Goal: Contribute content: Contribute content

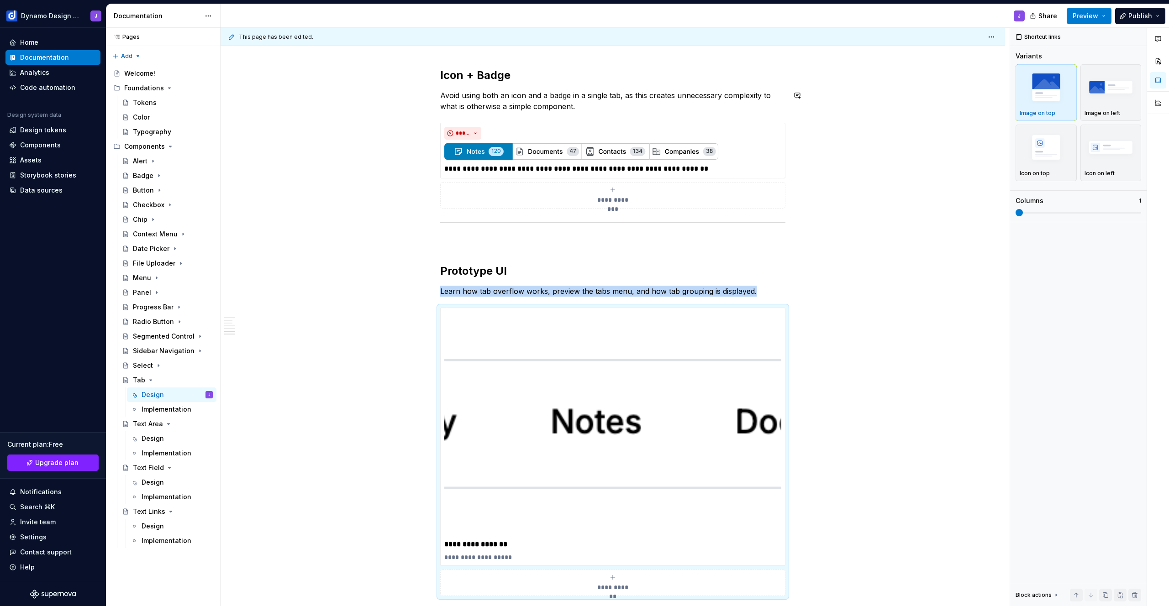
scroll to position [792, 0]
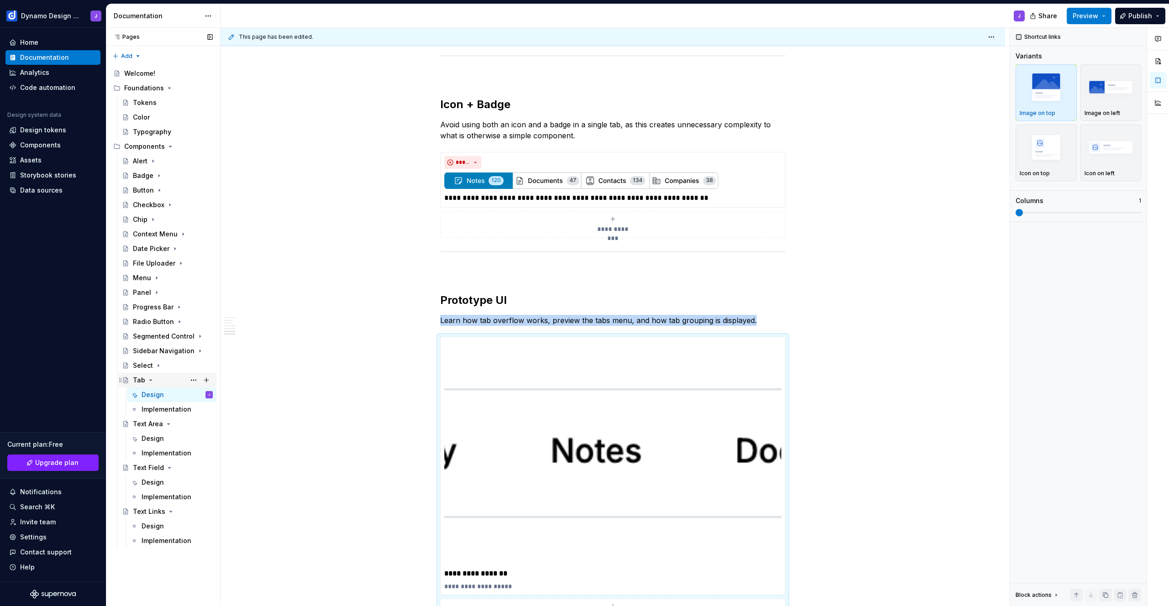
click at [151, 381] on icon "Page tree" at bounding box center [150, 380] width 7 height 7
drag, startPoint x: 166, startPoint y: 395, endPoint x: 169, endPoint y: 408, distance: 13.2
click at [166, 395] on icon "Page tree" at bounding box center [168, 394] width 7 height 7
click at [169, 410] on icon "Page tree" at bounding box center [170, 409] width 2 height 1
click at [169, 423] on icon "Page tree" at bounding box center [170, 424] width 7 height 7
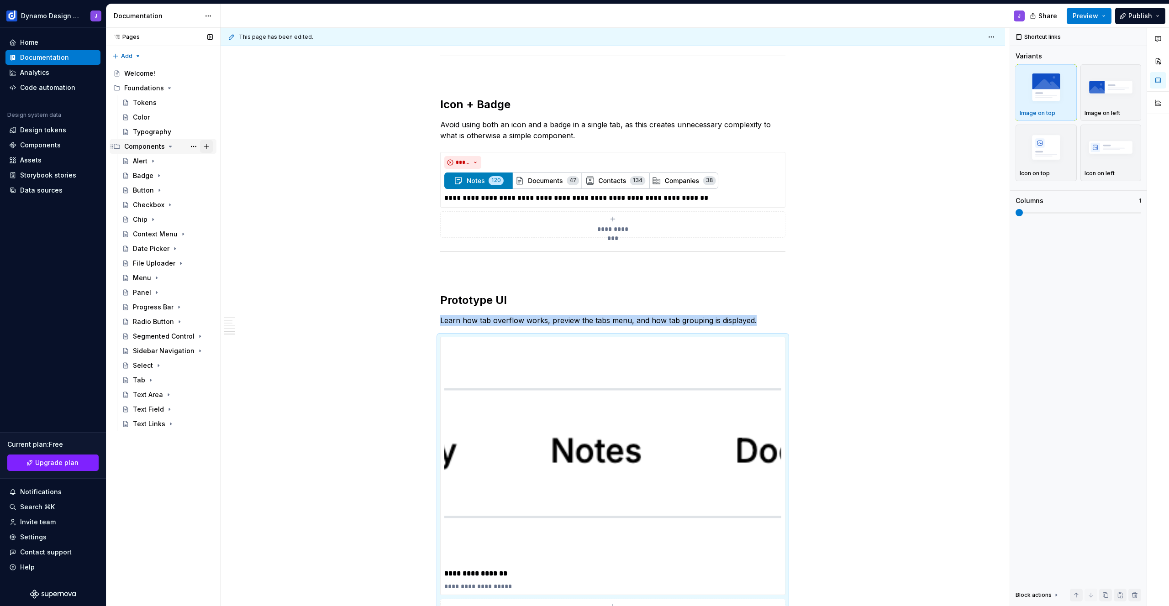
click at [208, 146] on button "Page tree" at bounding box center [206, 146] width 13 height 13
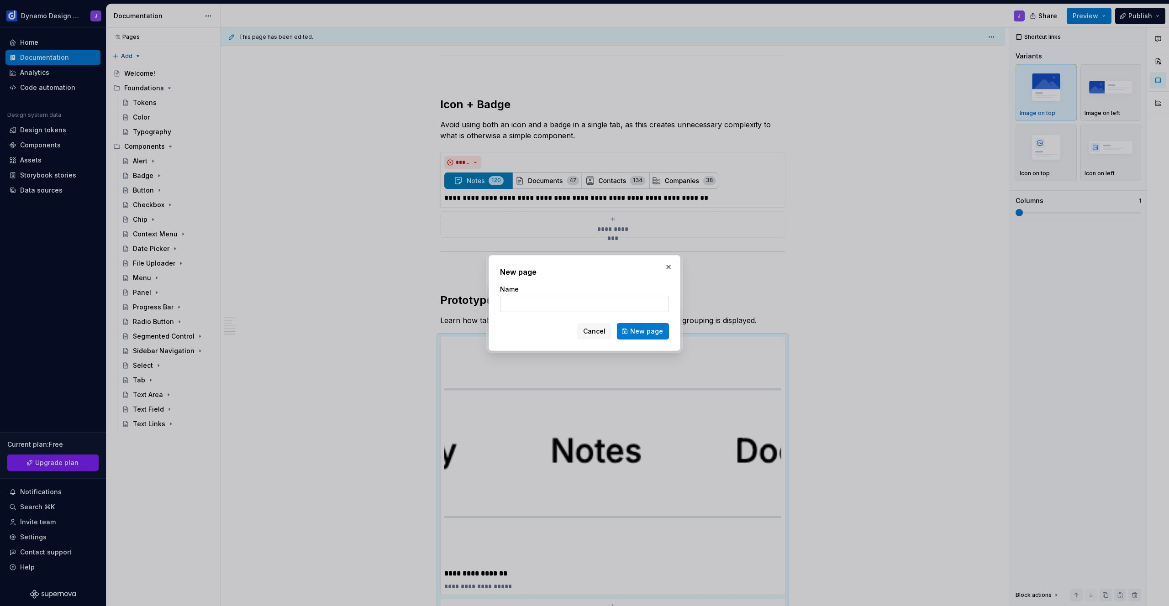
type textarea "*"
type input "Toast"
click button "New page" at bounding box center [643, 331] width 52 height 16
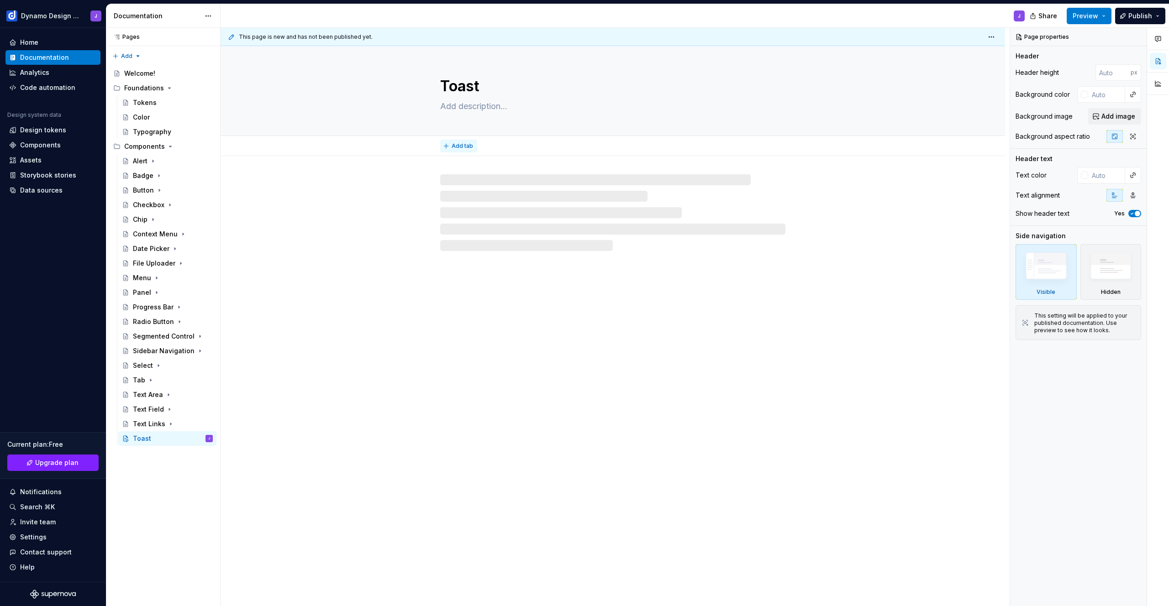
type textarea "*"
click at [462, 146] on span "Add tab" at bounding box center [462, 145] width 21 height 7
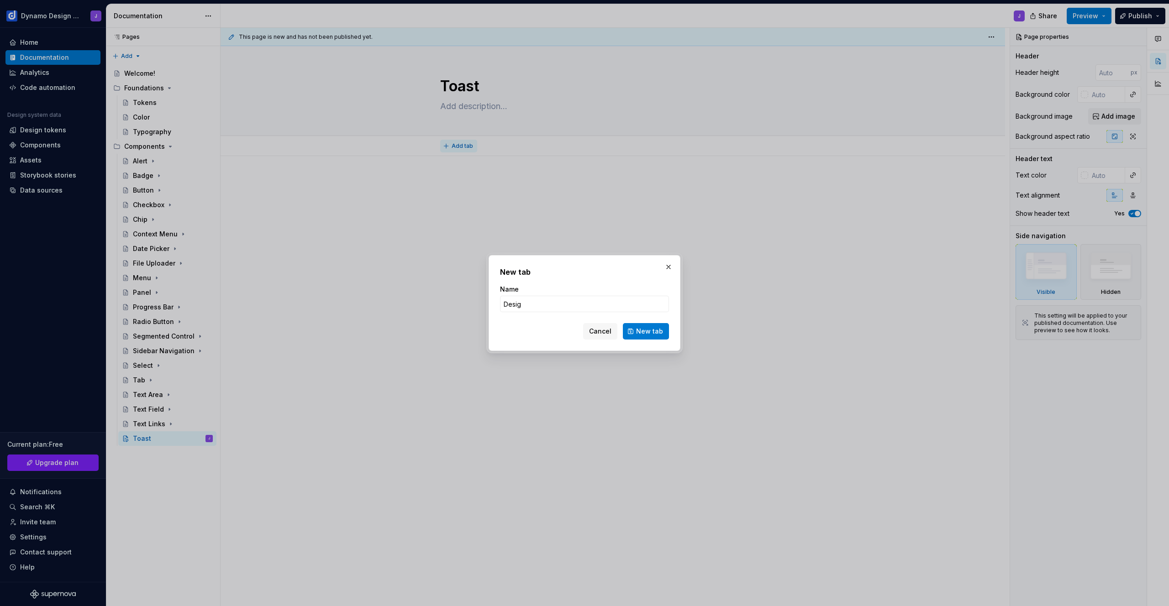
type input "Design"
click button "New tab" at bounding box center [646, 331] width 46 height 16
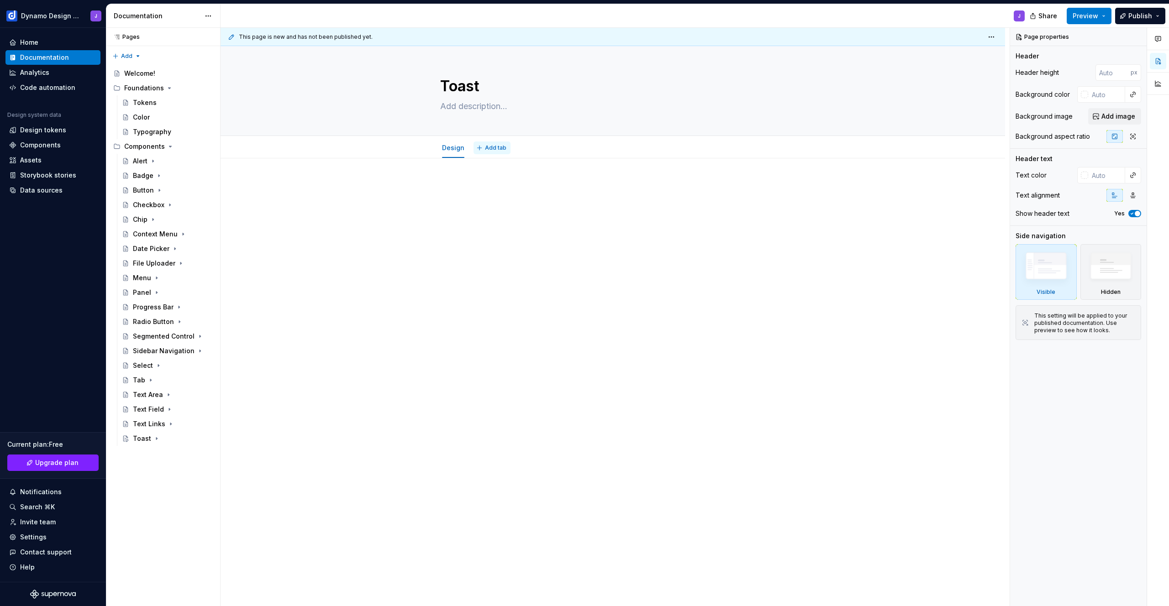
click at [498, 148] on span "Add tab" at bounding box center [495, 147] width 21 height 7
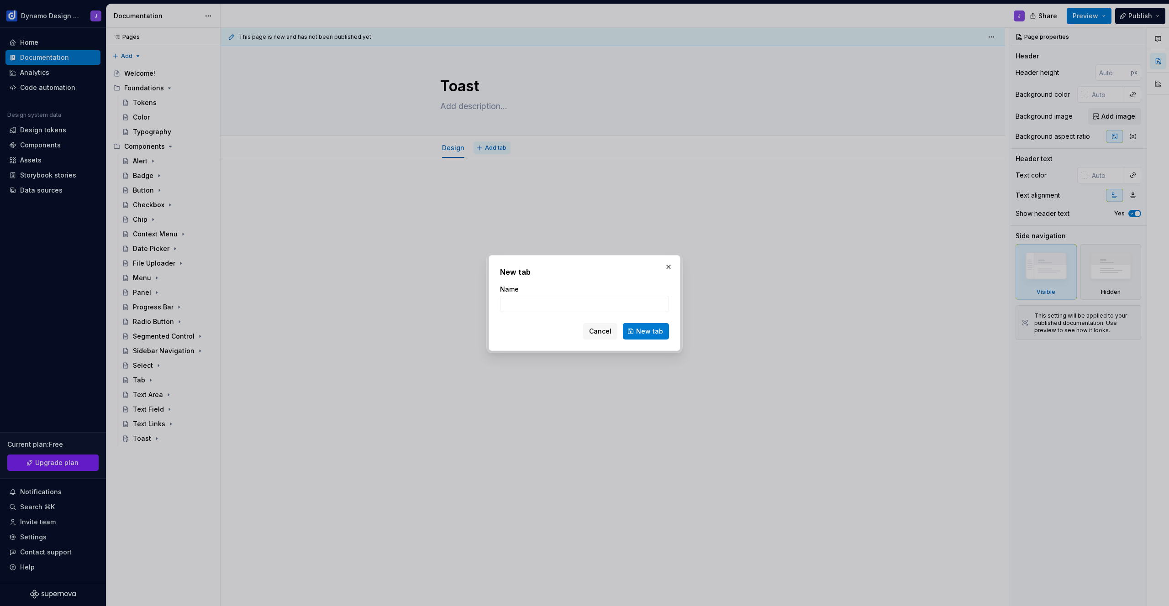
type textarea "*"
type input "Im"
type textarea "*"
type input "Implementation"
click at [646, 330] on span "New tab" at bounding box center [649, 331] width 27 height 9
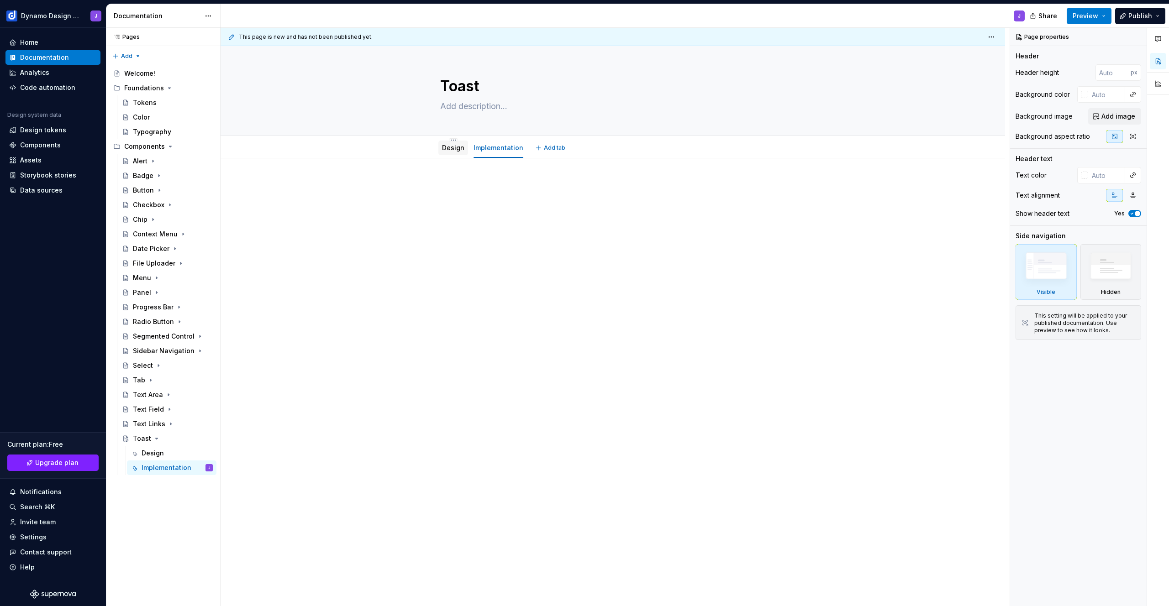
click at [454, 152] on div "Design" at bounding box center [453, 147] width 22 height 9
click at [454, 149] on link "Design" at bounding box center [453, 148] width 22 height 8
click at [476, 105] on textarea at bounding box center [610, 106] width 345 height 15
paste textarea "A message toast is a small, non-disruptive popup for success messages that auto…"
type textarea "*"
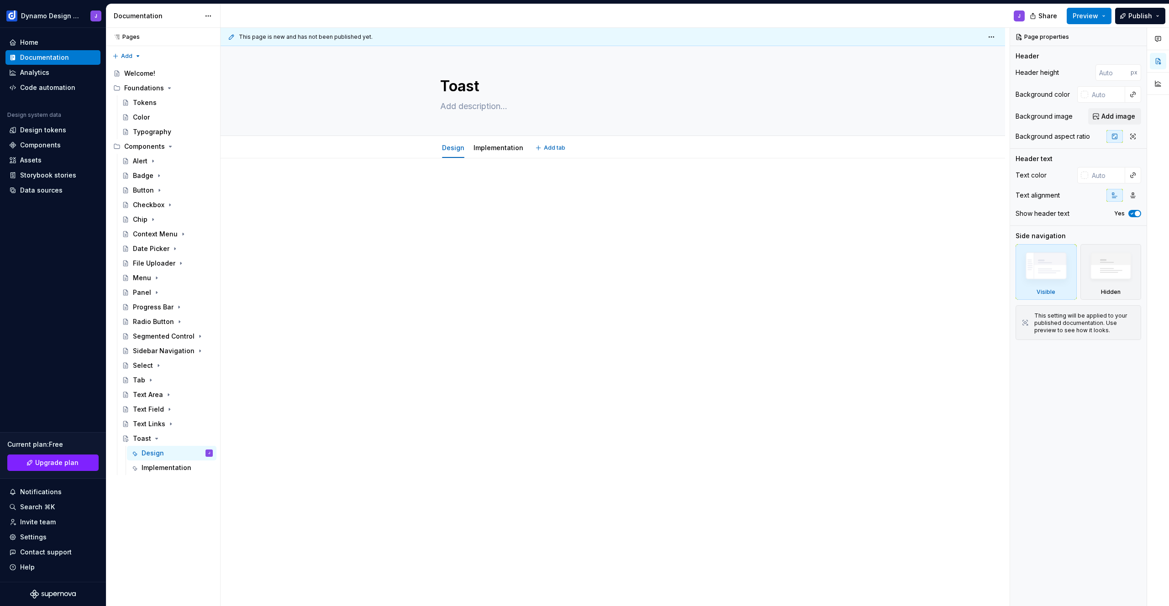
type textarea "A message toast is a small, non-disruptive popup for success messages that auto…"
type textarea "*"
type textarea "A message toast is a small, non-disruptive popup for success messages that auto…"
type textarea "*"
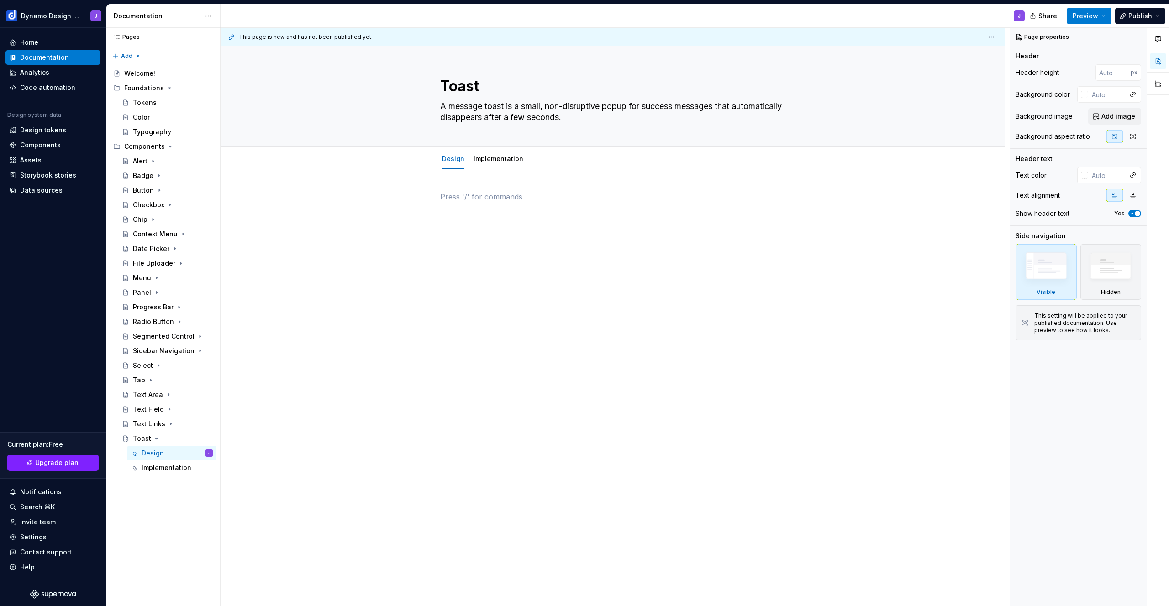
click at [478, 195] on p at bounding box center [612, 196] width 345 height 11
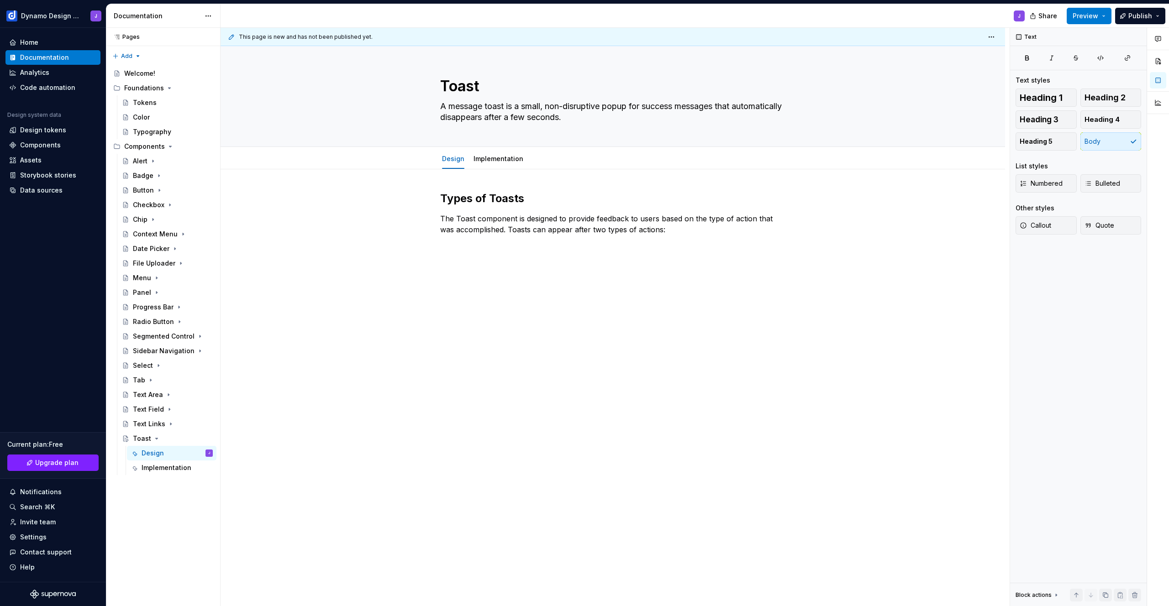
click at [459, 252] on div "Types of Toasts The Toast component is designed to provide feedback to users ba…" at bounding box center [613, 298] width 785 height 258
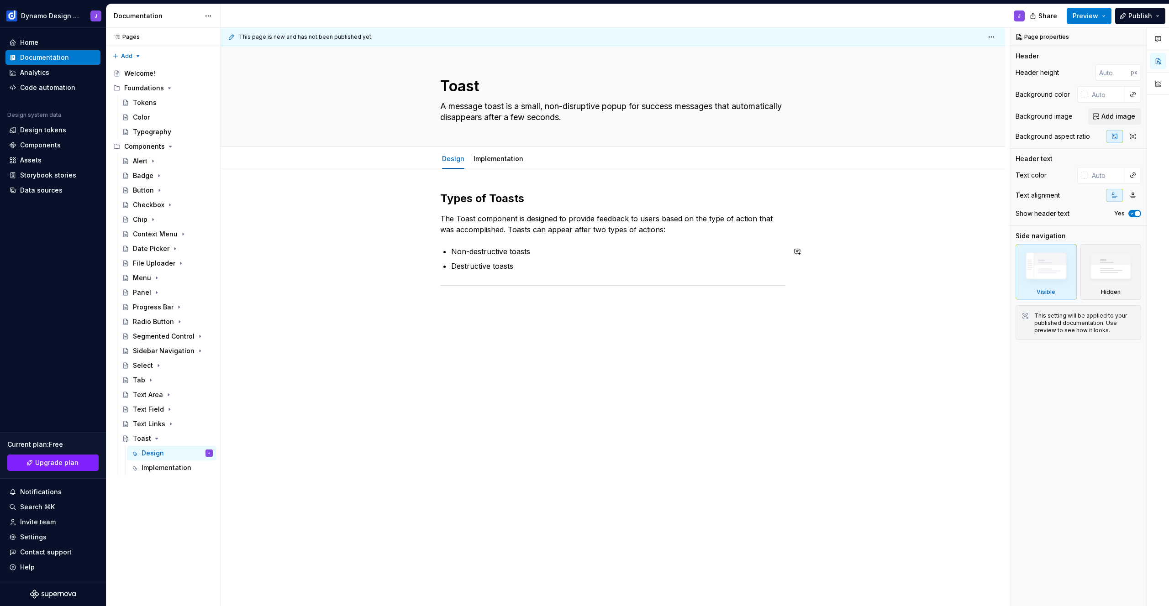
click at [491, 310] on div "Types of Toasts The Toast component is designed to provide feedback to users ba…" at bounding box center [613, 325] width 785 height 312
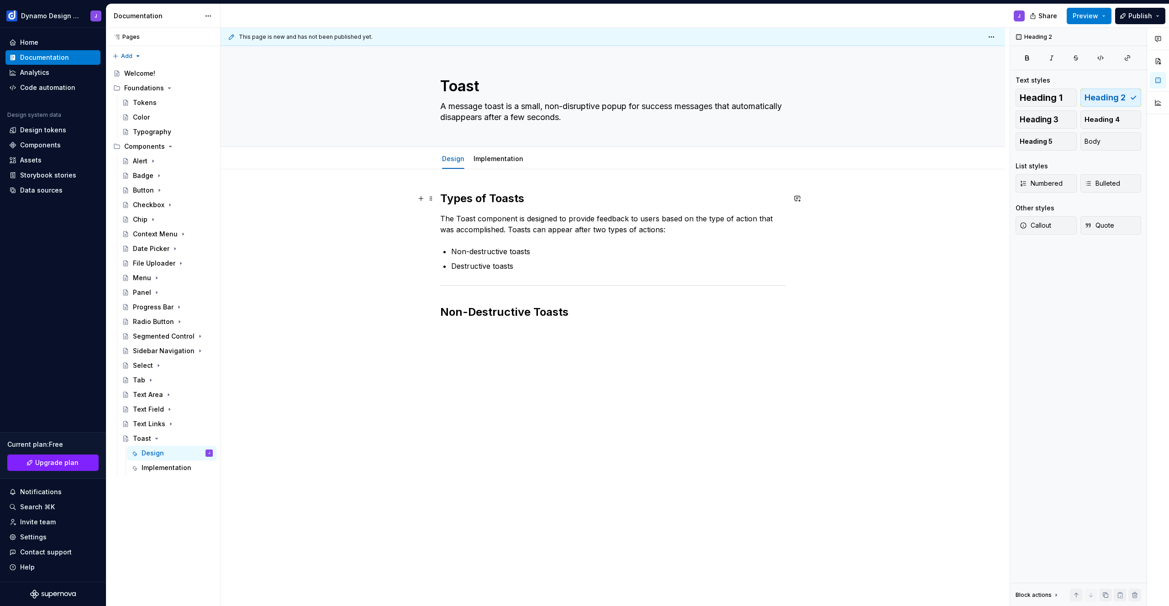
click at [446, 199] on h2 "Types of Toasts" at bounding box center [612, 198] width 345 height 15
click at [469, 297] on div "Types of Toasts The Toast component is designed to provide feedback to users ba…" at bounding box center [612, 255] width 345 height 128
click at [480, 321] on div "Types of Toasts The Toast component is designed to provide feedback to users ba…" at bounding box center [612, 260] width 345 height 139
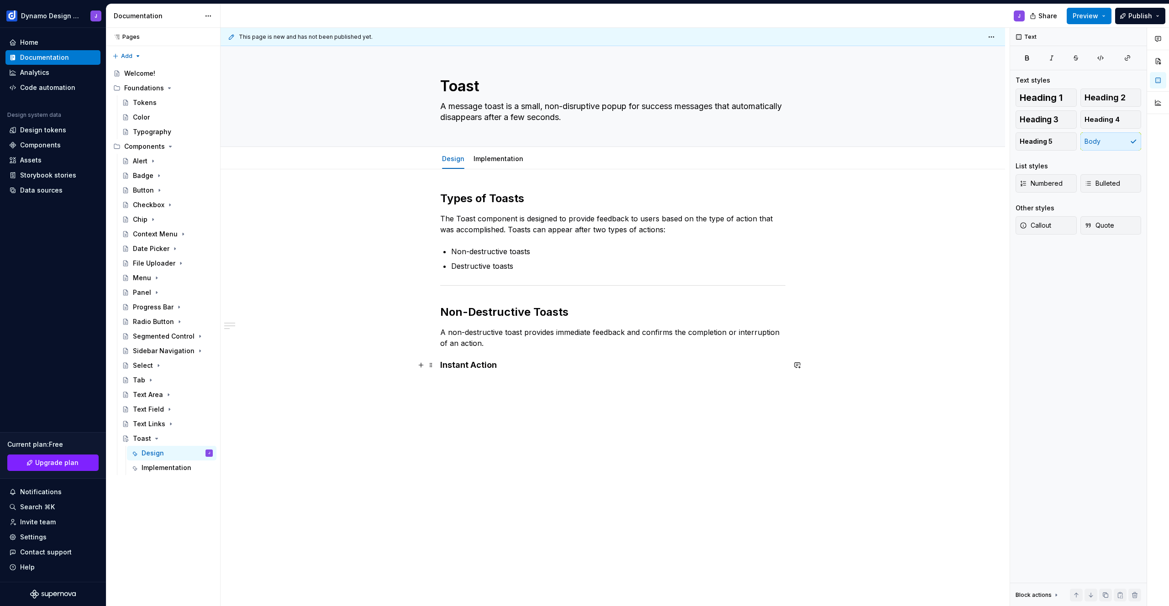
click at [503, 367] on h4 "Instant Action" at bounding box center [612, 365] width 345 height 11
click at [506, 367] on h4 "Instant Action" at bounding box center [612, 365] width 345 height 11
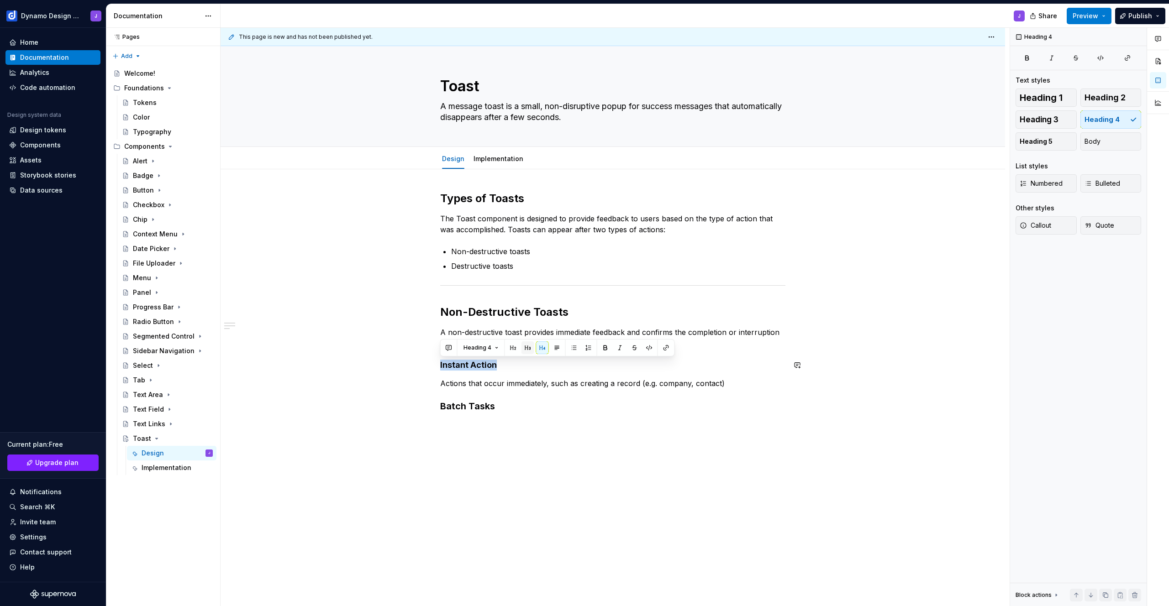
click at [529, 346] on button "button" at bounding box center [527, 348] width 13 height 13
click at [521, 407] on h3 "Batch Tasks" at bounding box center [612, 408] width 345 height 13
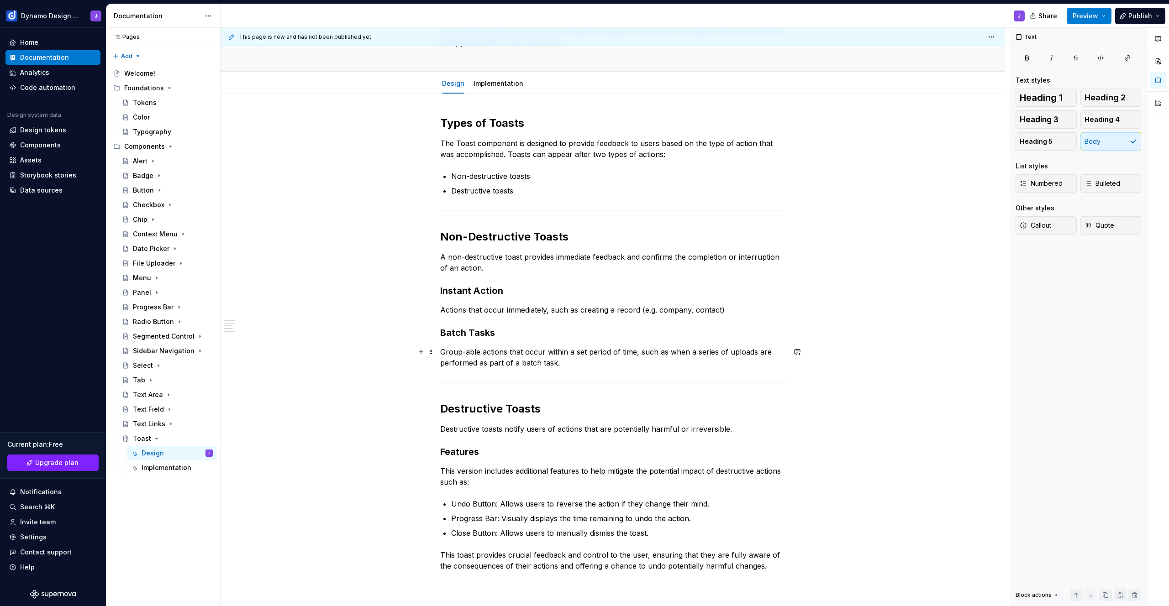
scroll to position [152, 0]
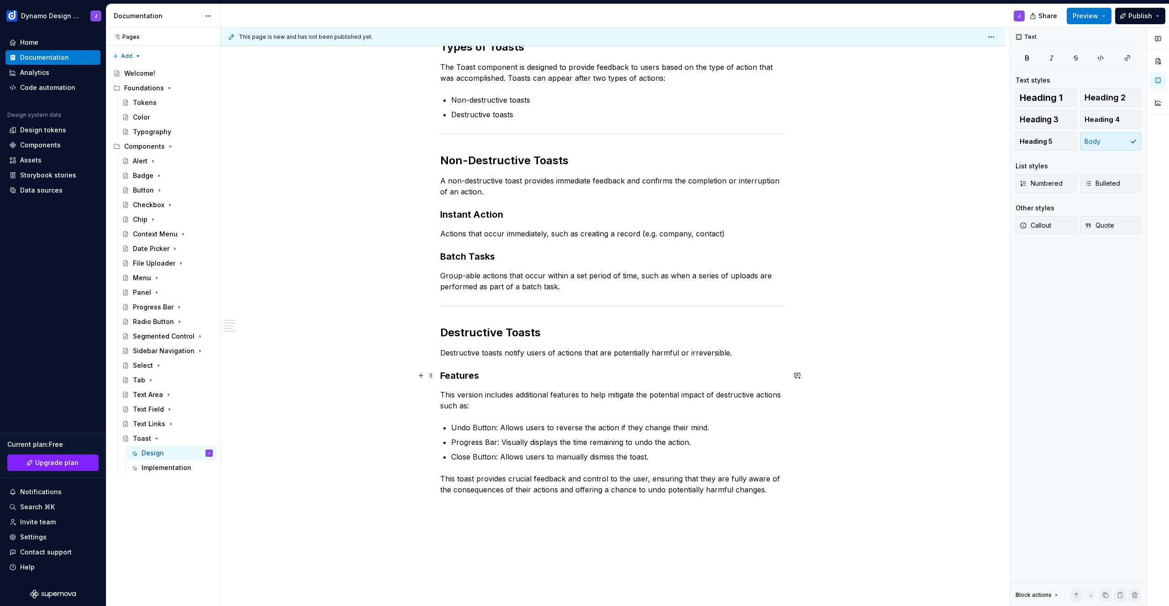
click at [488, 376] on h3 "Features" at bounding box center [612, 375] width 345 height 13
click at [801, 498] on div "Types of Toasts The Toast component is designed to provide feedback to users ba…" at bounding box center [613, 353] width 785 height 670
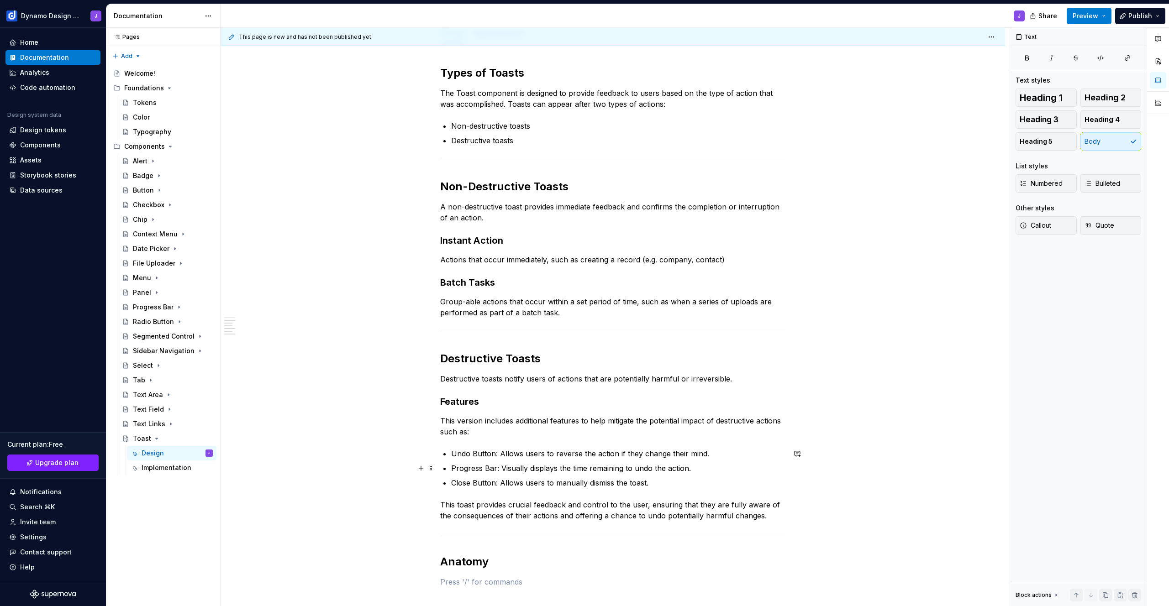
scroll to position [231, 0]
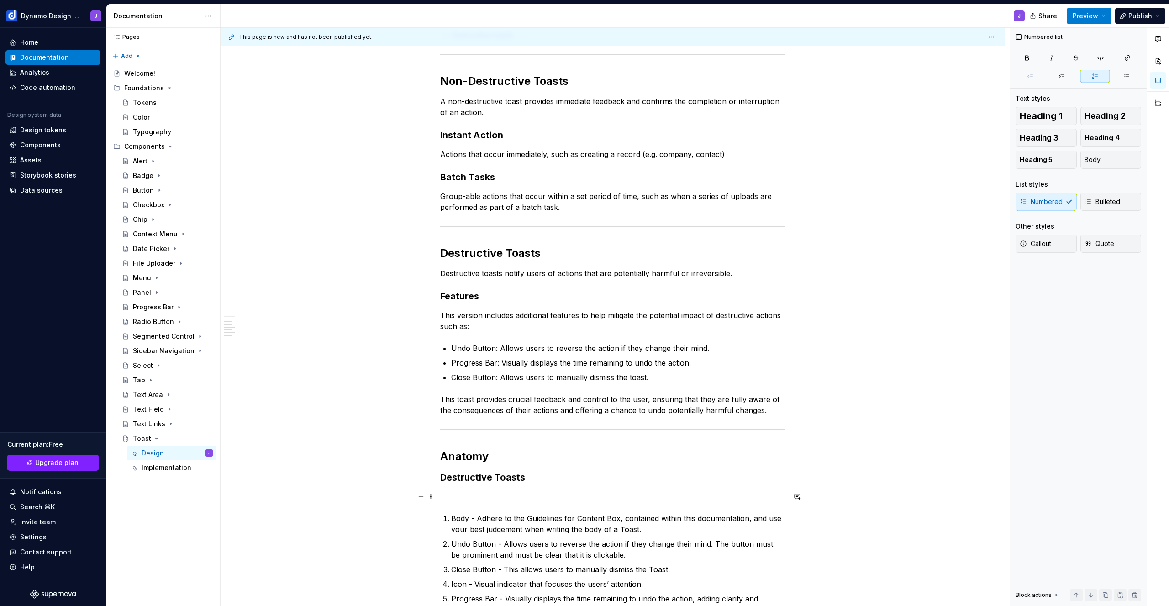
click at [508, 496] on p at bounding box center [612, 496] width 345 height 11
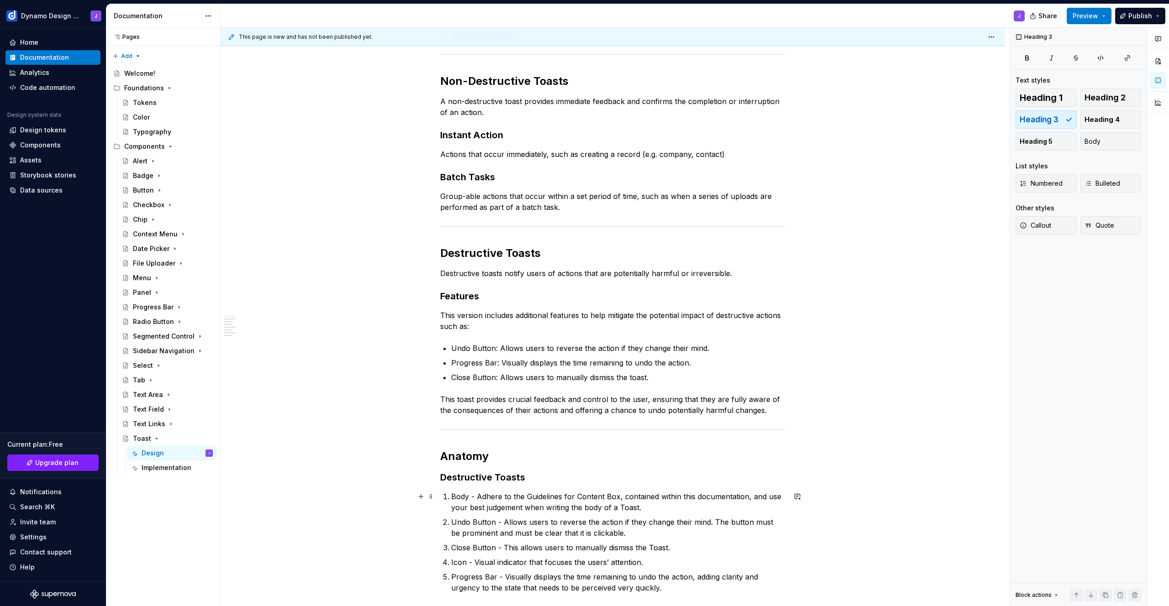
click at [493, 500] on p "Body - Adhere to the Guidelines for Content Box, contained within this document…" at bounding box center [618, 502] width 334 height 22
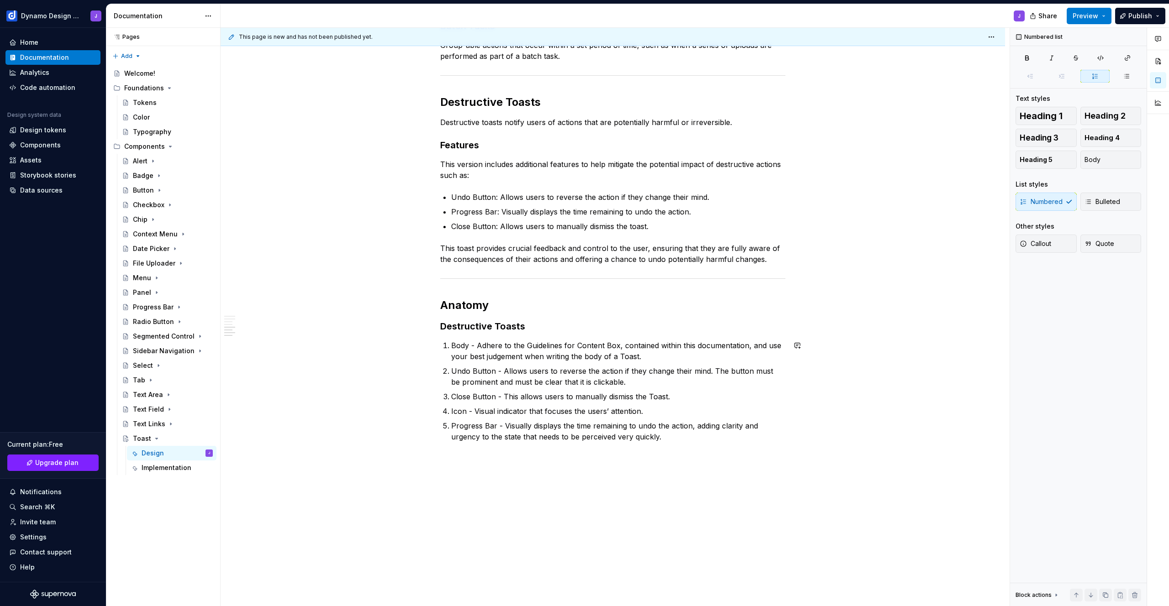
scroll to position [388, 0]
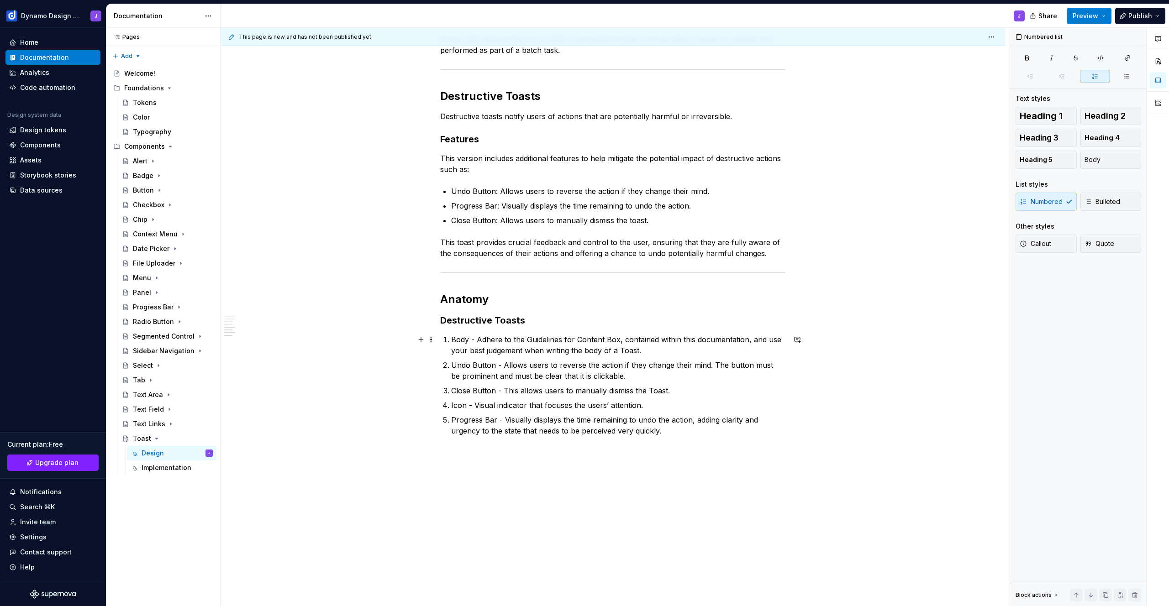
click at [458, 339] on p "Body - Adhere to the Guidelines for Content Box, contained within this document…" at bounding box center [618, 345] width 334 height 22
click at [490, 362] on p "Undo Button - Allows users to reverse the action if they change their mind. The…" at bounding box center [618, 371] width 334 height 22
click at [494, 389] on p "Close Button - This allows users to manually dismiss the Toast." at bounding box center [618, 390] width 334 height 11
click at [459, 408] on p "Icon - Visual indicator that focuses the users’ attention." at bounding box center [618, 405] width 334 height 11
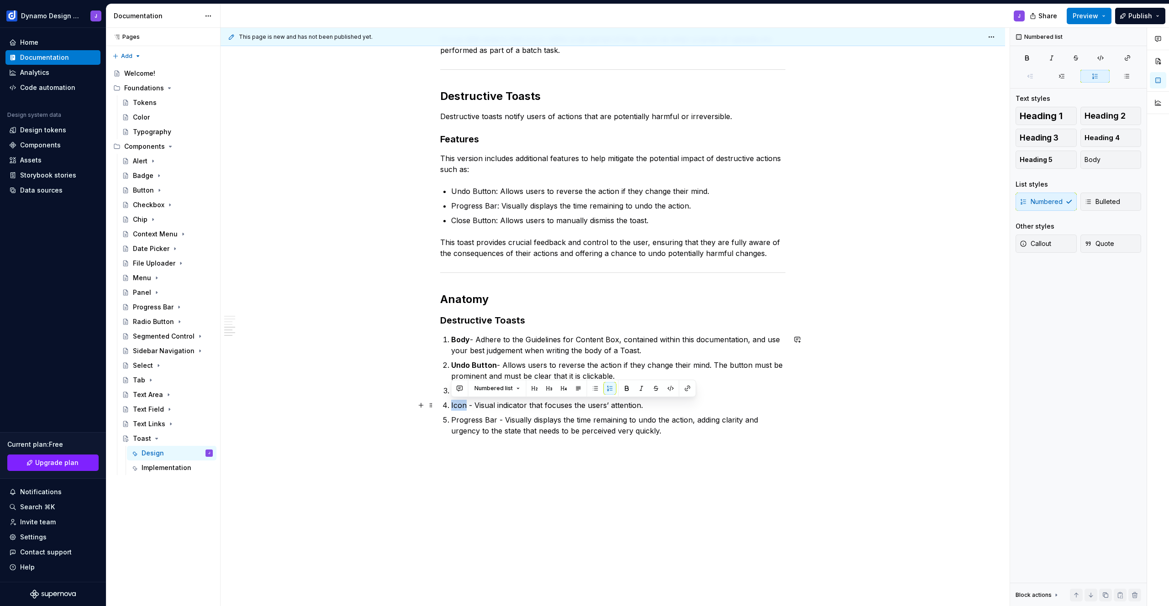
click at [459, 408] on p "Icon - Visual indicator that focuses the users’ attention." at bounding box center [618, 405] width 334 height 11
click at [495, 421] on p "Progress Bar - Visually displays the time remaining to undo the action, adding …" at bounding box center [618, 426] width 334 height 22
click at [665, 432] on p "Progress Bar - Visually displays the time remaining to undo the action, adding …" at bounding box center [618, 426] width 334 height 22
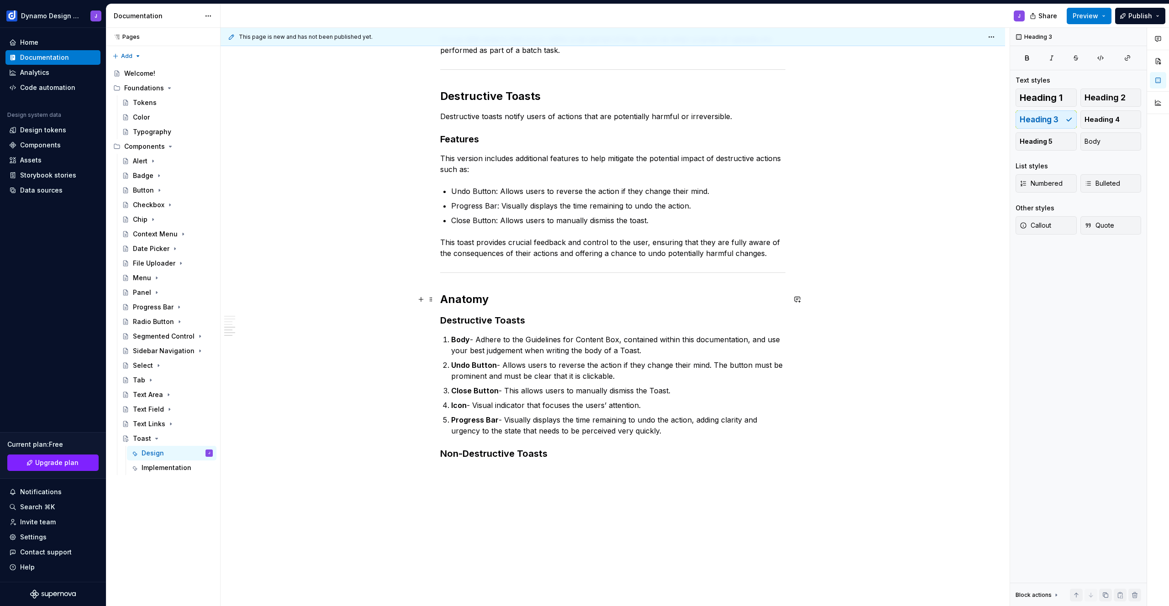
click at [494, 299] on h2 "Anatomy" at bounding box center [612, 299] width 345 height 15
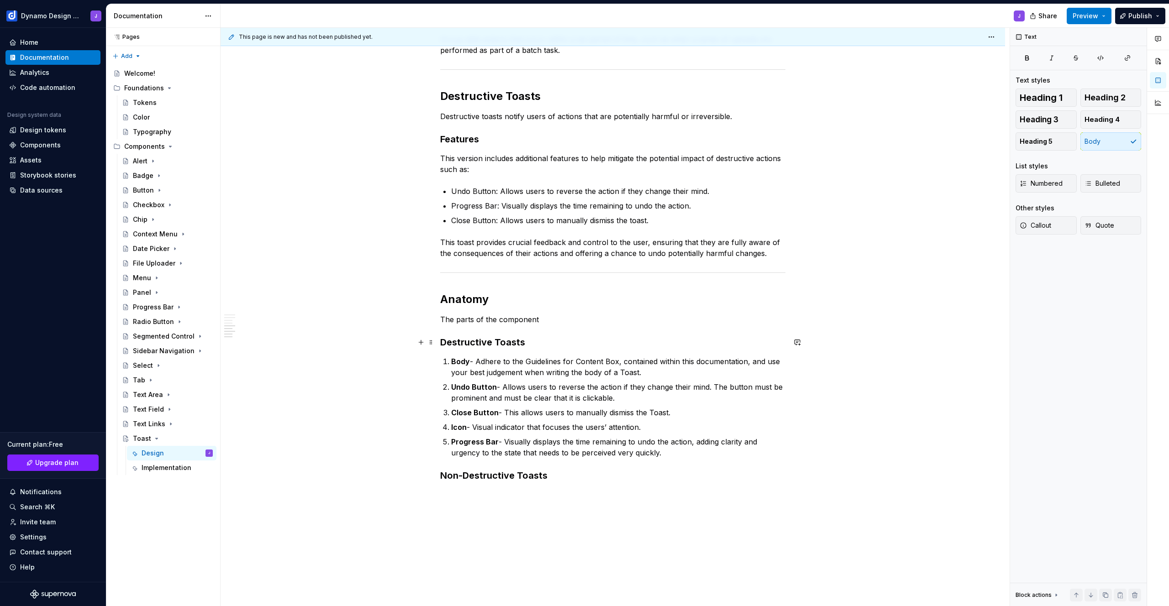
click at [531, 345] on h3 "Destructive Toasts" at bounding box center [612, 342] width 345 height 13
click at [1116, 120] on span "Heading 4" at bounding box center [1102, 119] width 35 height 9
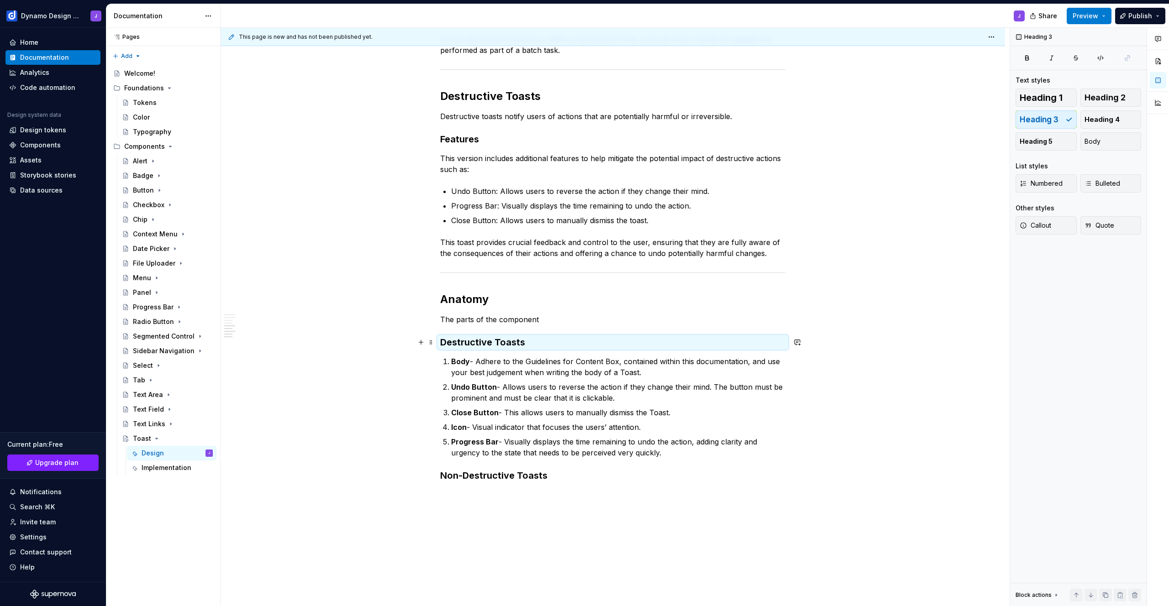
click at [518, 344] on h3 "Destructive Toasts" at bounding box center [612, 342] width 345 height 13
click at [516, 493] on div "Types of Toasts The Toast component is designed to provide feedback to users ba…" at bounding box center [613, 228] width 785 height 894
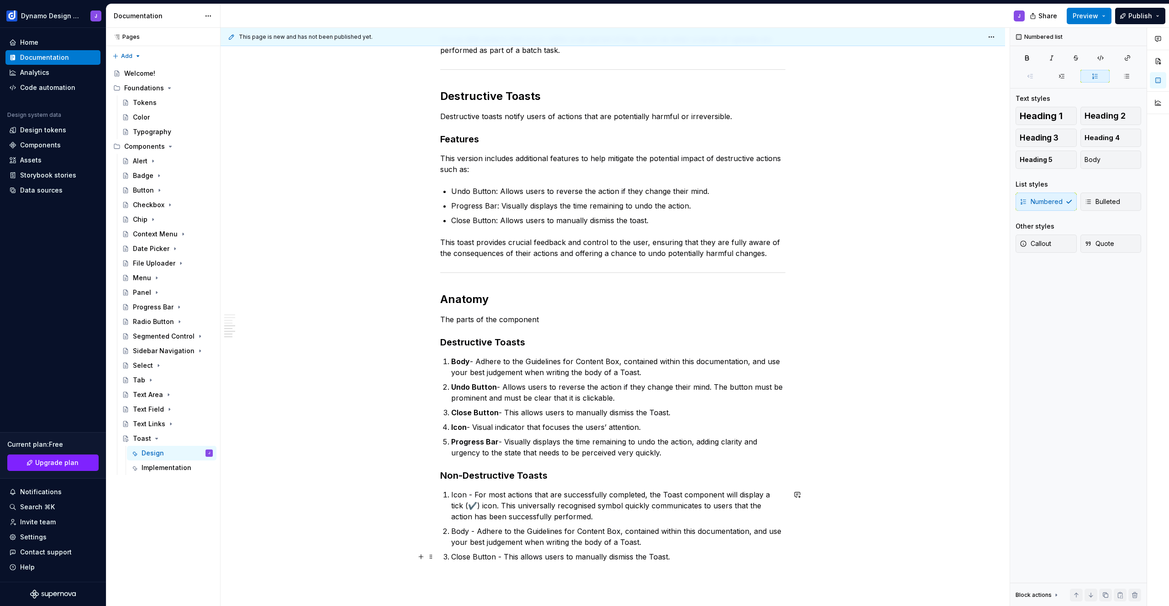
click at [694, 554] on p "Close Button - This allows users to manually dismiss the Toast." at bounding box center [618, 557] width 334 height 11
click at [456, 320] on p "The parts of the component" at bounding box center [612, 319] width 345 height 11
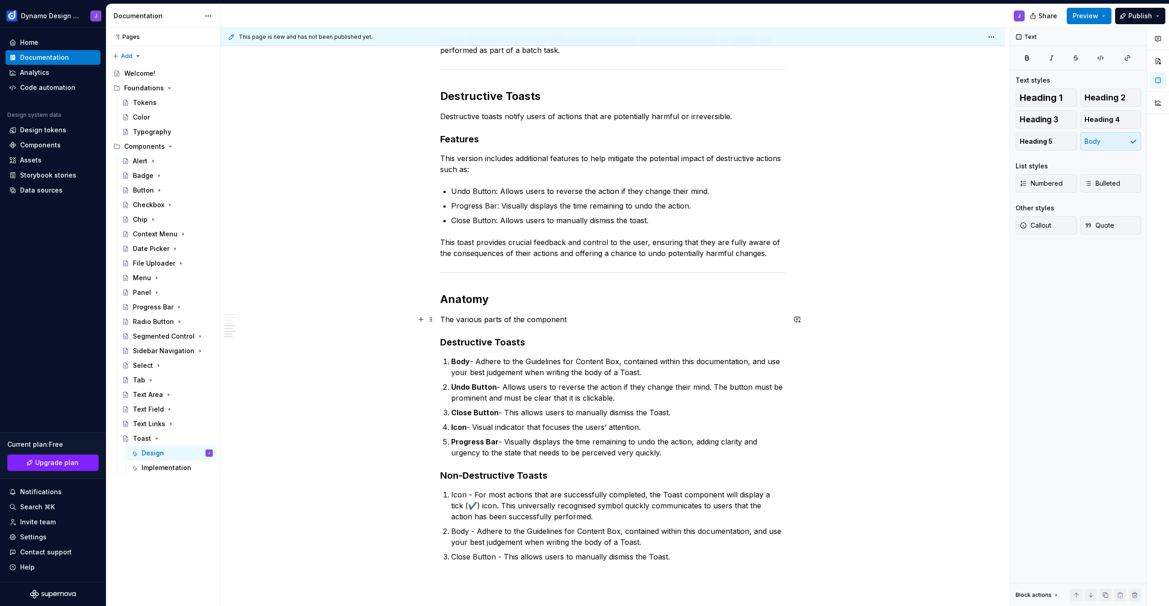
click at [576, 320] on p "The various parts of the component" at bounding box center [612, 319] width 345 height 11
click at [670, 453] on p "Progress Bar - Visually displays the time remaining to undo the action, adding …" at bounding box center [618, 448] width 334 height 22
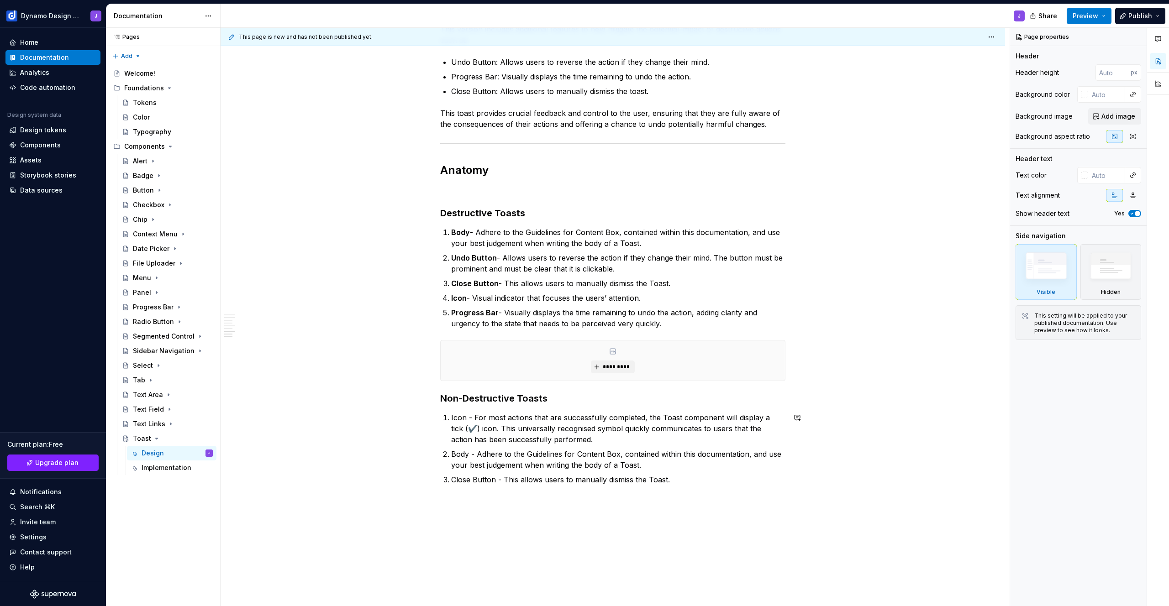
scroll to position [547, 0]
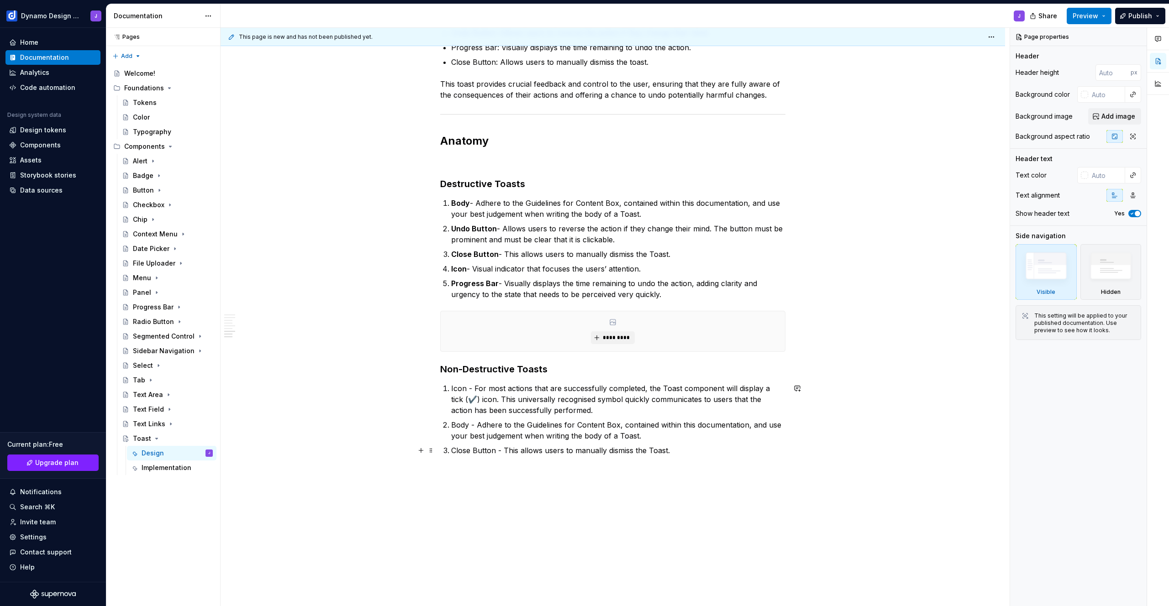
click at [700, 453] on p "Close Button - This allows users to manually dismiss the Toast." at bounding box center [618, 450] width 334 height 11
click at [651, 519] on div "Types of Toasts The Toast component is designed to provide feedback to users ba…" at bounding box center [612, 82] width 345 height 874
click at [806, 495] on div "Types of Toasts The Toast component is designed to provide feedback to users ba…" at bounding box center [613, 162] width 785 height 1078
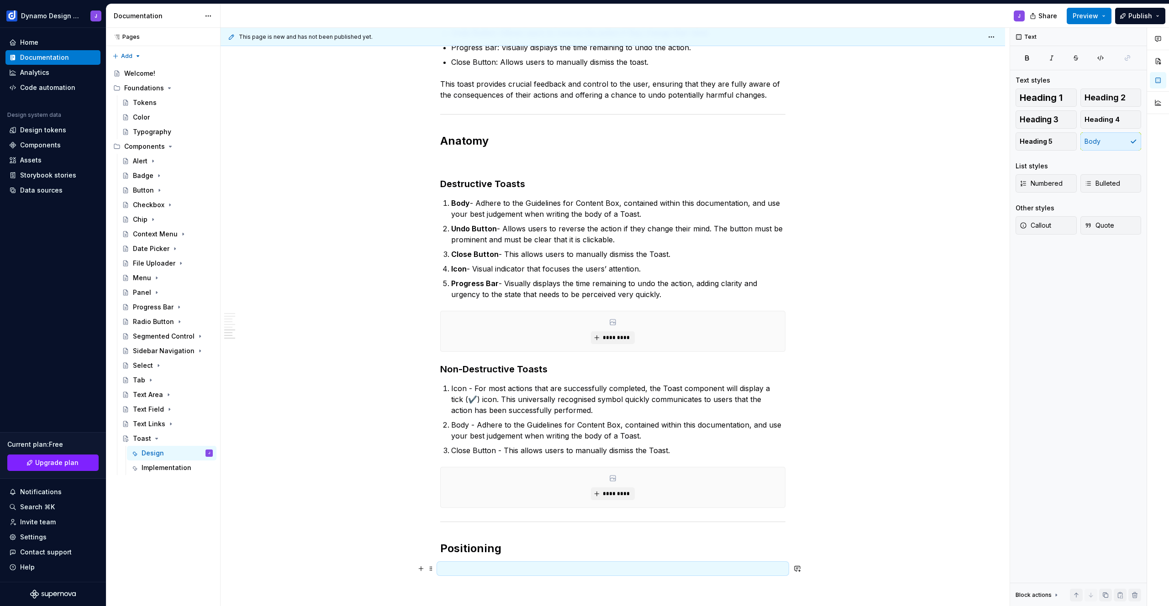
click at [506, 570] on p at bounding box center [612, 568] width 345 height 11
click at [552, 567] on p "The message toast is always centred horizontally at 20% from the absolute botto…" at bounding box center [612, 568] width 345 height 11
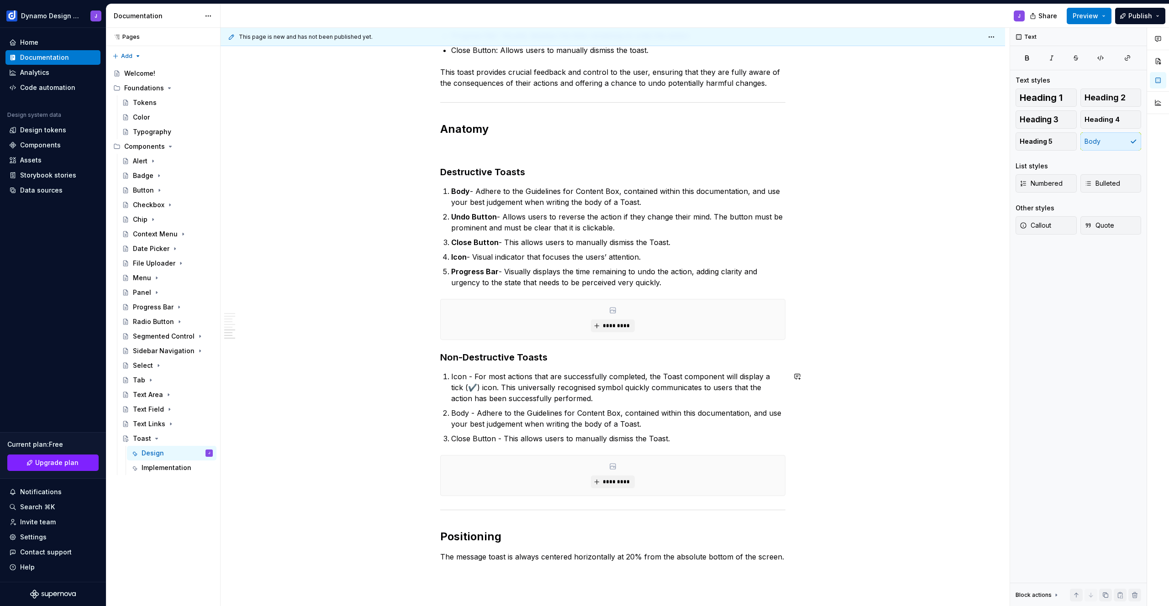
scroll to position [707, 0]
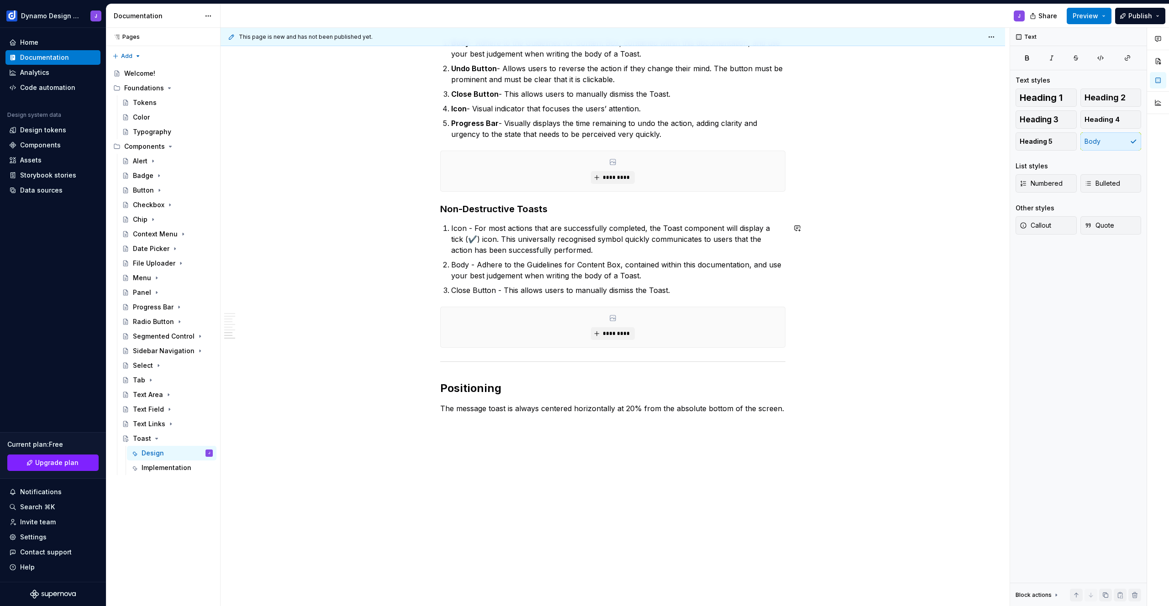
click at [578, 448] on div "Types of Toasts The Toast component is designed to provide feedback to users ba…" at bounding box center [613, 35] width 785 height 1144
click at [782, 409] on p "The message toast is always centered horizontally at 20% from the absolute bott…" at bounding box center [612, 408] width 345 height 11
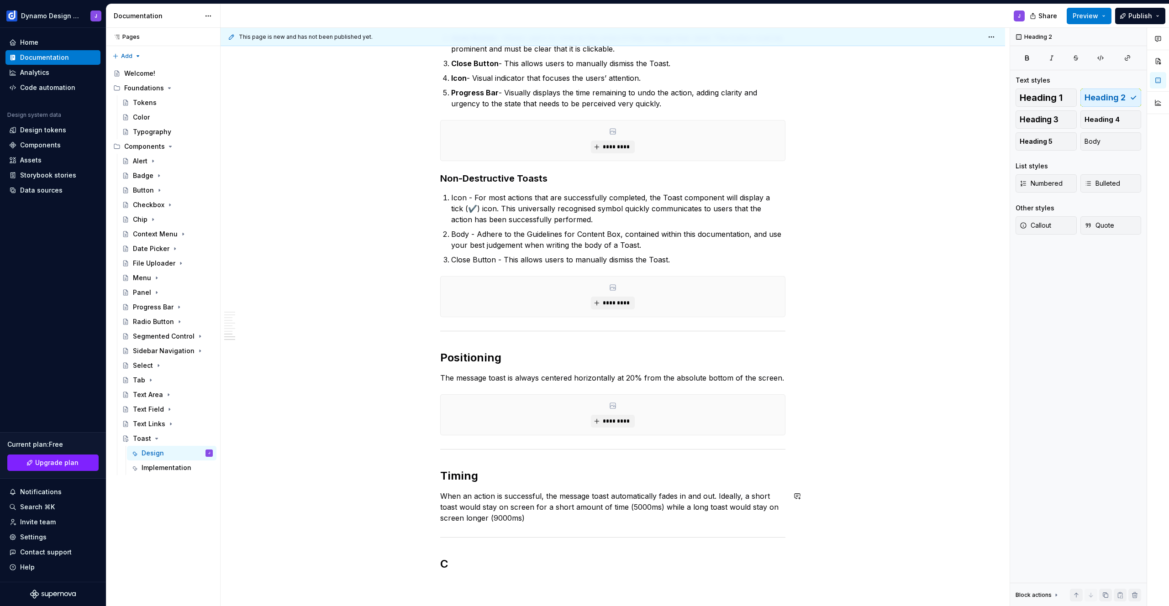
scroll to position [747, 0]
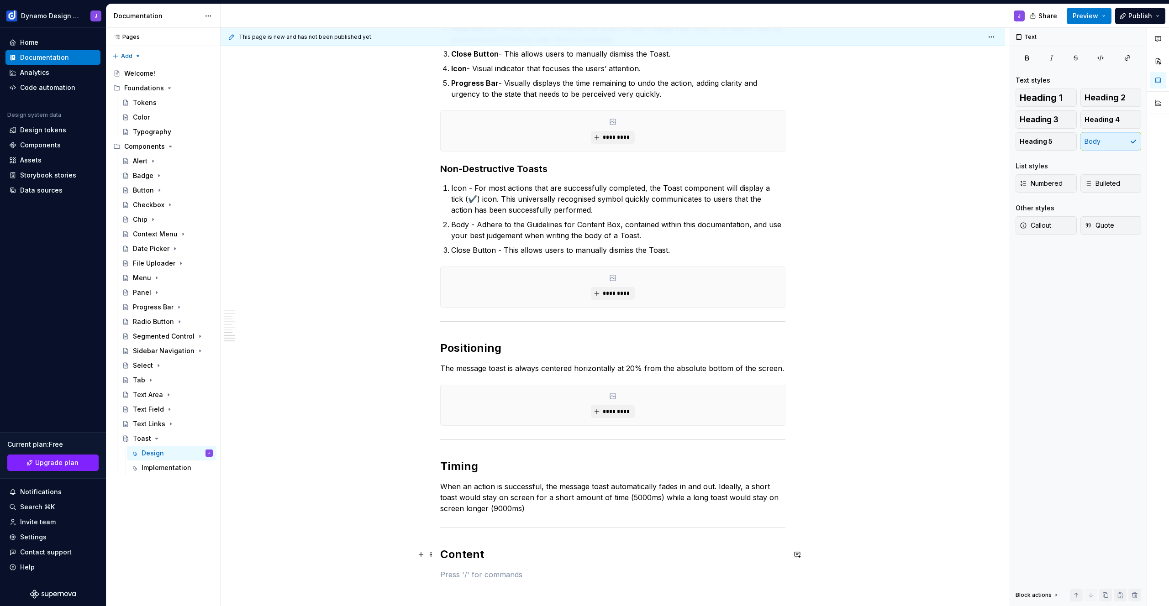
click at [515, 553] on h2 "Content" at bounding box center [612, 555] width 345 height 15
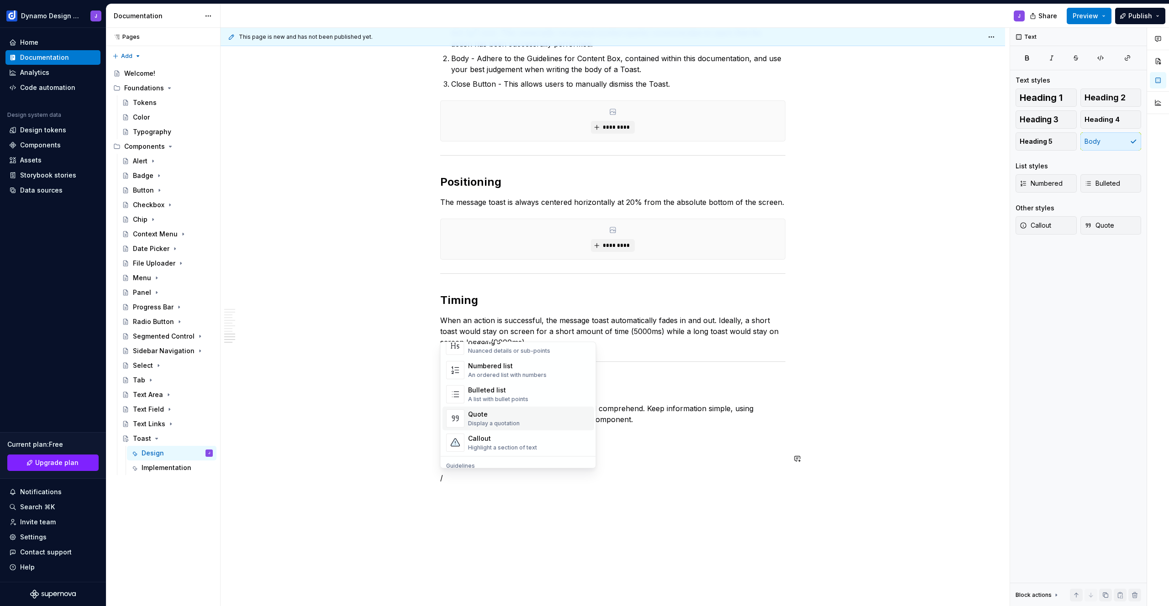
scroll to position [204, 0]
click at [505, 428] on div "Document your Do's and Don'ts." at bounding box center [512, 428] width 88 height 7
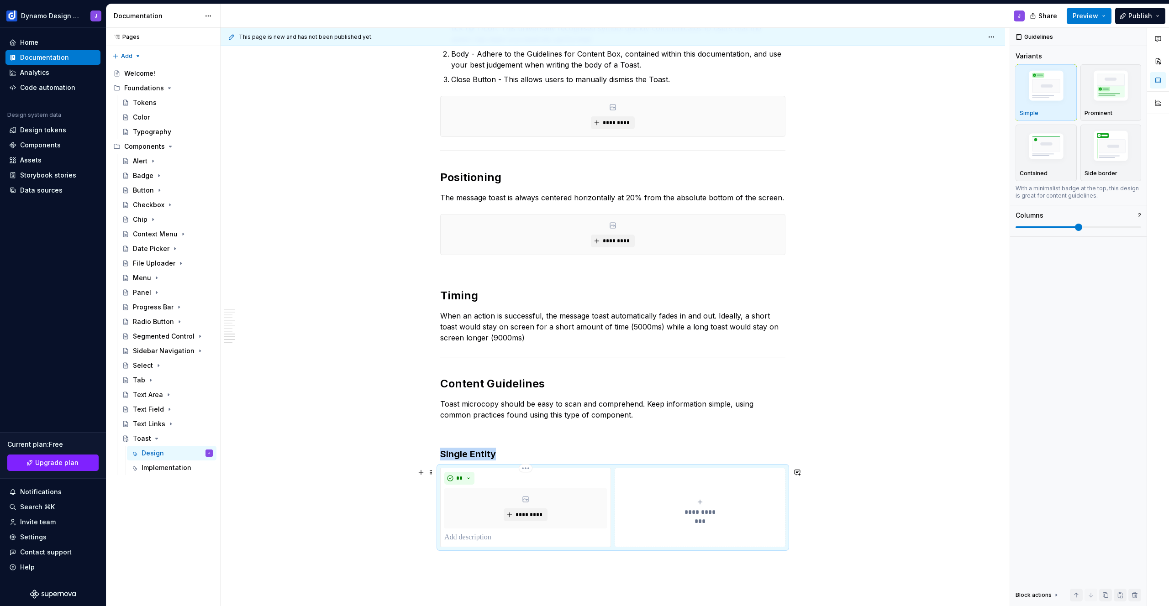
scroll to position [1032, 0]
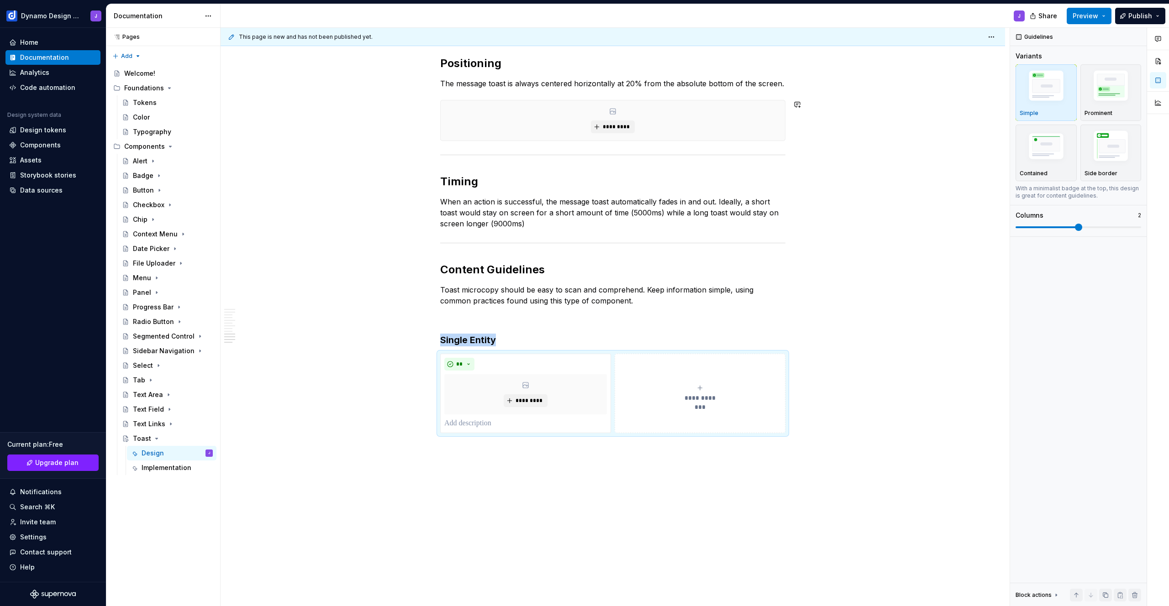
type textarea "*"
click at [1106, 90] on img "button" at bounding box center [1111, 88] width 53 height 40
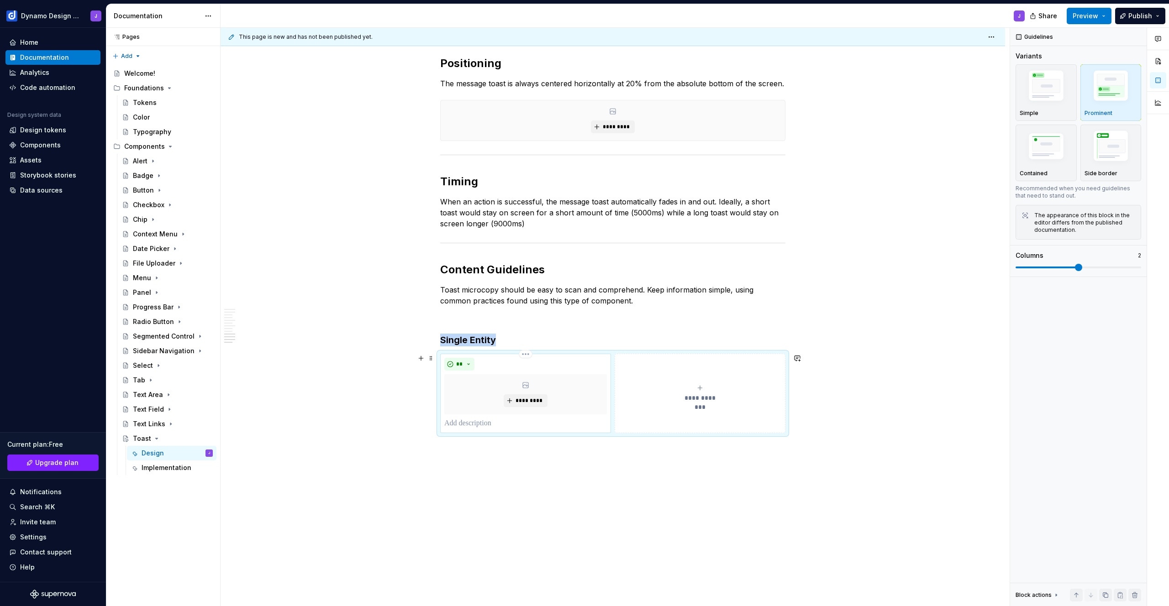
click at [516, 429] on div "** *********" at bounding box center [525, 393] width 171 height 79
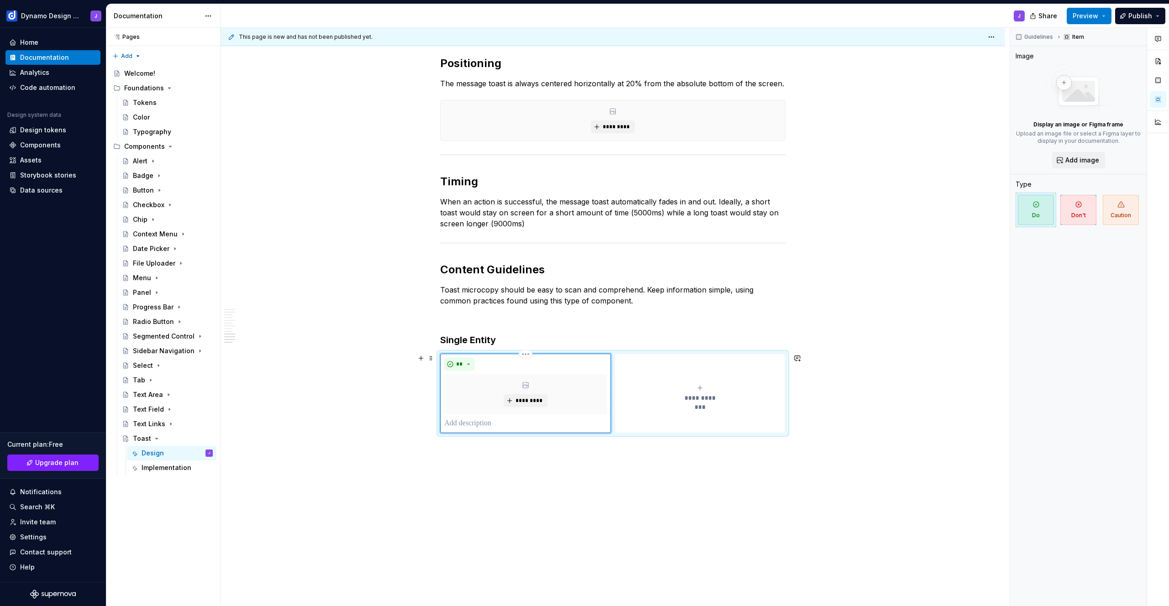
click at [516, 428] on p at bounding box center [525, 423] width 163 height 11
click at [703, 400] on span "**********" at bounding box center [700, 398] width 42 height 9
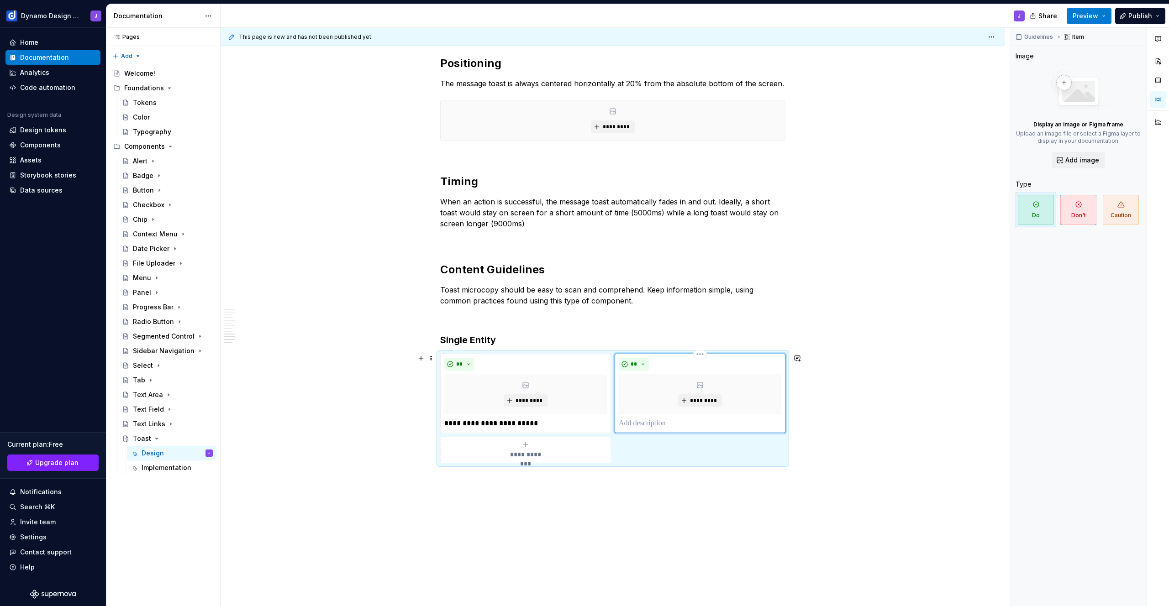
click at [655, 425] on p at bounding box center [700, 423] width 163 height 11
click at [516, 478] on div "This page is new and has not been published yet. Toast A message toast is a sma…" at bounding box center [615, 317] width 789 height 579
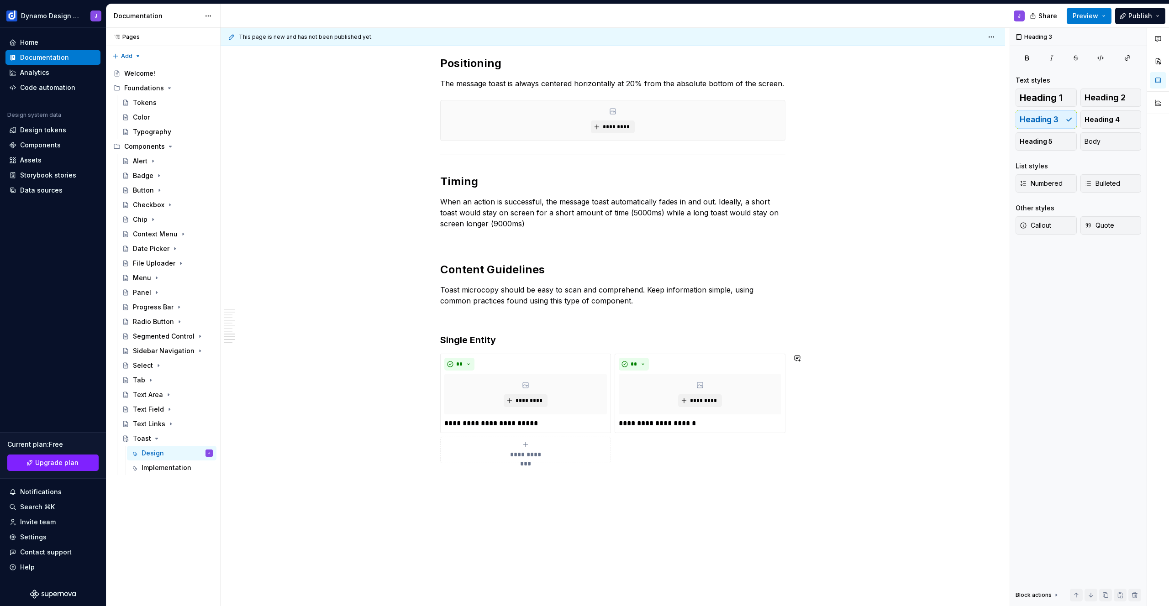
click at [774, 404] on div "*********" at bounding box center [700, 394] width 163 height 40
click at [532, 484] on h3 "Multiple Entities" at bounding box center [612, 480] width 345 height 13
click at [496, 482] on h3 "Multiple Entities" at bounding box center [612, 480] width 345 height 13
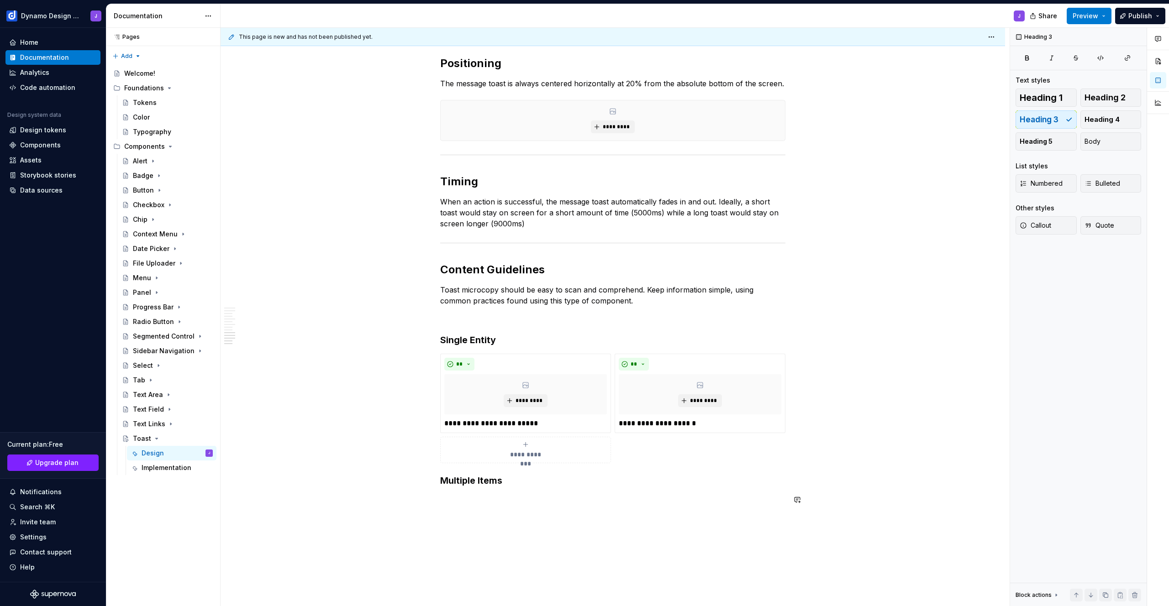
click at [432, 357] on span at bounding box center [430, 358] width 7 height 13
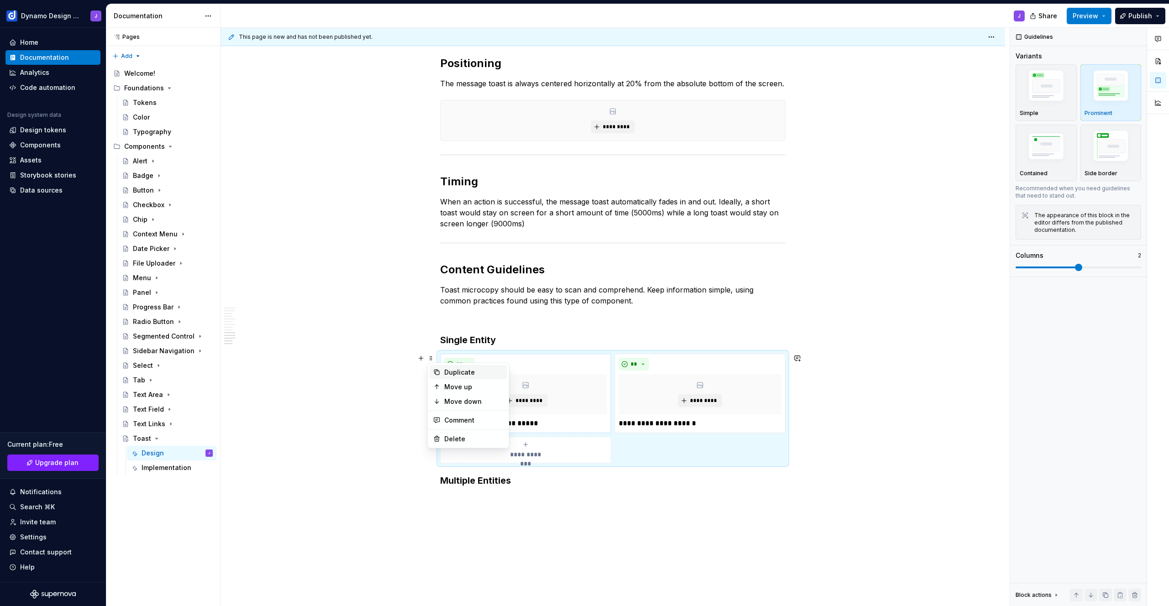
click at [445, 374] on div "Duplicate" at bounding box center [473, 372] width 59 height 9
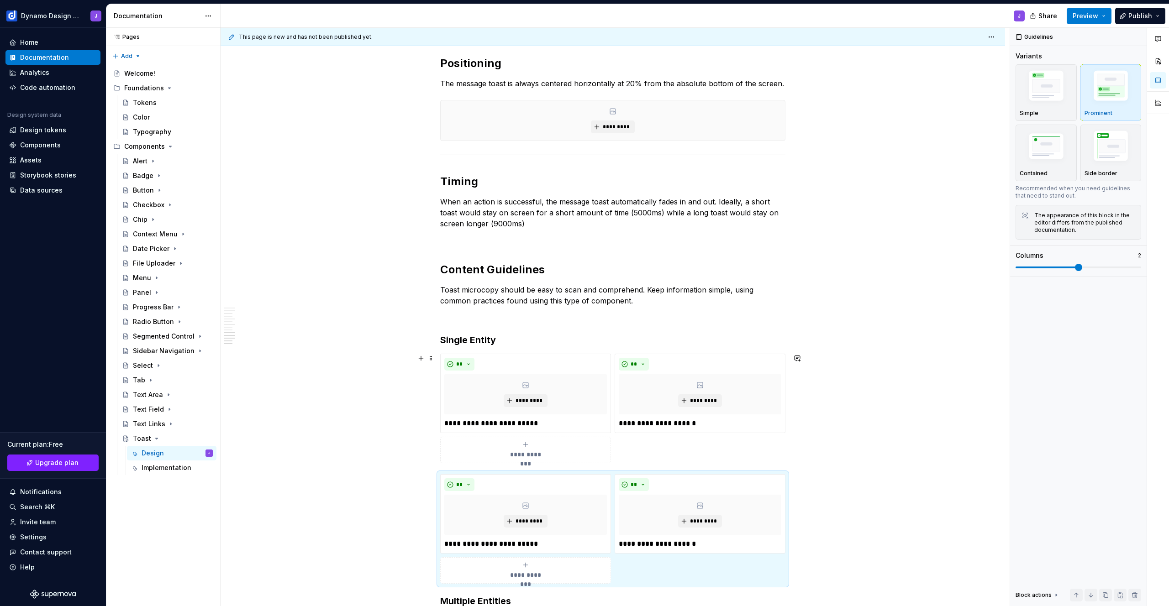
scroll to position [1244, 0]
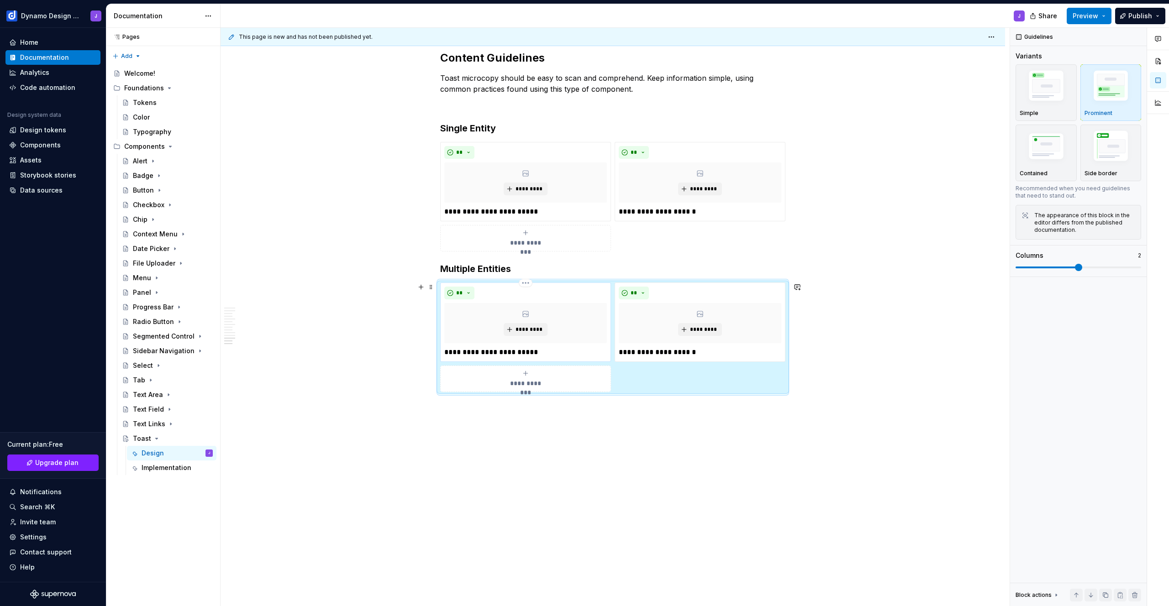
click at [555, 348] on p "**********" at bounding box center [525, 352] width 163 height 11
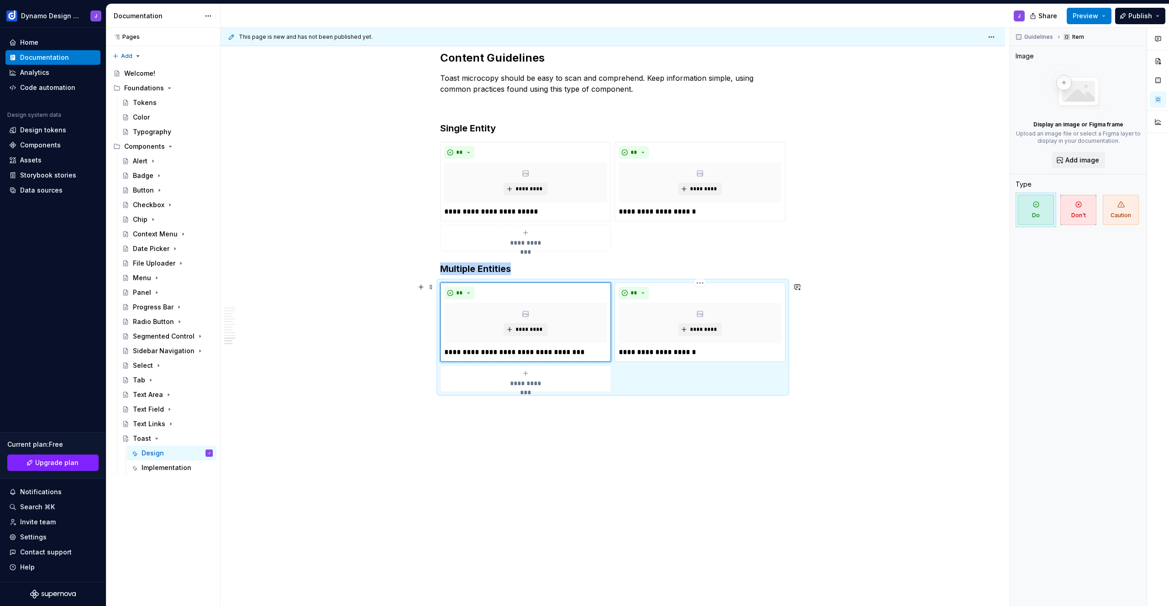
click at [777, 287] on div "**" at bounding box center [700, 293] width 163 height 13
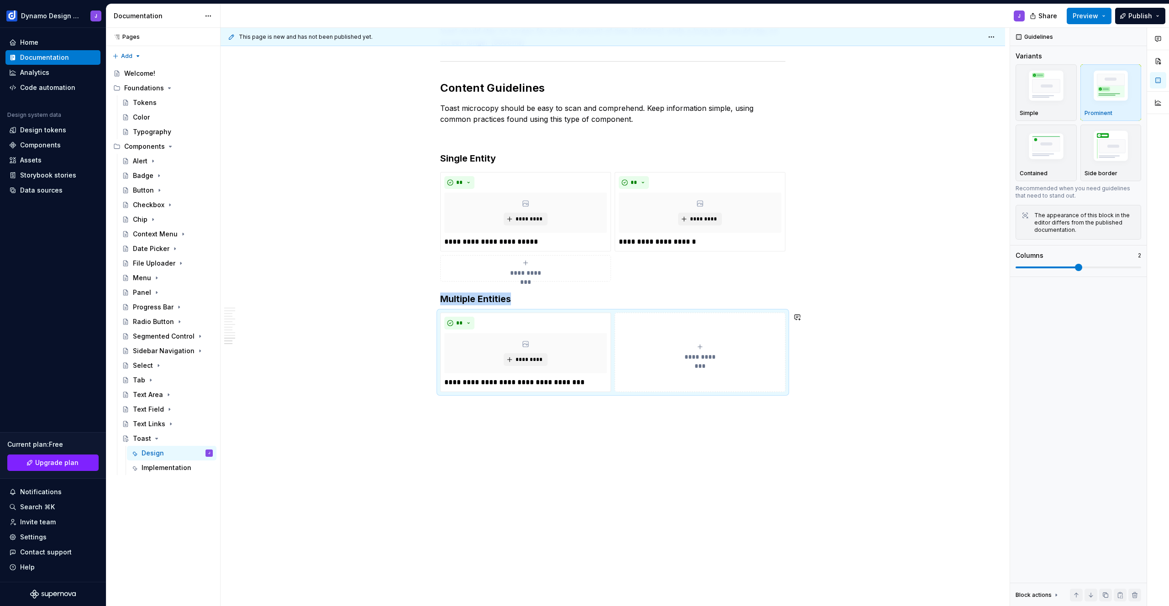
scroll to position [1214, 0]
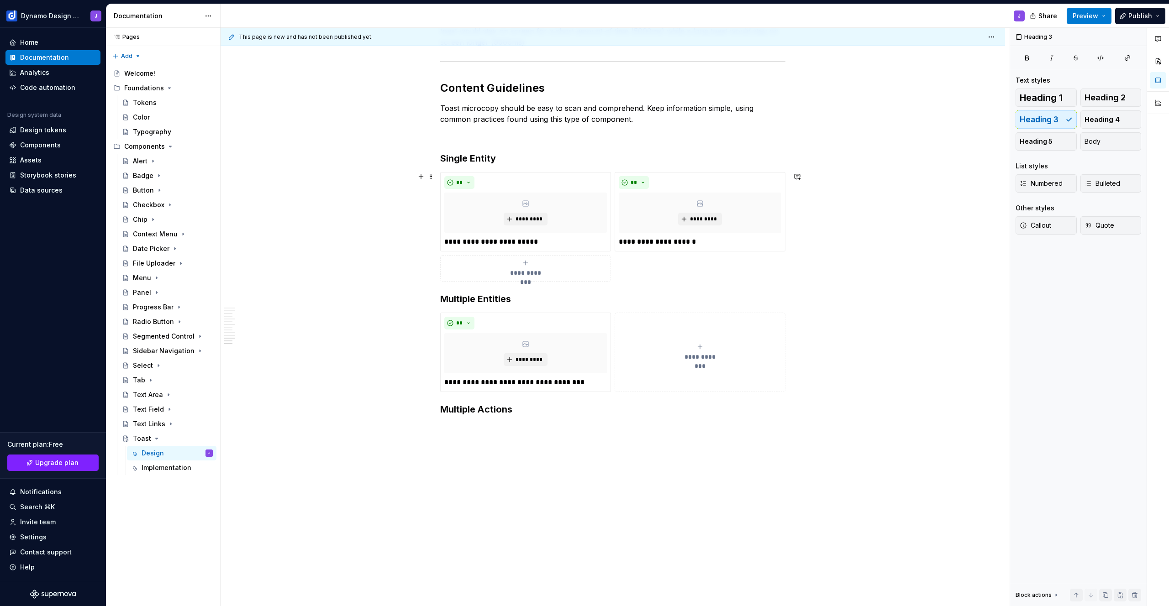
click at [642, 269] on div "**********" at bounding box center [612, 227] width 345 height 110
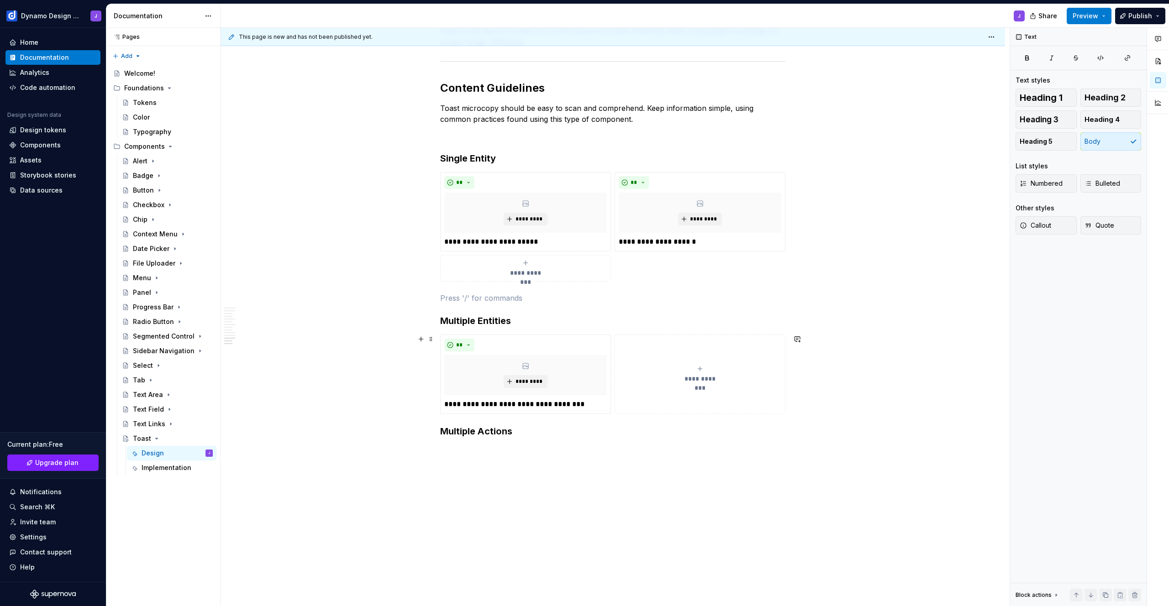
click at [627, 386] on button "**********" at bounding box center [700, 374] width 171 height 79
click at [535, 486] on h3 "Multiple Actions" at bounding box center [612, 483] width 345 height 13
click at [429, 342] on span at bounding box center [430, 339] width 7 height 13
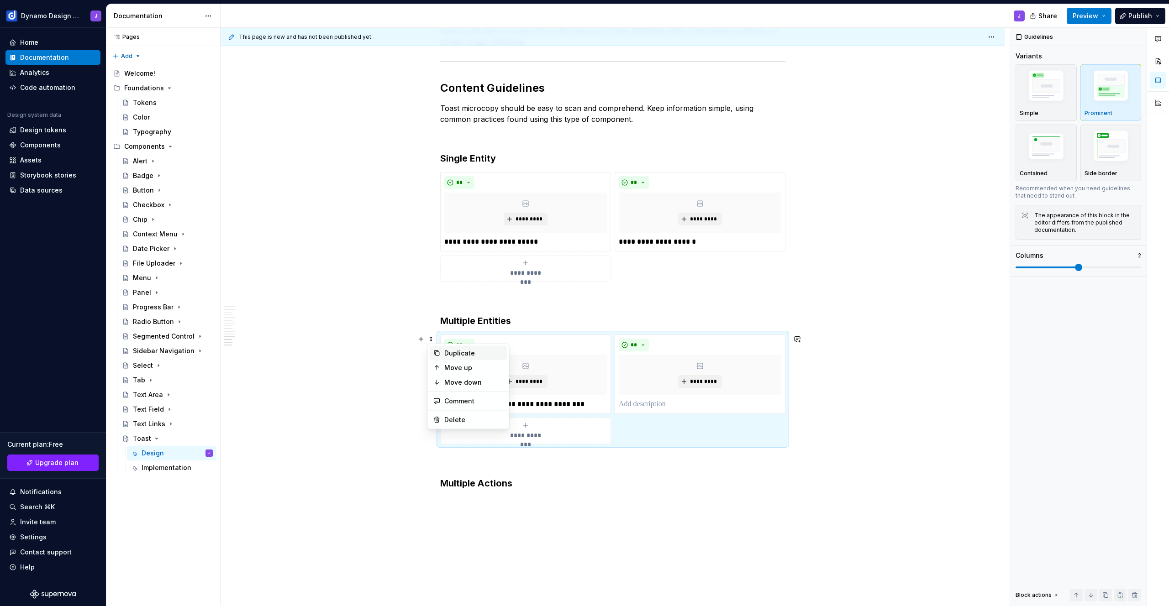
click at [439, 354] on icon at bounding box center [436, 353] width 5 height 5
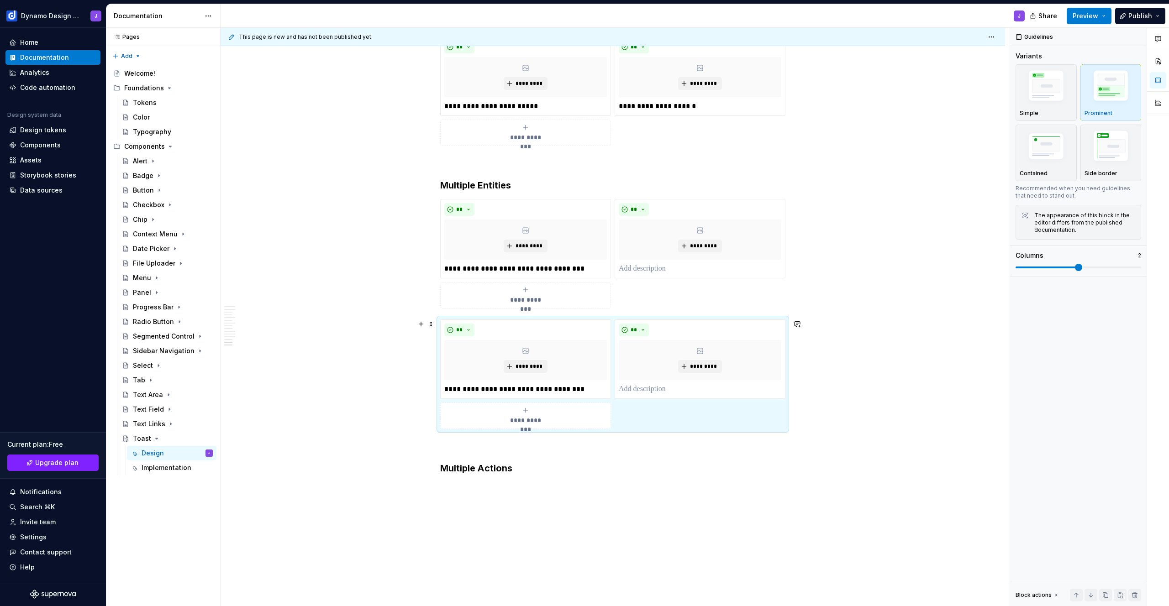
scroll to position [1414, 0]
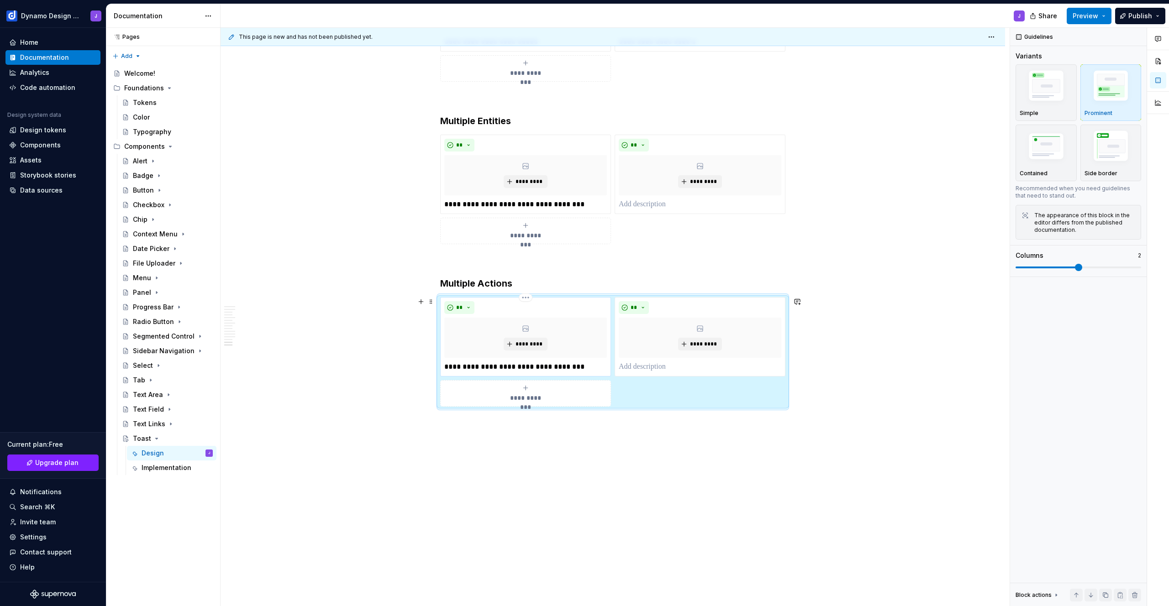
click at [594, 366] on p "**********" at bounding box center [525, 367] width 163 height 11
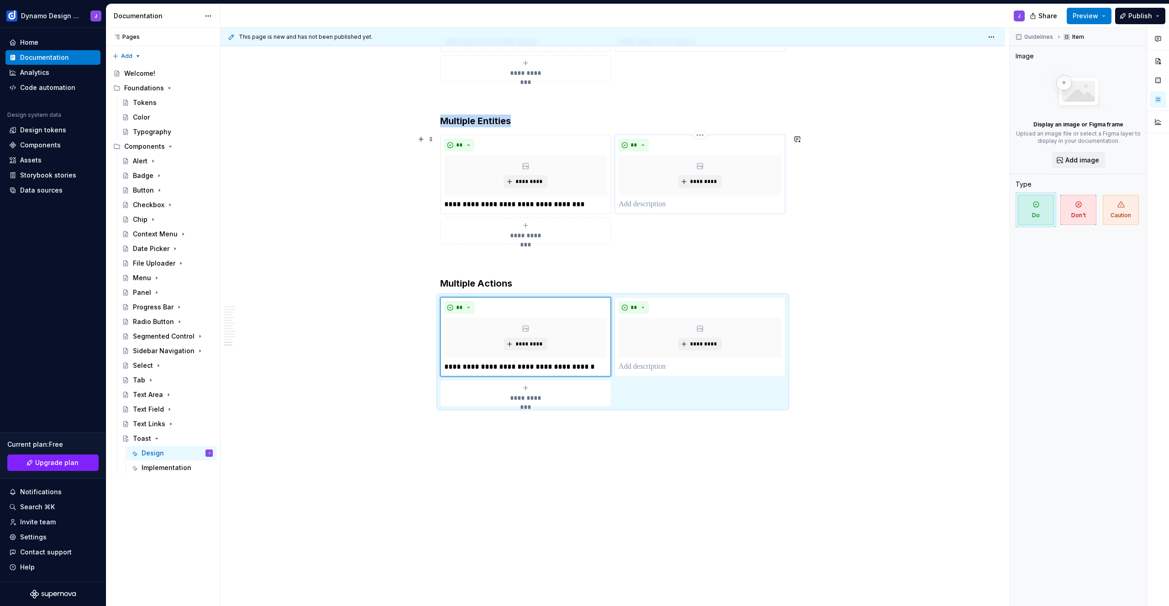
click at [738, 170] on div "*********" at bounding box center [700, 175] width 163 height 40
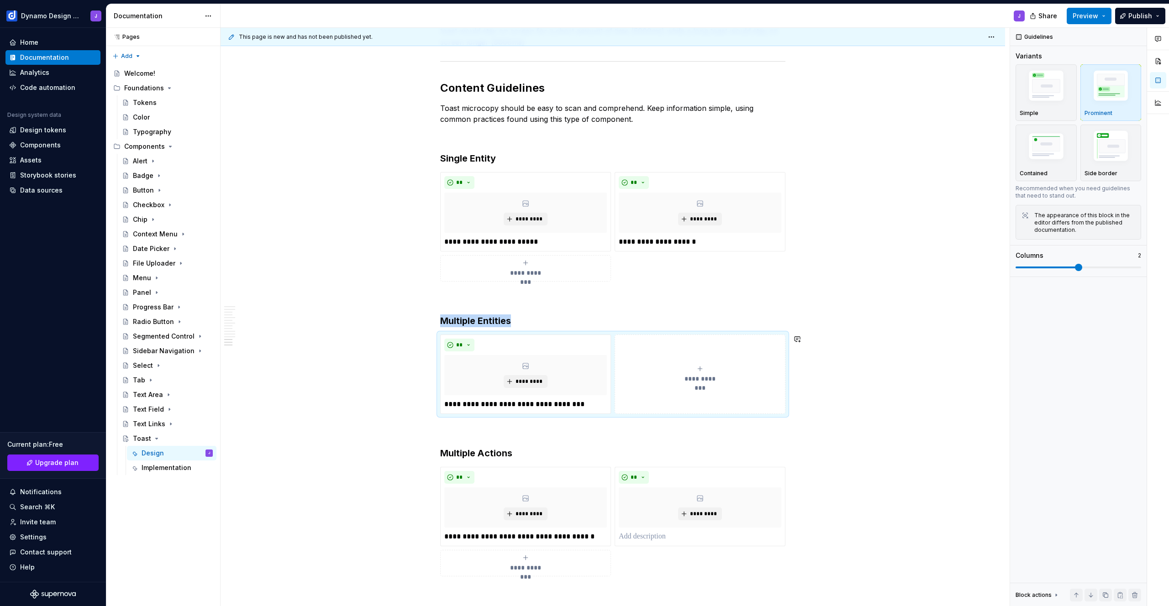
scroll to position [1398, 0]
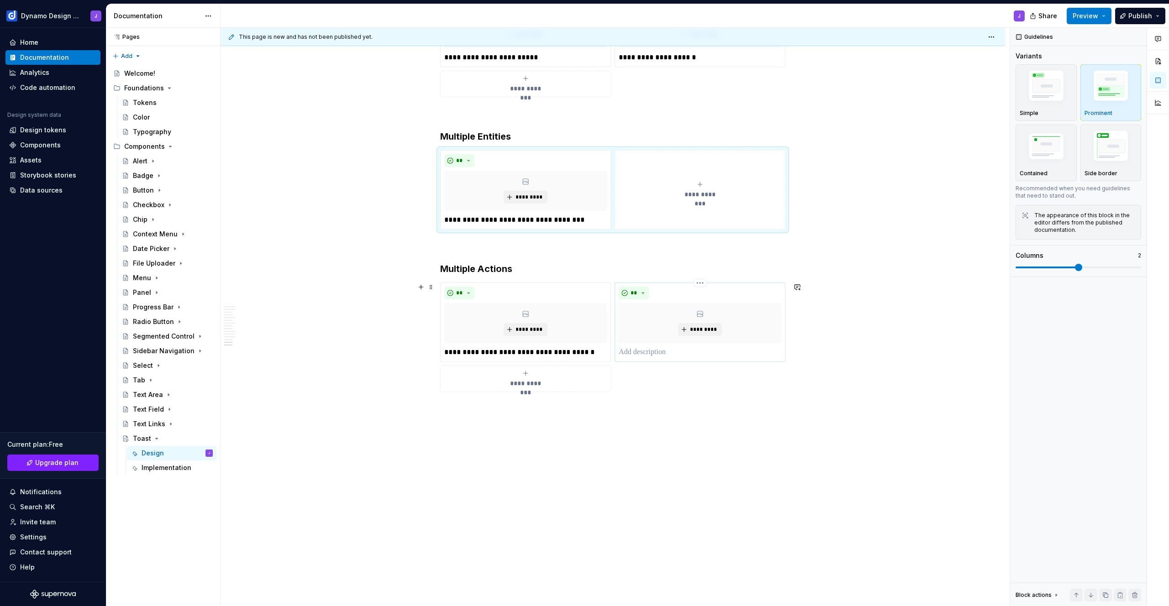
click at [669, 354] on p at bounding box center [700, 352] width 163 height 11
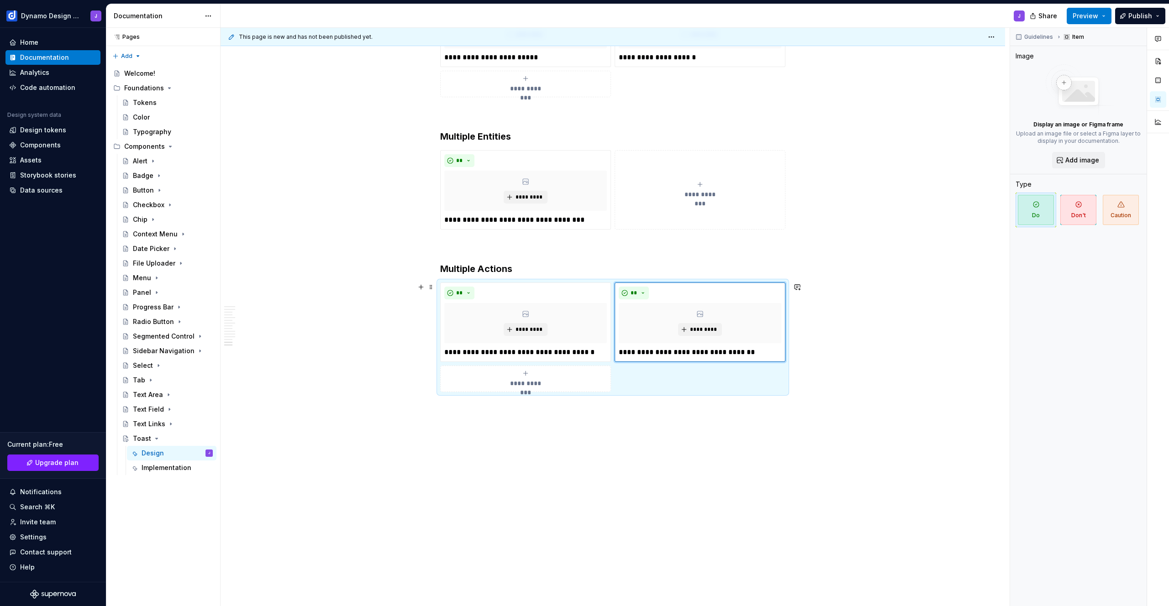
click at [590, 384] on div "**********" at bounding box center [525, 379] width 163 height 18
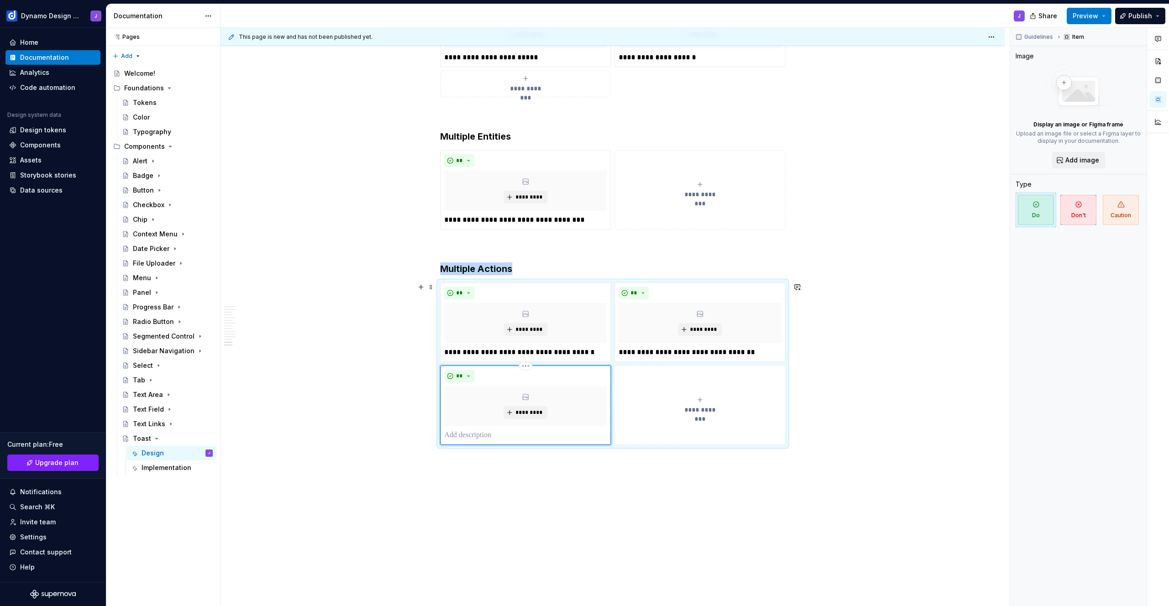
click at [518, 436] on p at bounding box center [525, 435] width 163 height 11
click at [440, 283] on div "**********" at bounding box center [612, 364] width 345 height 163
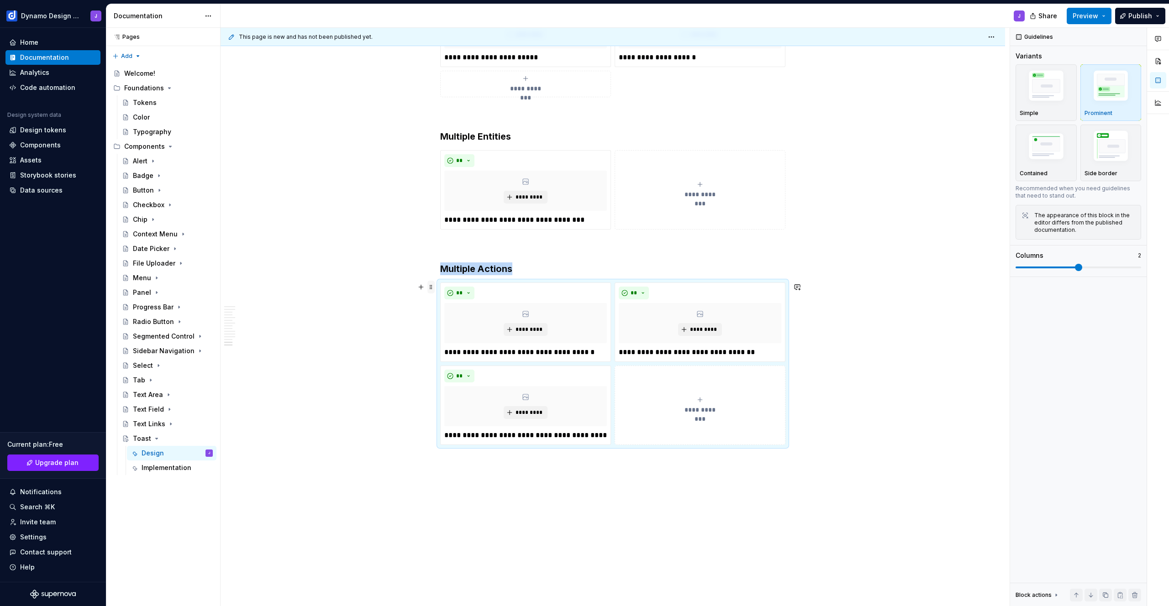
click at [433, 287] on span at bounding box center [430, 287] width 7 height 13
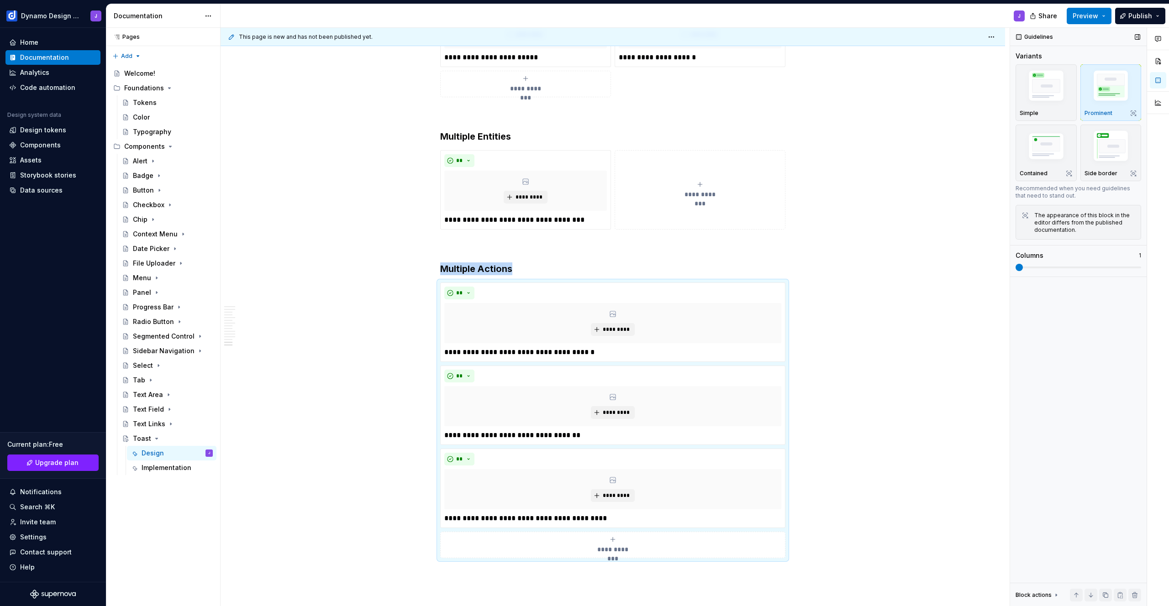
click at [1023, 265] on span at bounding box center [1019, 267] width 7 height 7
click at [642, 205] on button "**********" at bounding box center [700, 189] width 171 height 79
click at [584, 230] on div "**********" at bounding box center [612, 189] width 345 height 79
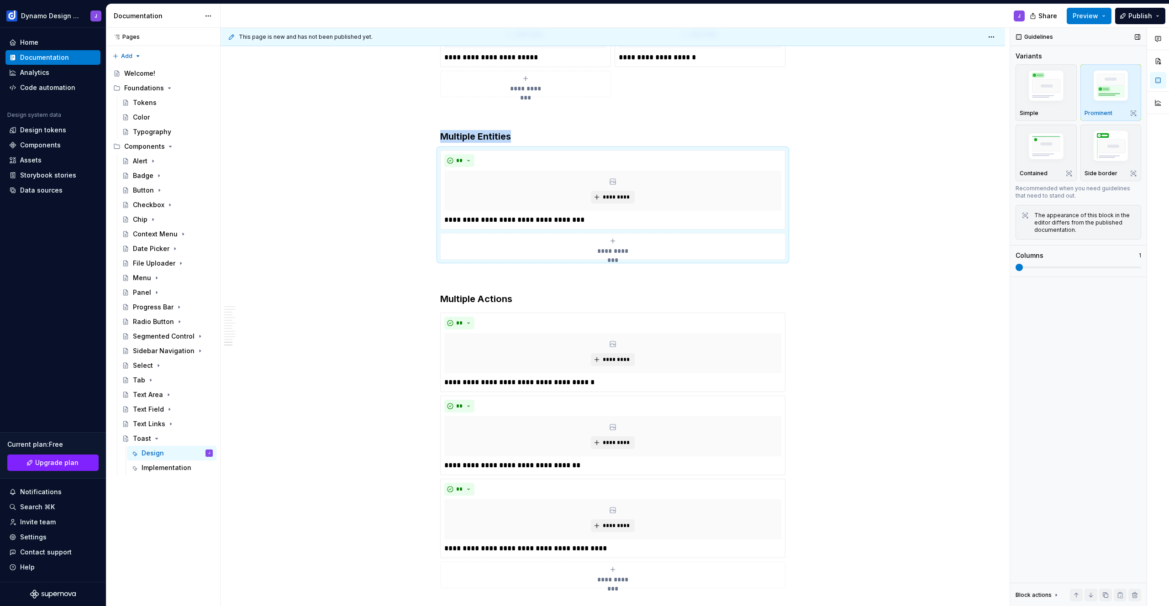
click at [1016, 264] on span at bounding box center [1019, 267] width 7 height 7
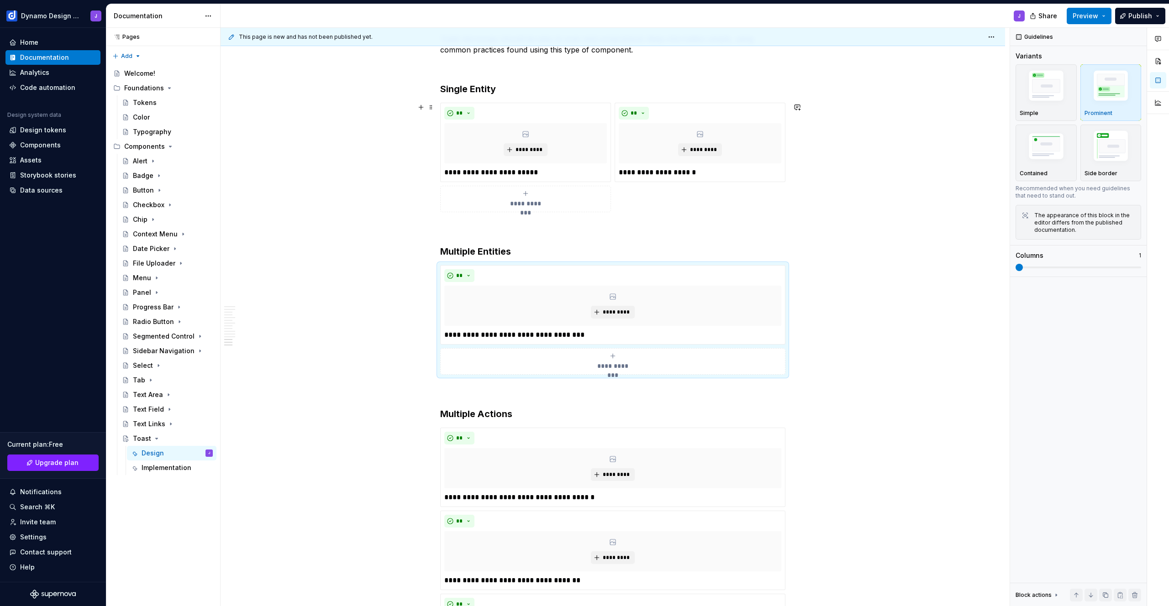
click at [674, 202] on div "**********" at bounding box center [612, 158] width 345 height 110
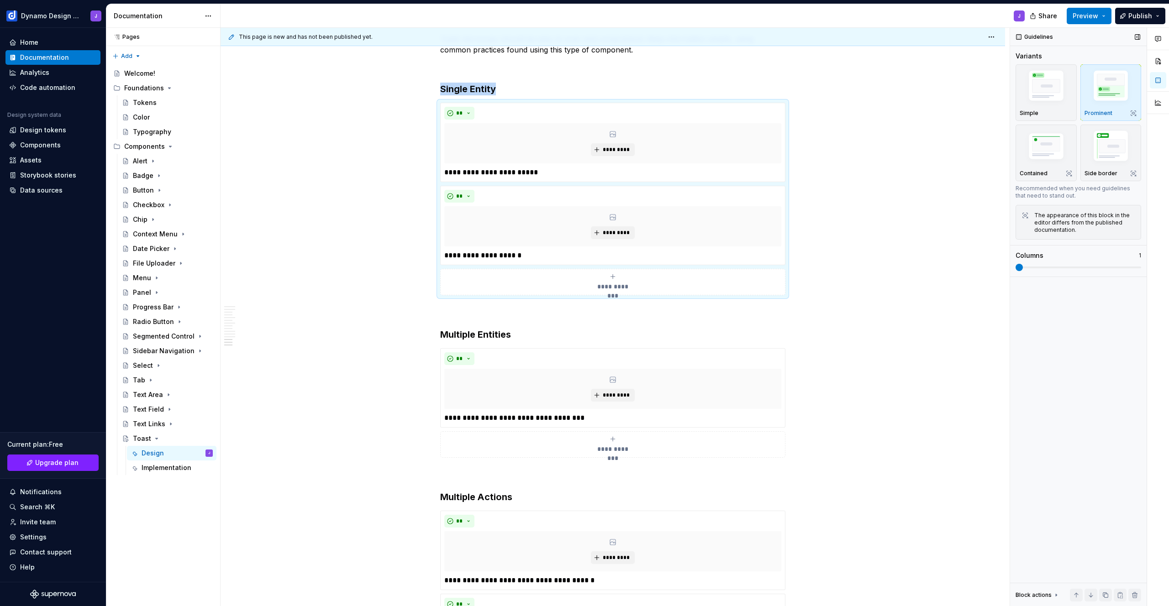
click at [1019, 265] on span at bounding box center [1019, 267] width 7 height 7
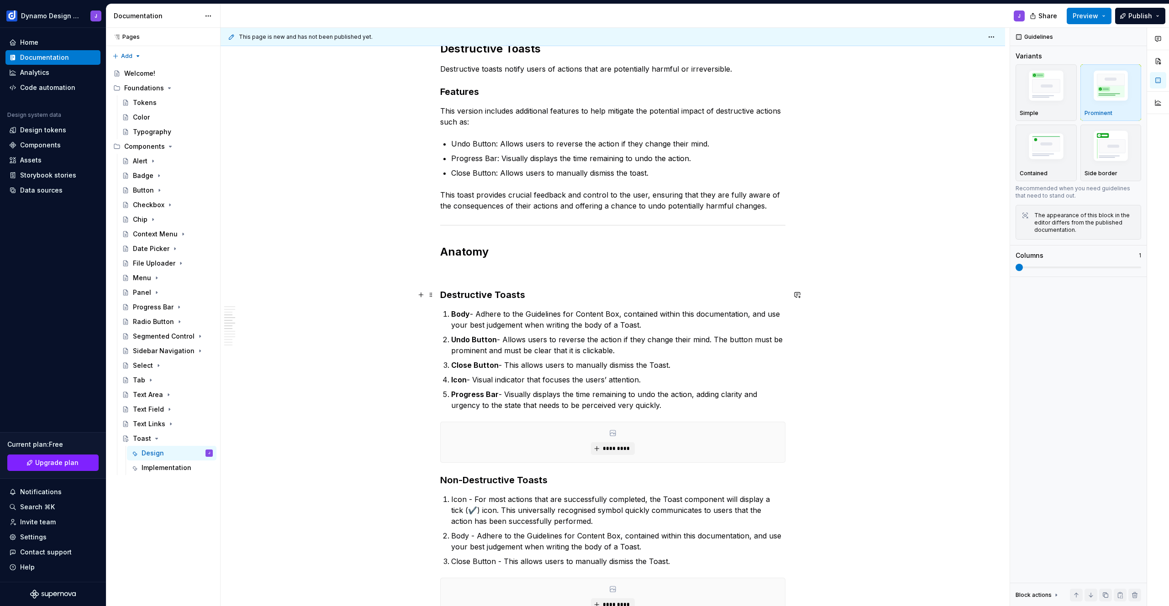
scroll to position [356, 0]
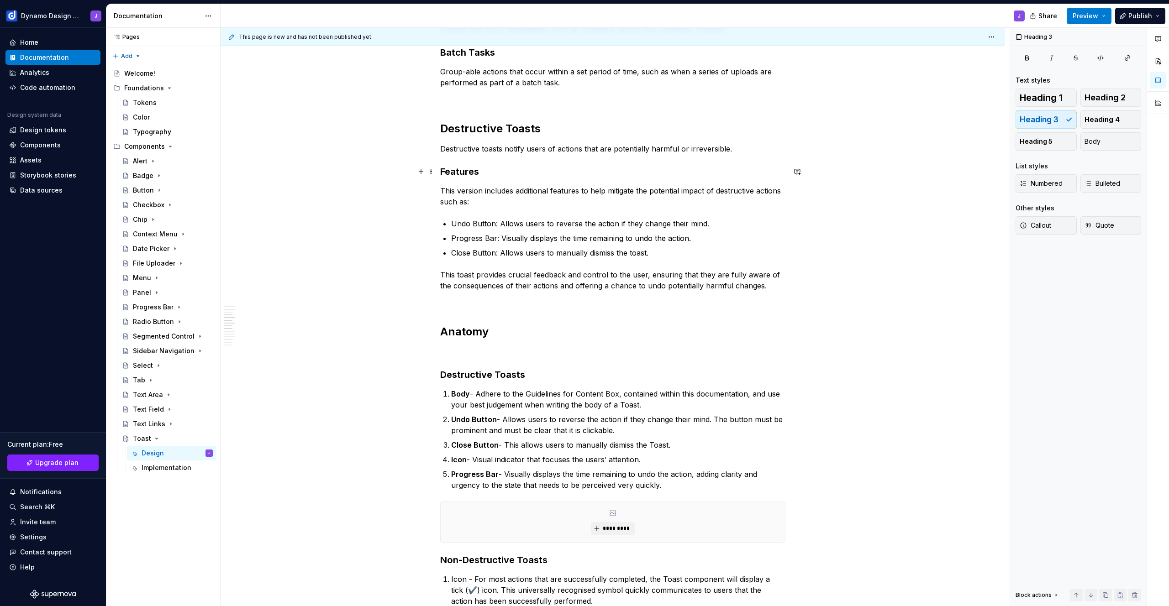
click at [490, 167] on h3 "Features" at bounding box center [612, 171] width 345 height 13
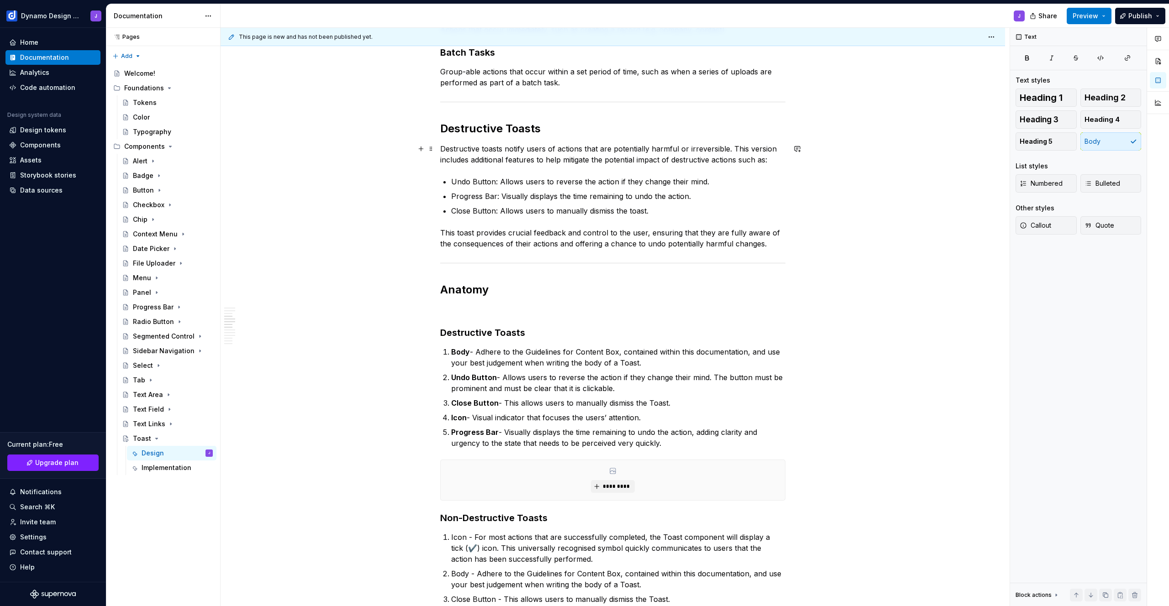
click at [753, 147] on p "Destructive toasts notify users of actions that are potentially harmful or irre…" at bounding box center [612, 154] width 345 height 22
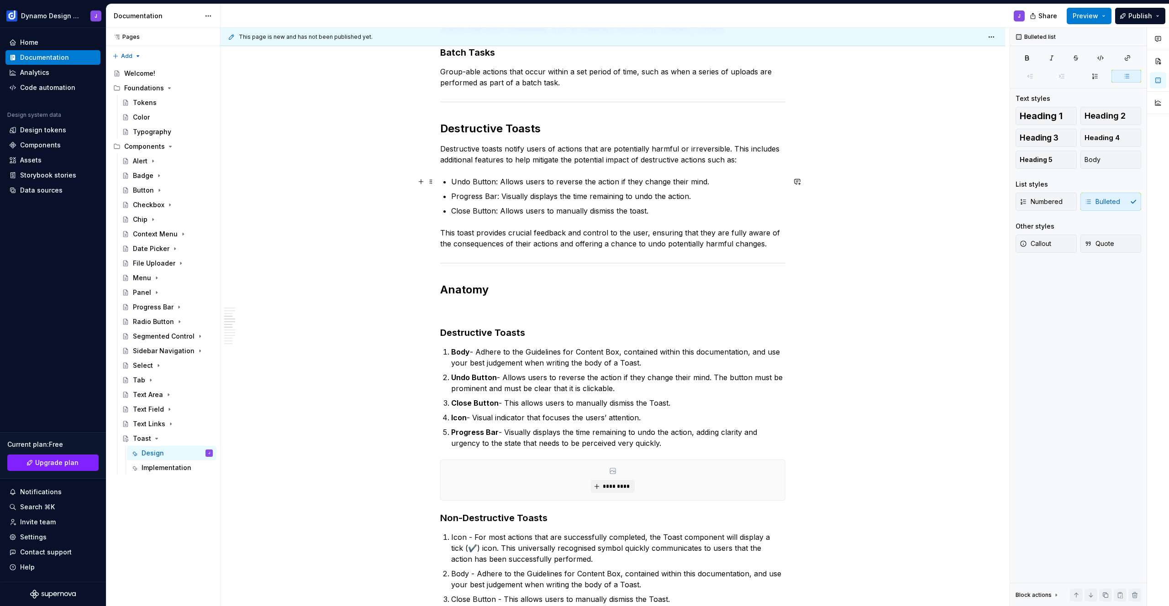
click at [492, 180] on p "Undo Button: Allows users to reverse the action if they change their mind." at bounding box center [618, 181] width 334 height 11
click at [495, 197] on p "Progress Bar: Visually displays the time remaining to undo the action." at bounding box center [618, 196] width 334 height 11
click at [493, 212] on p "Close Button: Allows users to manually dismiss the toast." at bounding box center [618, 210] width 334 height 11
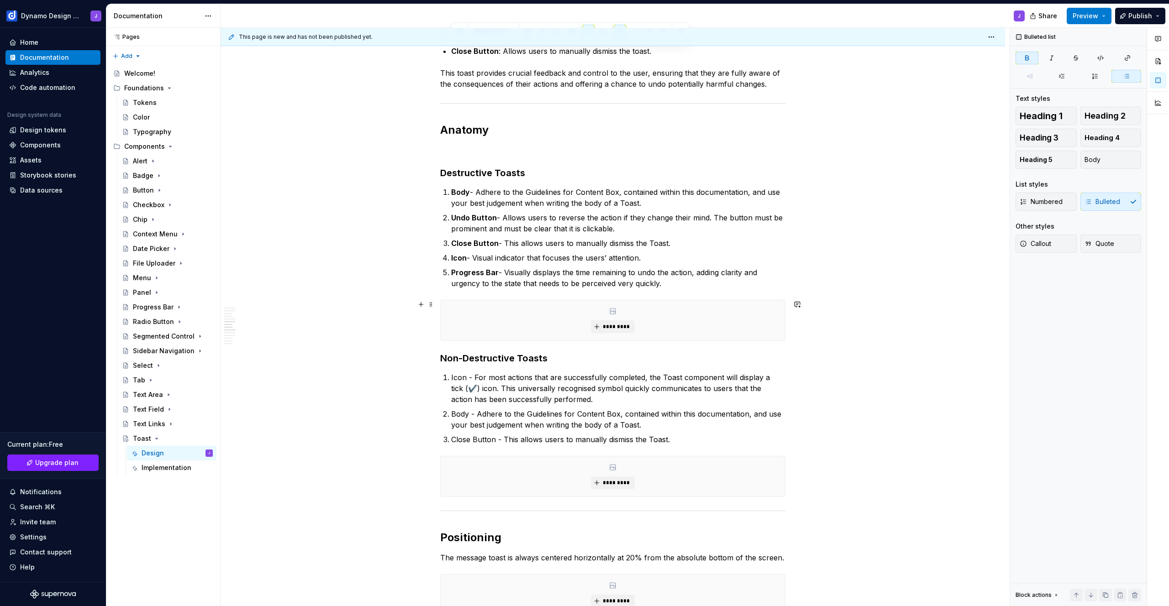
scroll to position [533, 0]
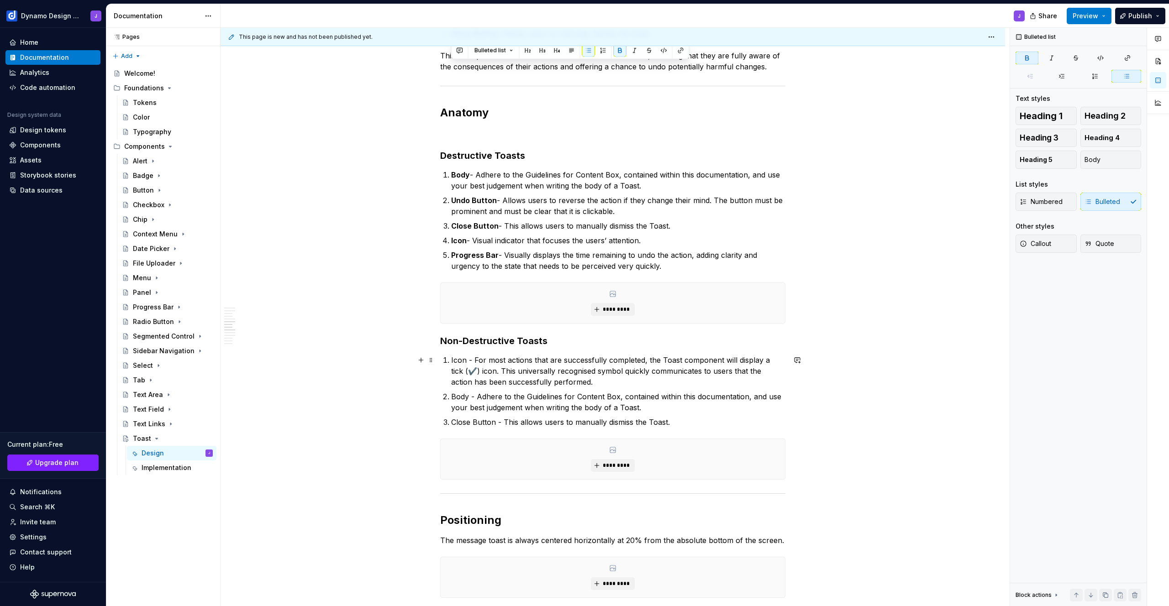
click at [454, 361] on p "Icon - For most actions that are successfully completed, the Toast component wi…" at bounding box center [618, 371] width 334 height 33
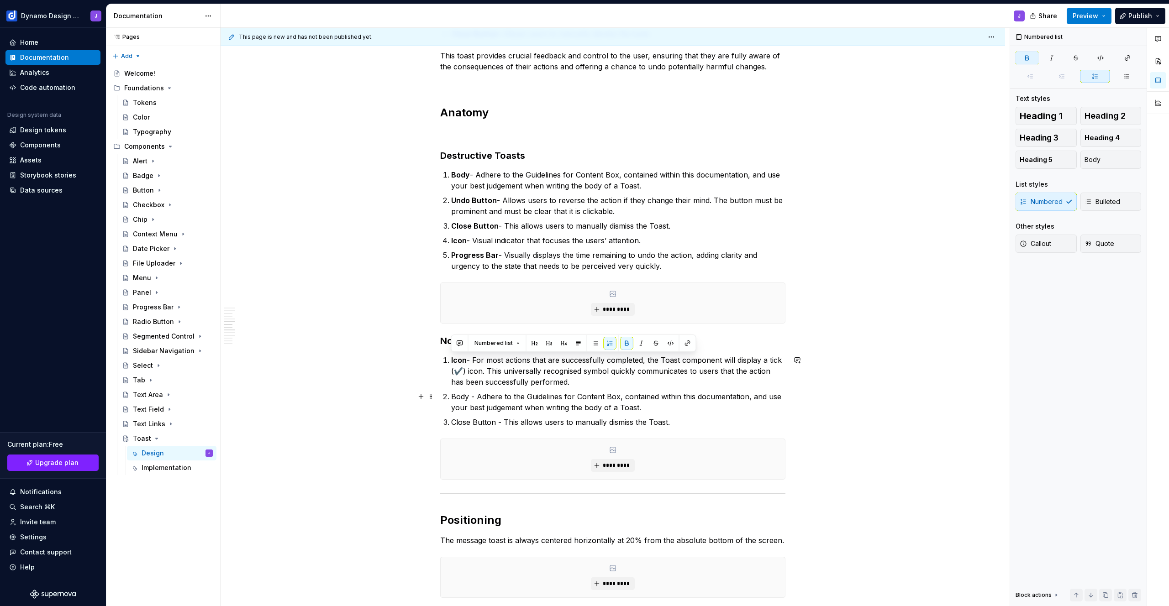
click at [456, 396] on p "Body - Adhere to the Guidelines for Content Box, contained within this document…" at bounding box center [618, 402] width 334 height 22
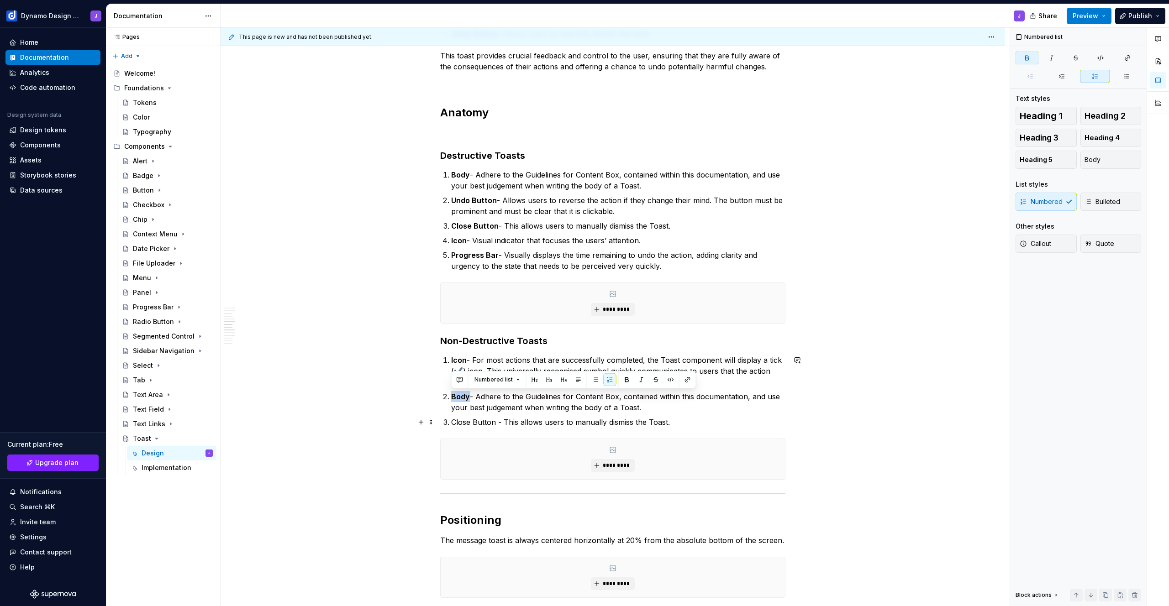
click at [495, 419] on p "Close Button - This allows users to manually dismiss the Toast." at bounding box center [618, 422] width 334 height 11
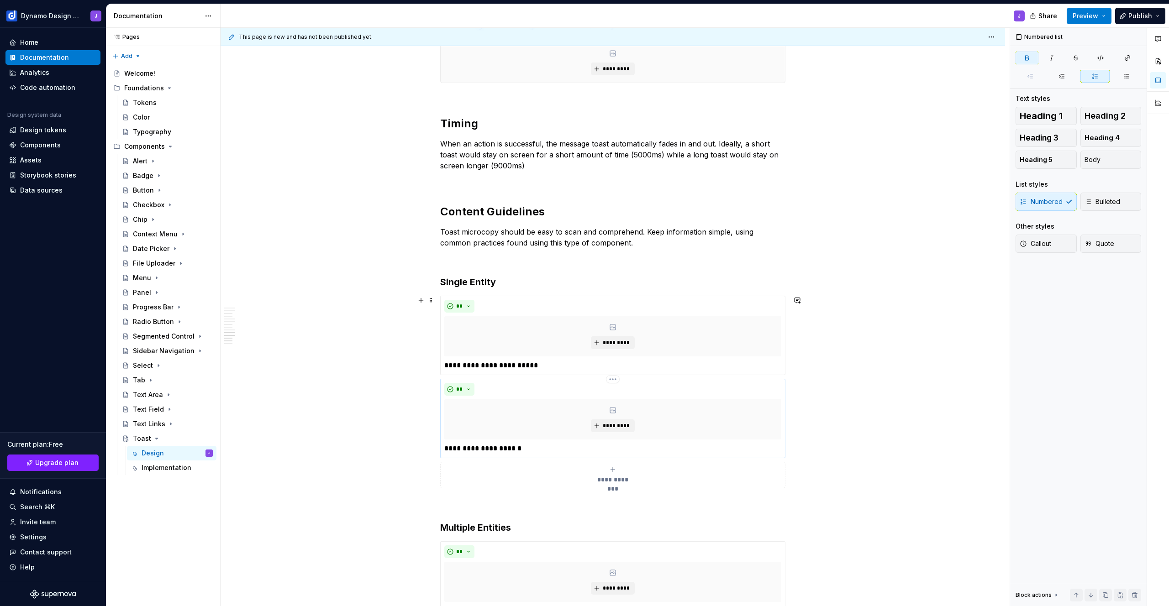
scroll to position [1089, 0]
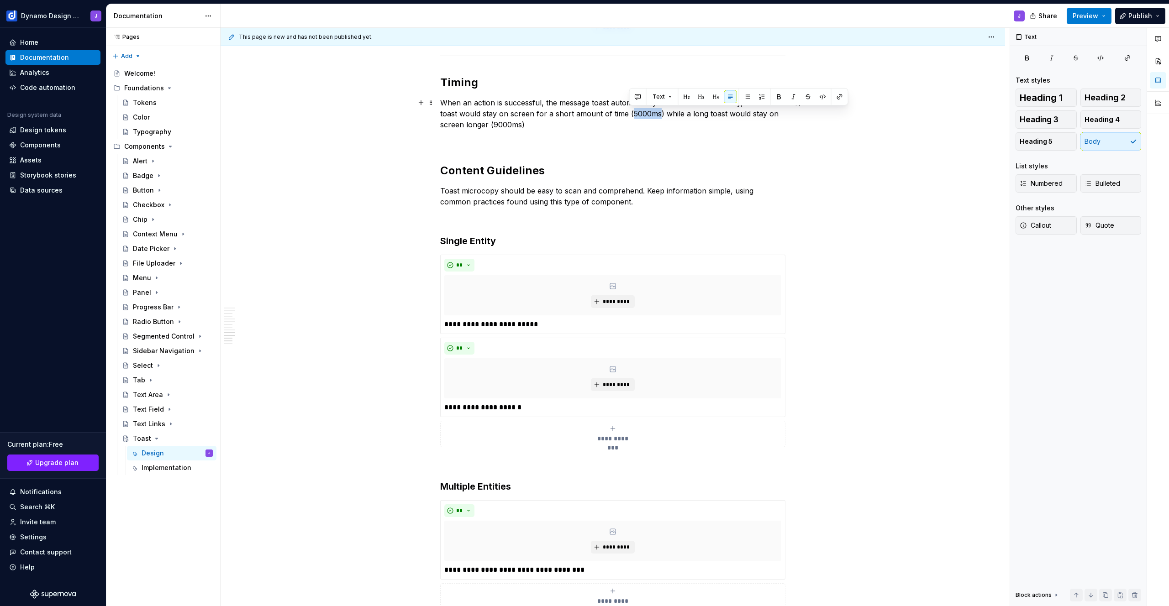
drag, startPoint x: 629, startPoint y: 114, endPoint x: 658, endPoint y: 116, distance: 28.4
click at [658, 116] on p "When an action is successful, the message toast automatically fades in and out.…" at bounding box center [612, 113] width 345 height 33
drag, startPoint x: 491, startPoint y: 124, endPoint x: 521, endPoint y: 125, distance: 29.3
click at [521, 125] on p "When an action is successful, the message toast automatically fades in and out.…" at bounding box center [612, 113] width 345 height 33
click at [531, 126] on p "When an action is successful, the message toast automatically fades in and out.…" at bounding box center [612, 113] width 345 height 33
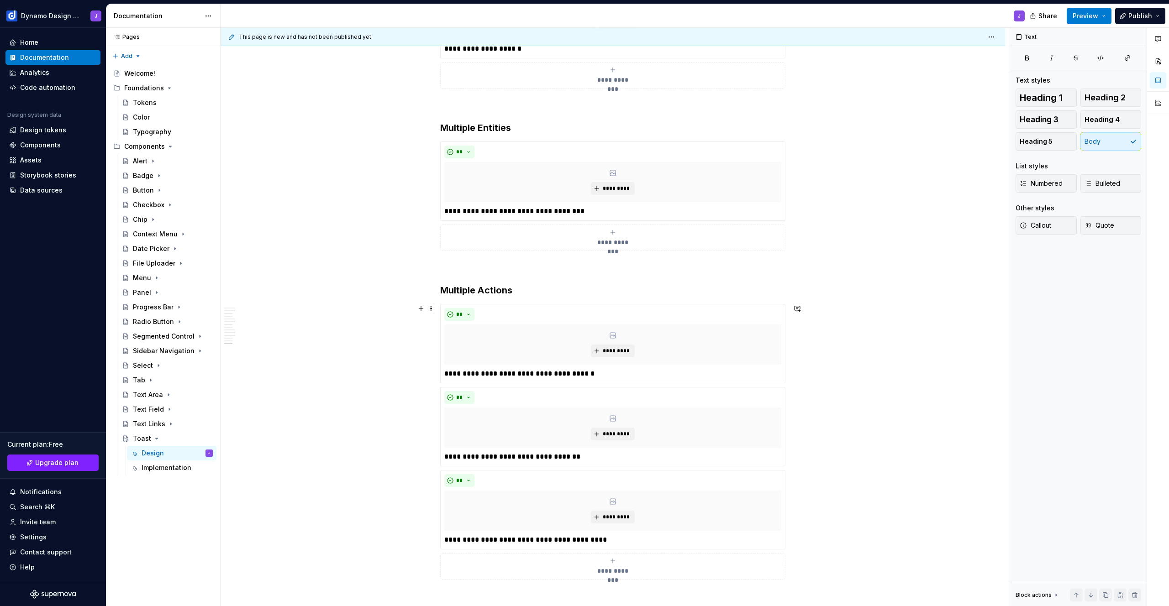
scroll to position [1636, 0]
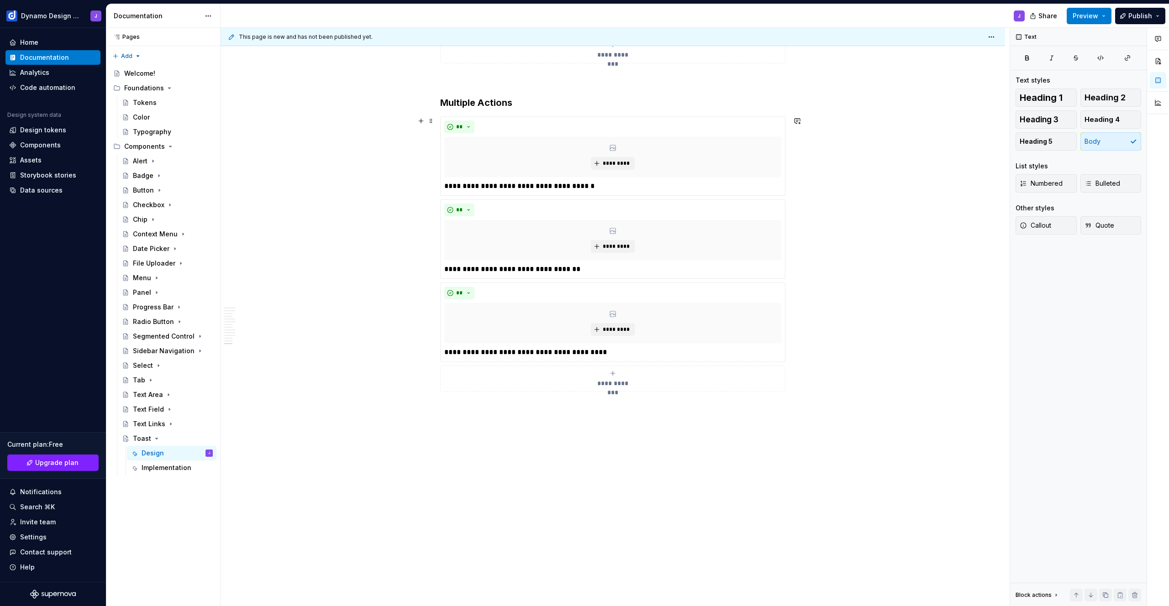
click at [489, 389] on button "**********" at bounding box center [612, 379] width 345 height 26
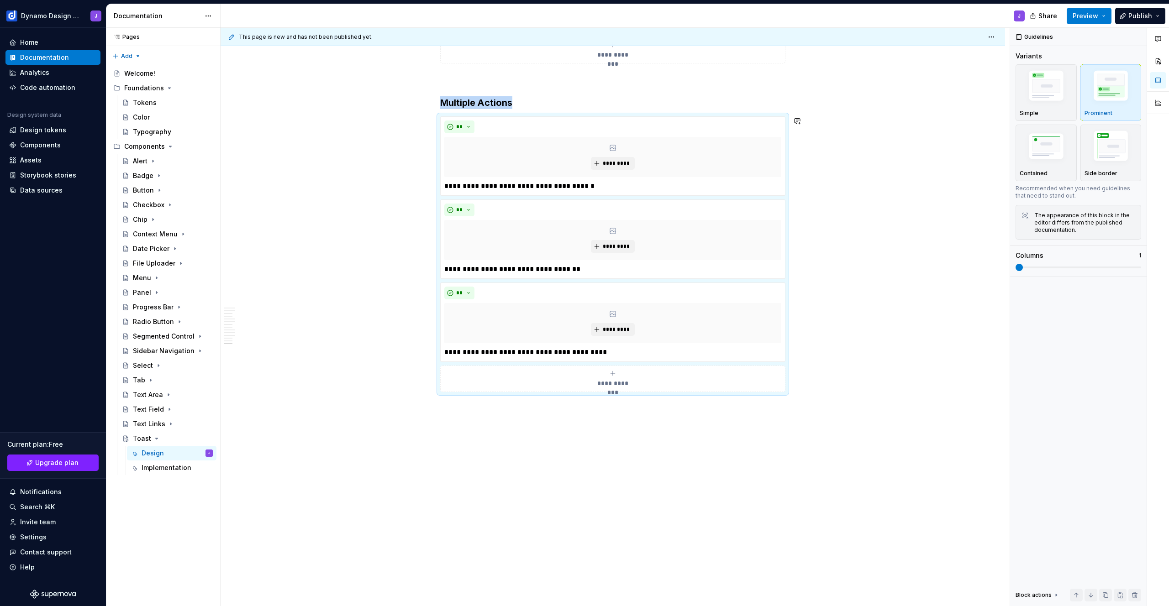
click at [500, 409] on p at bounding box center [612, 408] width 345 height 11
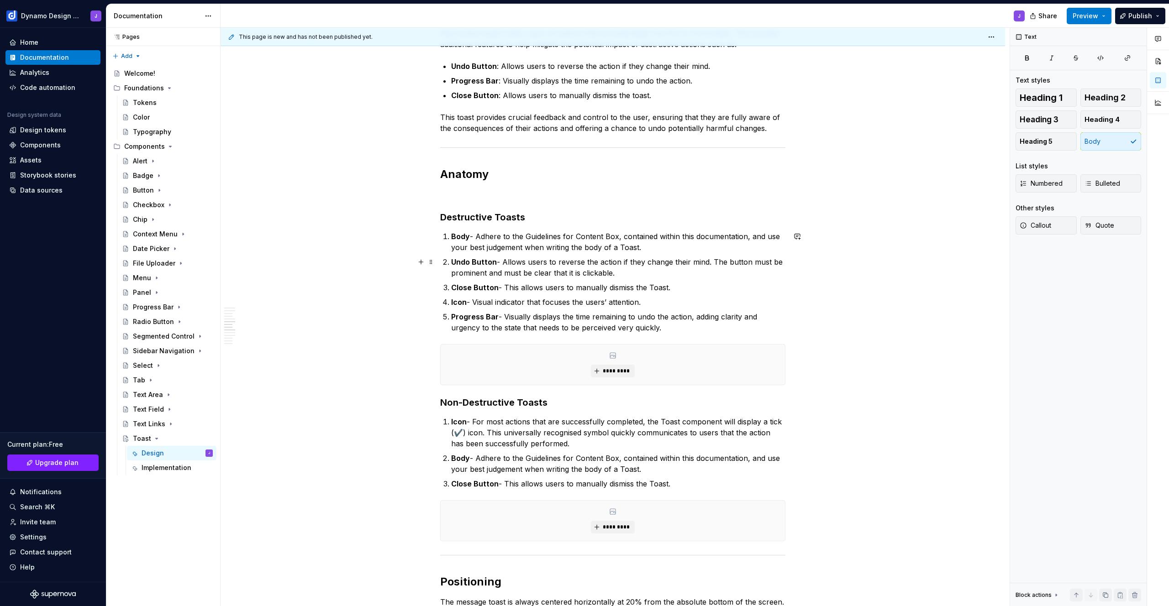
scroll to position [0, 0]
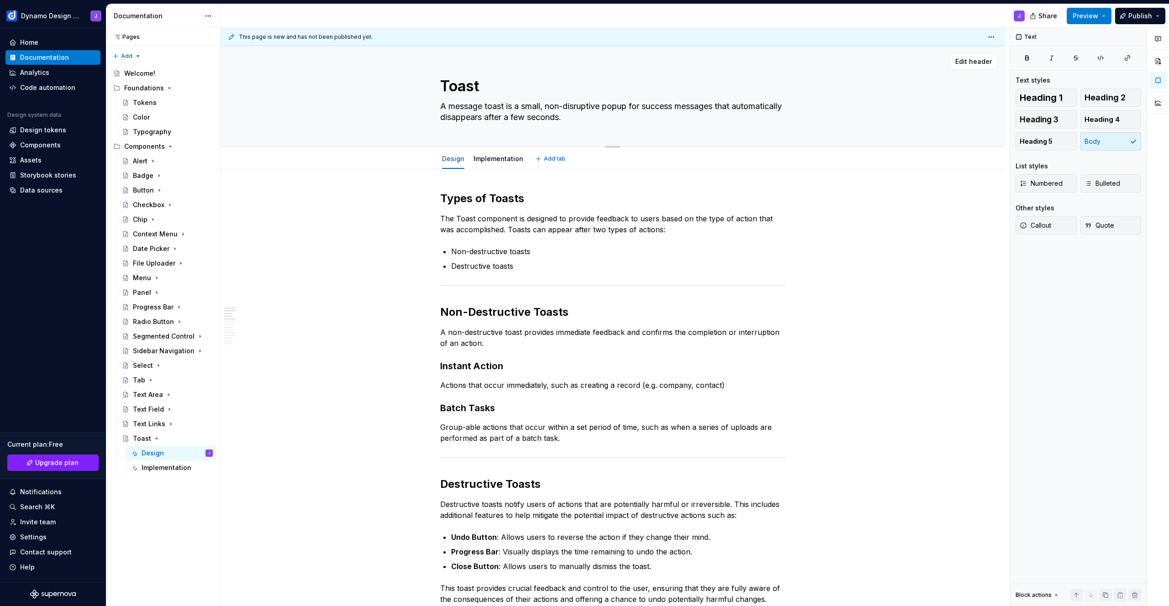
click at [471, 108] on textarea "A message toast is a small, non-disruptive popup for success messages that auto…" at bounding box center [610, 112] width 345 height 26
click at [474, 106] on textarea "A message toast is a small, non-disruptive popup for success messages that auto…" at bounding box center [610, 112] width 345 height 26
type textarea "*"
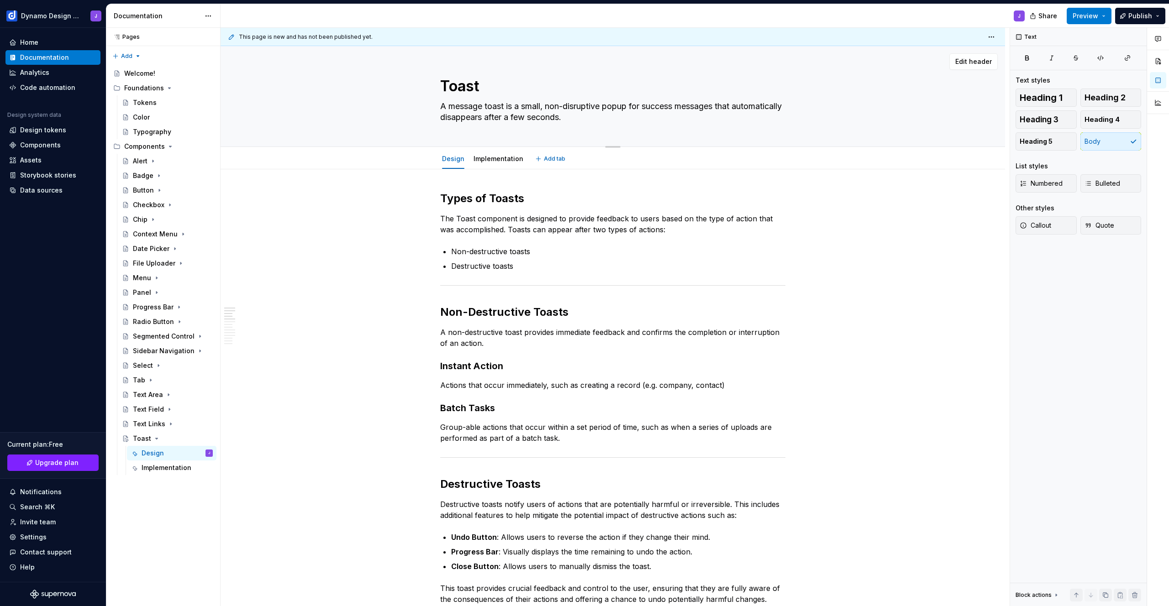
type textarea "A toast is a small, non-disruptive popup for success messages that automaticall…"
type textarea "*"
type textarea "toast is a small, non-disruptive popup for success messages that automatically …"
type textarea "*"
type textarea "A toast is a small, non-disruptive popup for success messages that automaticall…"
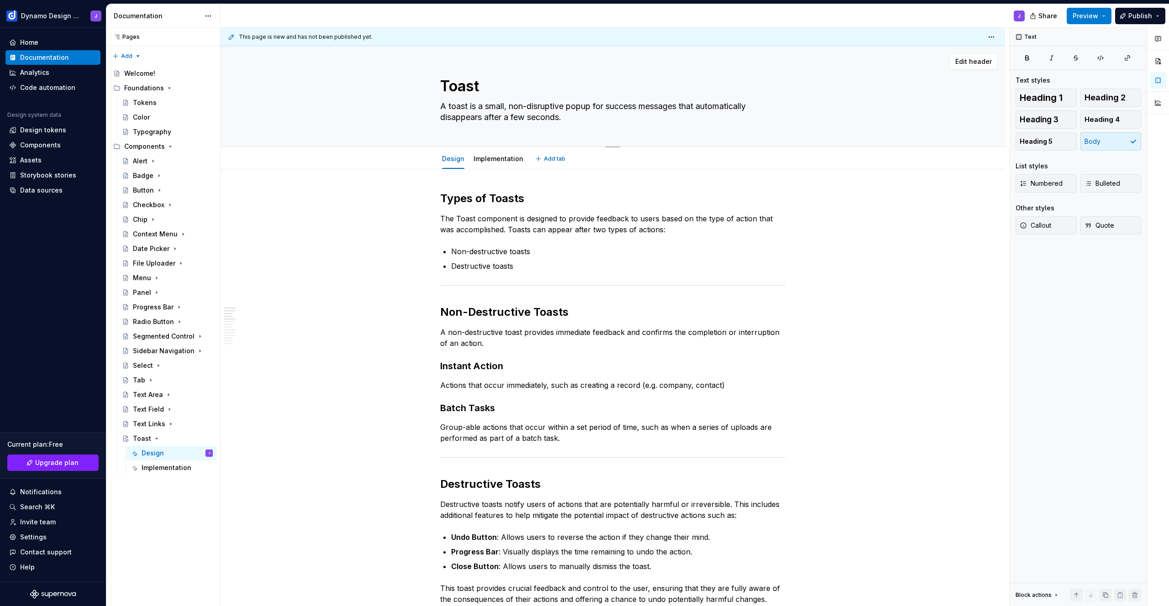
drag, startPoint x: 499, startPoint y: 117, endPoint x: 439, endPoint y: 107, distance: 61.2
click at [439, 107] on textarea "A toast is a small, non-disruptive popup for success messages that automaticall…" at bounding box center [610, 112] width 345 height 26
type textarea "*"
type textarea "A toast is a small, non-disruptive popup for success messages that automaticall…"
paste textarea "lightweight, temporary notification that appears briefly to confirm a successfu…"
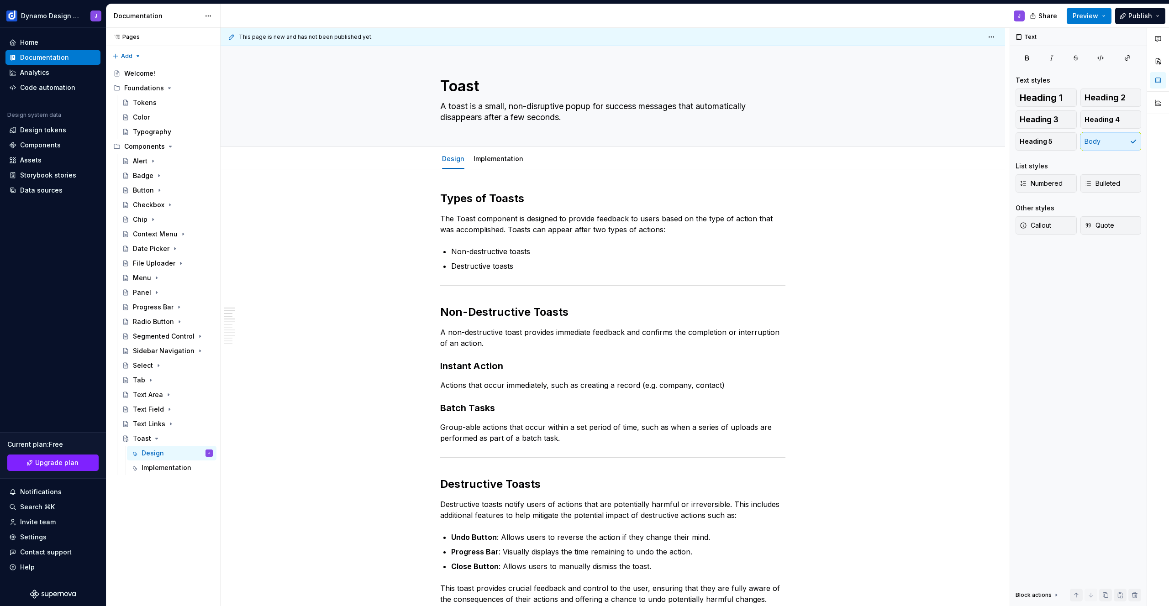
type textarea "*"
type textarea "A toast is a lightweight, temporary notification that appears briefly to confir…"
click at [502, 106] on textarea "A toast is a lightweight, temporary notification that appears briefly to confir…" at bounding box center [610, 112] width 345 height 26
type textarea "*"
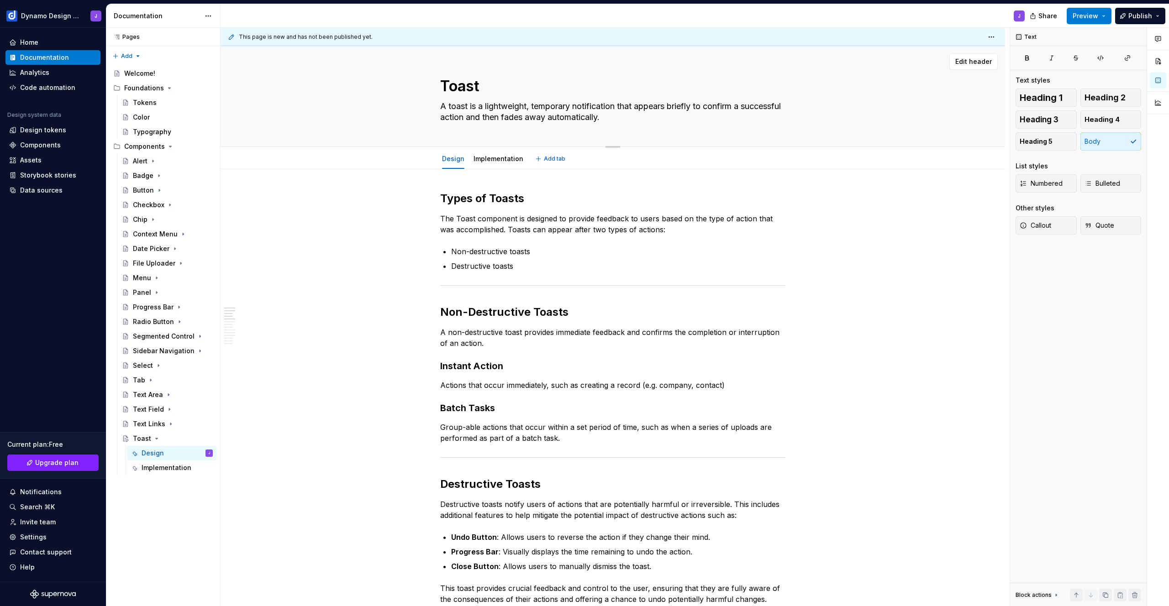
type textarea "A toast is a temporary notification that appears briefly to confirm a successfu…"
click at [651, 105] on textarea "A toast is a temporary notification that appears briefly to confirm a successfu…" at bounding box center [610, 112] width 345 height 26
click at [693, 107] on textarea "A toast is a temporary notification that appears briefly to confirm a successfu…" at bounding box center [610, 112] width 345 height 26
type textarea "*"
type textarea "A toast is a temporary notification that appears briefly to confirm t successfu…"
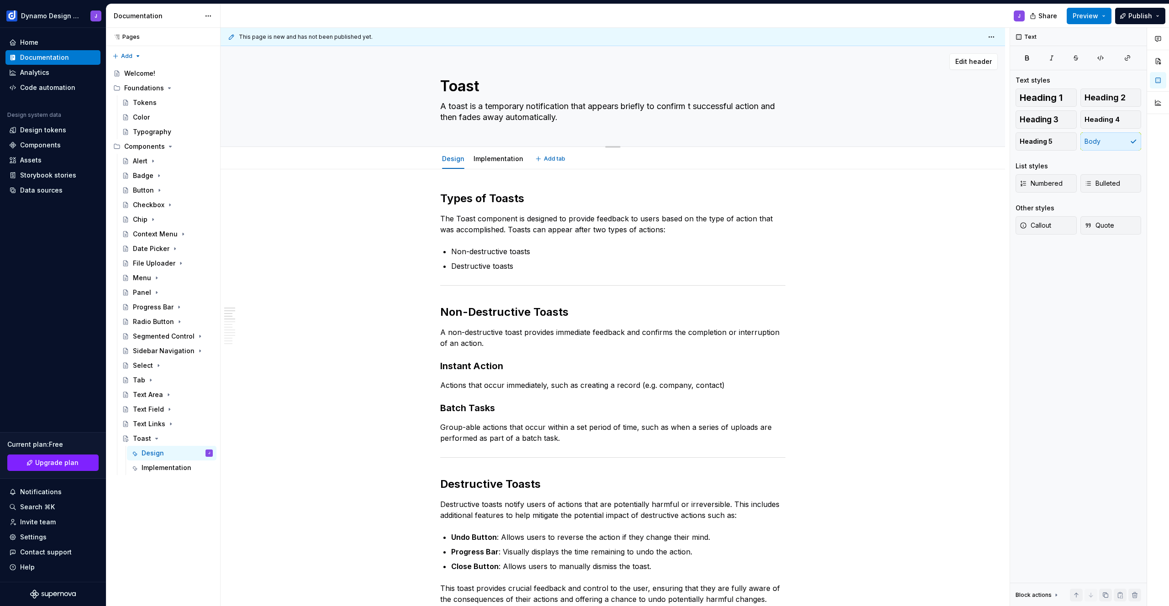
type textarea "*"
type textarea "A toast is a temporary notification that appears briefly to confirm tha success…"
type textarea "*"
type textarea "A toast is a temporary notification that appears briefly to confirm that succes…"
type textarea "*"
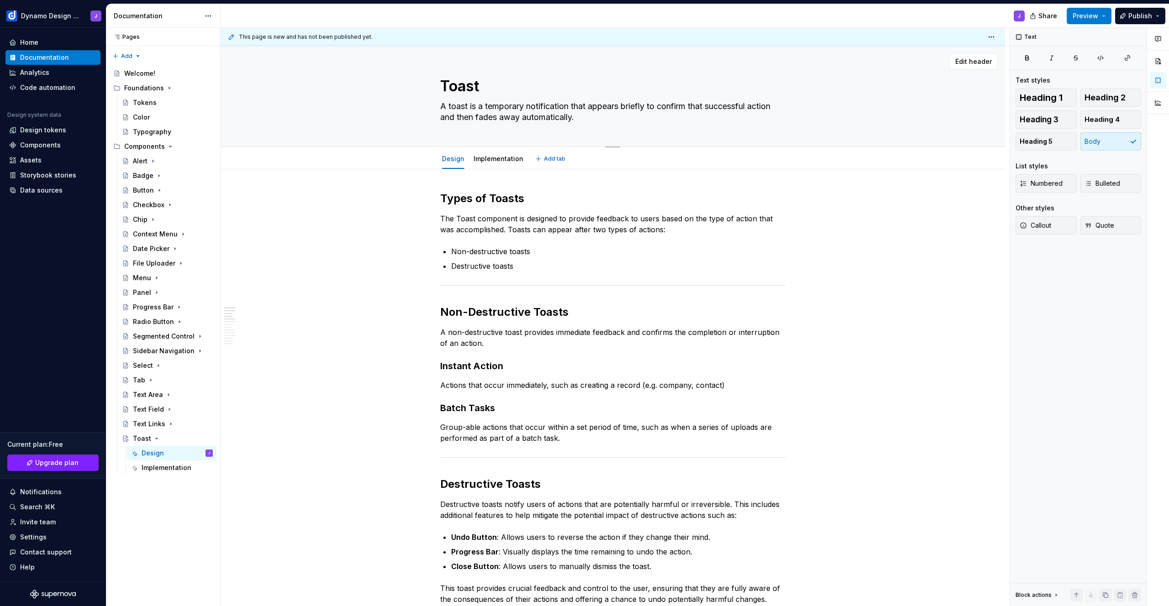
type textarea "A toast is a temporary notification that appears briefly to confirm that succes…"
type textarea "*"
type textarea "A toast is a temporary notification that appears briefly to confirm that a succ…"
type textarea "*"
type textarea "A toast is a temporary notification that appears briefly to confirm that an suc…"
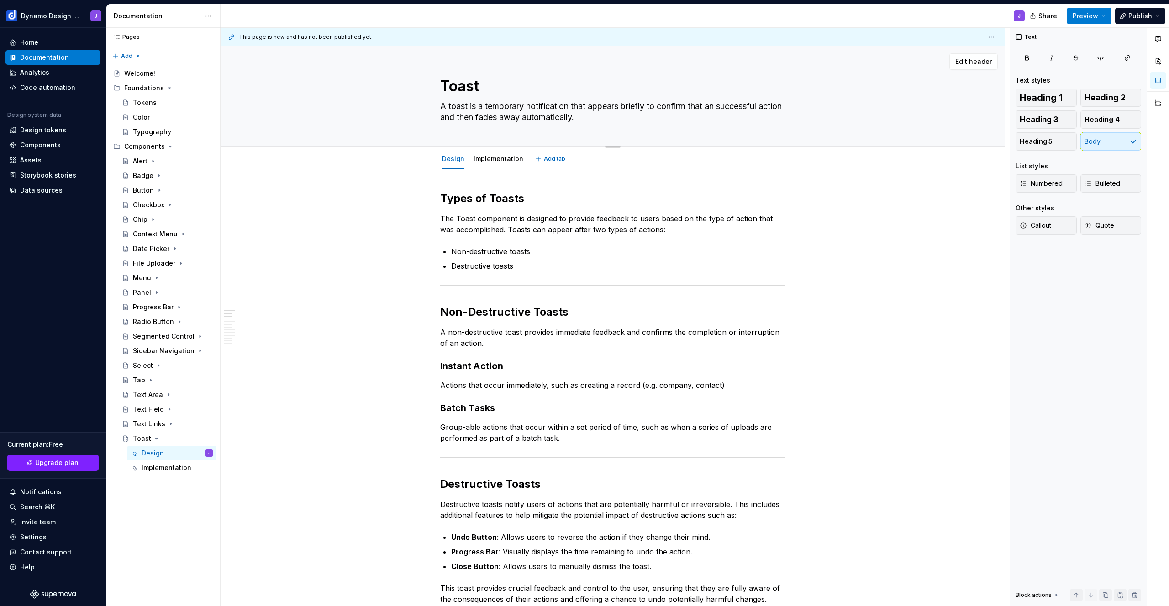
type textarea "*"
type textarea "A toast is a temporary notification that appears briefly to confirm that anacti…"
type textarea "*"
type textarea "A toast is a temporary notification that appears briefly to confirm that an act…"
type textarea "*"
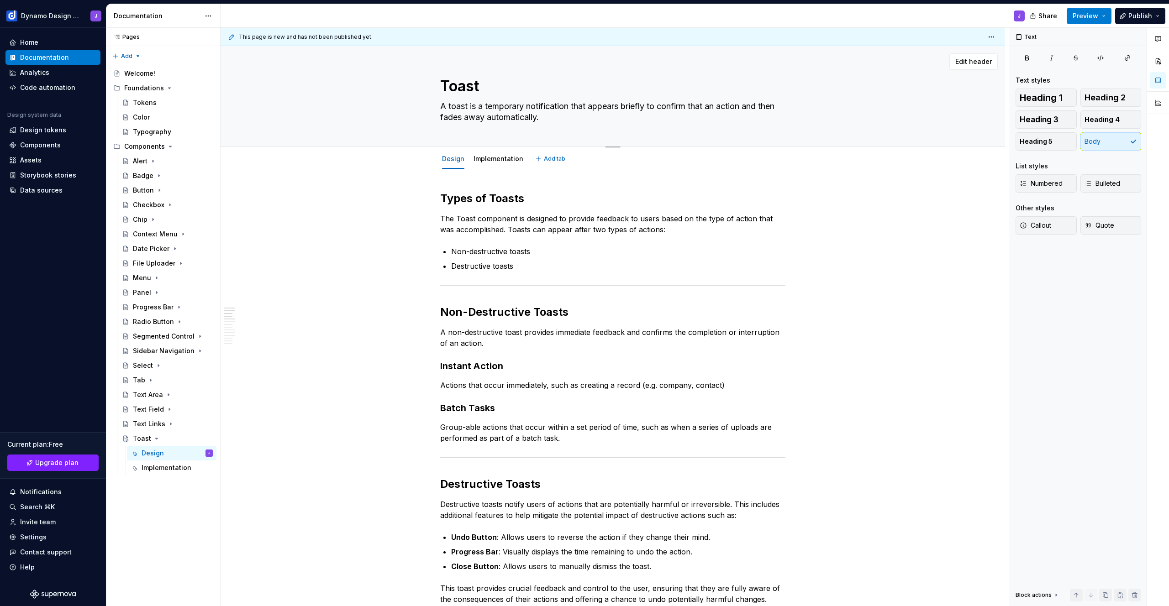
type textarea "A toast is a temporary notification that appears briefly to confirm that an act…"
type textarea "*"
type textarea "A toast is a temporary notification that appears briefly to confirm that an act…"
type textarea "*"
type textarea "A toast is a temporary notification that appears briefly to confirm that an act…"
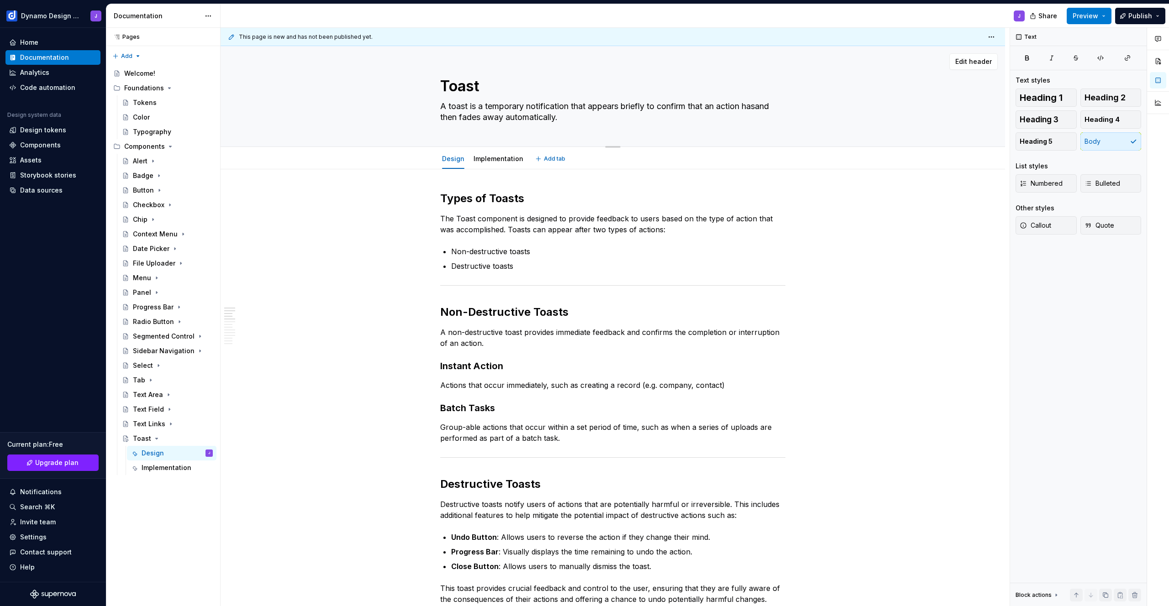
type textarea "*"
type textarea "A toast is a temporary notification that appears briefly to confirm that an act…"
type textarea "*"
type textarea "A toast is a temporary notification that appears briefly to confirm that an act…"
type textarea "*"
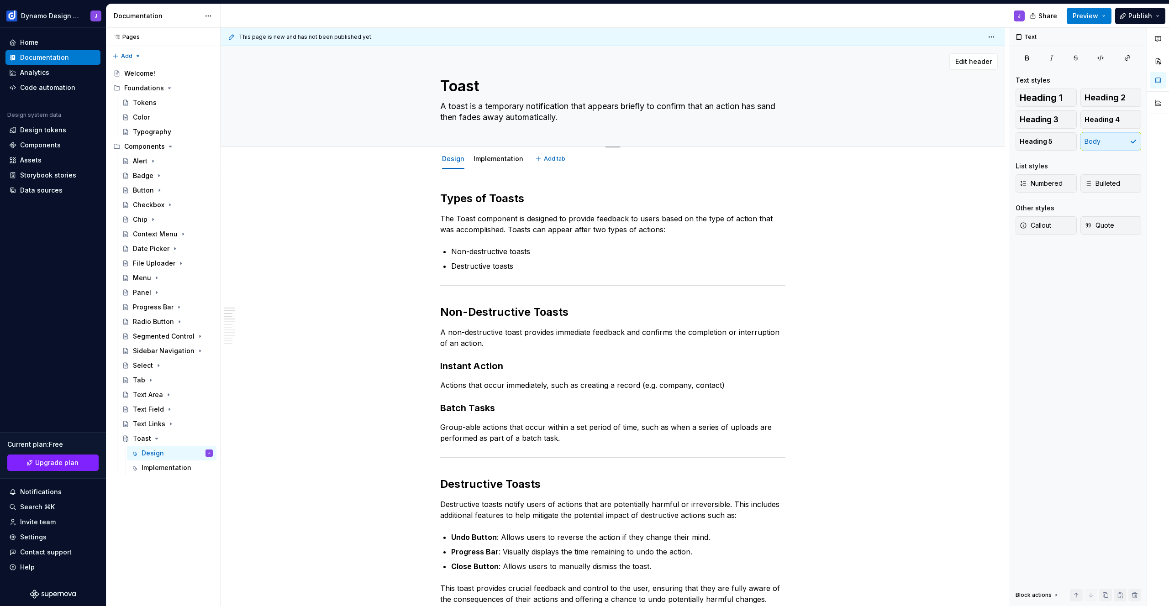
type textarea "A toast is a temporary notification that appears briefly to confirm that an act…"
type textarea "*"
type textarea "A toast is a temporary notification that appears briefly to confirm that an act…"
type textarea "*"
type textarea "A toast is a temporary notification that appears briefly to confirm that an act…"
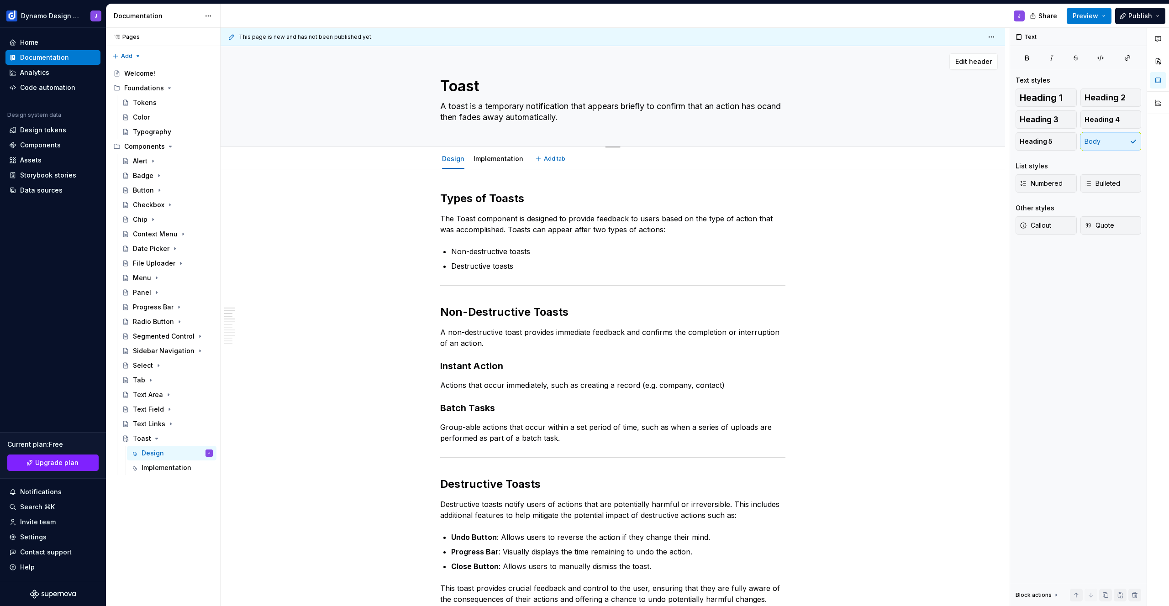
type textarea "*"
type textarea "A toast is a temporary notification that appears briefly to confirm that an act…"
type textarea "*"
type textarea "A toast is a temporary notification that appears briefly to confirm that an act…"
type textarea "*"
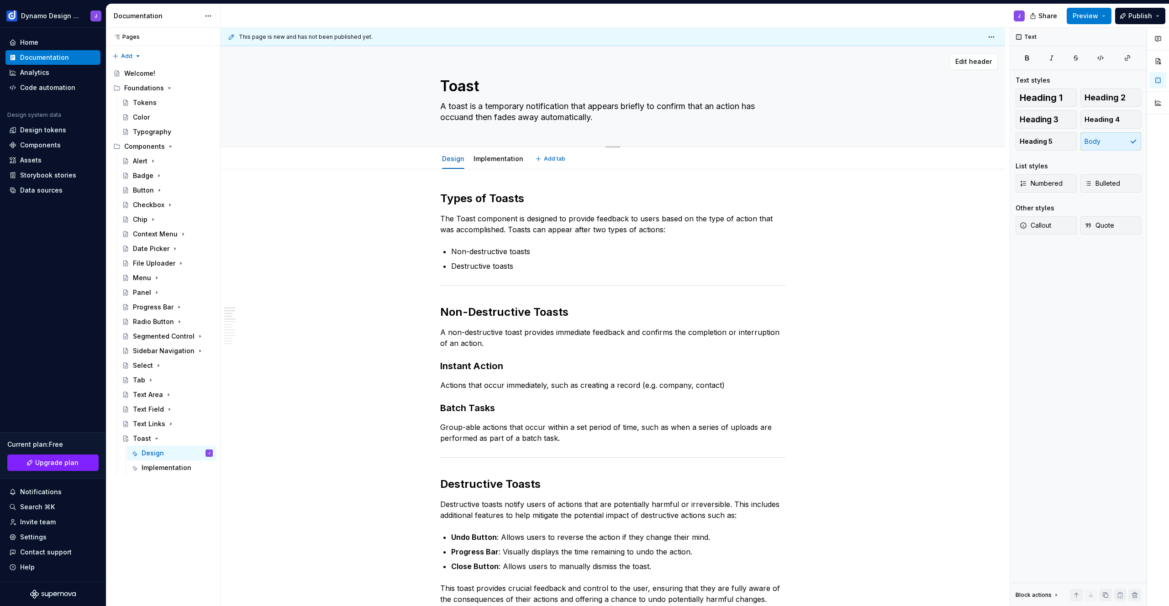
type textarea "A toast is a temporary notification that appears briefly to confirm that an act…"
type textarea "*"
type textarea "A toast is a temporary notification that appears briefly to confirm that an act…"
type textarea "*"
type textarea "A toast is a temporary notification that appears briefly to confirm that an act…"
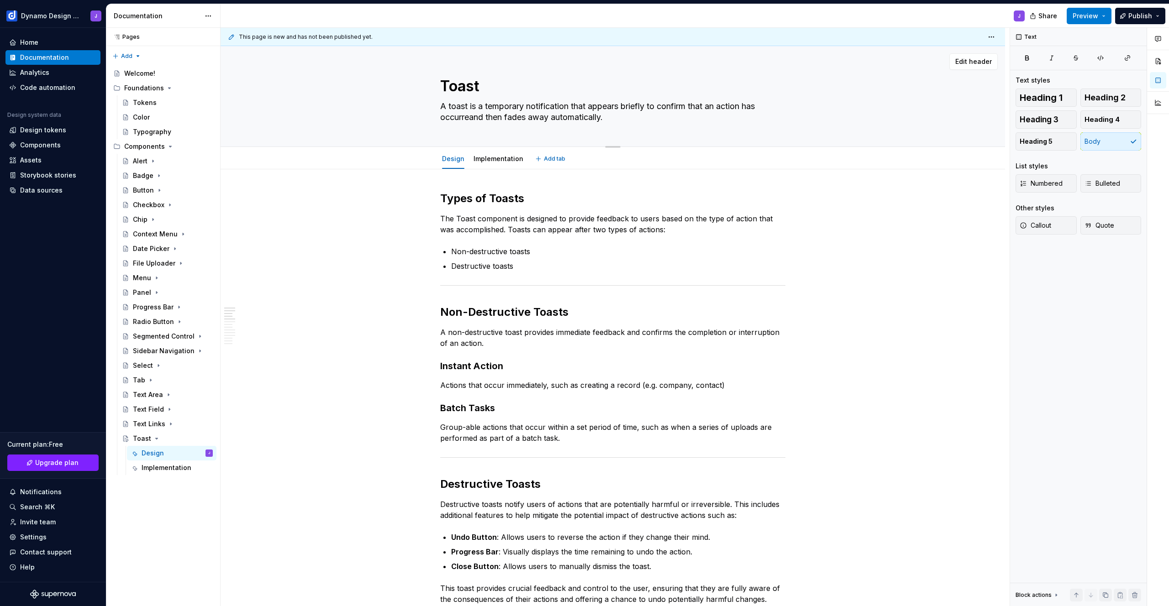
type textarea "*"
type textarea "A toast is a temporary notification that appears briefly to confirm that an act…"
type textarea "*"
type textarea "A toast is a temporary notification that appears briefly to confirm that an act…"
type textarea "*"
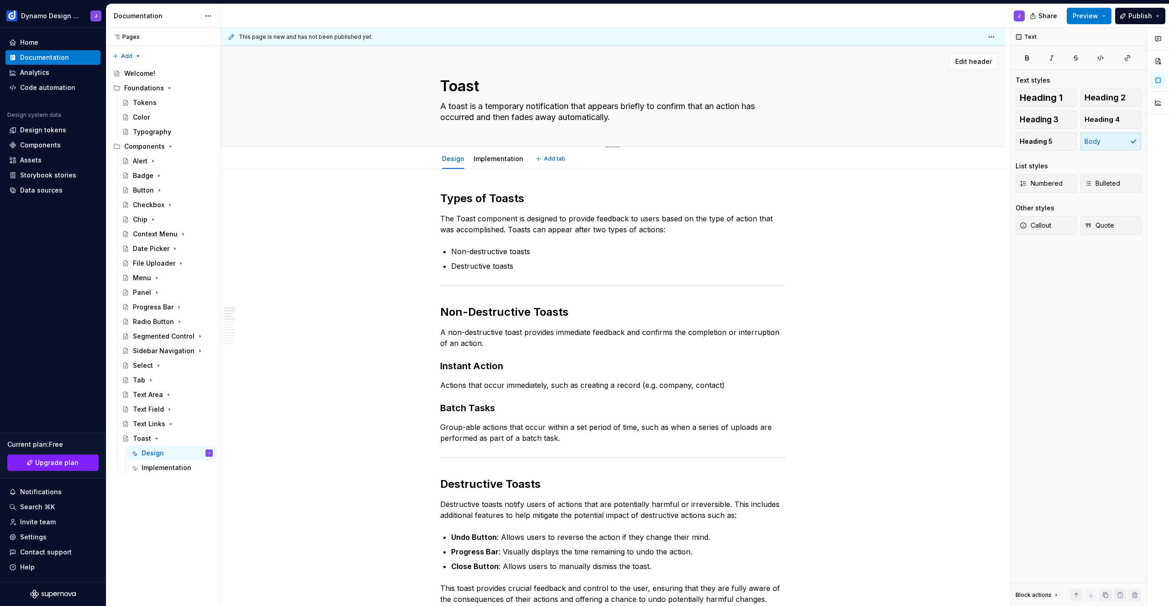
type textarea "A toast is a temporary notification that appears briefly to confirm that an act…"
type textarea "*"
type textarea "A toast is a temporary notification that appears briefly to confirm that an act…"
type textarea "*"
type textarea "A toast is a temporary notification that appears briefly to confirm that an act…"
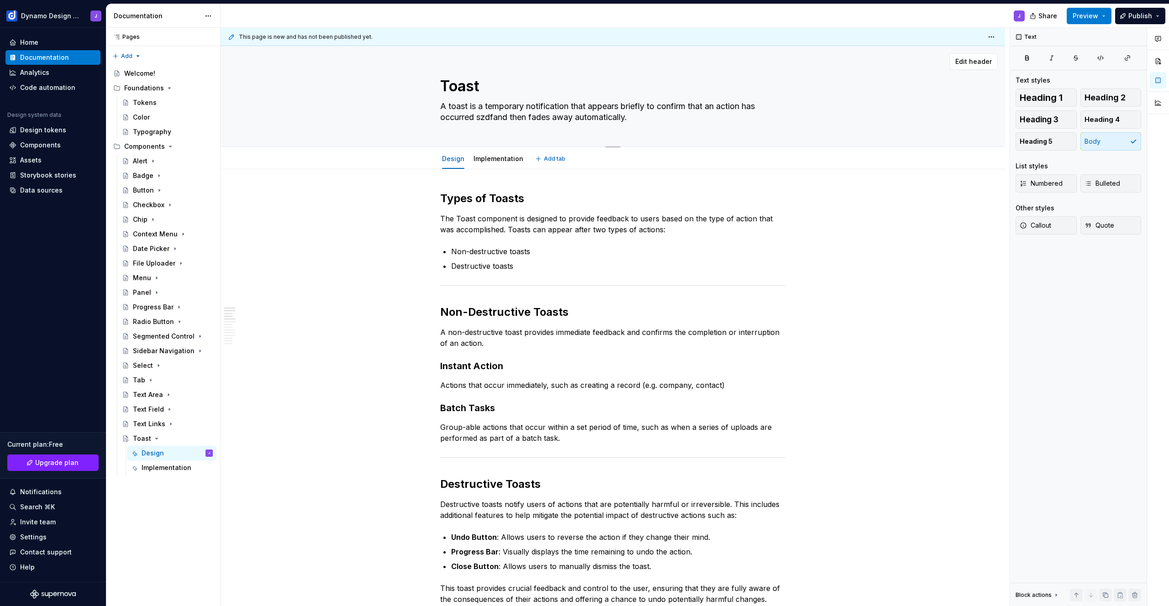
type textarea "*"
type textarea "A toast is a temporary notification that appears briefly to confirm that an act…"
type textarea "*"
type textarea "A toast is a temporary notification that appears briefly to confirm that an act…"
type textarea "*"
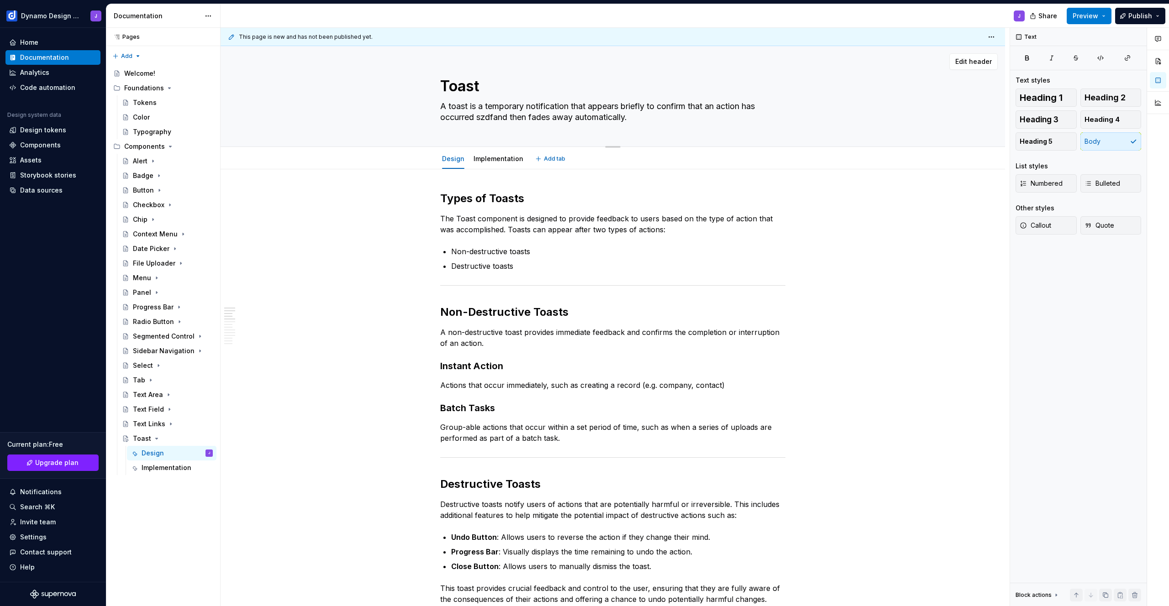
type textarea "A toast is a temporary notification that appears briefly to confirm that an act…"
type textarea "*"
type textarea "A toast is a temporary notification that appears briefly to confirm that an act…"
type textarea "*"
type textarea "A toast is a temporary notification that appears briefly to confirm that an act…"
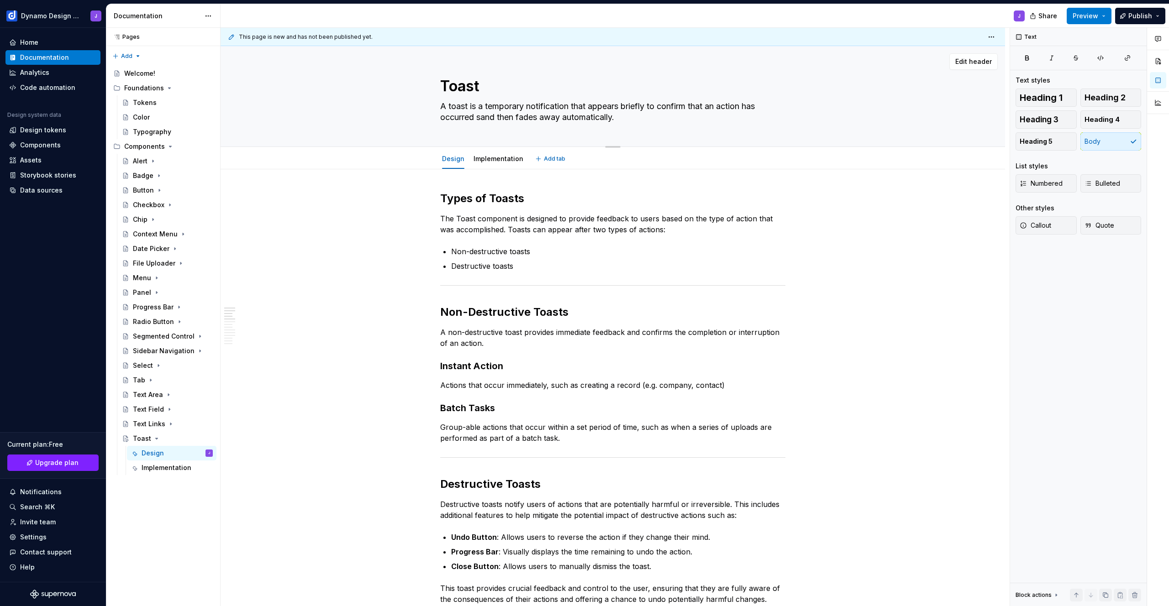
type textarea "*"
type textarea "A toast is a temporary notification that appears briefly to confirm that an act…"
click at [500, 119] on textarea "A toast is a temporary notification that appears briefly to confirm that an act…" at bounding box center [610, 112] width 345 height 26
type textarea "*"
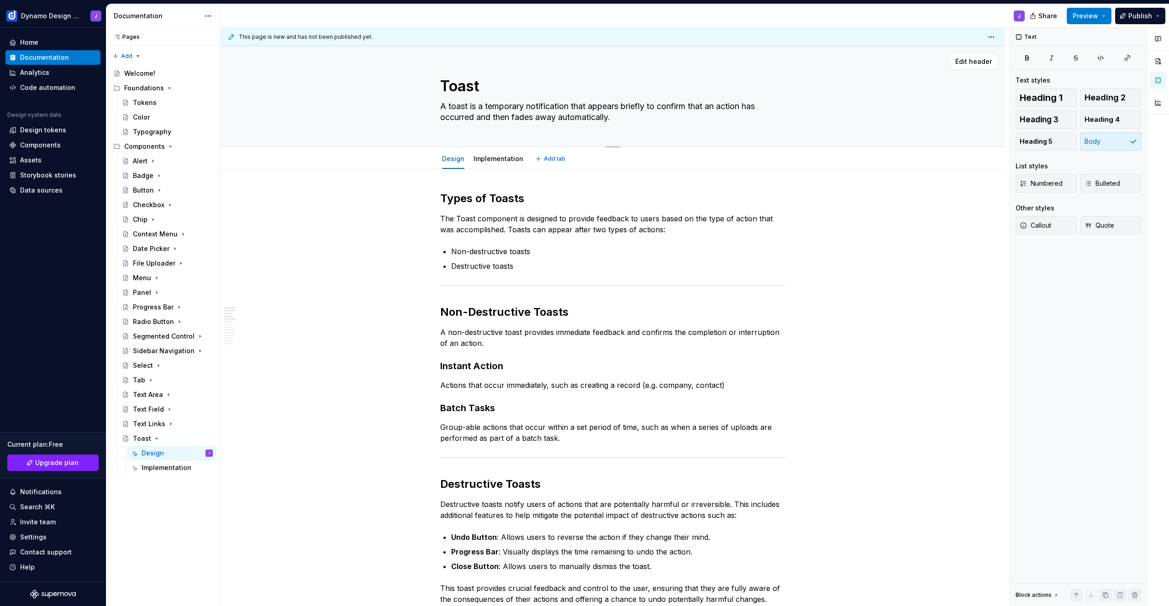
type textarea "A toast is a temporary notification that appears briefly to confirm that an act…"
click at [592, 117] on textarea "A toast is a temporary notification that appears briefly to confirm that an act…" at bounding box center [610, 112] width 345 height 26
type textarea "*"
type textarea "A toast is a temporary notification that appears briefly to confirm that an act…"
type textarea "*"
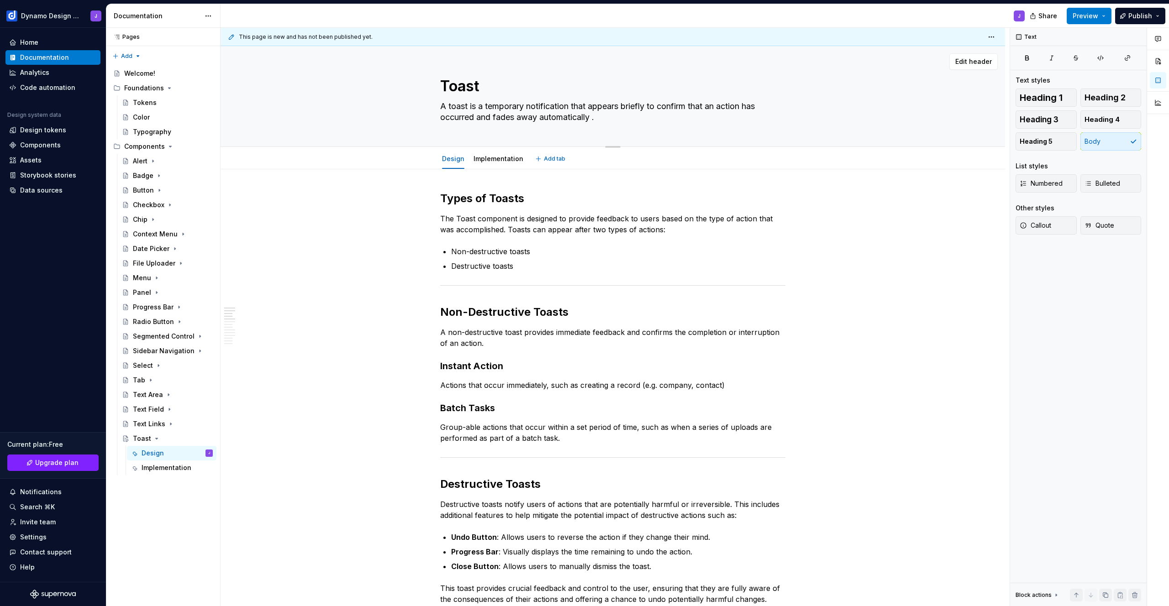
type textarea "A toast is a temporary notification that appears briefly to confirm that an act…"
type textarea "*"
type textarea "A toast is a temporary notification that appears briefly to confirm that an act…"
type textarea "*"
type textarea "A toast is a temporary notification that appears briefly to confirm that an act…"
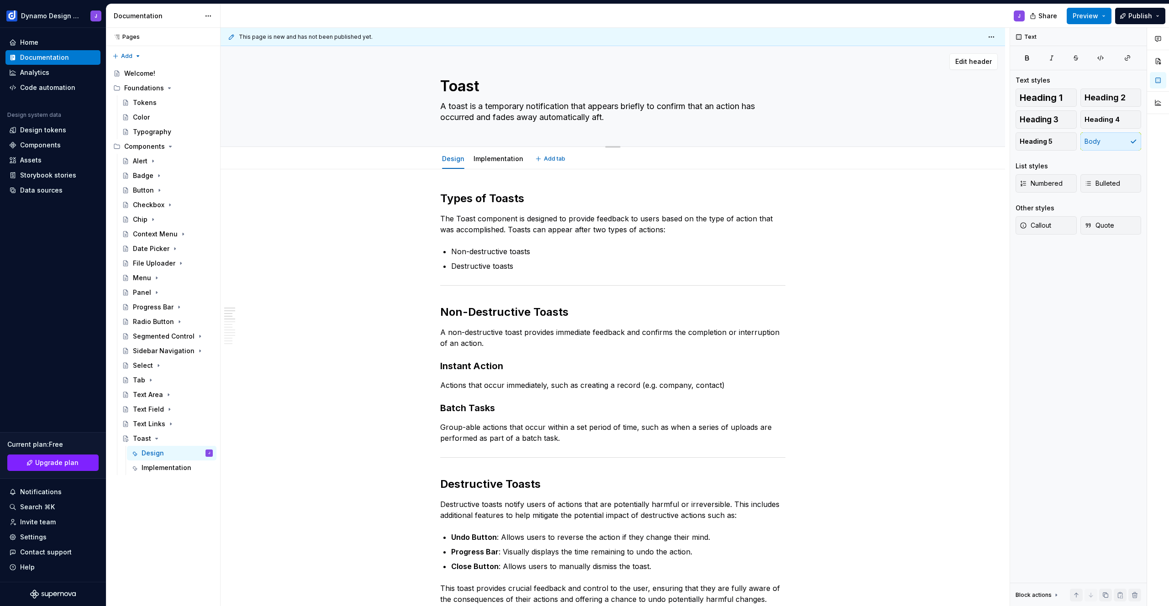
type textarea "*"
type textarea "A toast is a temporary notification that appears briefly to confirm that an act…"
type textarea "*"
type textarea "A toast is a temporary notification that appears briefly to confirm that an act…"
type textarea "*"
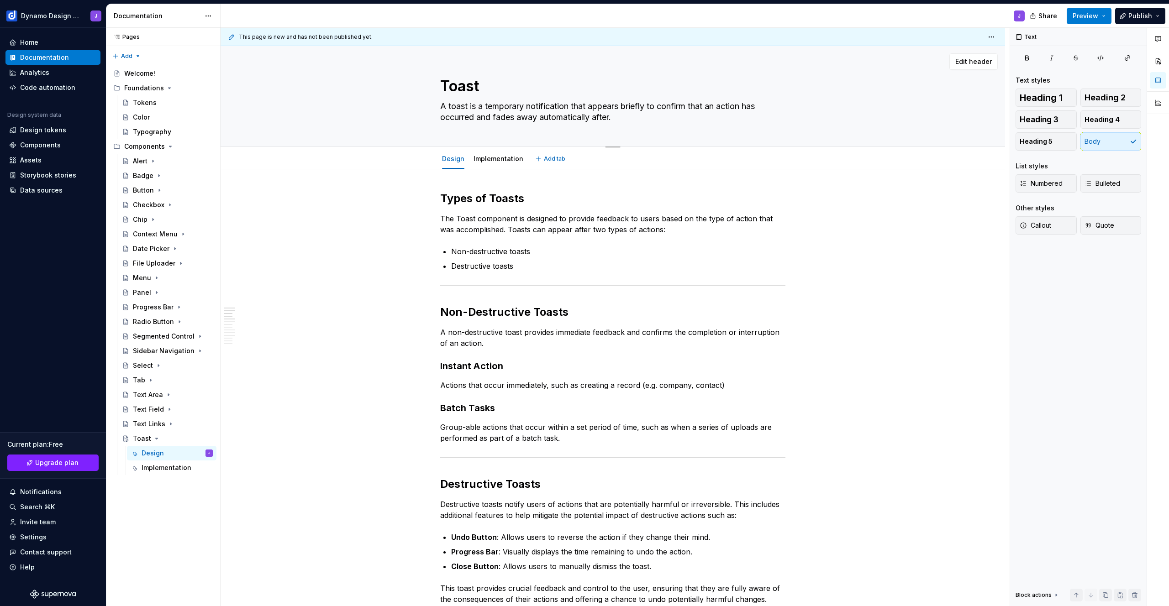
type textarea "A toast is a temporary notification that appears briefly to confirm that an act…"
type textarea "*"
type textarea "A toast is a temporary notification that appears briefly to confirm that an act…"
type textarea "*"
type textarea "A toast is a temporary notification that appears briefly to confirm that an act…"
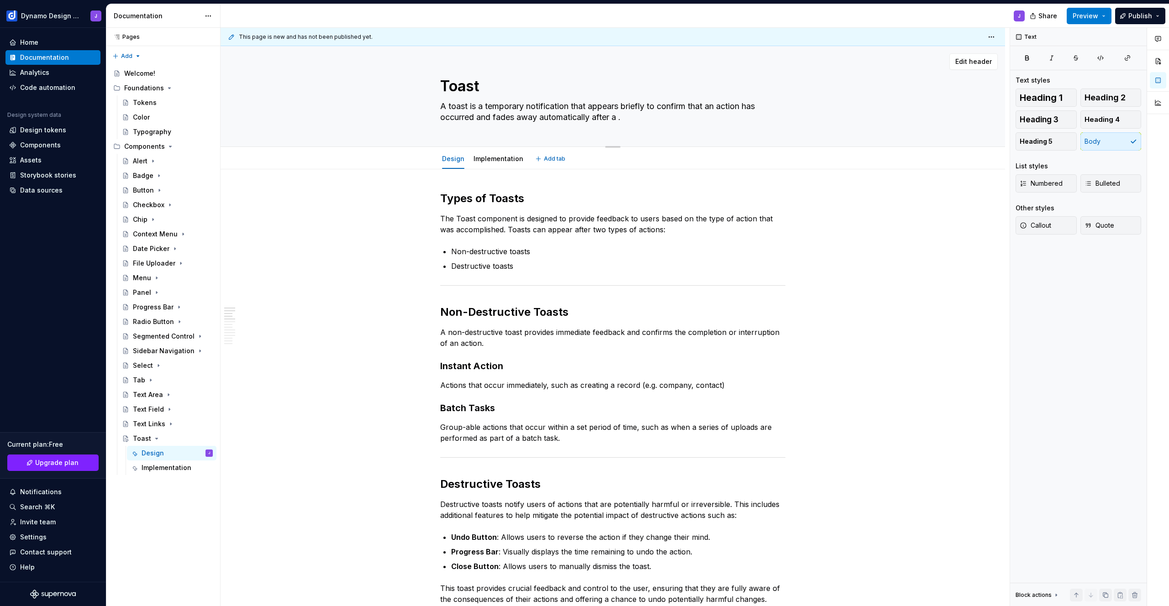
type textarea "*"
type textarea "A toast is a temporary notification that appears briefly to confirm that an act…"
type textarea "*"
type textarea "A toast is a temporary notification that appears briefly to confirm that an act…"
type textarea "*"
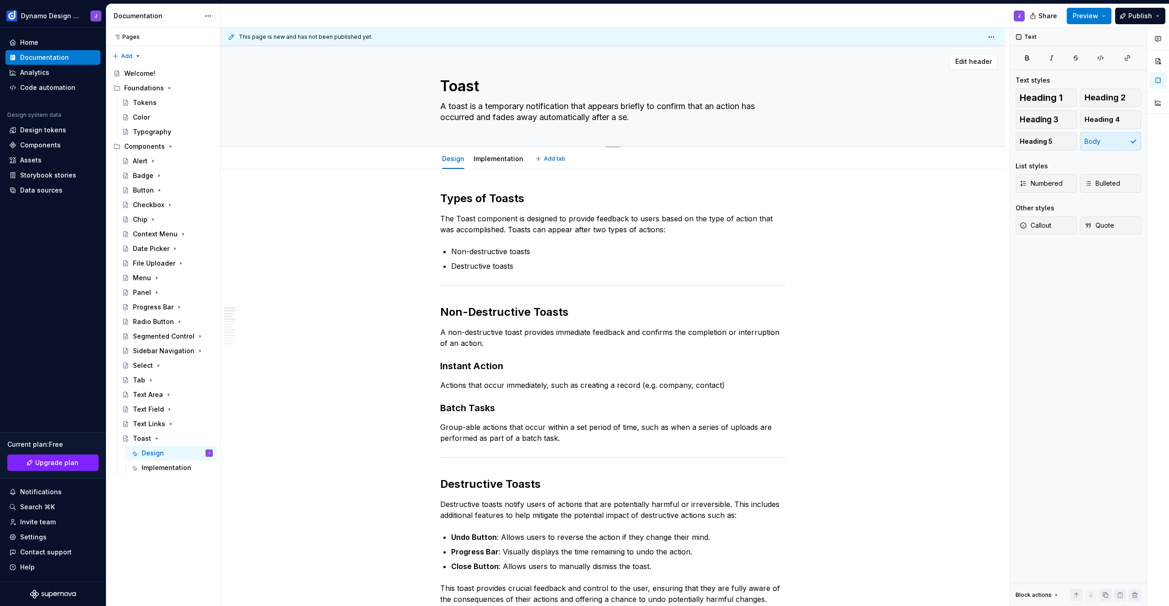
type textarea "A toast is a temporary notification that appears briefly to confirm that an act…"
type textarea "*"
type textarea "A toast is a temporary notification that appears briefly to confirm that an act…"
type textarea "*"
type textarea "A toast is a temporary notification that appears briefly to confirm that an act…"
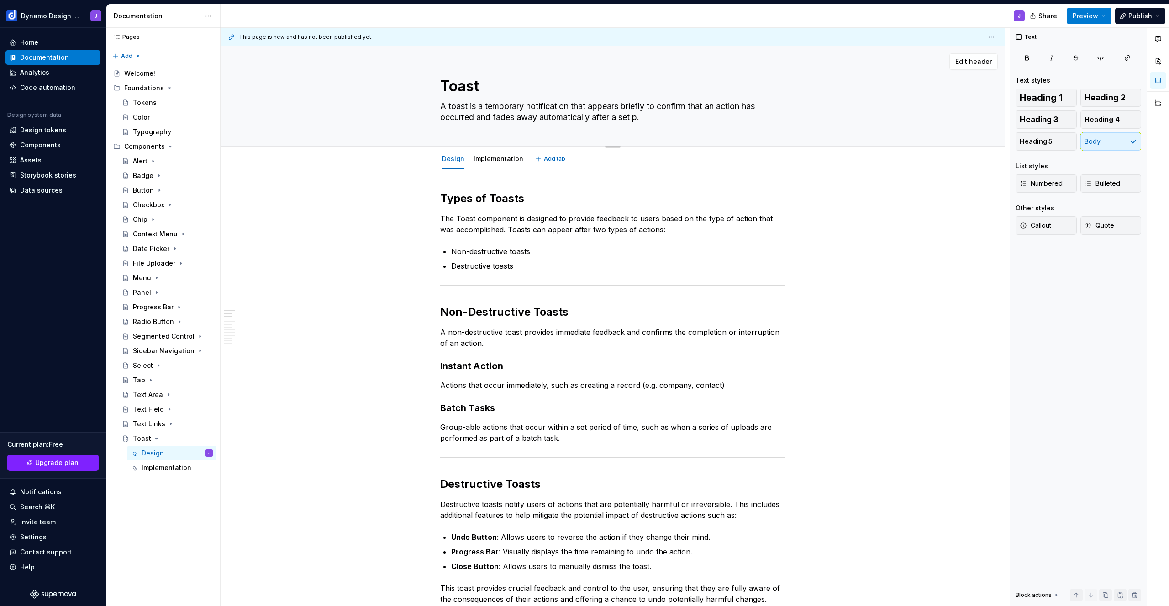
type textarea "*"
type textarea "A toast is a temporary notification that appears briefly to confirm that an act…"
type textarea "*"
type textarea "A toast is a temporary notification that appears briefly to confirm that an act…"
type textarea "*"
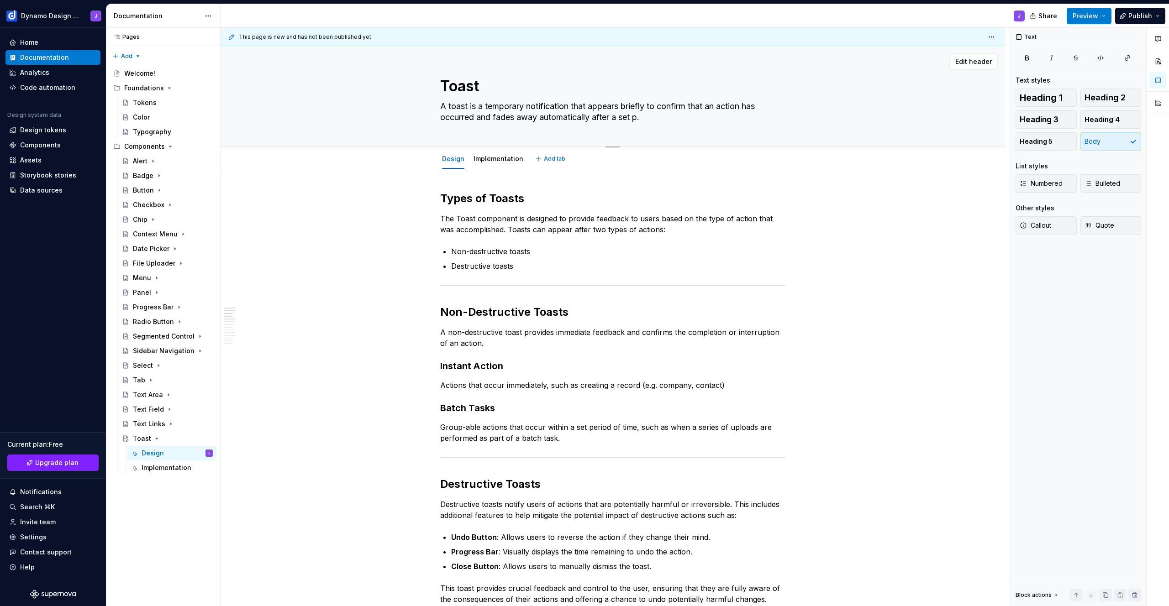
type textarea "A toast is a temporary notification that appears briefly to confirm that an act…"
type textarea "*"
type textarea "A toast is a temporary notification that appears briefly to confirm that an act…"
type textarea "*"
type textarea "A toast is a temporary notification that appears briefly to confirm that an act…"
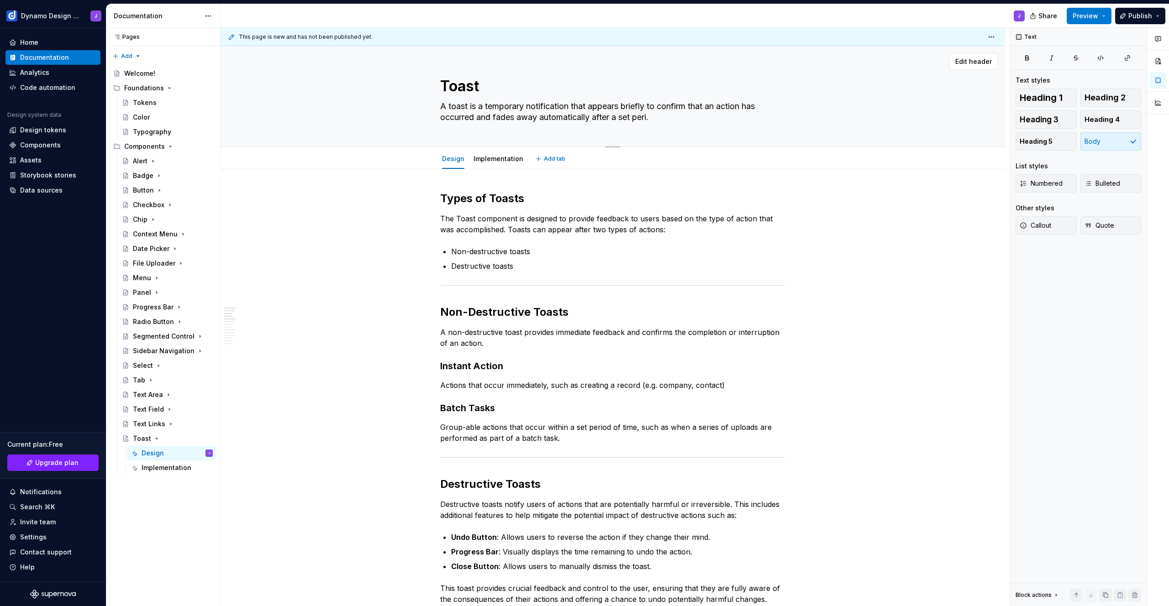
type textarea "*"
type textarea "A toast is a temporary notification that appears briefly to confirm that an act…"
type textarea "*"
type textarea "A toast is a temporary notification that appears briefly to confirm that an act…"
type textarea "*"
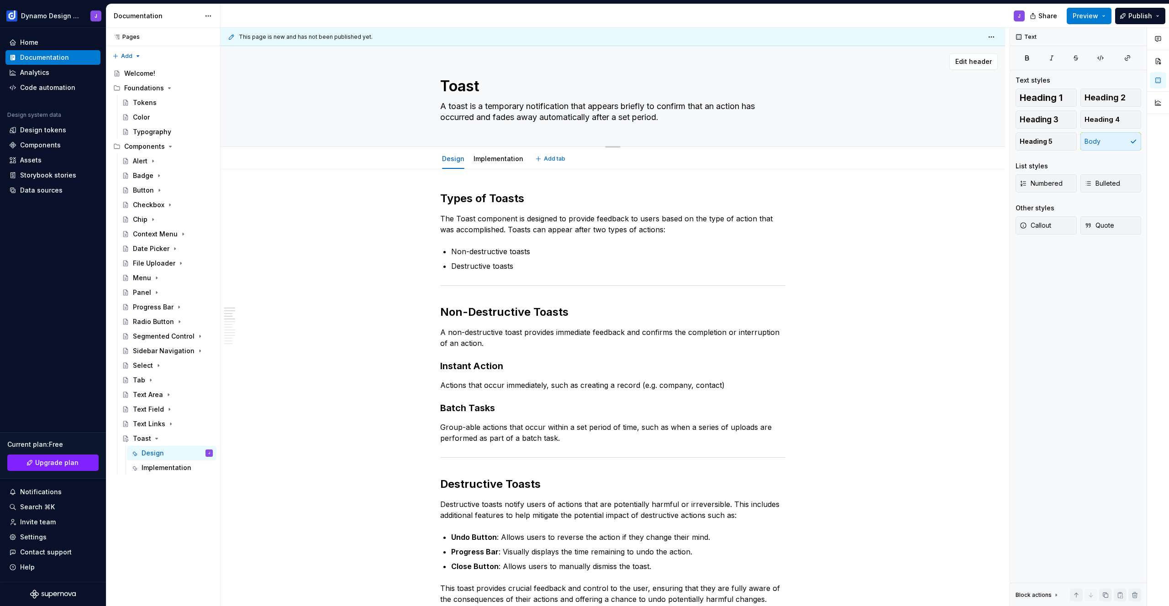
type textarea "A toast is a temporary notification that appears briefly to confirm that an act…"
type textarea "*"
type textarea "A toast is a temporary notification that appears briefly to confirm that an act…"
type textarea "*"
type textarea "A toast is a temporary notification that appears briefly to confirm that an act…"
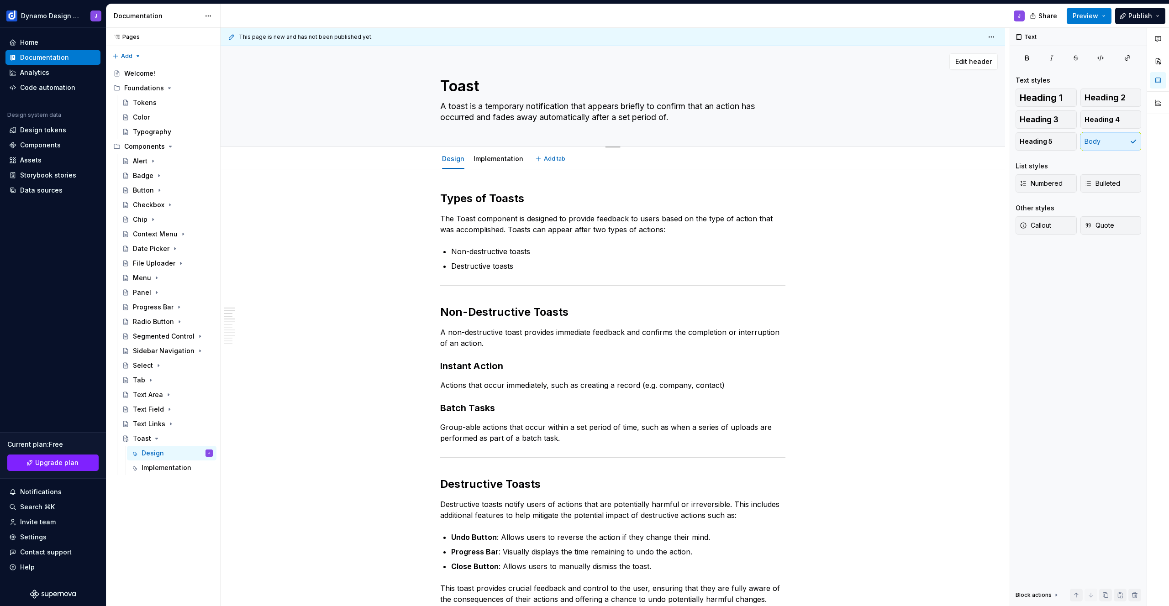
type textarea "*"
type textarea "A toast is a temporary notification that appears briefly to confirm that an act…"
type textarea "*"
type textarea "A toast is a temporary notification that appears briefly to confirm that an act…"
type textarea "*"
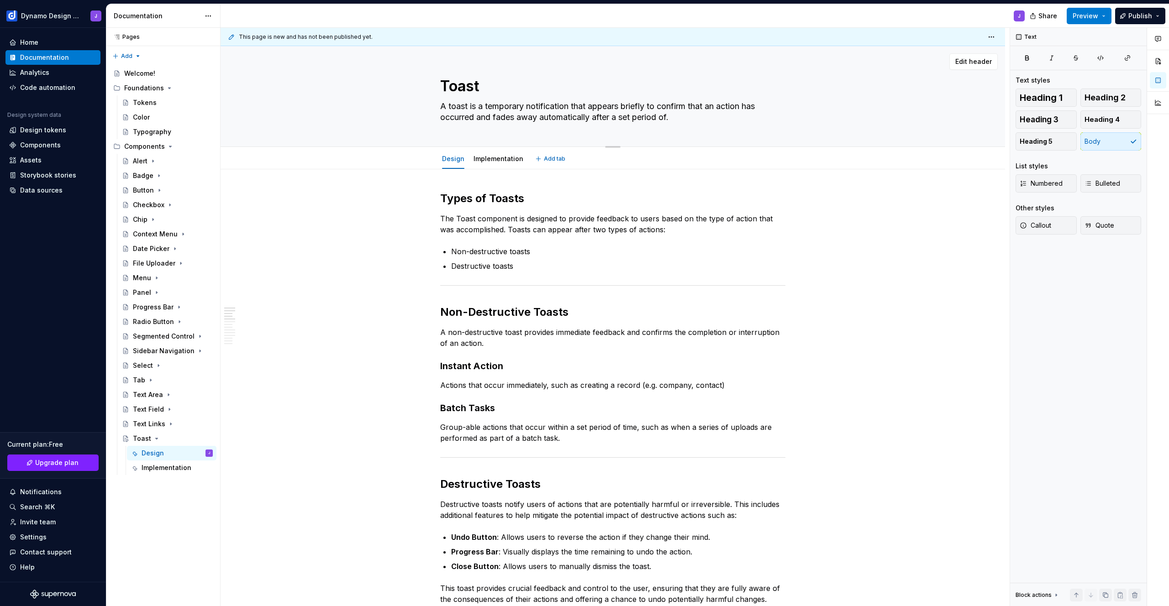
type textarea "A toast is a temporary notification that appears briefly to confirm that an act…"
type textarea "*"
type textarea "A toast is a temporary notification that appears briefly to confirm that an act…"
type textarea "*"
type textarea "A toast is a temporary notification that appears briefly to confirm that an act…"
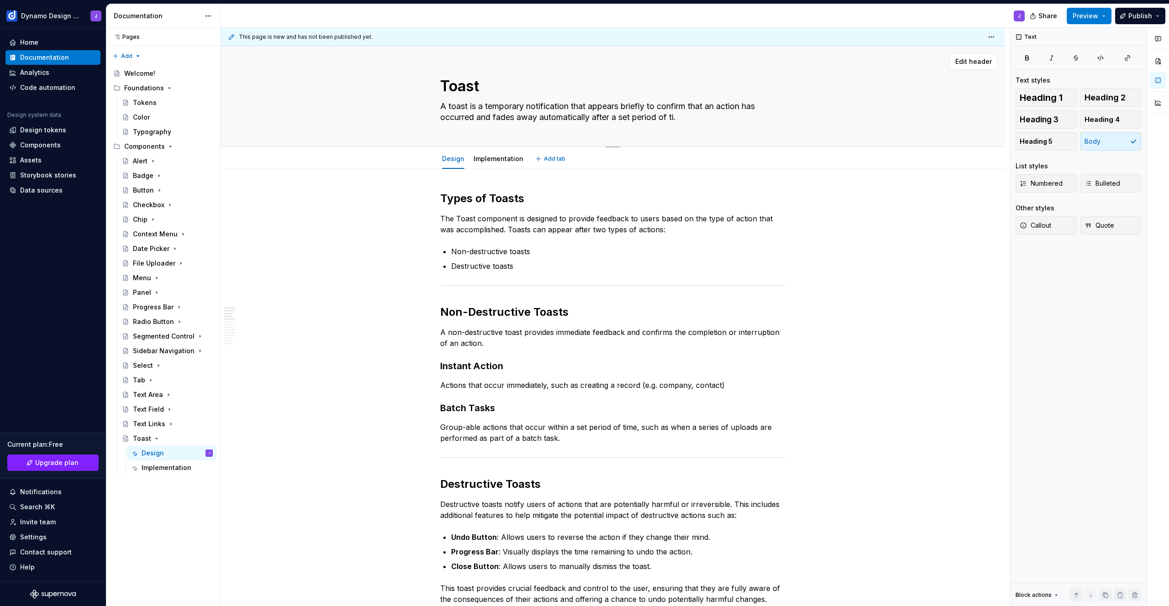
type textarea "*"
type textarea "A toast is a temporary notification that appears briefly to confirm that an act…"
drag, startPoint x: 689, startPoint y: 119, endPoint x: 592, endPoint y: 119, distance: 96.8
click at [592, 119] on textarea "A toast is a temporary notification that appears briefly to confirm that an act…" at bounding box center [610, 112] width 345 height 26
type textarea "*"
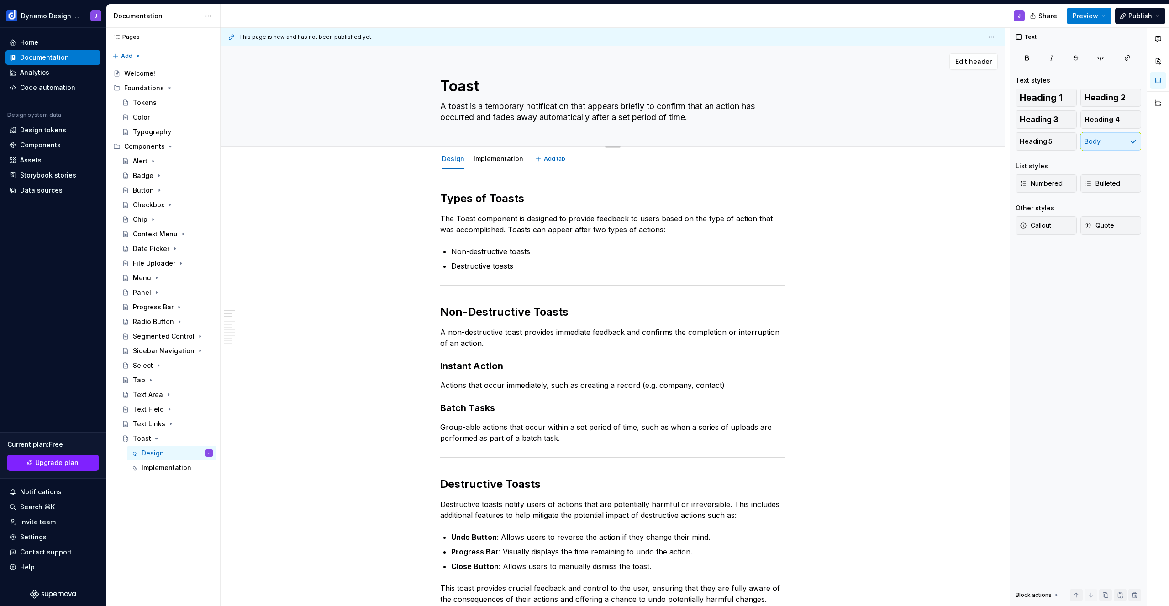
type textarea "A toast is a temporary notification that appears briefly to confirm that an act…"
type textarea "*"
type textarea "A toast is a temporary notification that appears briefly to confirm that an act…"
type textarea "*"
type textarea "A toast is a temporary notification that appears briefly to confirm that an act…"
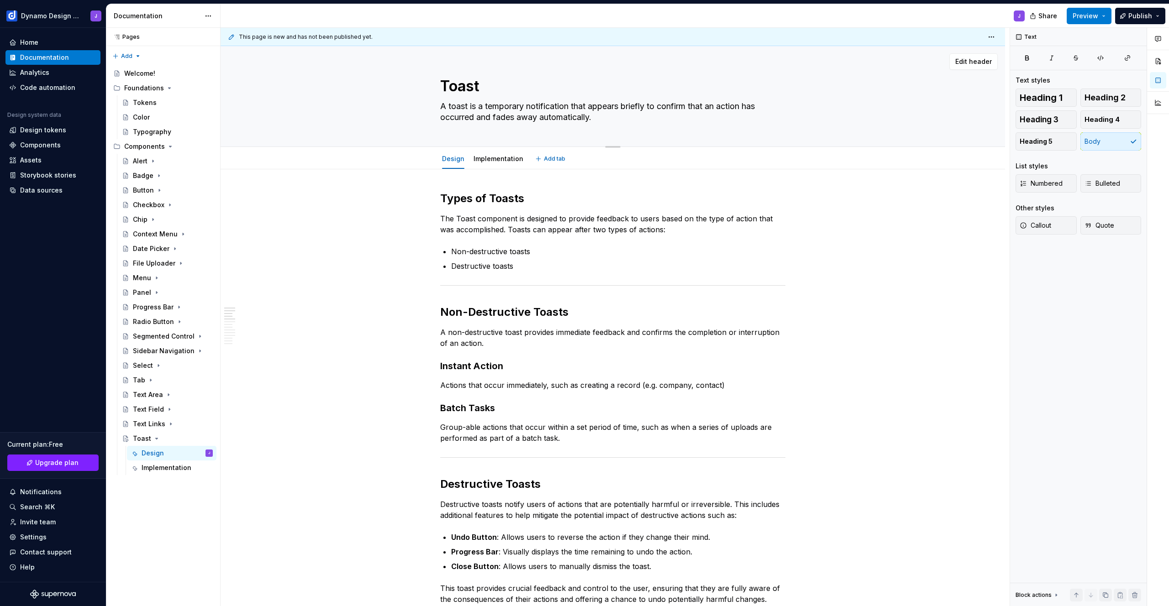
click at [622, 116] on textarea "A toast is a temporary notification that appears briefly to confirm that an act…" at bounding box center [610, 112] width 345 height 26
click at [542, 252] on p "Non-destructive toasts" at bounding box center [618, 251] width 334 height 11
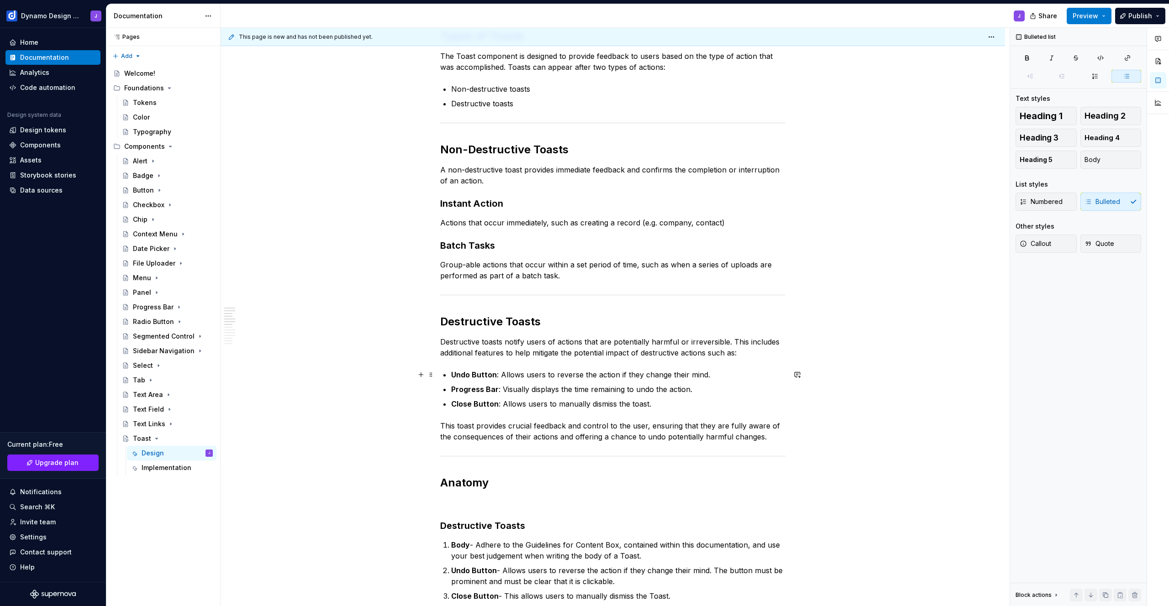
scroll to position [163, 0]
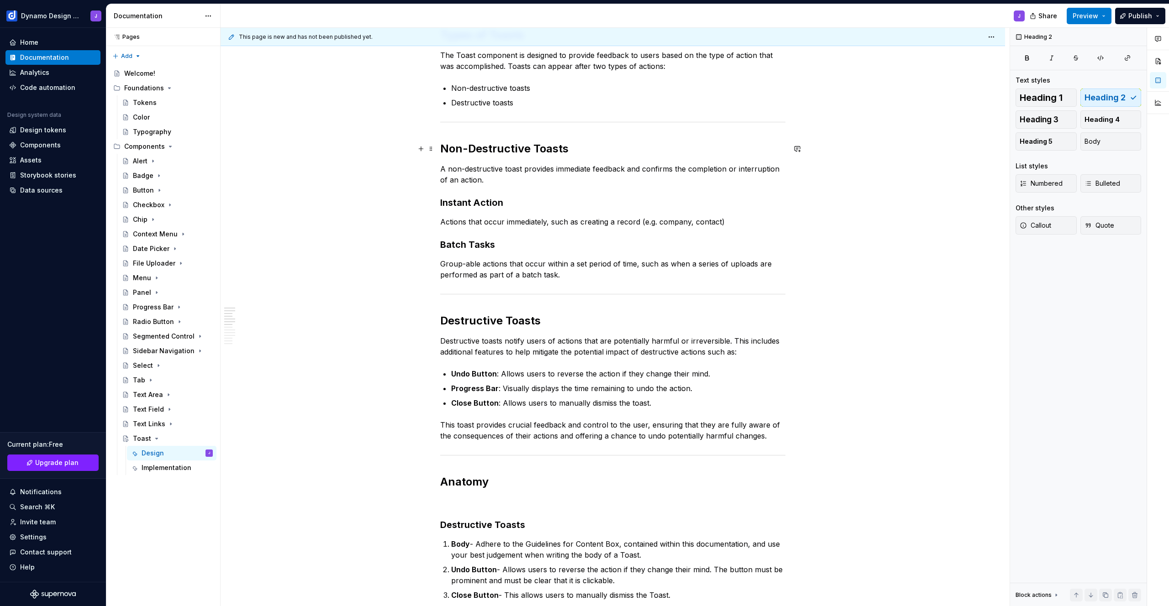
click at [579, 148] on h2 "Non-Destructive Toasts" at bounding box center [612, 149] width 345 height 15
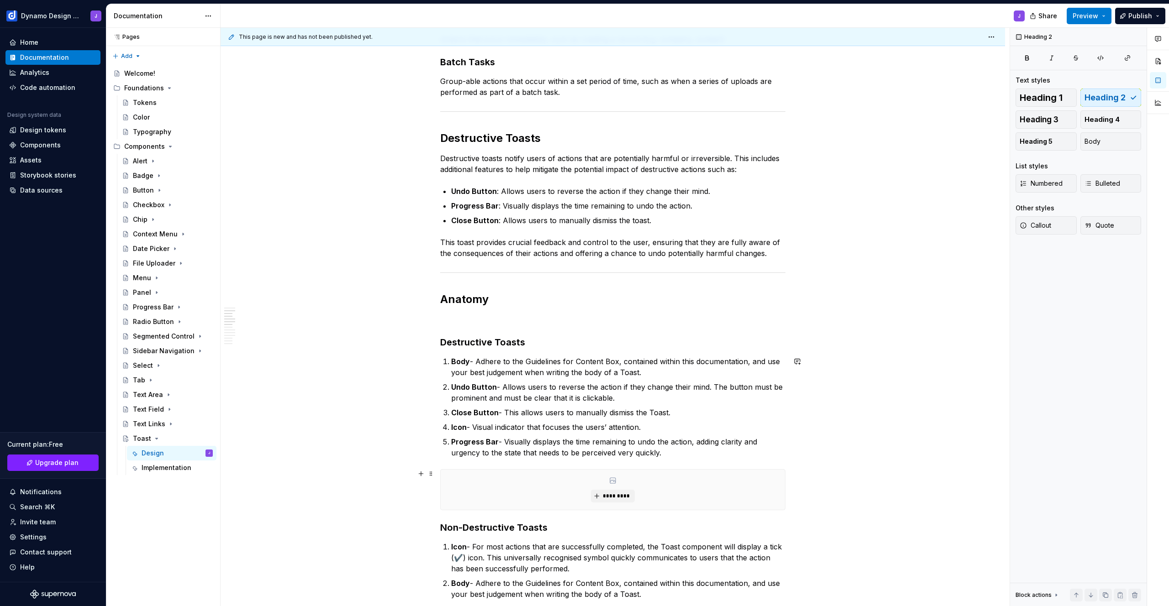
scroll to position [370, 0]
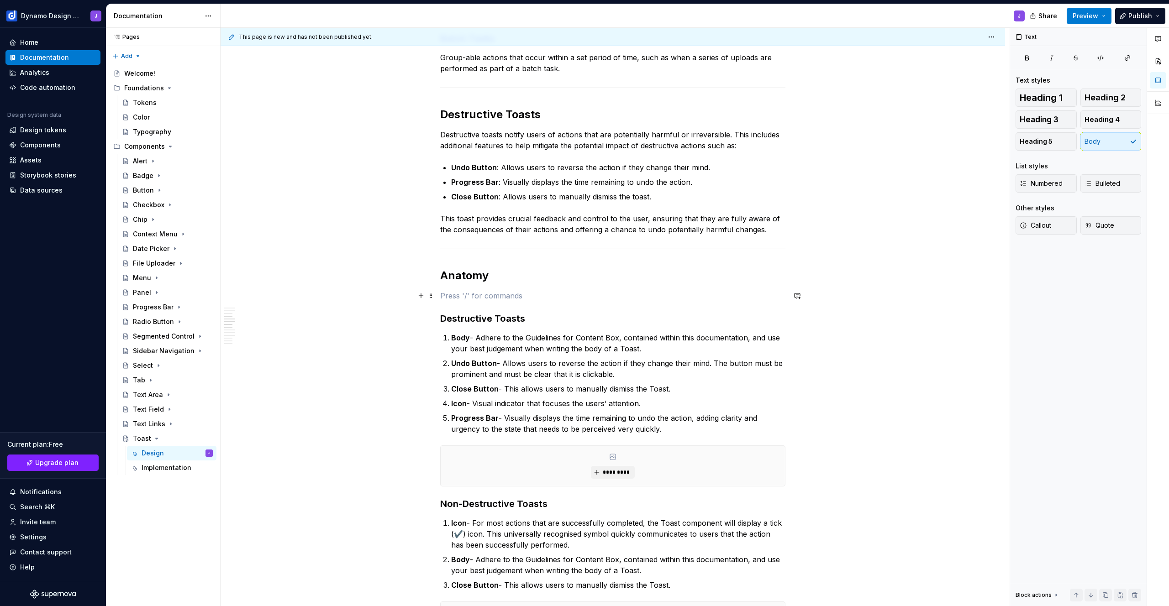
click at [487, 293] on p at bounding box center [612, 295] width 345 height 11
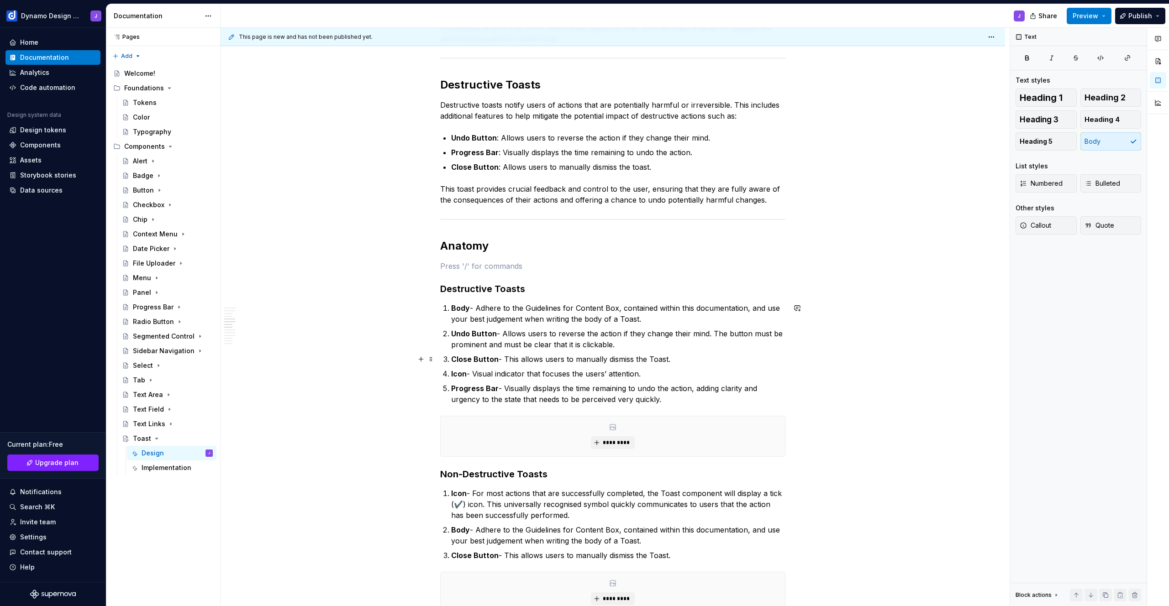
scroll to position [509, 0]
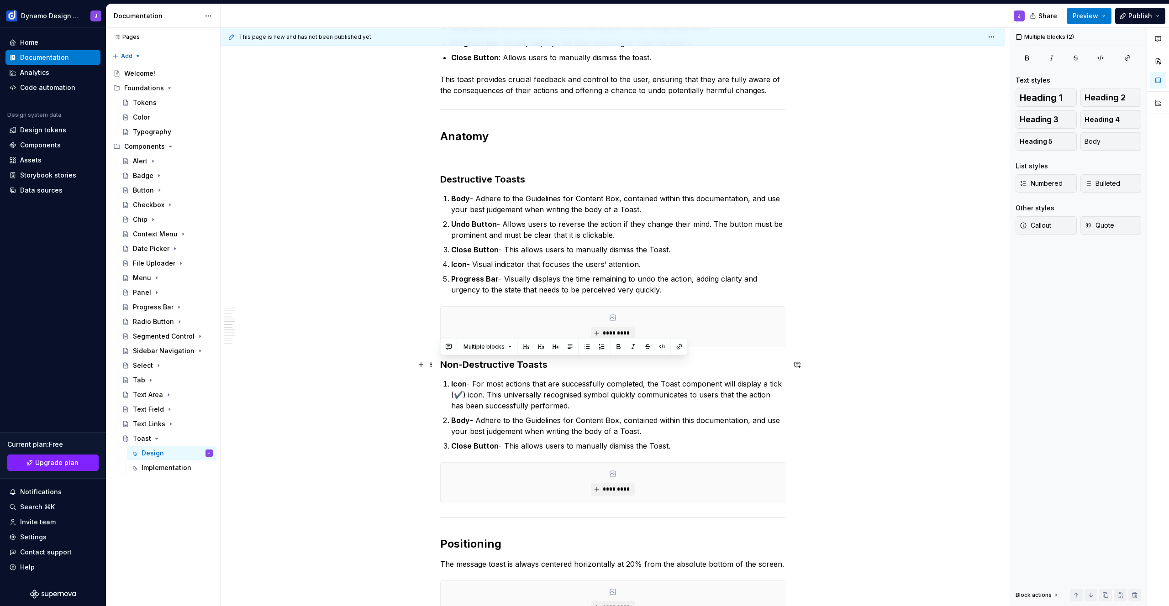
drag, startPoint x: 664, startPoint y: 445, endPoint x: 422, endPoint y: 363, distance: 255.3
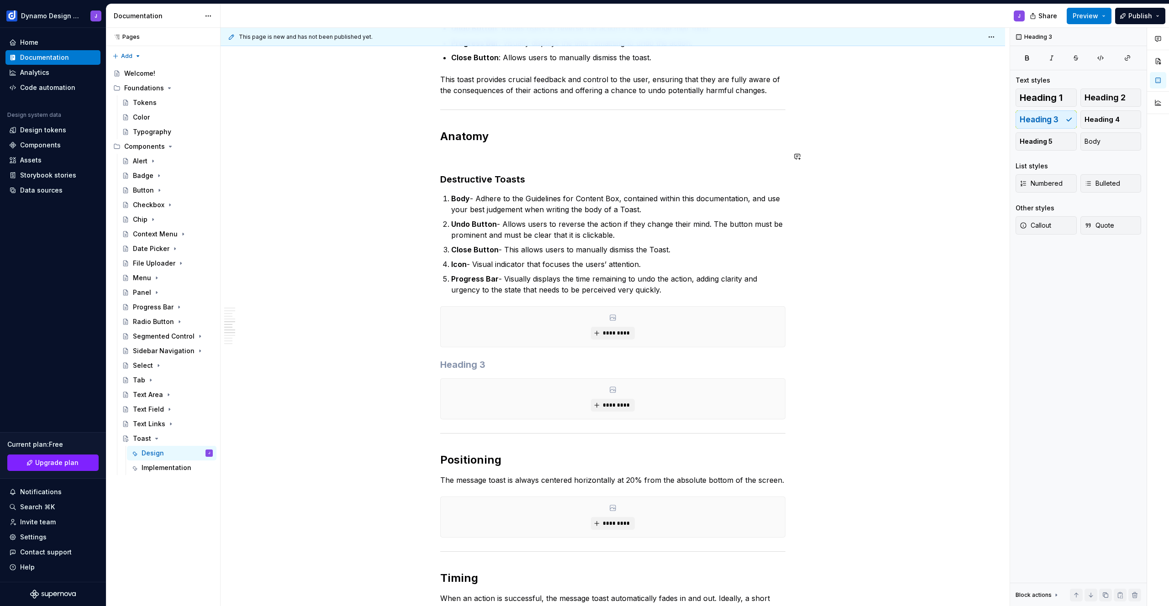
click at [444, 163] on div "Types of Toasts The Toast component is designed to provide feedback to users ba…" at bounding box center [612, 577] width 345 height 1791
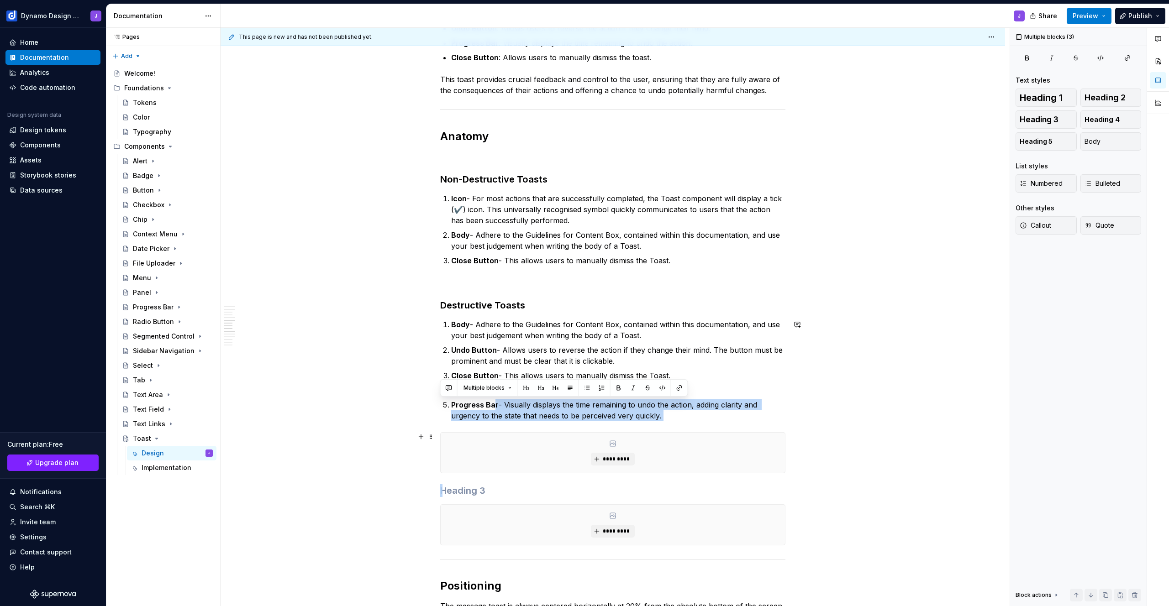
drag, startPoint x: 482, startPoint y: 510, endPoint x: 497, endPoint y: 466, distance: 46.5
click at [543, 522] on div "*********" at bounding box center [613, 525] width 344 height 40
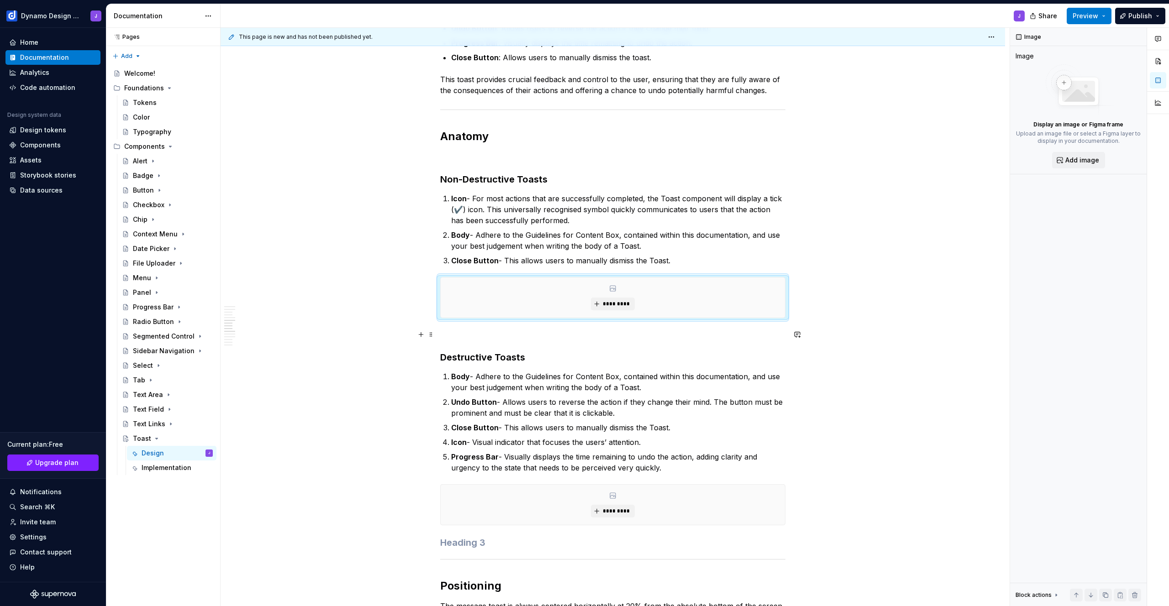
click at [484, 334] on p at bounding box center [612, 334] width 345 height 11
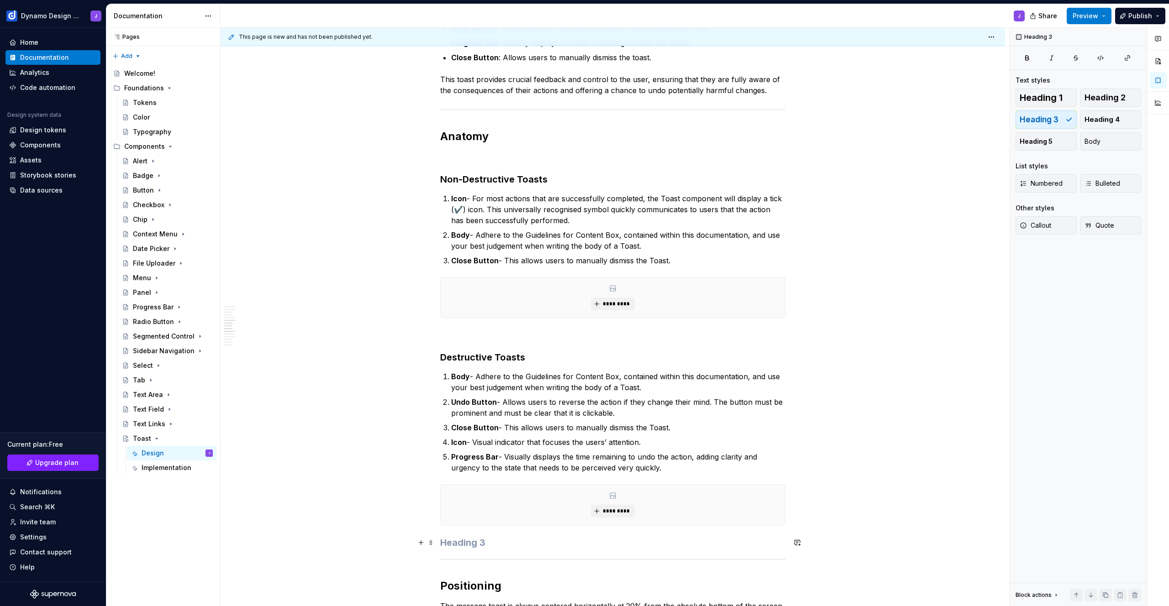
click at [490, 542] on h3 at bounding box center [612, 543] width 345 height 13
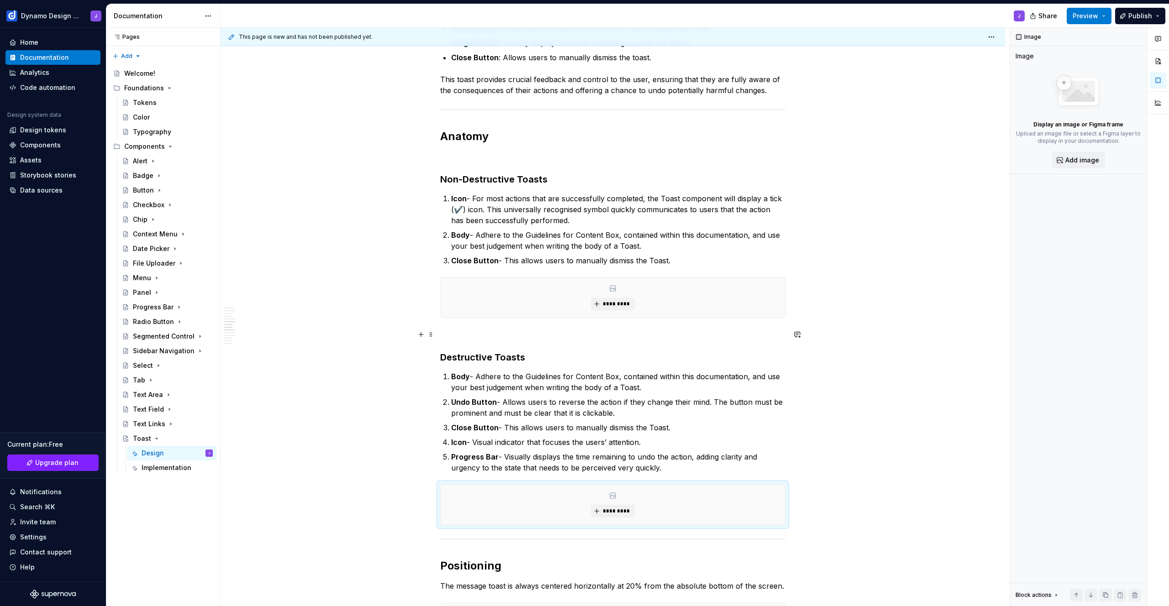
click at [539, 337] on p at bounding box center [612, 334] width 345 height 11
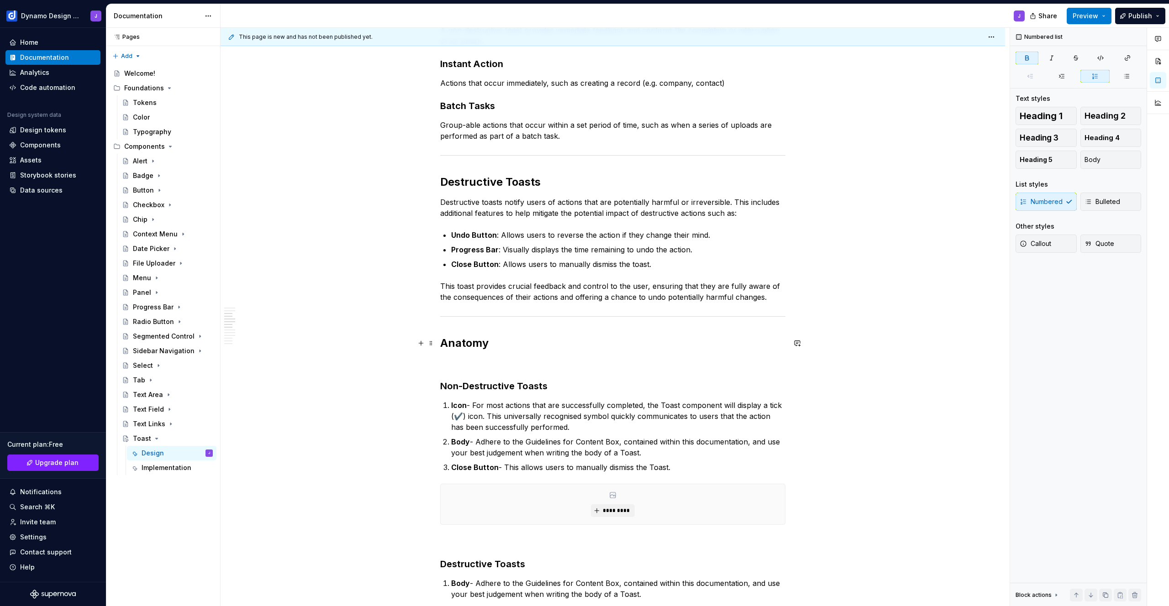
scroll to position [431, 0]
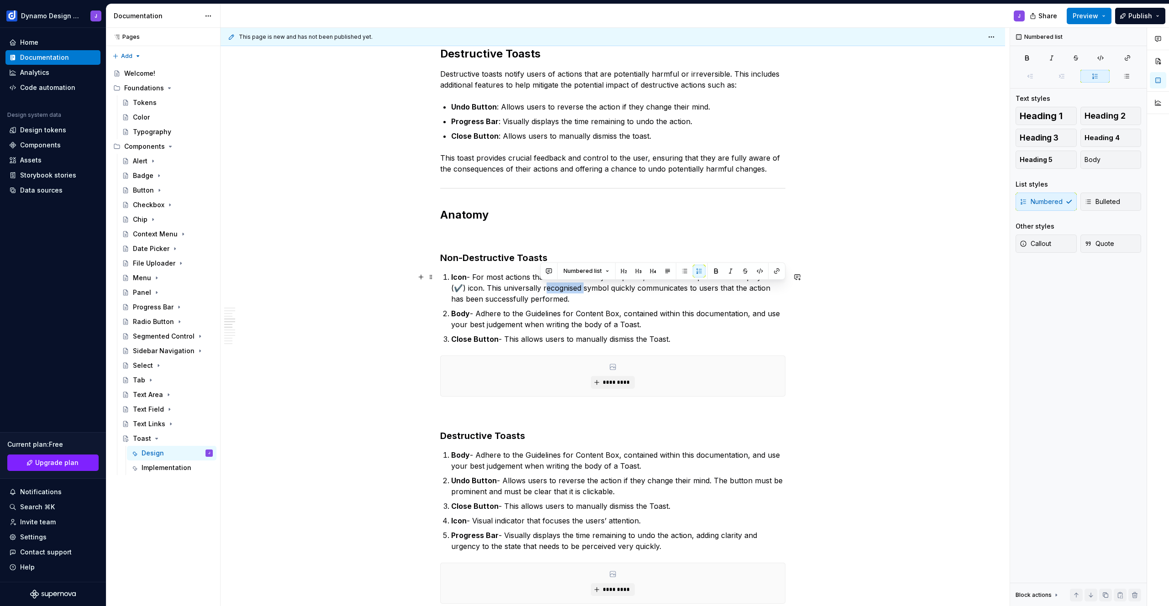
click at [569, 288] on p "Icon - For most actions that are successfully completed, the Toast component wi…" at bounding box center [618, 288] width 334 height 33
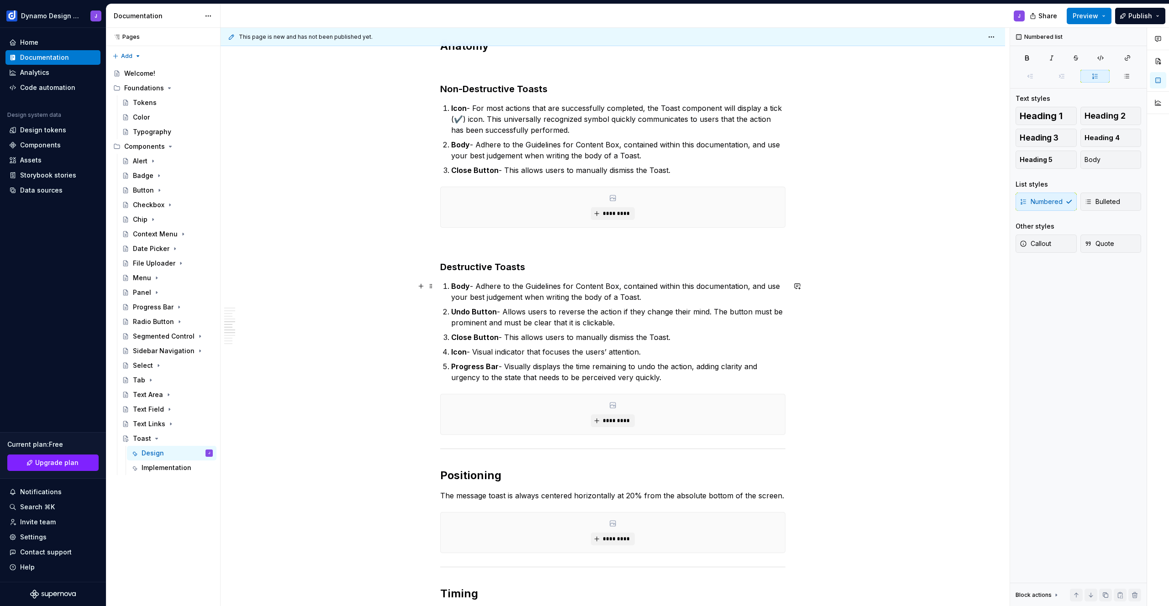
scroll to position [517, 0]
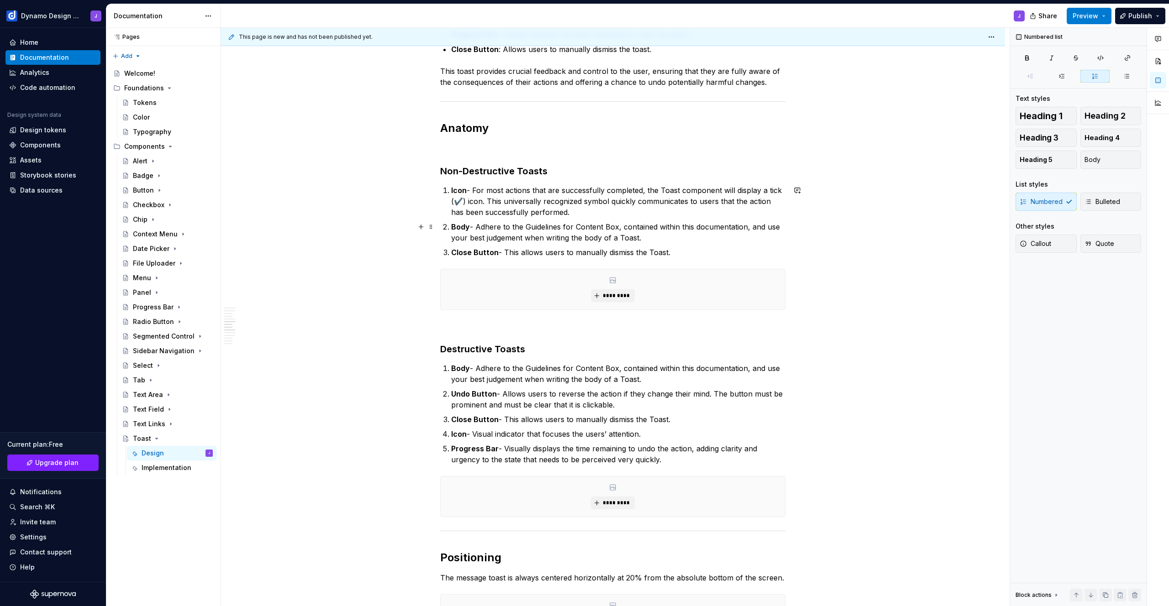
click at [526, 226] on p "Body - Adhere to the Guidelines for Content Box, contained within this document…" at bounding box center [618, 232] width 334 height 22
drag, startPoint x: 626, startPoint y: 227, endPoint x: 776, endPoint y: 223, distance: 150.3
click at [776, 223] on p "Body - Adhere to the Content Guidelines for Content Box, contained within this …" at bounding box center [618, 232] width 334 height 22
drag, startPoint x: 527, startPoint y: 226, endPoint x: 590, endPoint y: 226, distance: 63.9
click at [590, 226] on p "Body - Adhere to the Content Guidelines, and use your best judgement when writi…" at bounding box center [618, 232] width 334 height 22
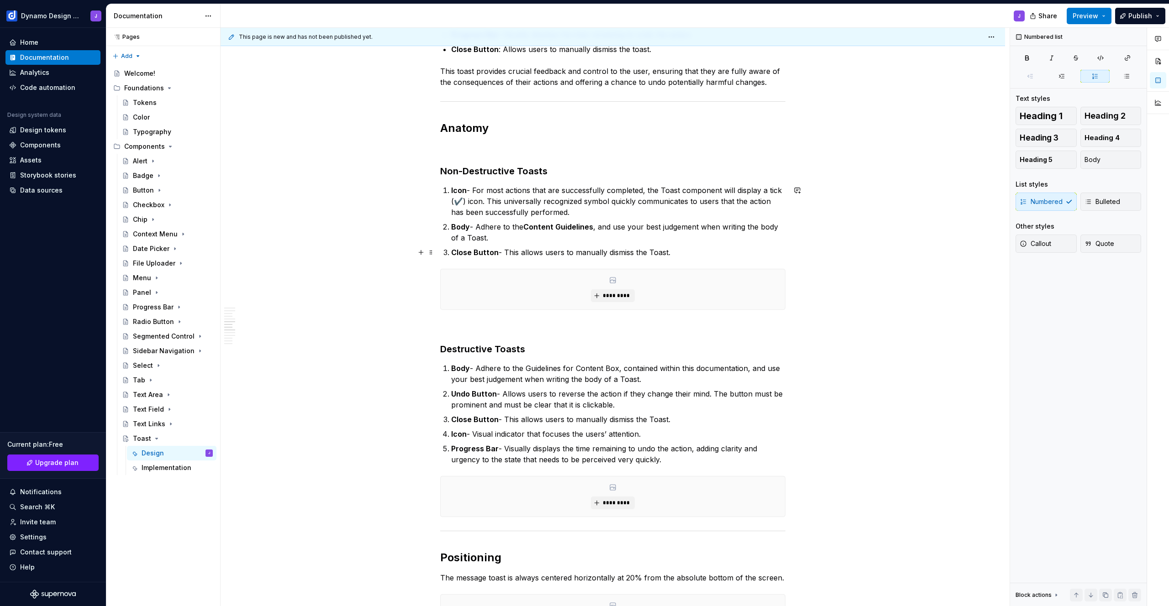
click at [721, 253] on p "Close Button - This allows users to manually dismiss the Toast." at bounding box center [618, 252] width 334 height 11
click at [593, 225] on strong "Content Guidelines" at bounding box center [558, 226] width 70 height 9
click at [699, 247] on p "Close Button - This allows users to manually dismiss the Toast." at bounding box center [618, 252] width 334 height 11
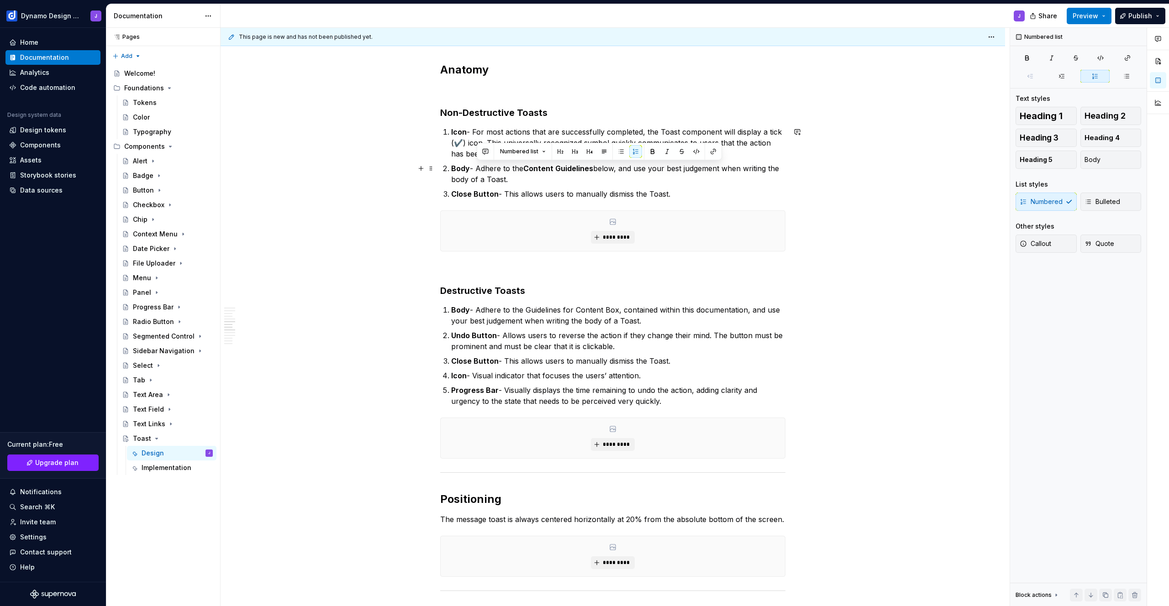
drag, startPoint x: 558, startPoint y: 166, endPoint x: 537, endPoint y: 179, distance: 23.8
click at [537, 179] on p "Body - Adhere to the Content Guidelines below, and use your best judgement when…" at bounding box center [618, 174] width 334 height 22
copy p "Adhere to the Content Guidelines below, and use your best judgement when writin…"
drag, startPoint x: 477, startPoint y: 311, endPoint x: 652, endPoint y: 320, distance: 175.1
click at [652, 320] on p "Body - Adhere to the Guidelines for Content Box, contained within this document…" at bounding box center [618, 316] width 334 height 22
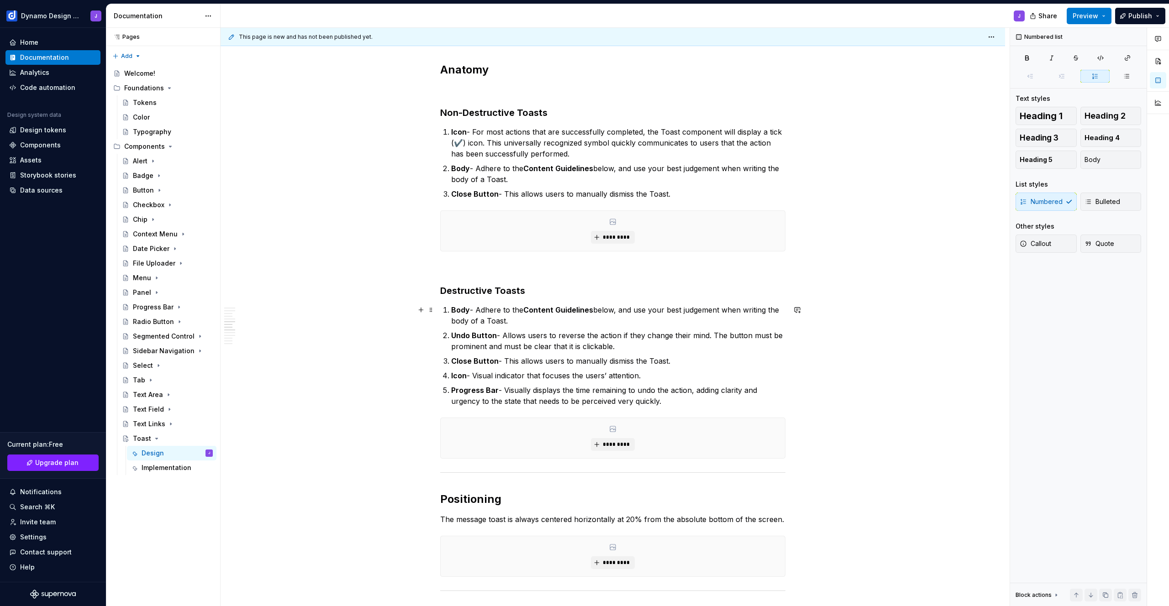
click at [485, 308] on p "Body - Adhere to the Content Guidelines below, and use your best judgement when…" at bounding box center [618, 316] width 334 height 22
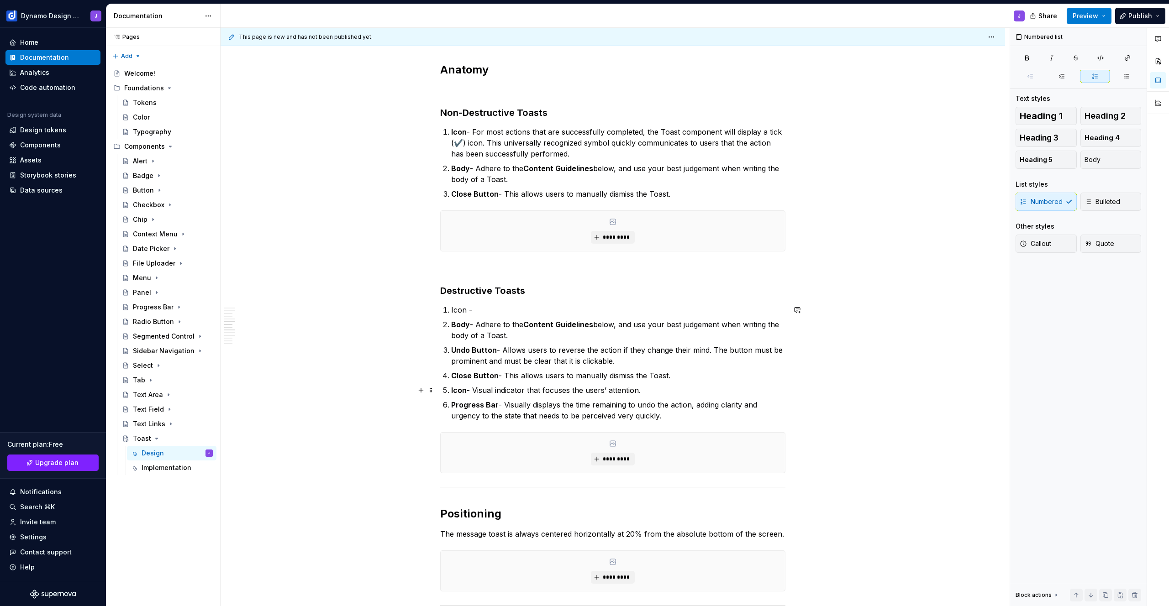
click at [664, 393] on p "Icon - Visual indicator that focuses the users’ attention." at bounding box center [618, 390] width 334 height 11
click at [497, 308] on p "Icon -" at bounding box center [618, 310] width 334 height 11
click at [478, 389] on p at bounding box center [618, 390] width 334 height 11
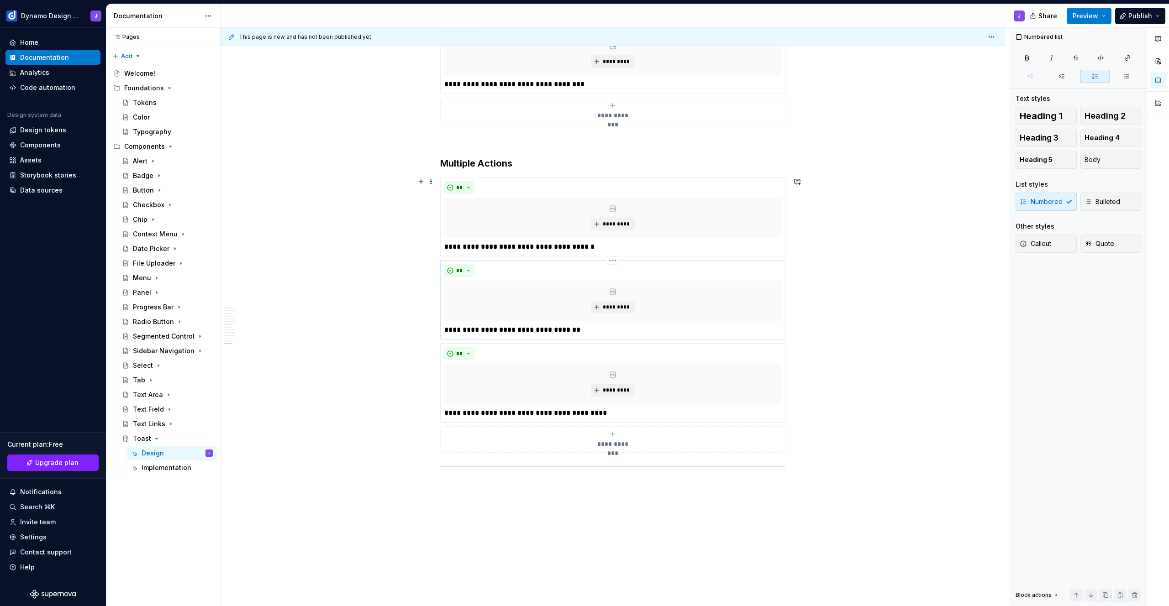
scroll to position [1644, 0]
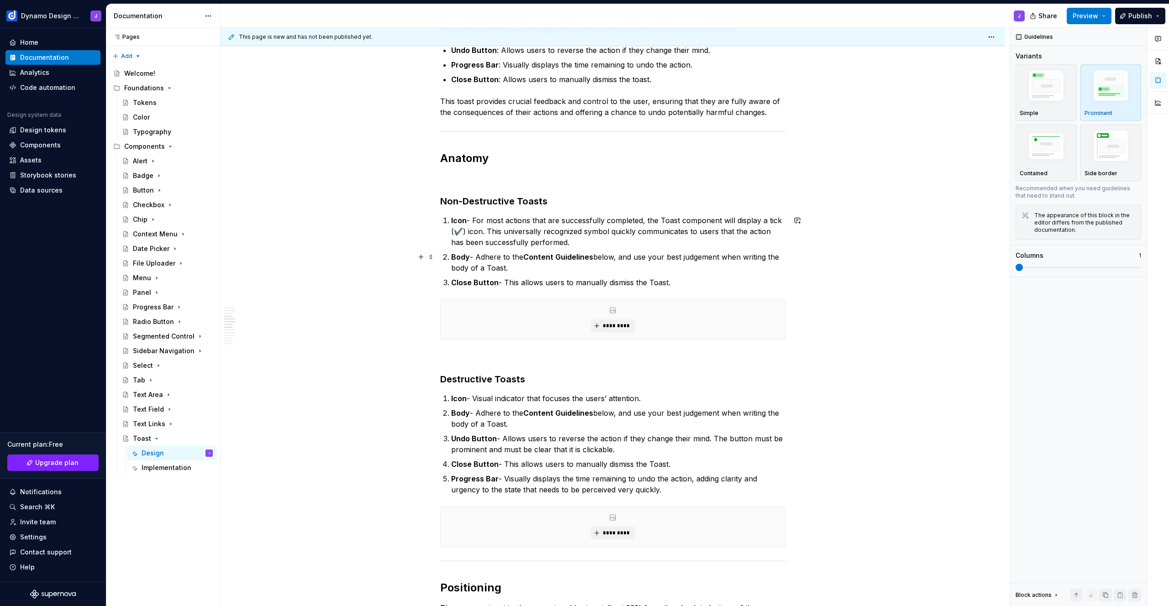
scroll to position [376, 0]
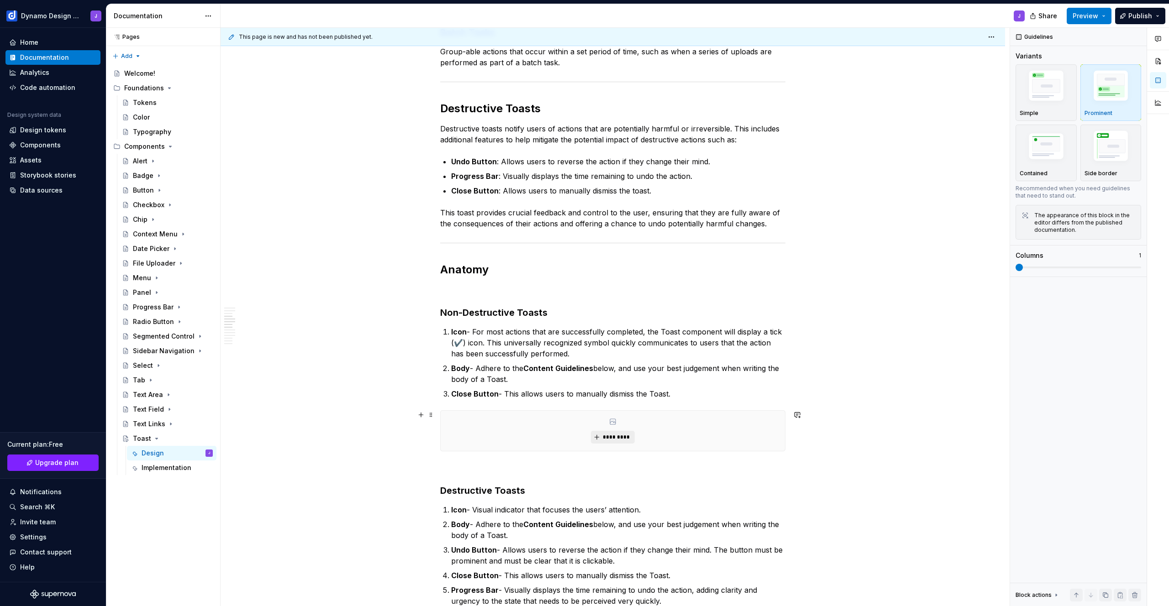
click at [617, 440] on span "*********" at bounding box center [616, 437] width 28 height 7
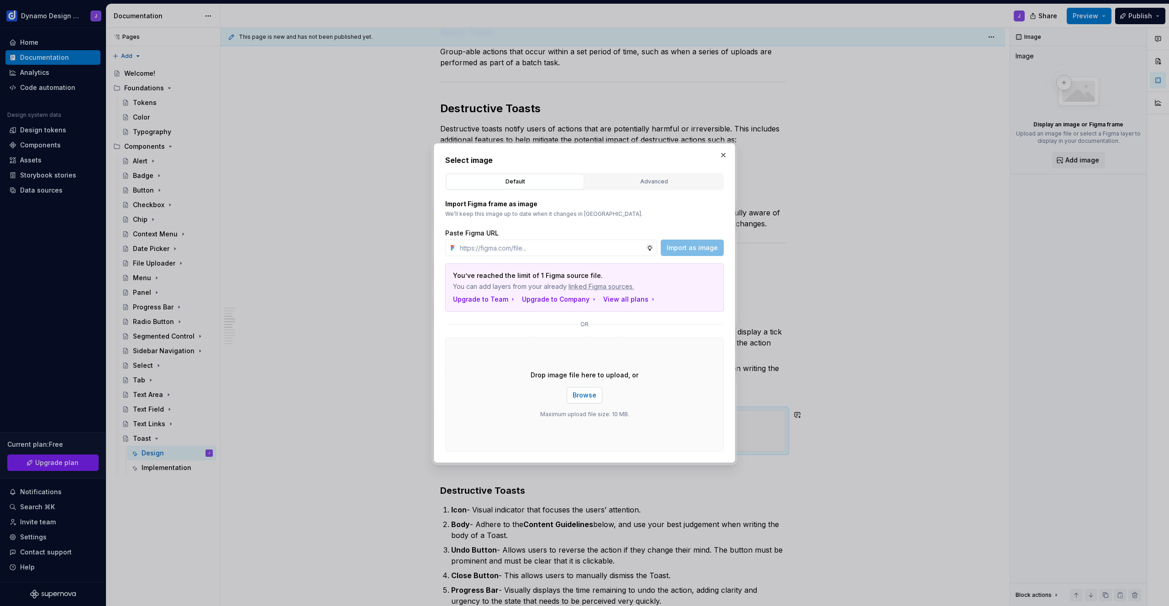
click at [591, 400] on span "Browse" at bounding box center [585, 395] width 24 height 9
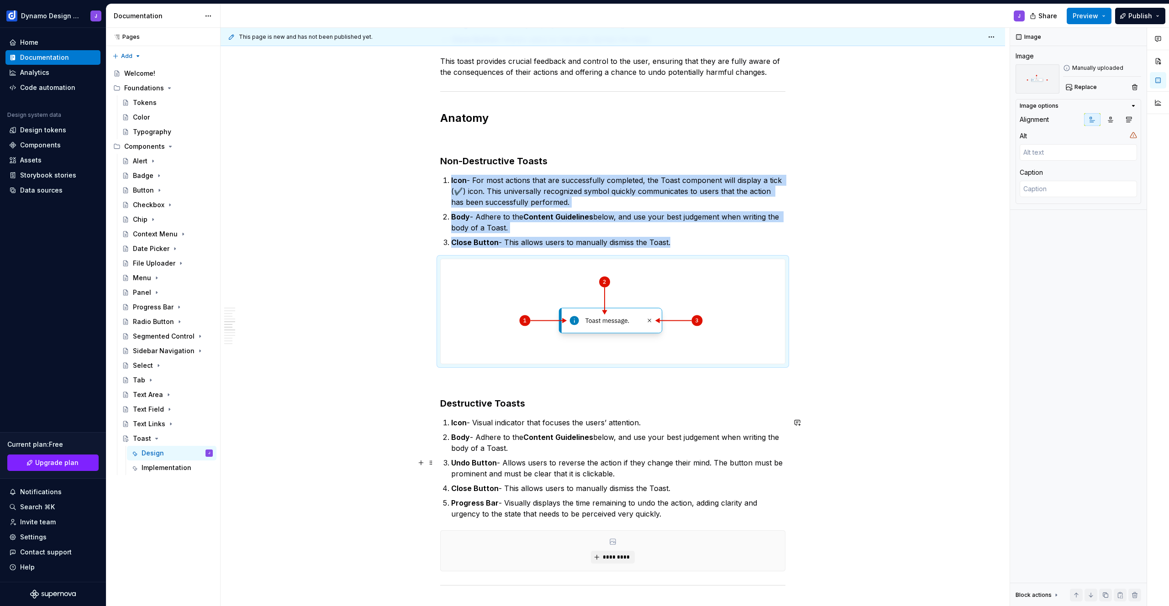
scroll to position [690, 0]
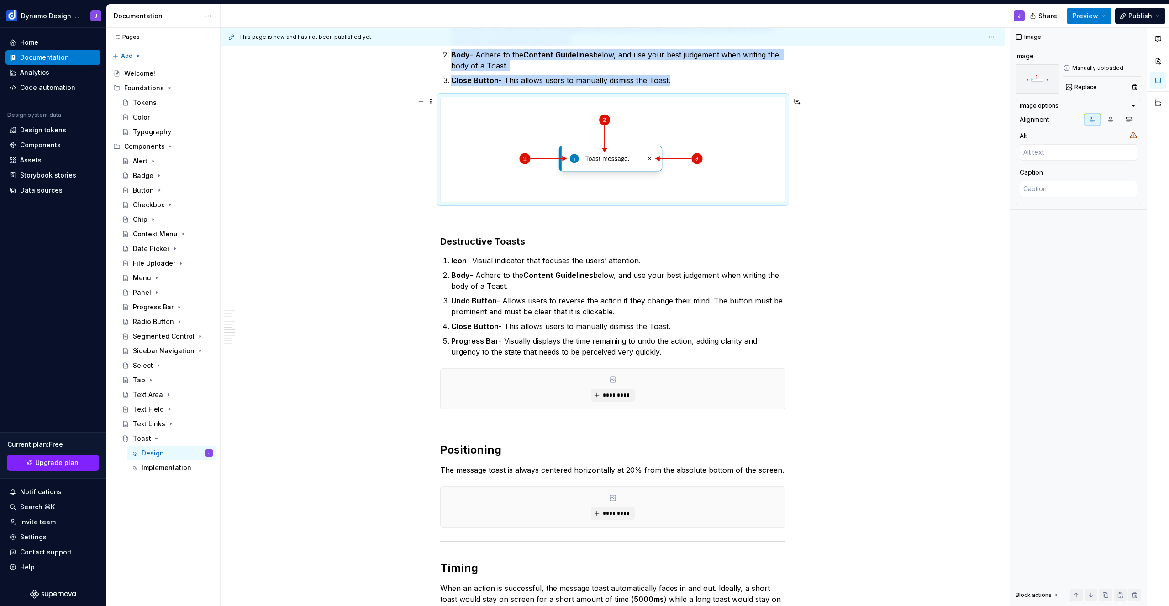
drag, startPoint x: 612, startPoint y: 160, endPoint x: 619, endPoint y: 160, distance: 6.4
click at [612, 160] on img at bounding box center [613, 149] width 344 height 105
click at [1092, 92] on button "Replace" at bounding box center [1082, 87] width 38 height 13
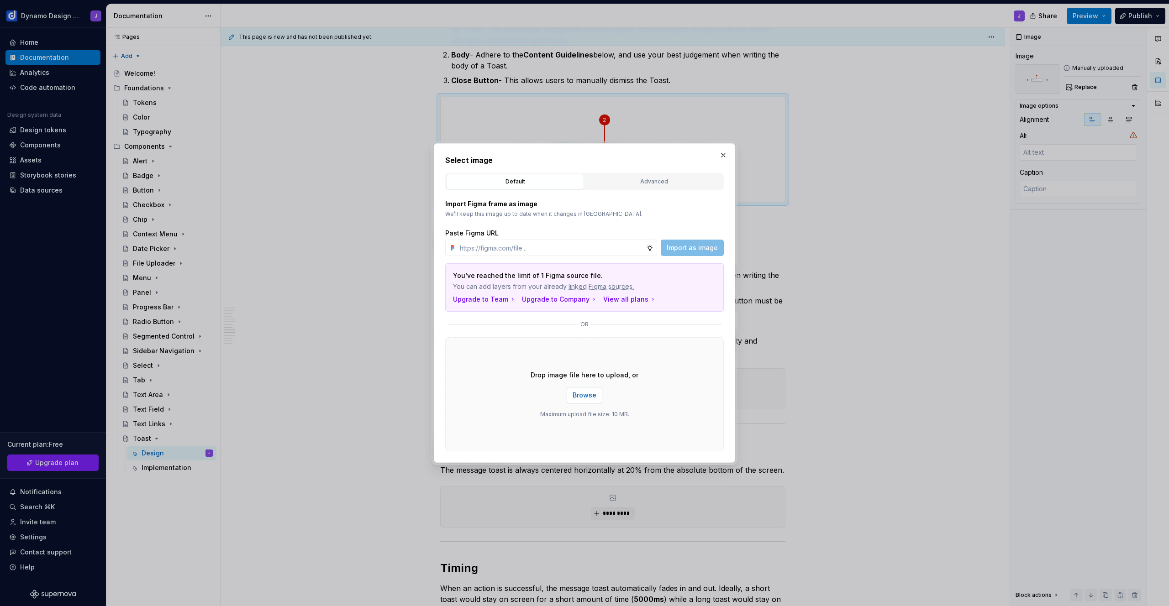
click at [586, 400] on button "Browse" at bounding box center [585, 395] width 36 height 16
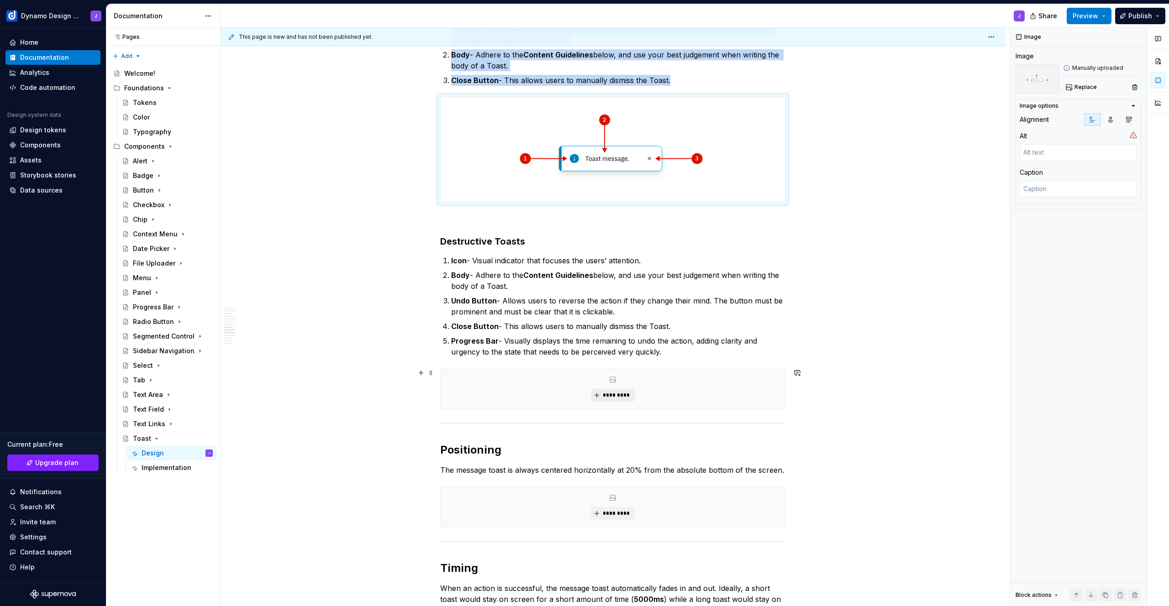
click at [613, 396] on span "*********" at bounding box center [616, 395] width 28 height 7
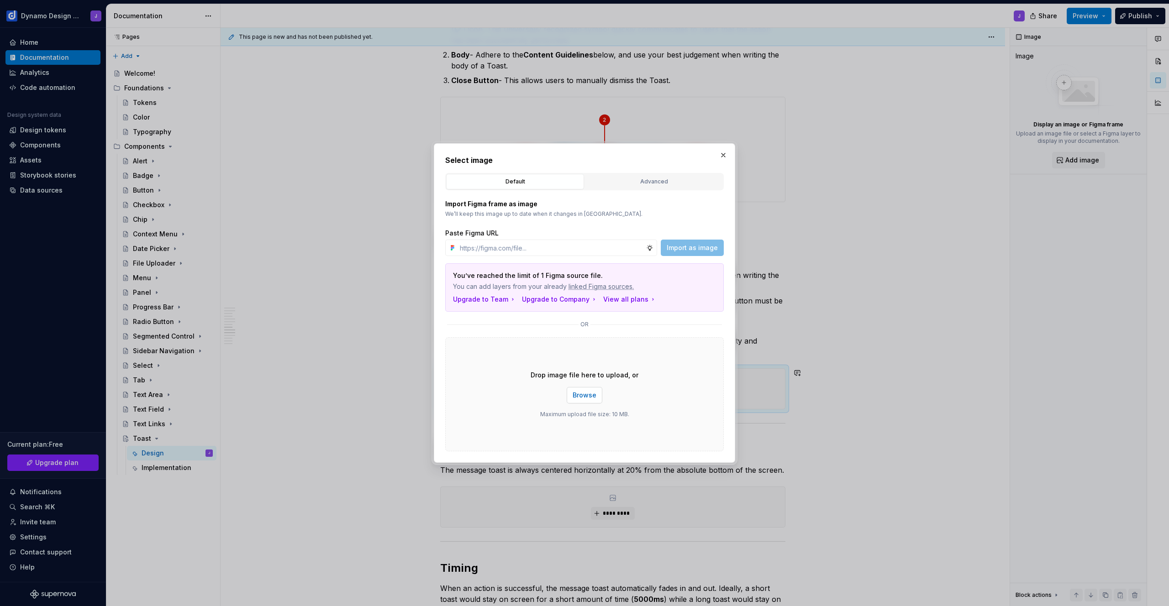
click at [588, 395] on span "Browse" at bounding box center [585, 395] width 24 height 9
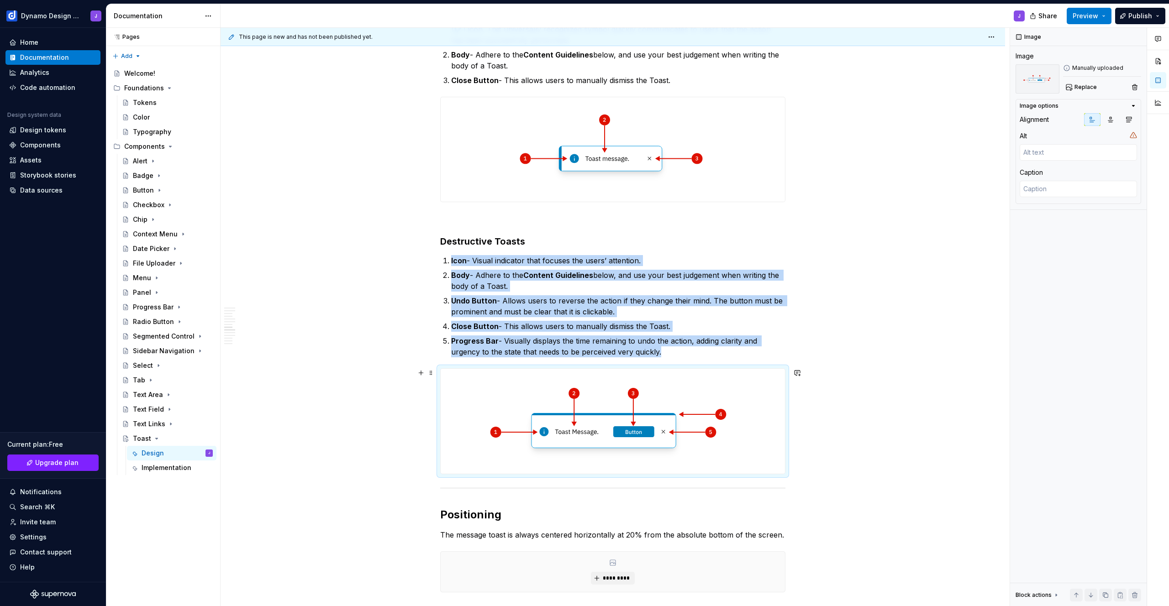
click at [925, 374] on div "Types of Toasts The Toast component is designed to provide feedback to users ba…" at bounding box center [613, 581] width 785 height 2202
click at [892, 375] on div "Types of Toasts The Toast component is designed to provide feedback to users ba…" at bounding box center [613, 581] width 785 height 2202
click at [825, 245] on div "Types of Toasts The Toast component is designed to provide feedback to users ba…" at bounding box center [613, 581] width 785 height 2202
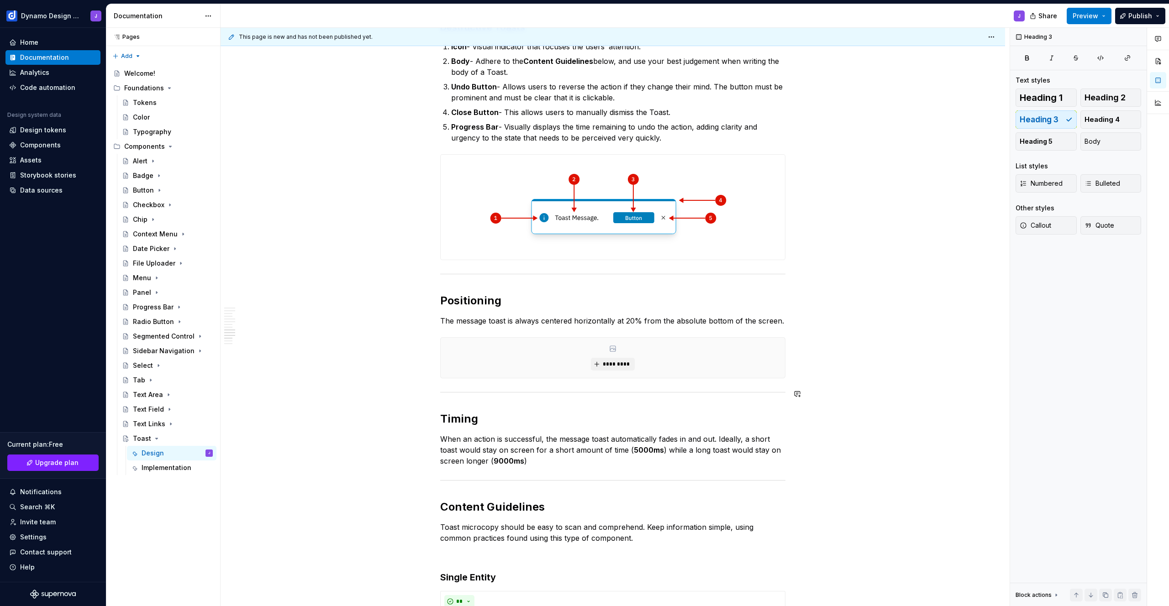
scroll to position [950, 0]
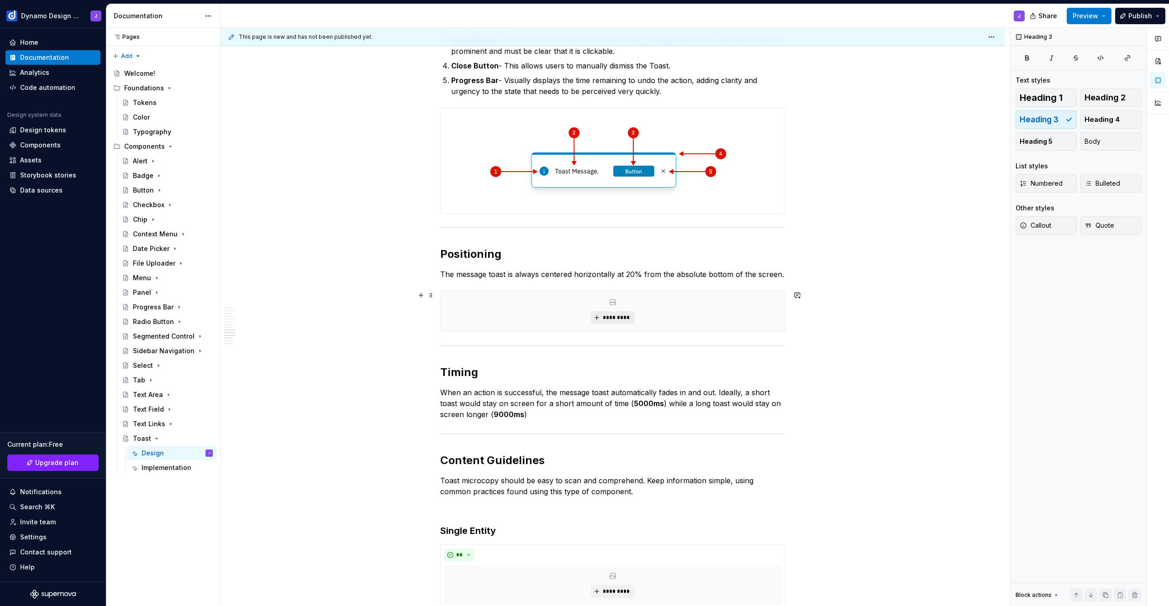
click at [619, 318] on span "*********" at bounding box center [616, 317] width 28 height 7
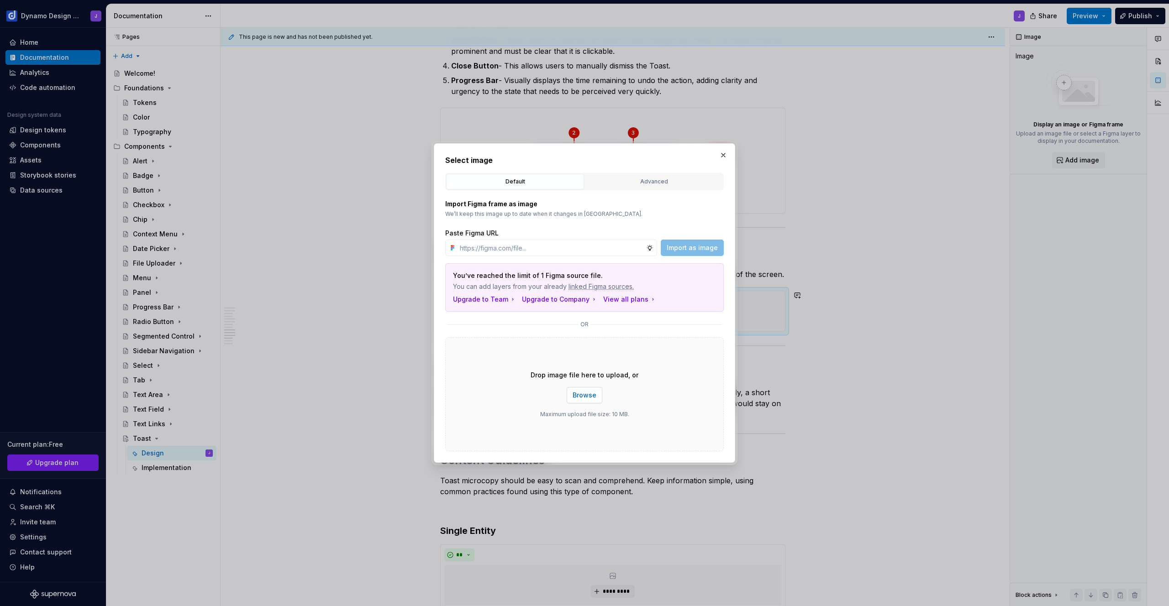
click at [588, 395] on span "Browse" at bounding box center [585, 395] width 24 height 9
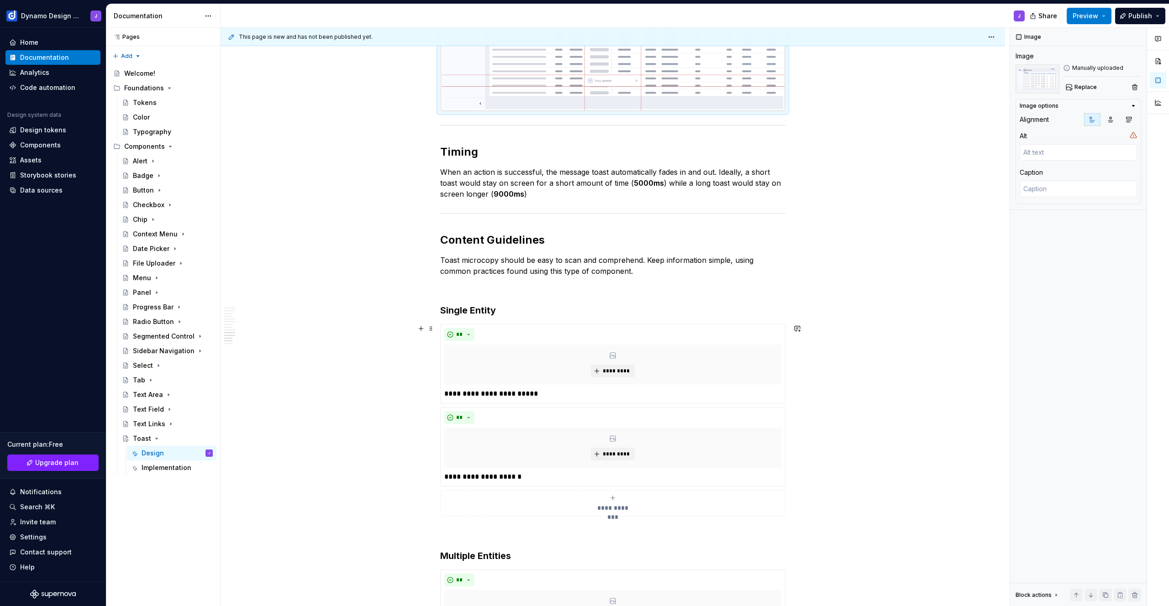
scroll to position [1373, 0]
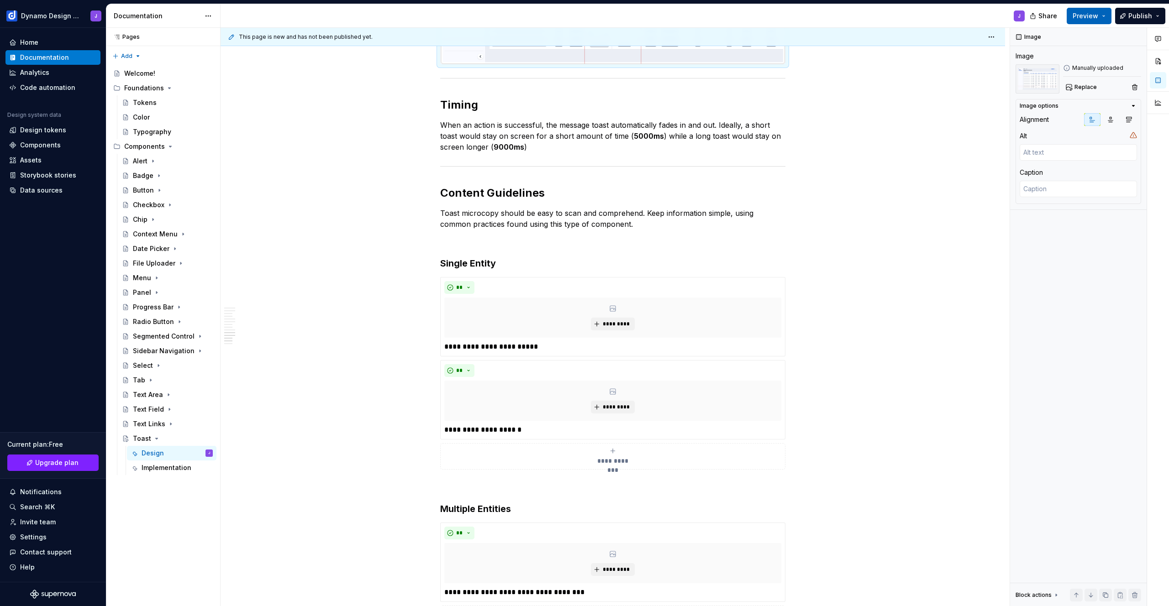
click at [1090, 13] on span "Preview" at bounding box center [1086, 15] width 26 height 9
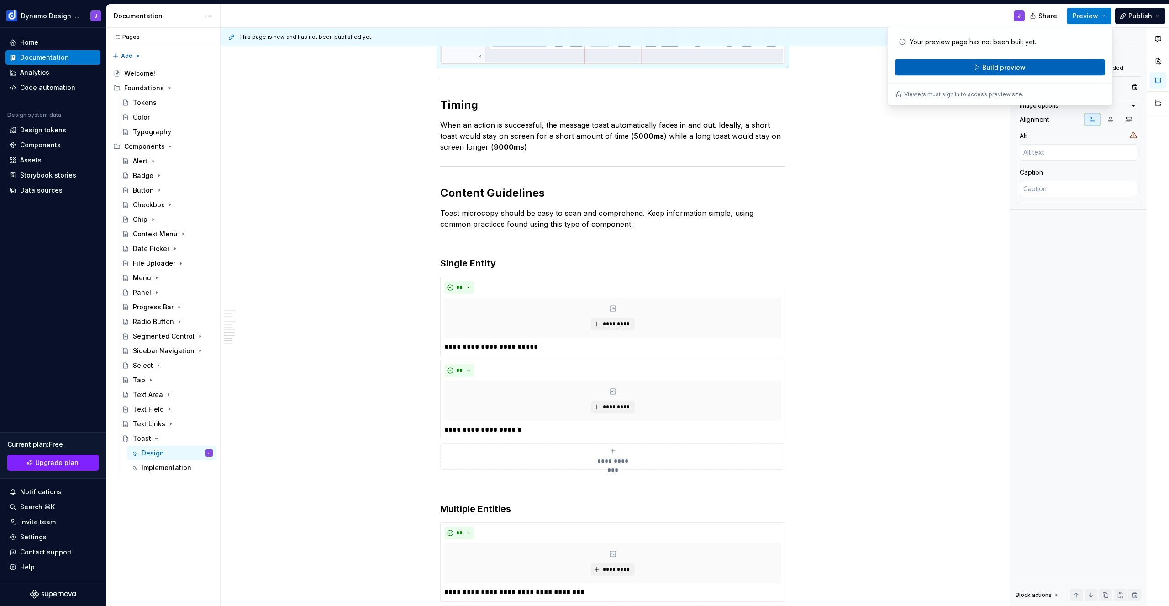
click at [1035, 62] on button "Build preview" at bounding box center [1000, 67] width 210 height 16
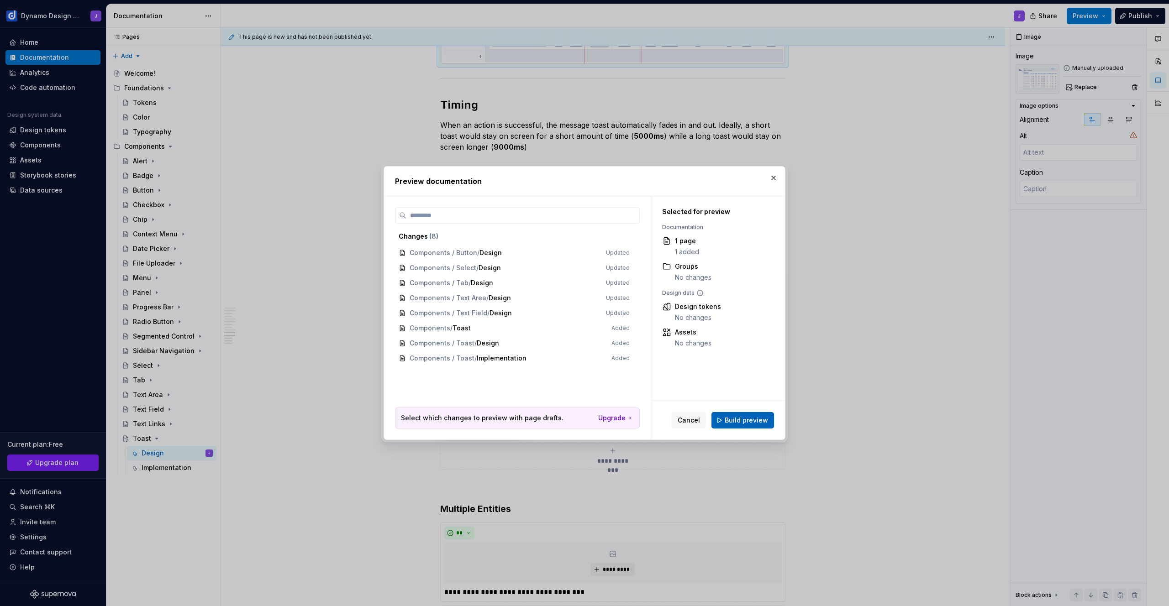
click at [749, 424] on span "Build preview" at bounding box center [746, 420] width 43 height 9
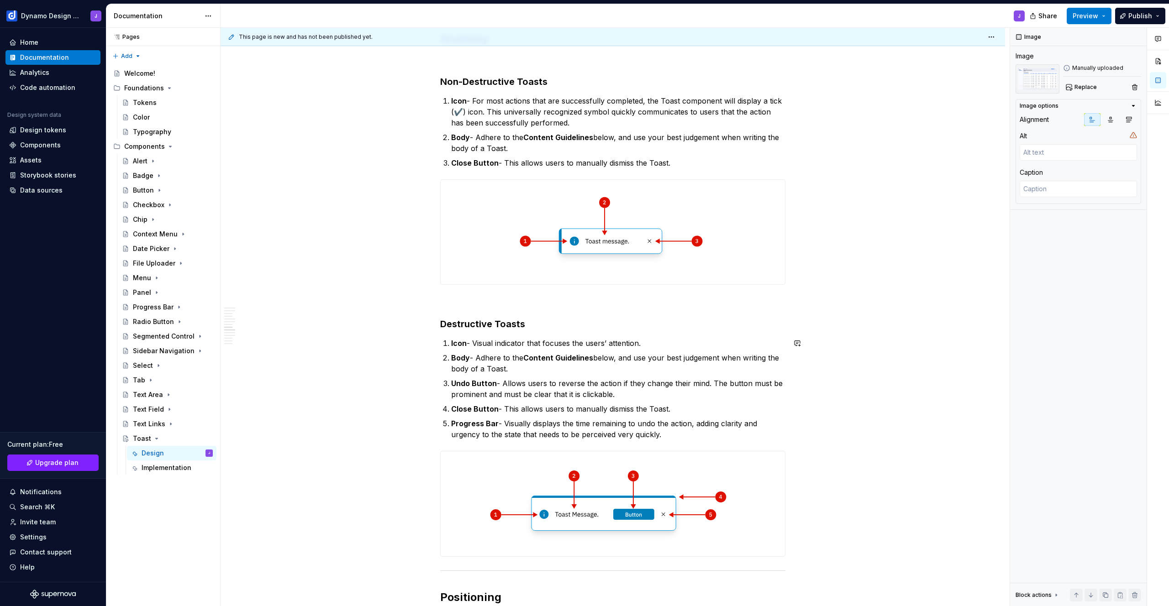
scroll to position [601, 0]
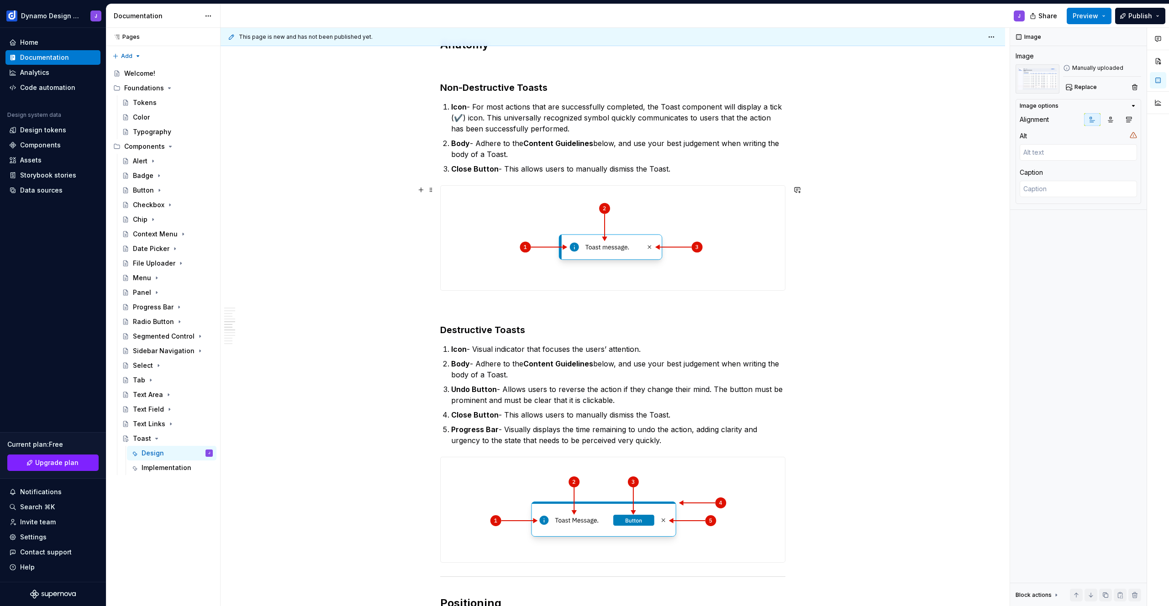
click at [584, 253] on img at bounding box center [613, 238] width 344 height 105
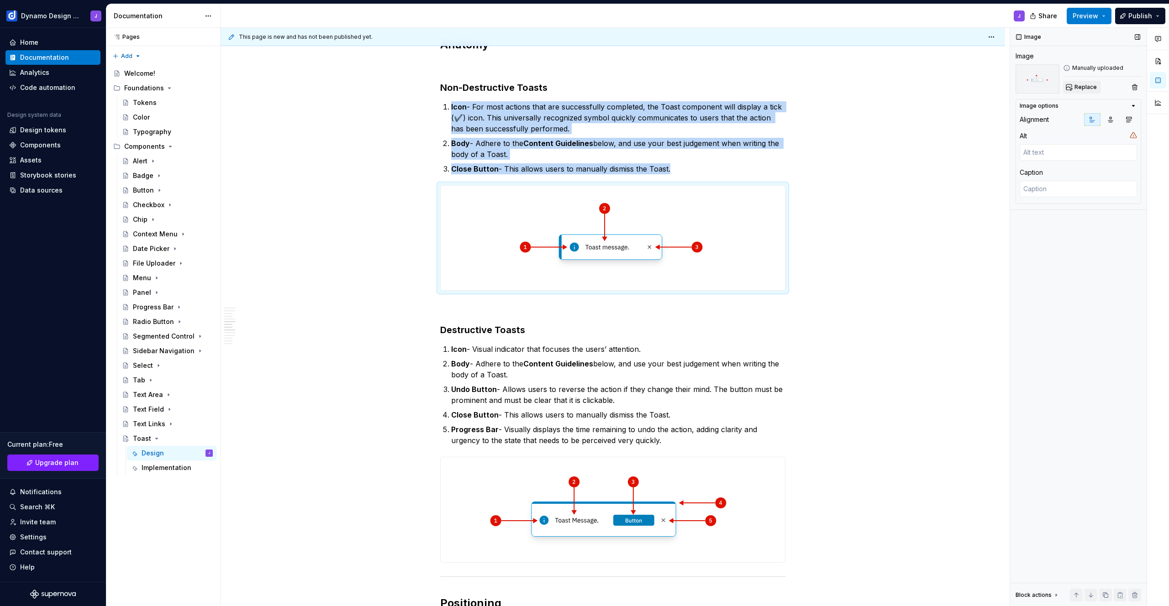
click at [1082, 87] on span "Replace" at bounding box center [1085, 87] width 22 height 7
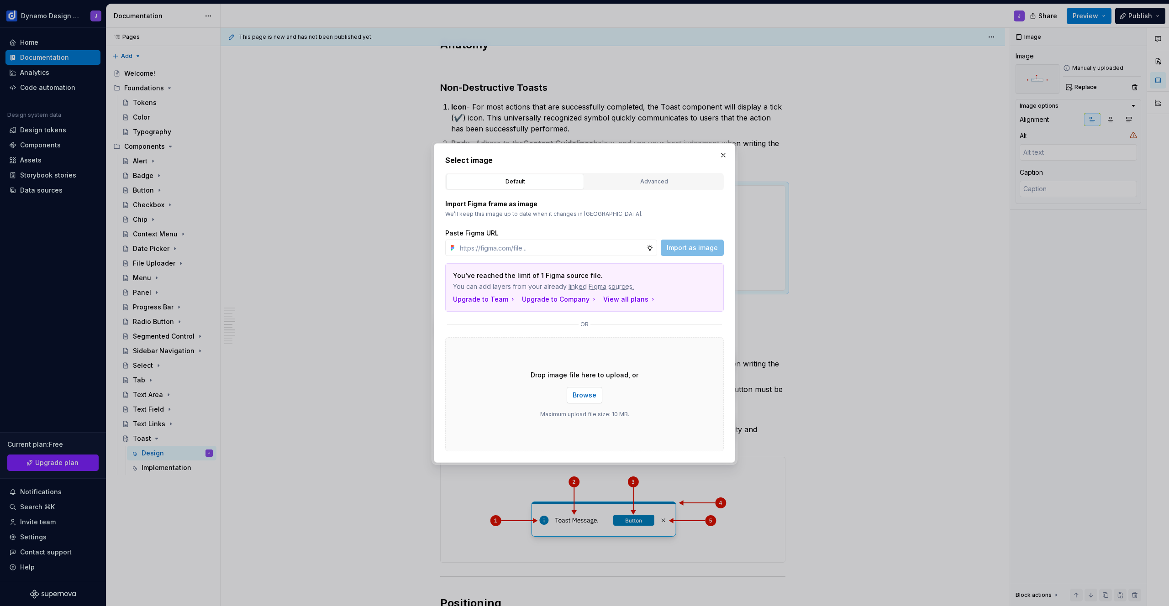
click at [587, 396] on span "Browse" at bounding box center [585, 395] width 24 height 9
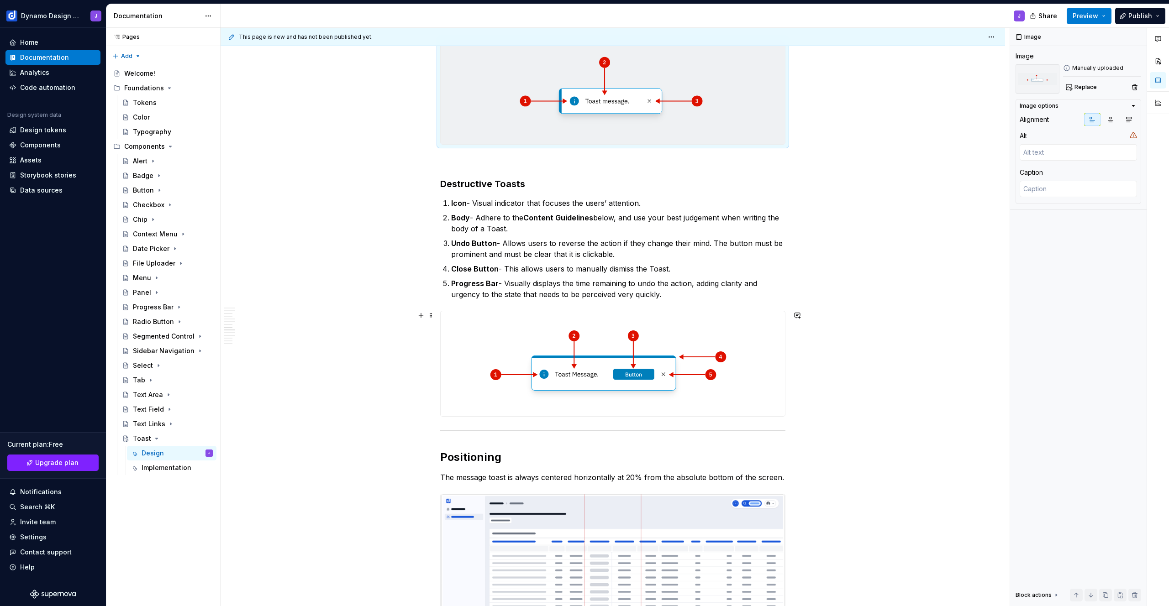
scroll to position [765, 0]
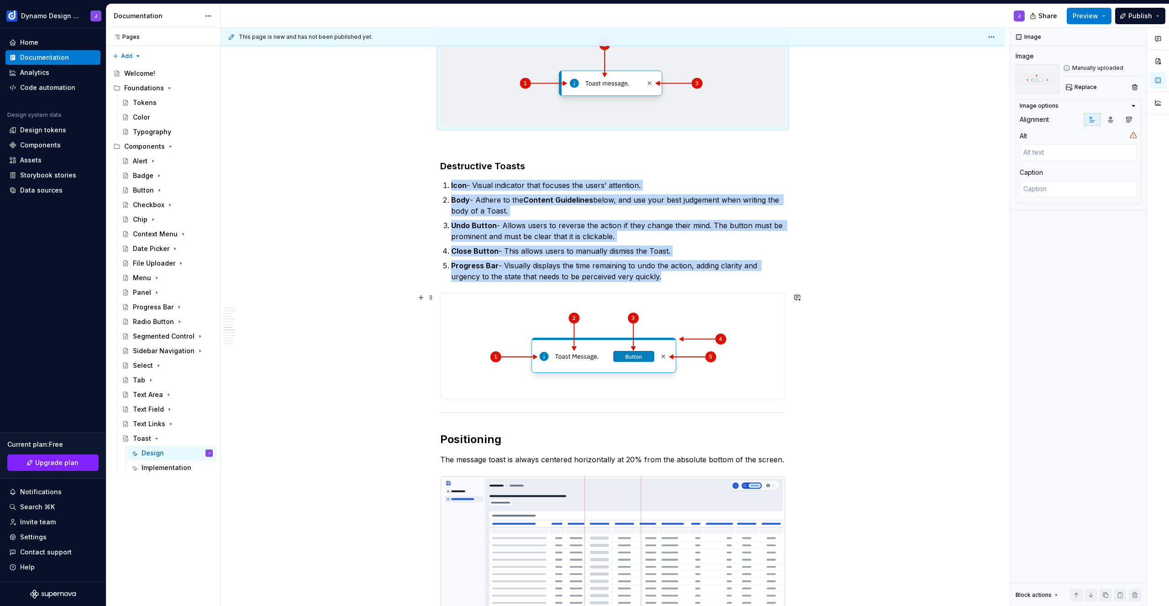
click at [677, 369] on img at bounding box center [613, 346] width 344 height 105
click at [1084, 86] on span "Replace" at bounding box center [1085, 87] width 22 height 7
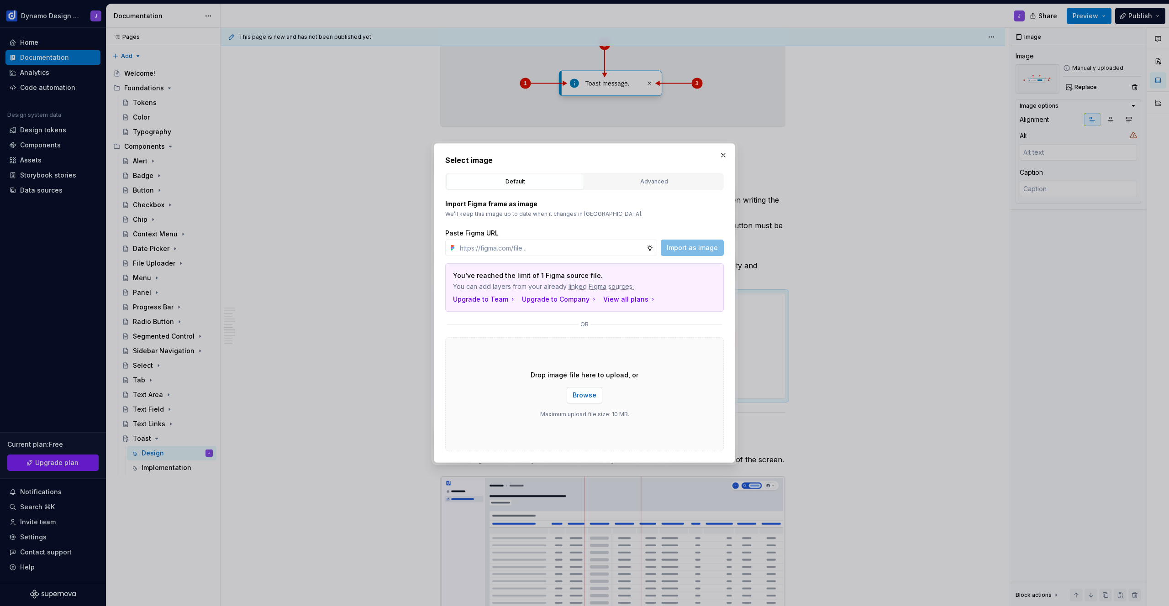
click at [589, 395] on span "Browse" at bounding box center [585, 395] width 24 height 9
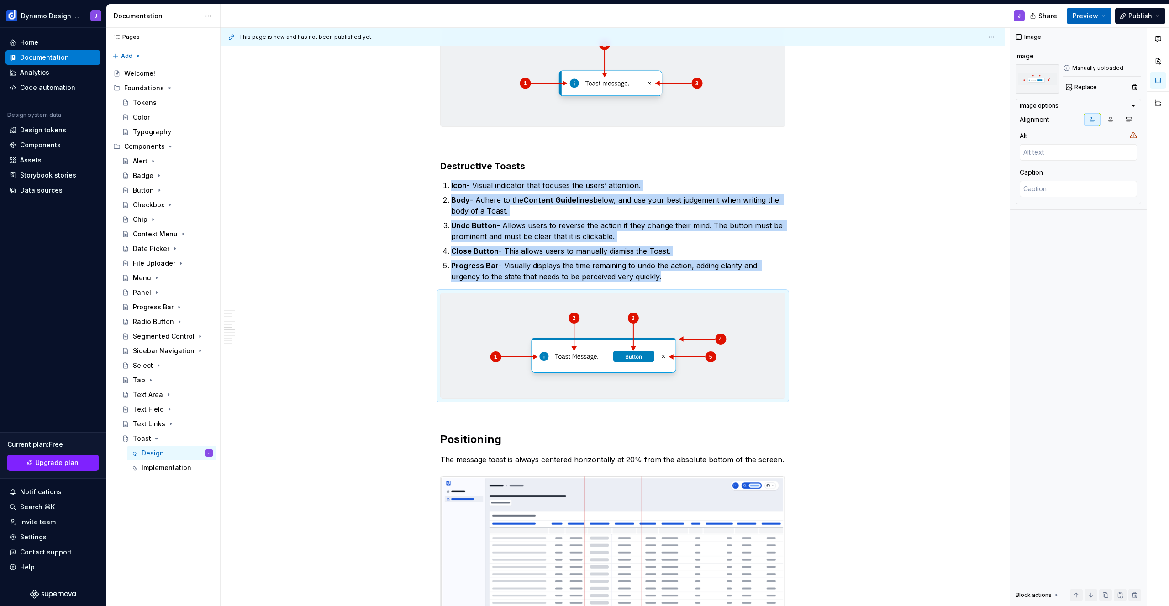
click at [1090, 14] on span "Preview" at bounding box center [1086, 15] width 26 height 9
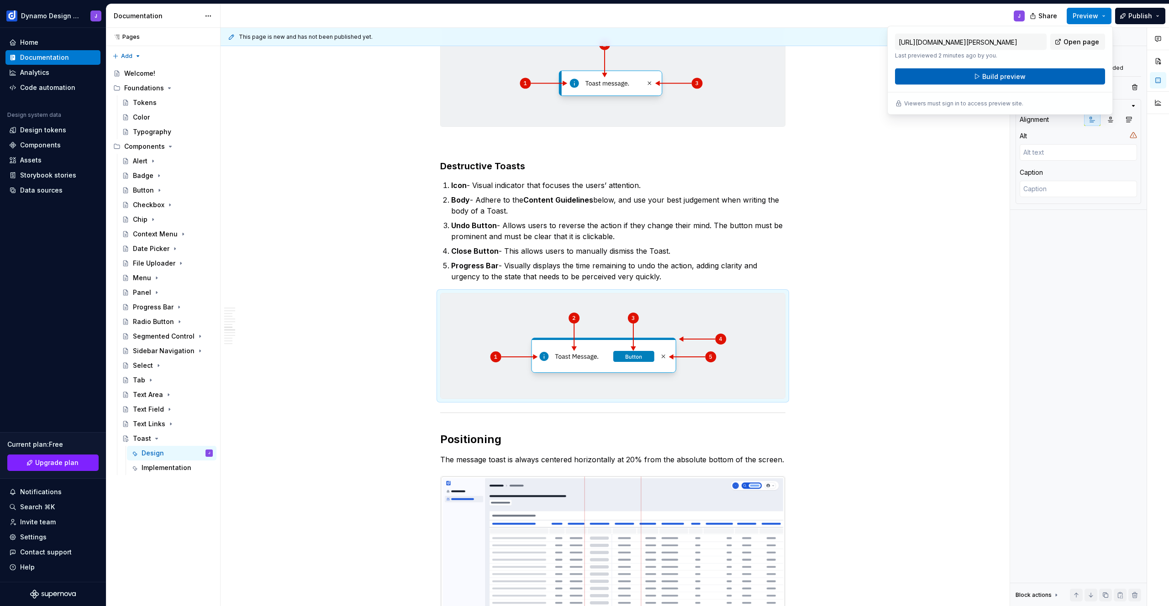
click at [1027, 77] on button "Build preview" at bounding box center [1000, 76] width 210 height 16
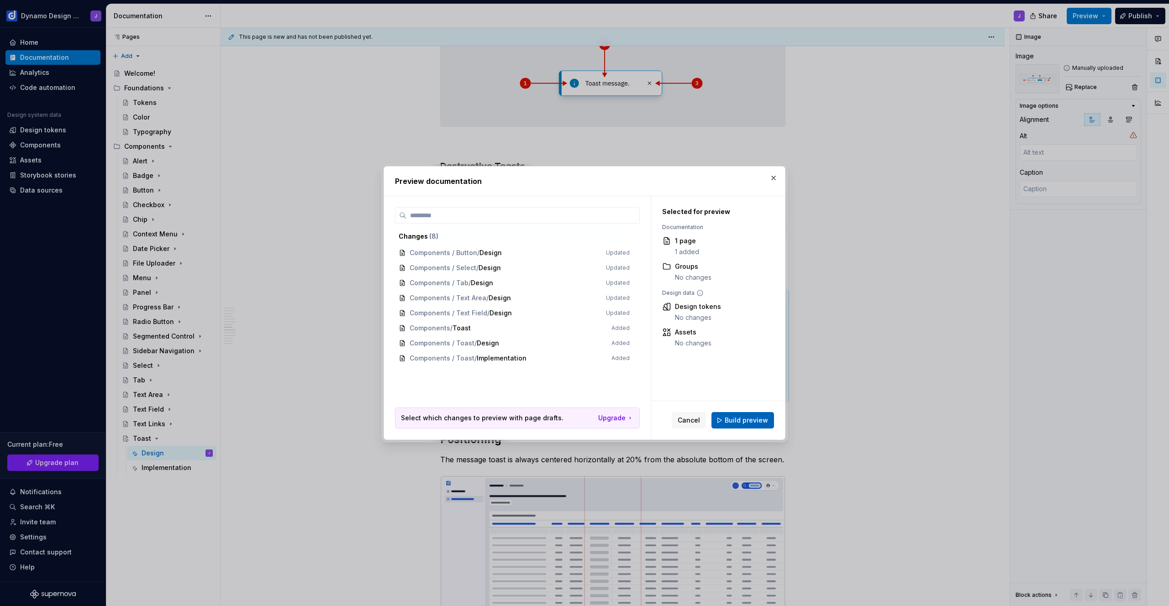
click at [748, 421] on span "Build preview" at bounding box center [746, 420] width 43 height 9
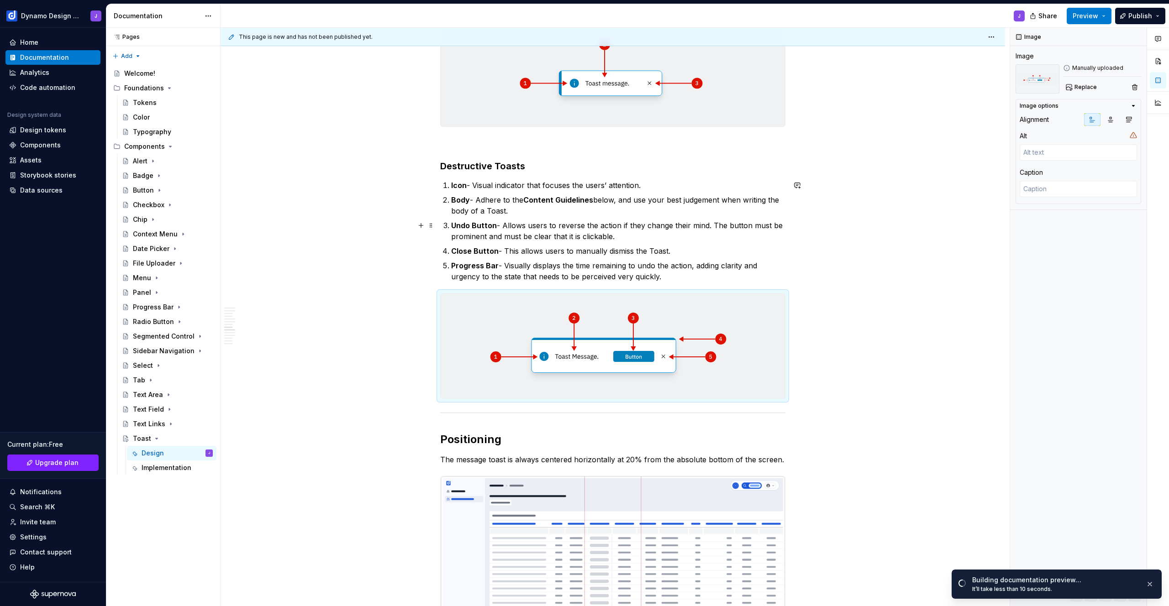
click at [875, 232] on div "Types of Toasts The Toast component is designed to provide feedback to users ba…" at bounding box center [613, 583] width 785 height 2357
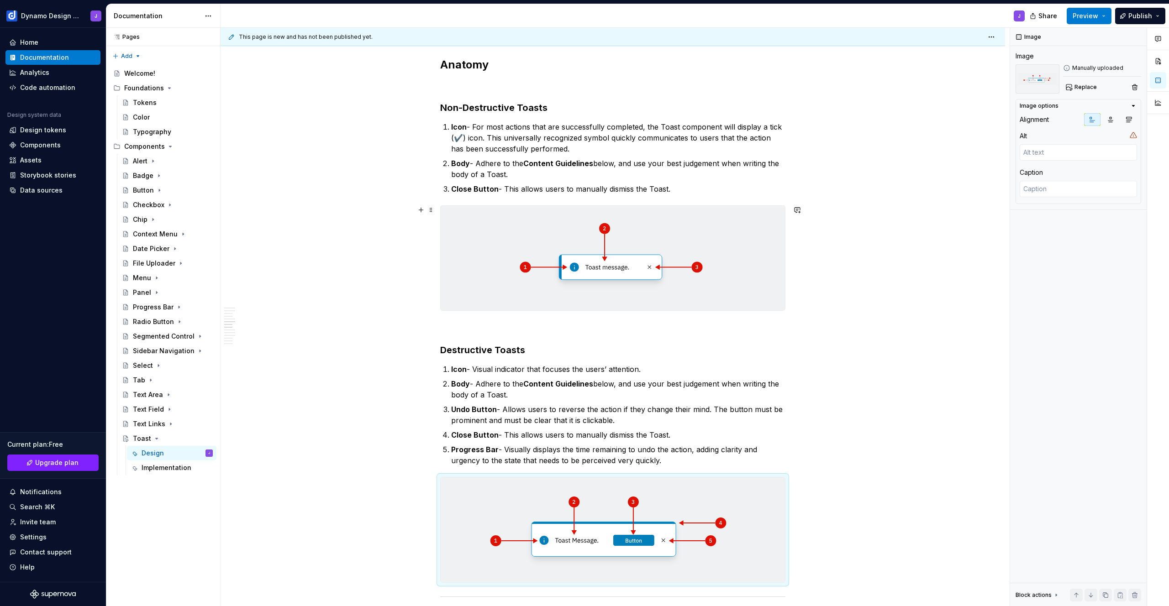
scroll to position [550, 0]
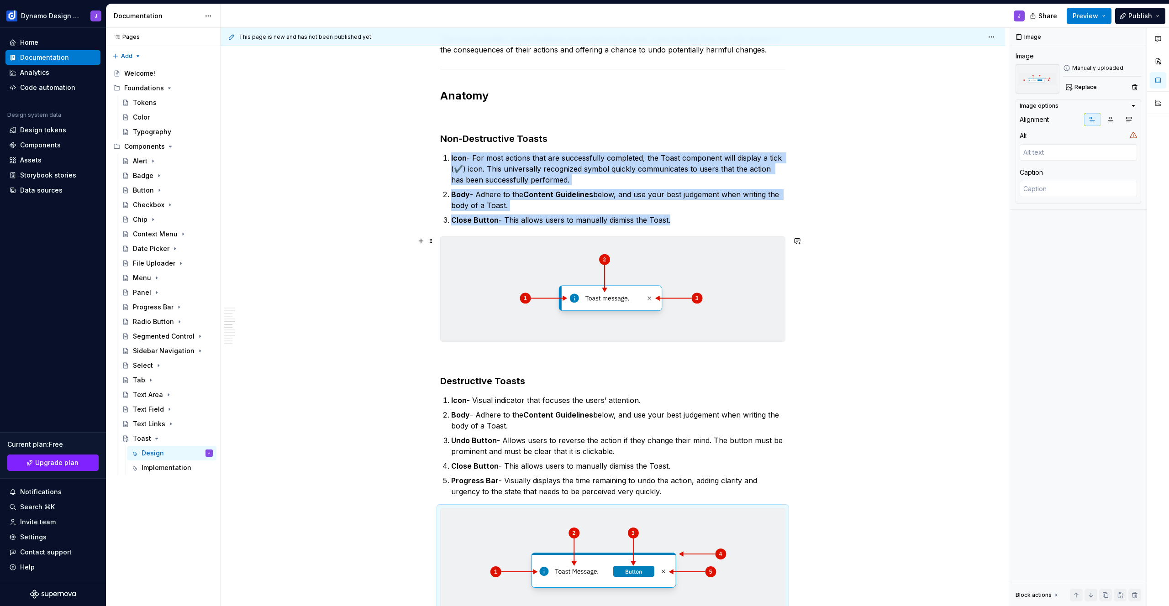
click at [551, 305] on img at bounding box center [613, 289] width 344 height 105
click at [1085, 87] on span "Replace" at bounding box center [1085, 87] width 22 height 7
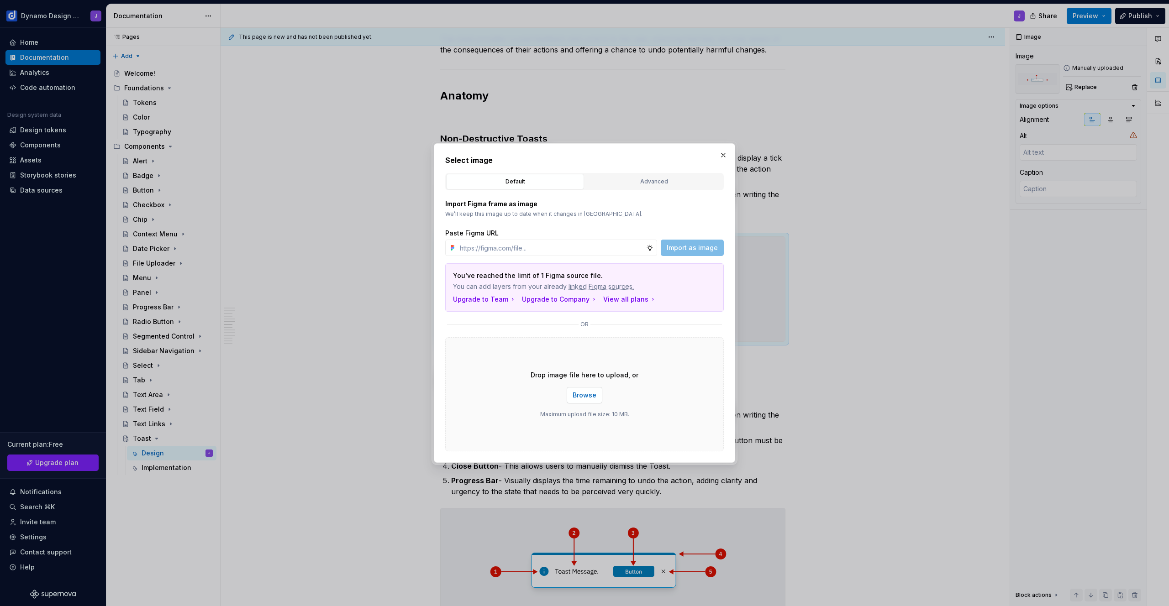
click at [586, 396] on span "Browse" at bounding box center [585, 395] width 24 height 9
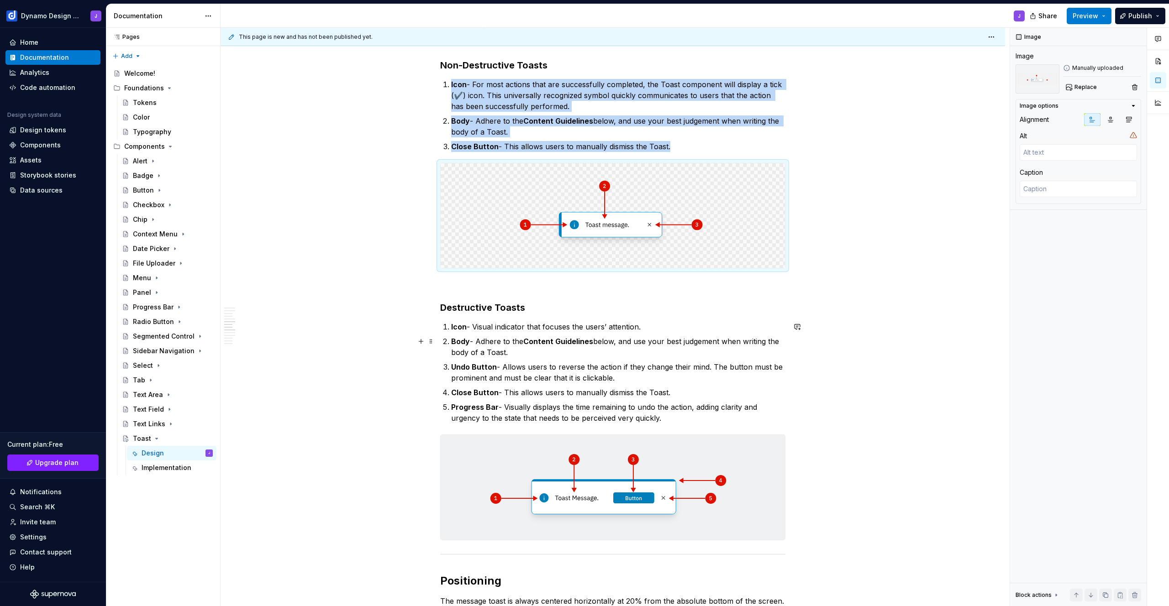
scroll to position [664, 0]
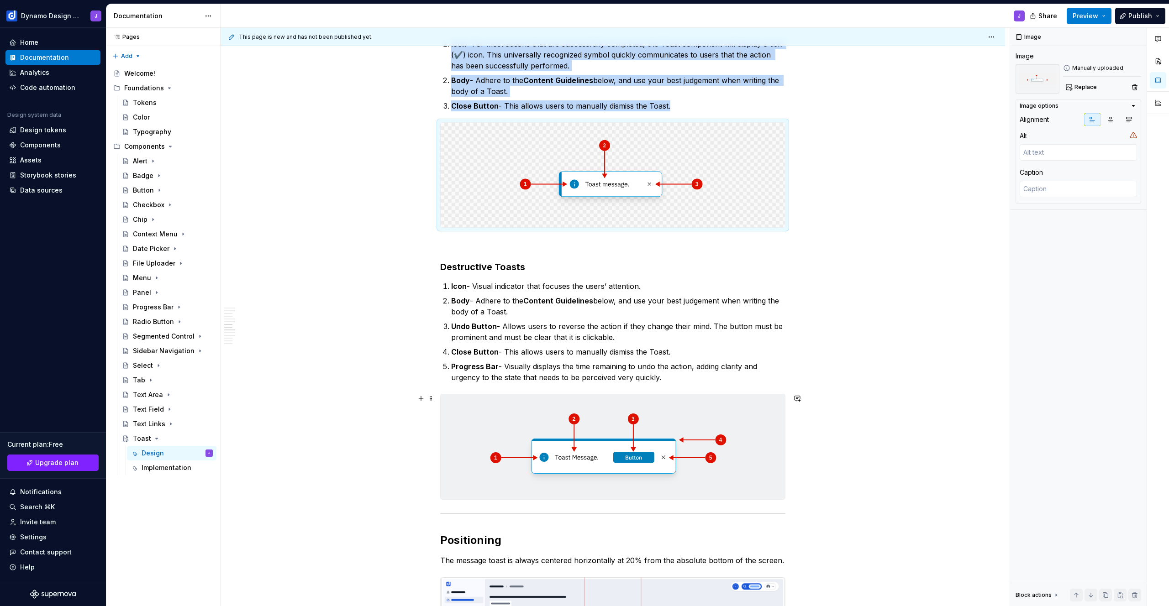
click at [729, 458] on img at bounding box center [613, 447] width 344 height 105
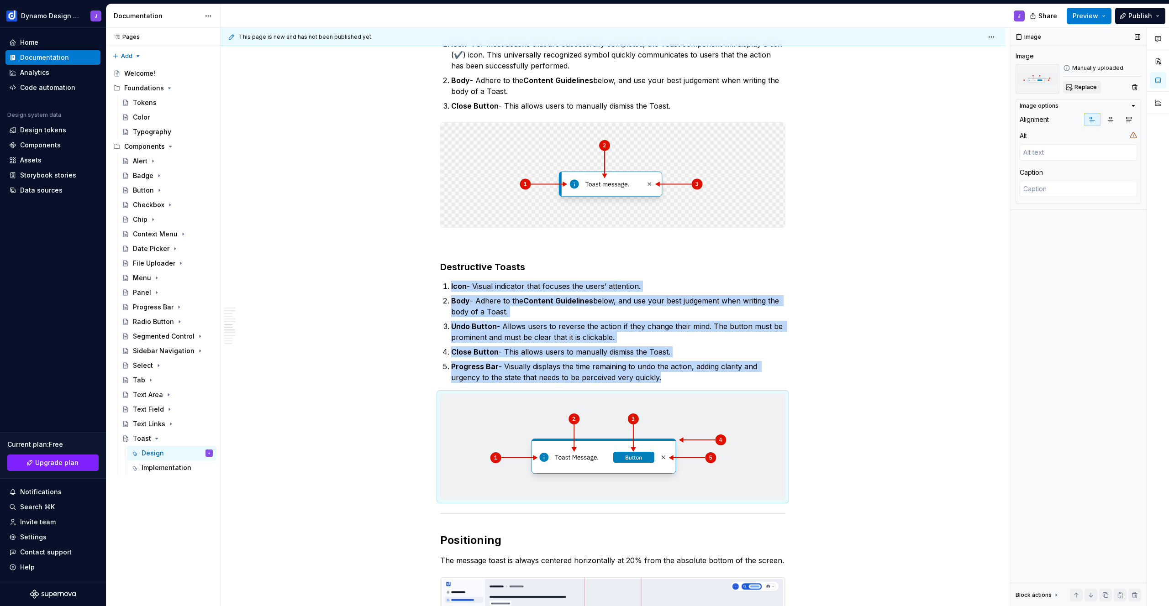
click at [1084, 88] on span "Replace" at bounding box center [1085, 87] width 22 height 7
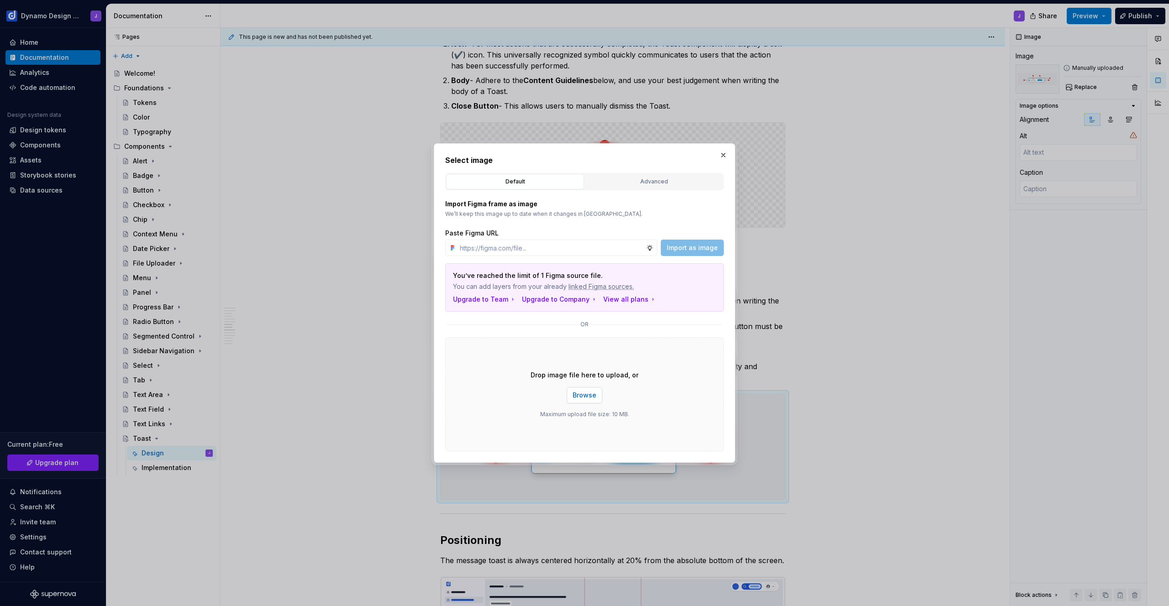
click at [590, 393] on span "Browse" at bounding box center [585, 395] width 24 height 9
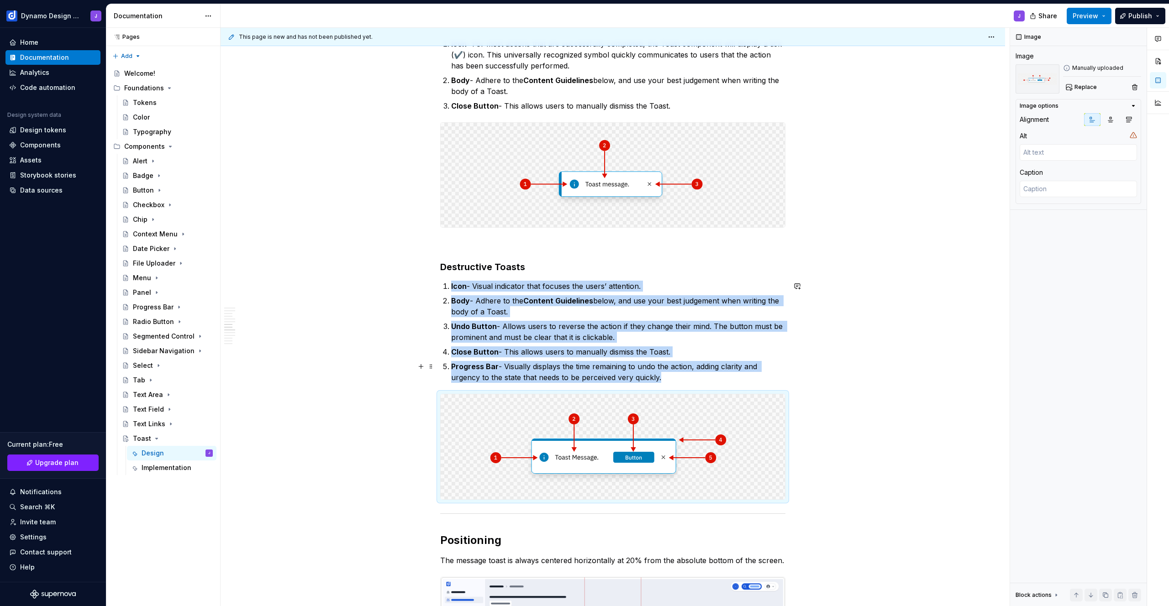
click at [421, 307] on button "button" at bounding box center [421, 301] width 13 height 13
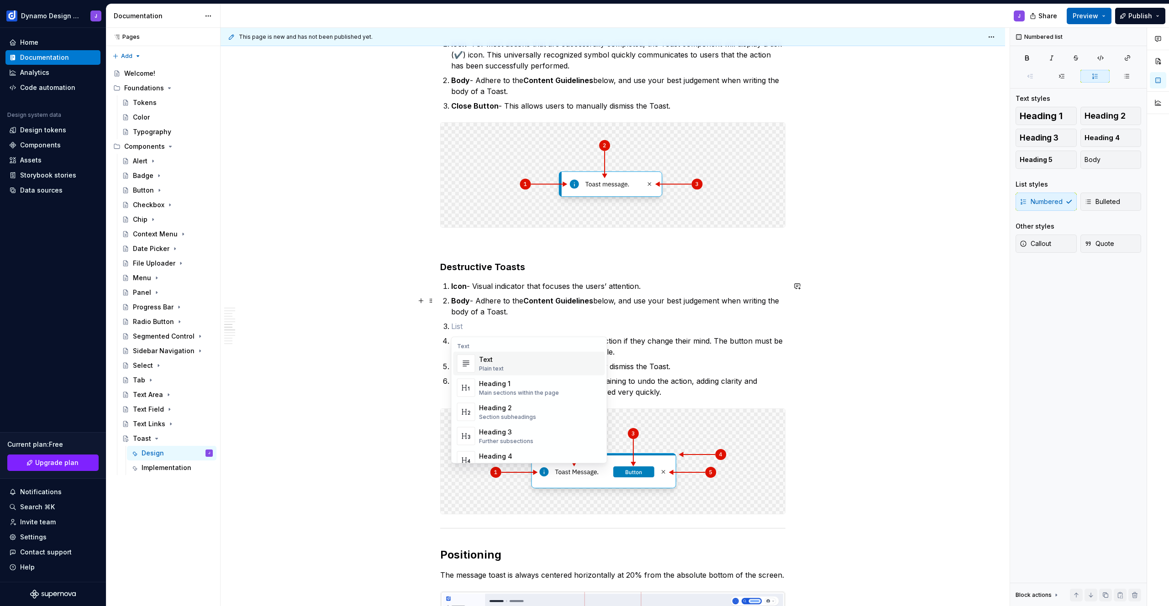
click at [1089, 16] on span "Preview" at bounding box center [1086, 15] width 26 height 9
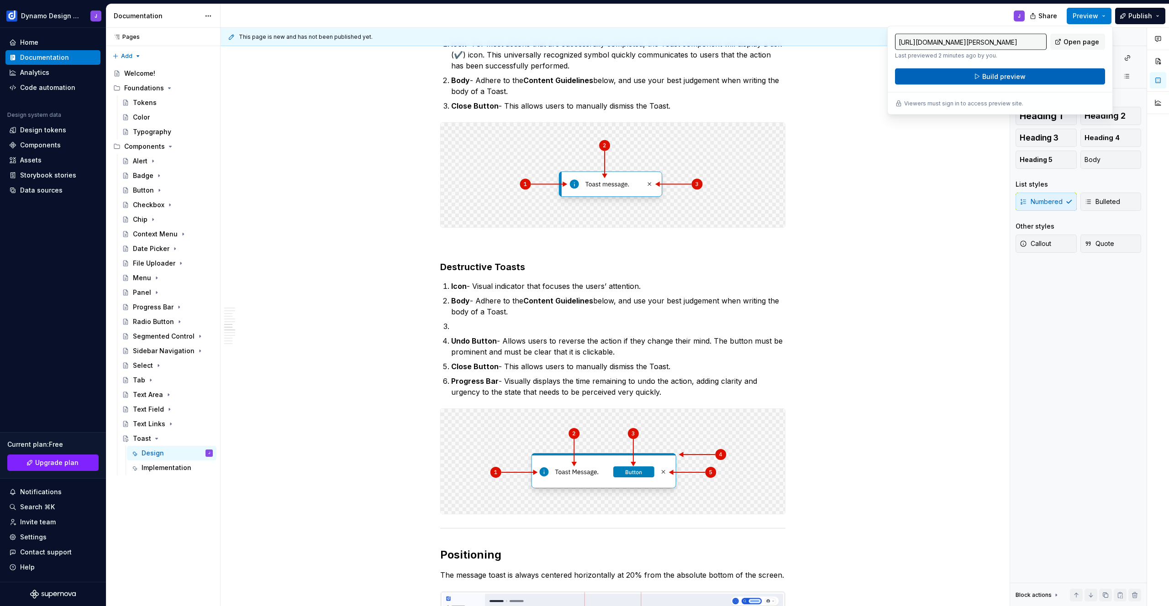
click at [1015, 74] on span "Build preview" at bounding box center [1003, 76] width 43 height 9
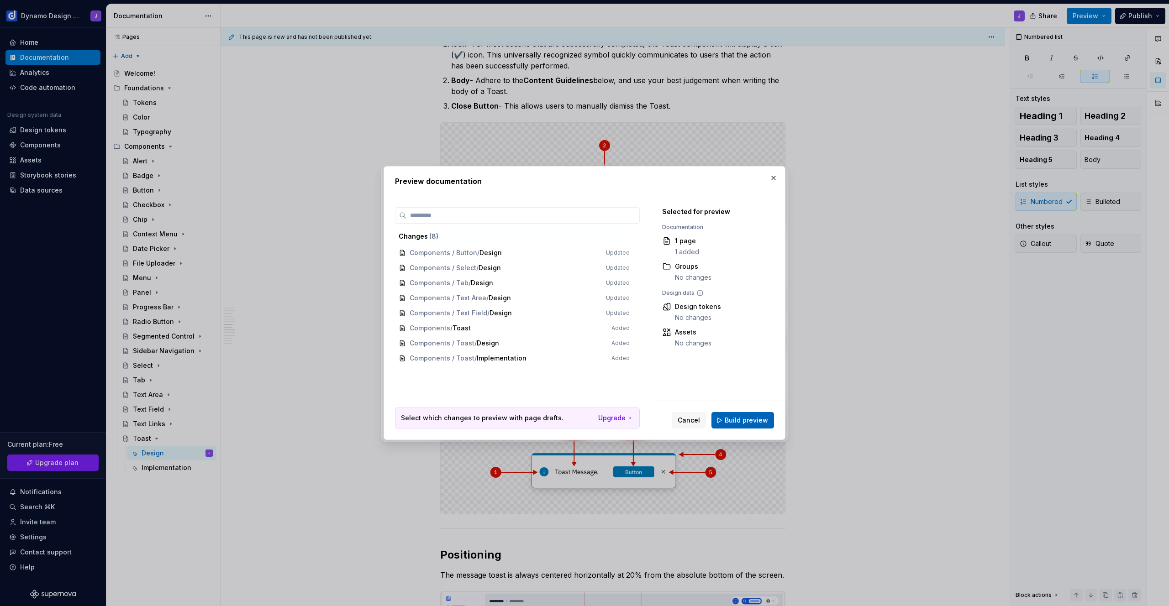
click at [758, 419] on span "Build preview" at bounding box center [746, 420] width 43 height 9
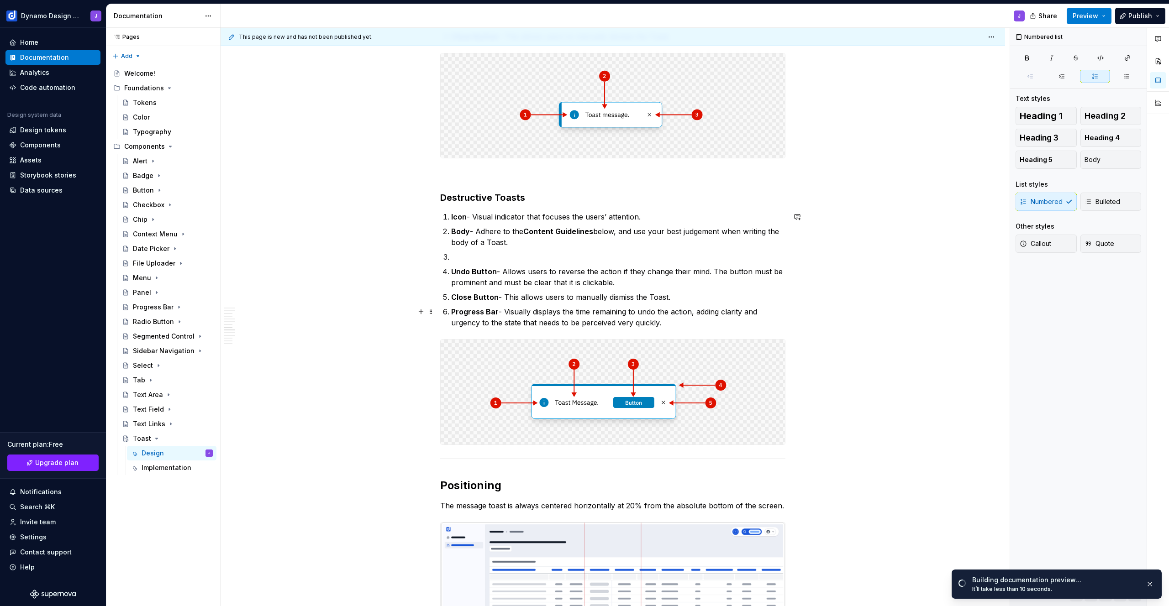
scroll to position [590, 0]
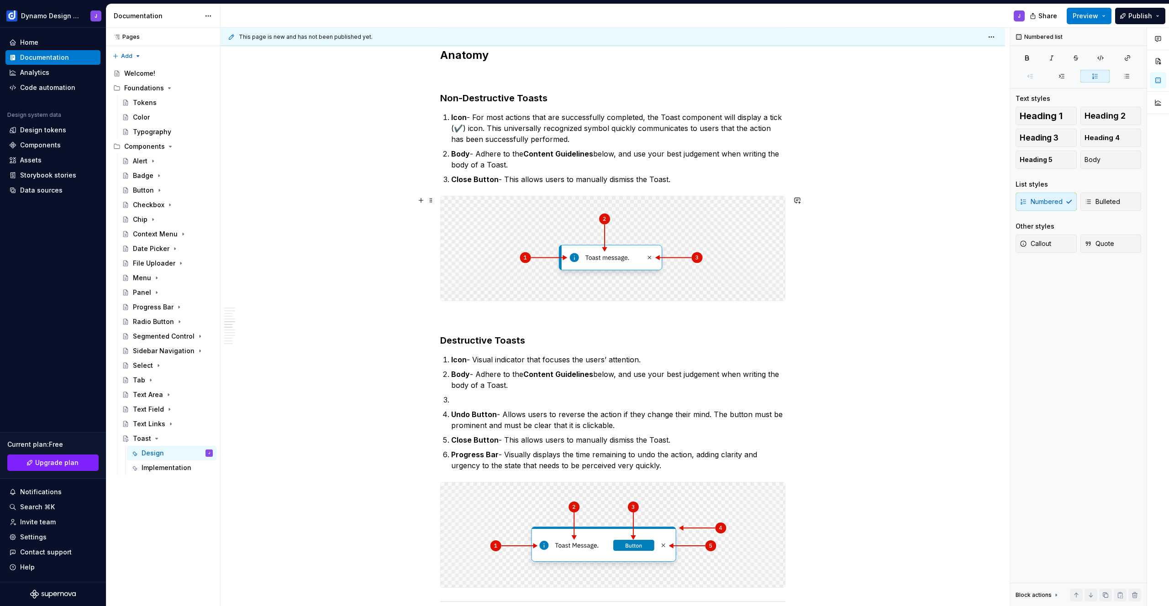
click at [607, 262] on img at bounding box center [613, 248] width 344 height 105
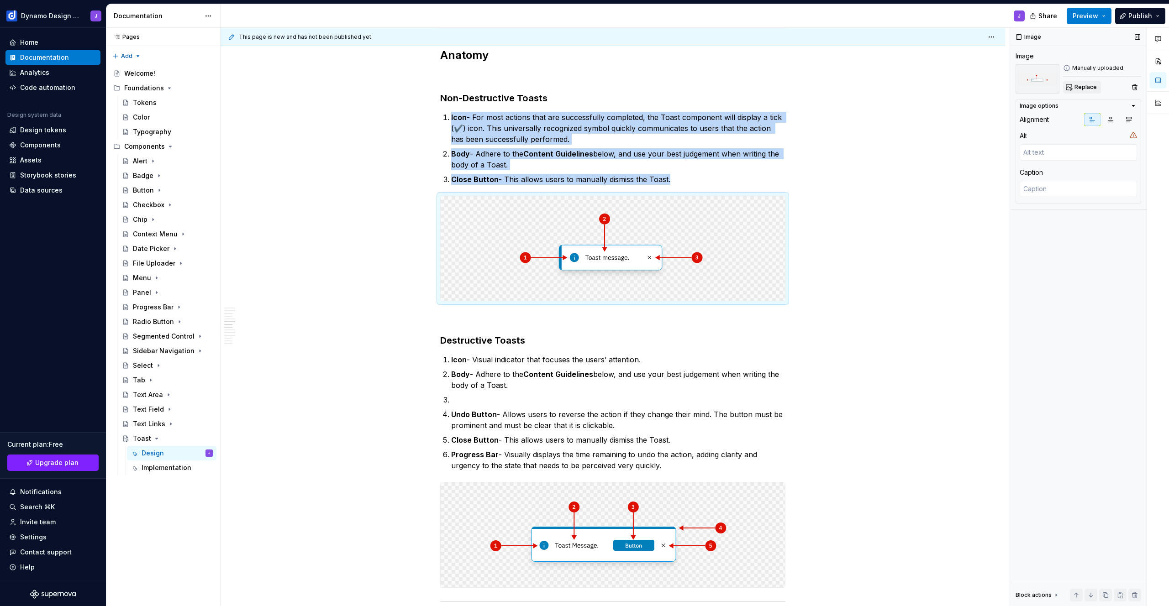
click at [1080, 91] on button "Replace" at bounding box center [1082, 87] width 38 height 13
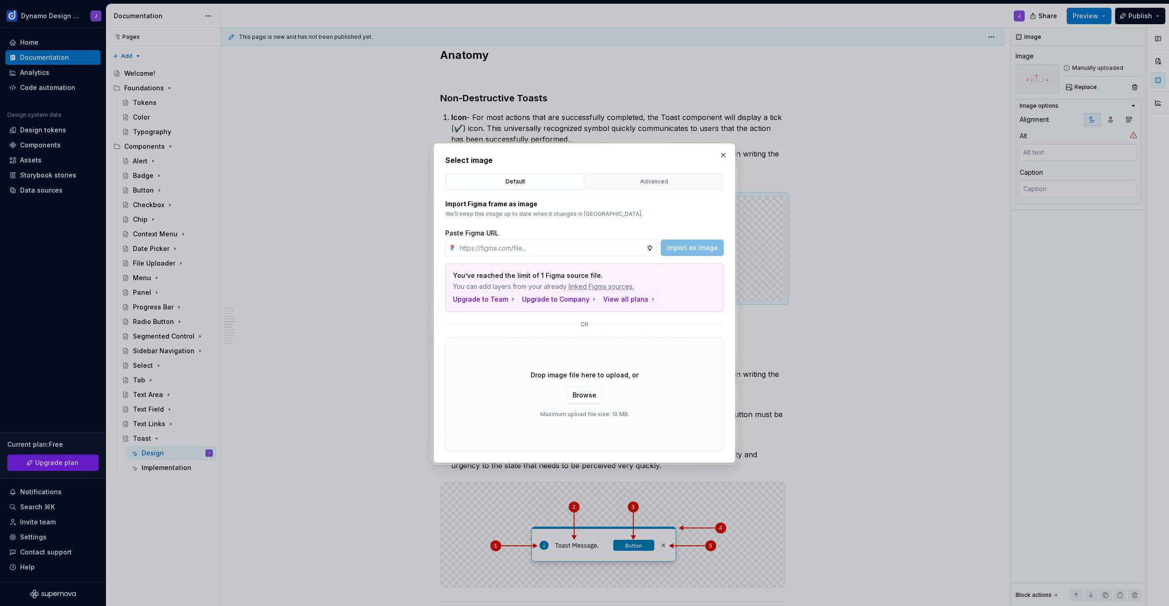
click at [595, 404] on div "Drop image file here to upload, or Browse Maximum upload file size: 10 MB." at bounding box center [584, 394] width 279 height 114
click at [592, 394] on span "Browse" at bounding box center [585, 395] width 24 height 9
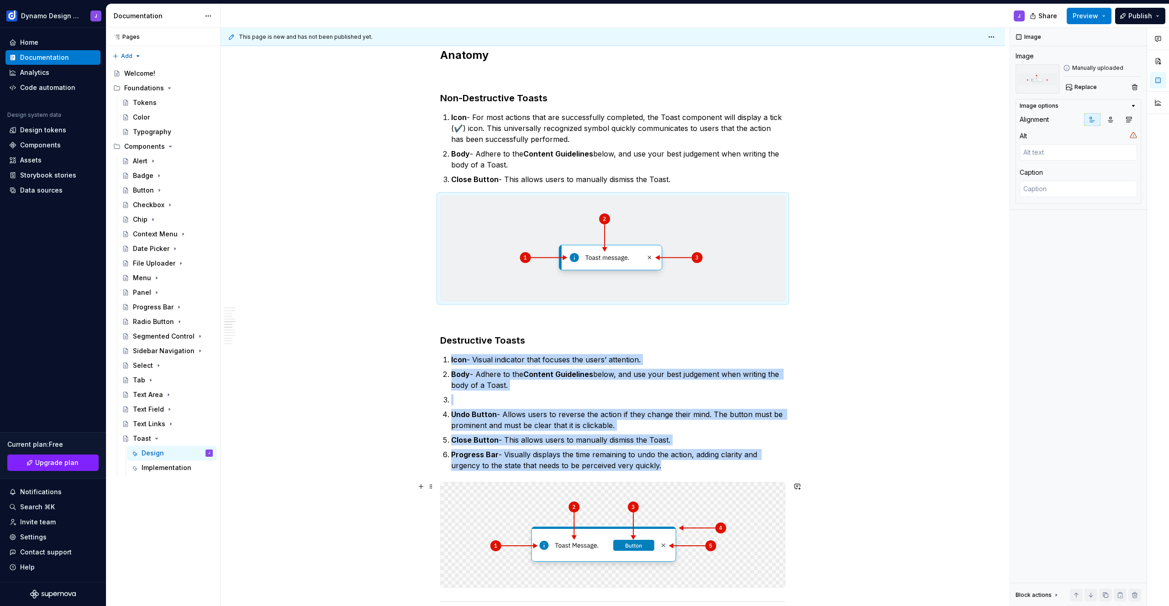
click at [622, 538] on img at bounding box center [613, 535] width 344 height 105
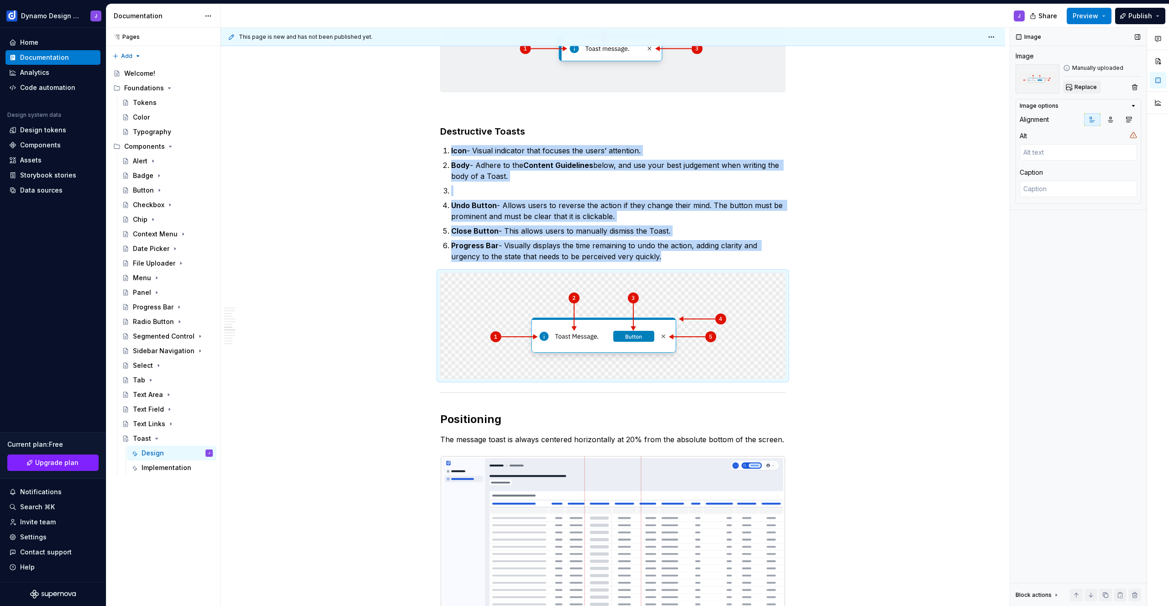
click at [1083, 90] on span "Replace" at bounding box center [1085, 87] width 22 height 7
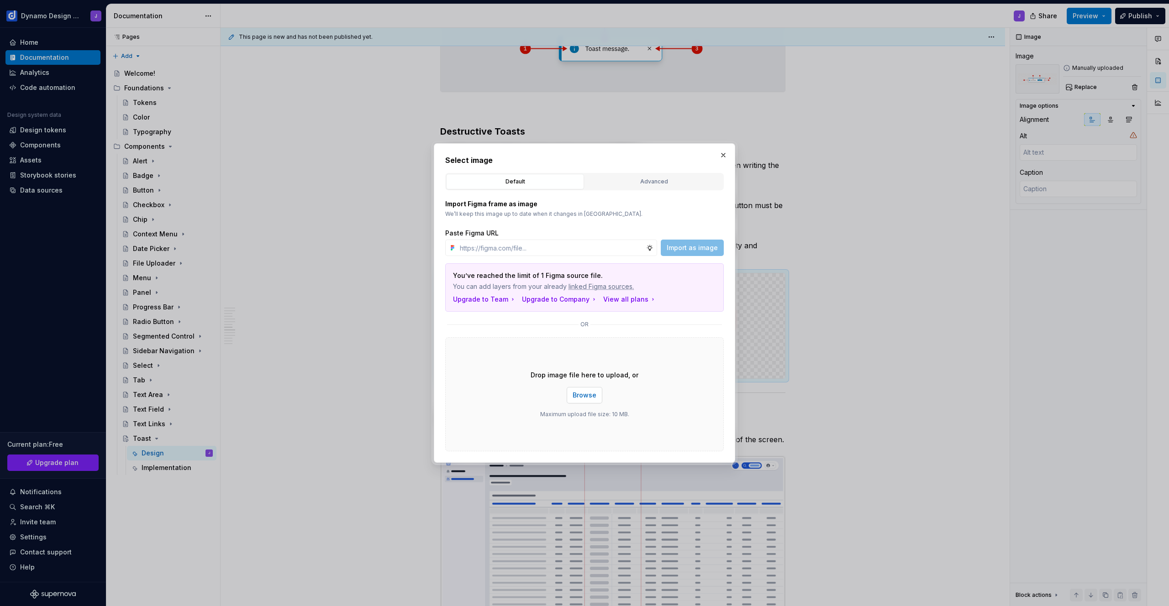
click at [586, 398] on span "Browse" at bounding box center [585, 395] width 24 height 9
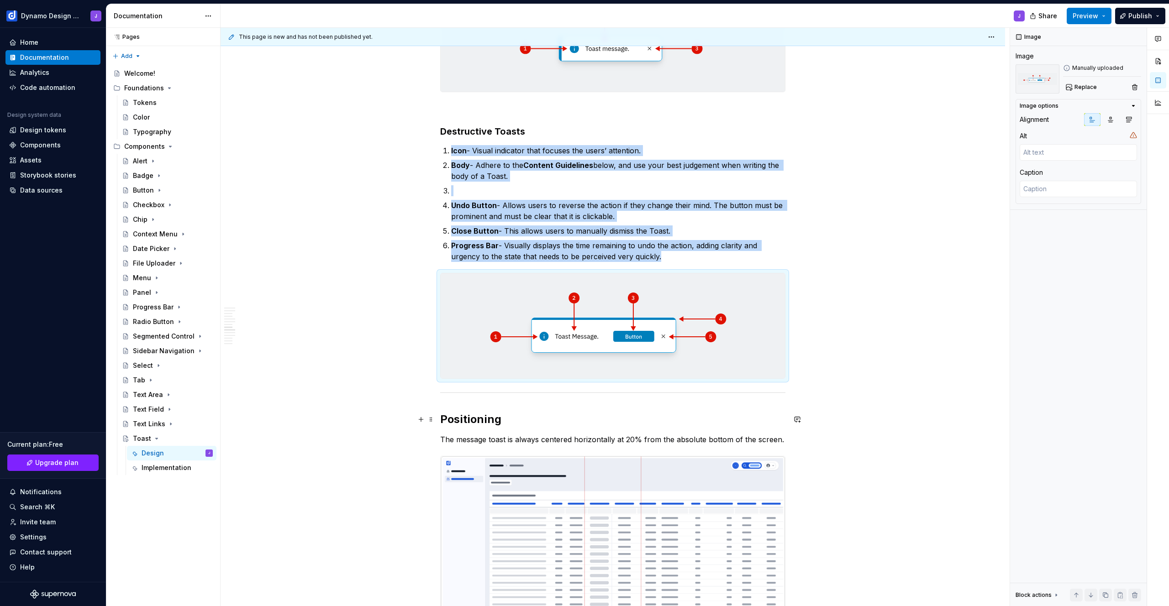
click at [852, 413] on div "Types of Toasts The Toast component is designed to provide feedback to users ba…" at bounding box center [613, 556] width 785 height 2372
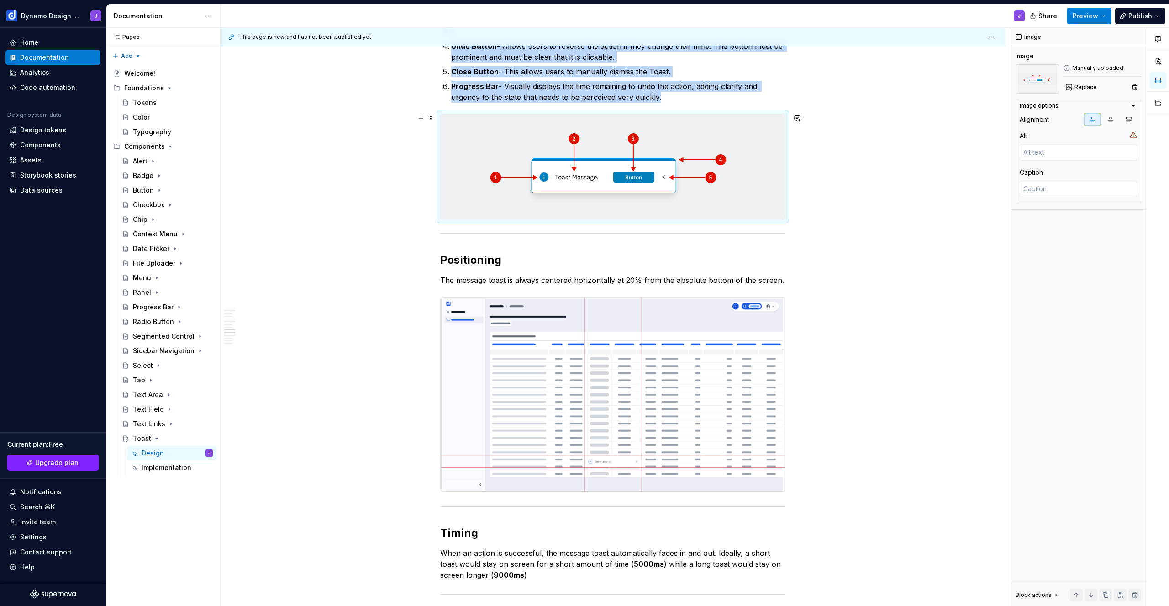
scroll to position [1343, 0]
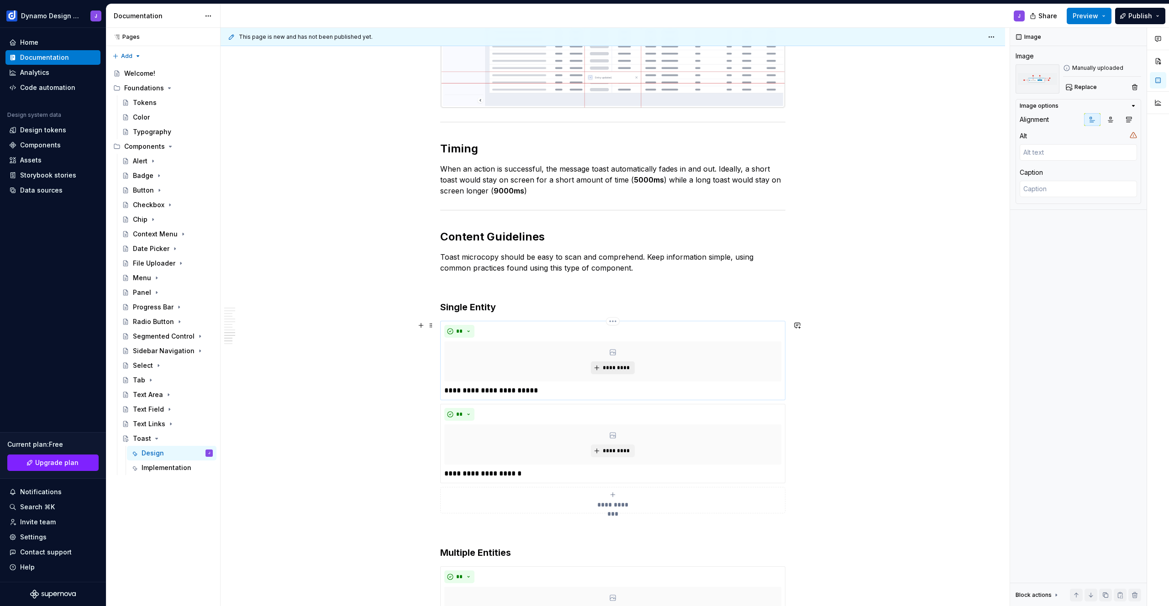
click at [613, 367] on span "*********" at bounding box center [616, 367] width 28 height 7
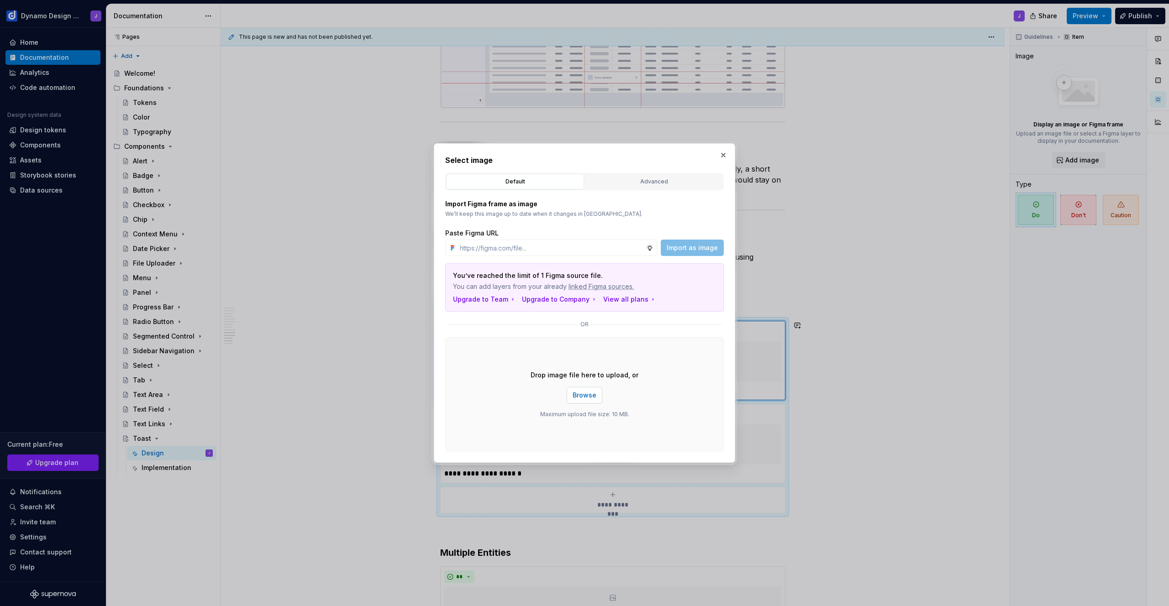
click at [590, 397] on span "Browse" at bounding box center [585, 395] width 24 height 9
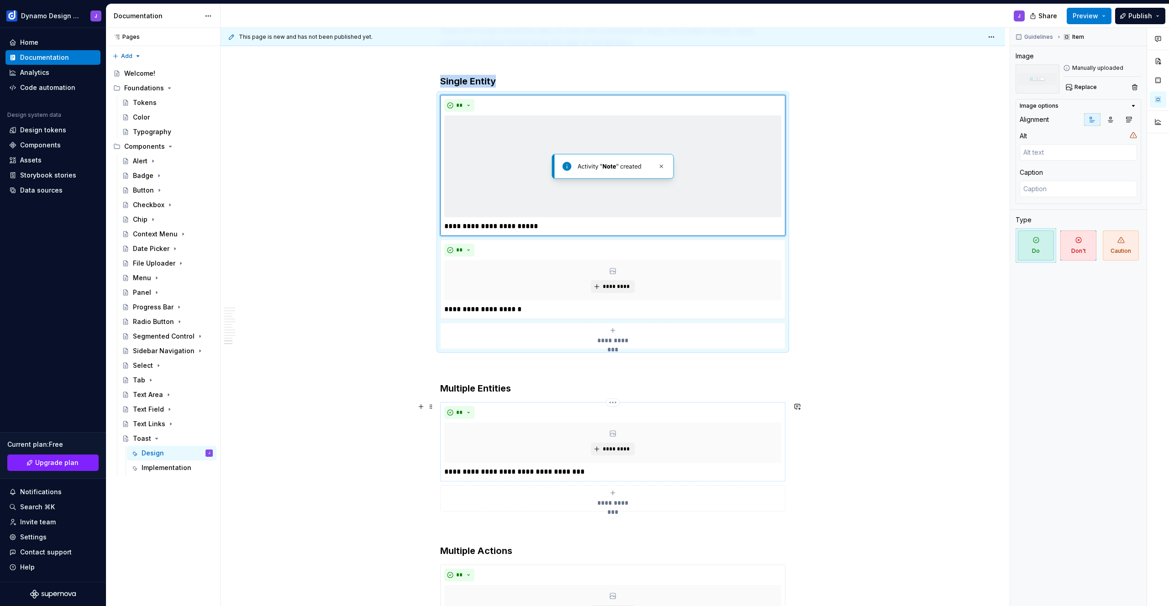
scroll to position [1640, 0]
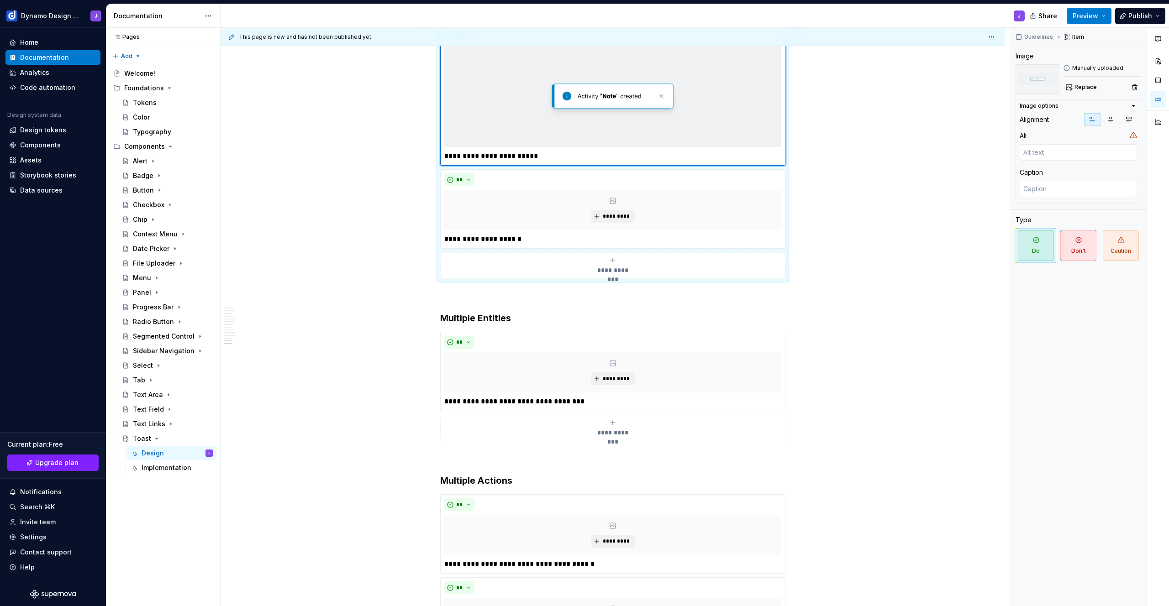
click at [513, 279] on div "**********" at bounding box center [612, 152] width 345 height 254
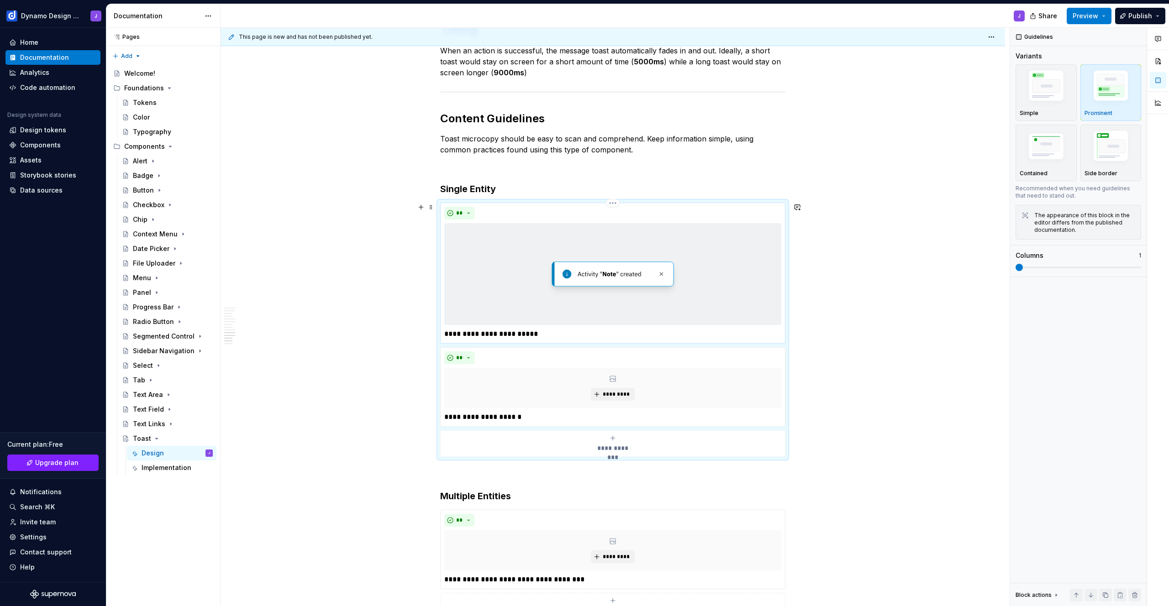
scroll to position [1462, 0]
click at [440, 202] on div "**********" at bounding box center [612, 329] width 345 height 254
click at [1109, 149] on img "button" at bounding box center [1111, 148] width 53 height 40
click at [1091, 15] on span "Preview" at bounding box center [1086, 15] width 26 height 9
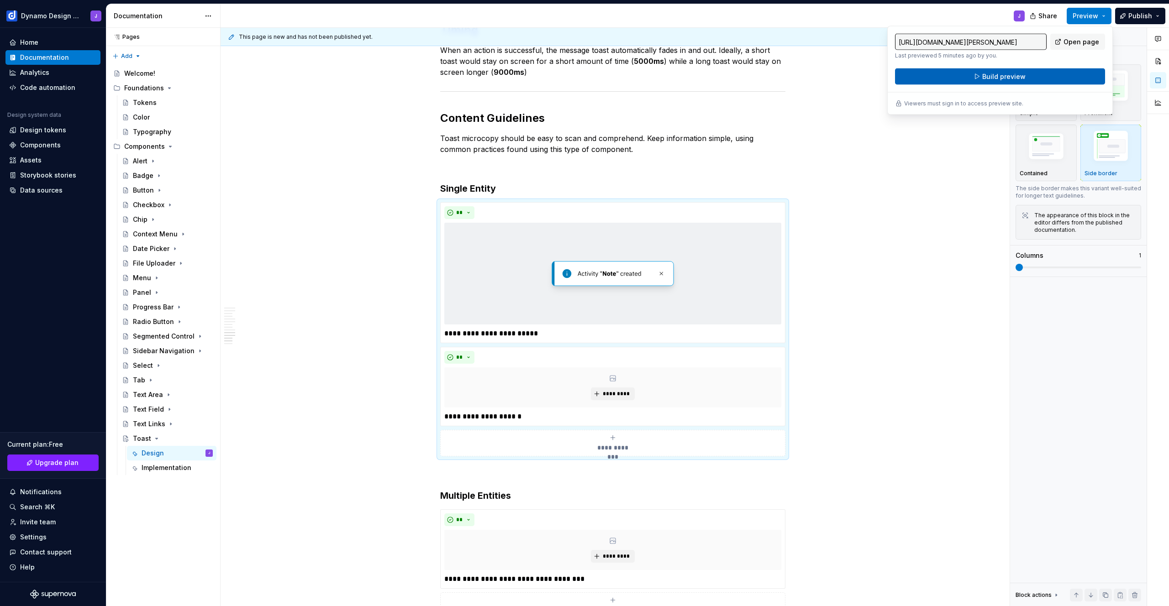
click at [1015, 79] on span "Build preview" at bounding box center [1003, 76] width 43 height 9
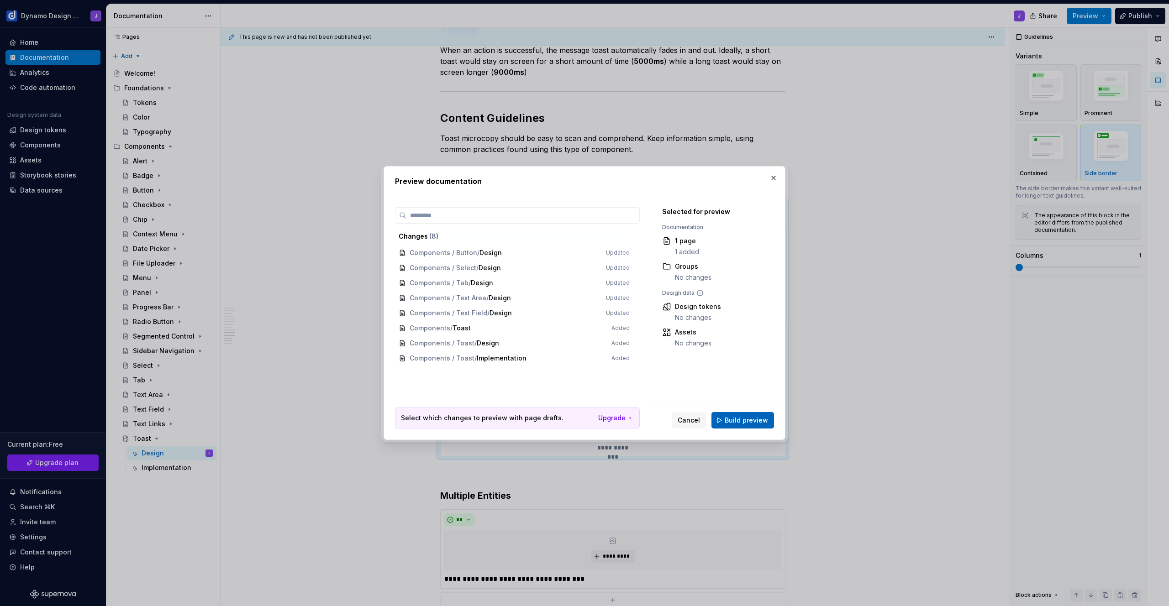
click at [745, 423] on span "Build preview" at bounding box center [746, 420] width 43 height 9
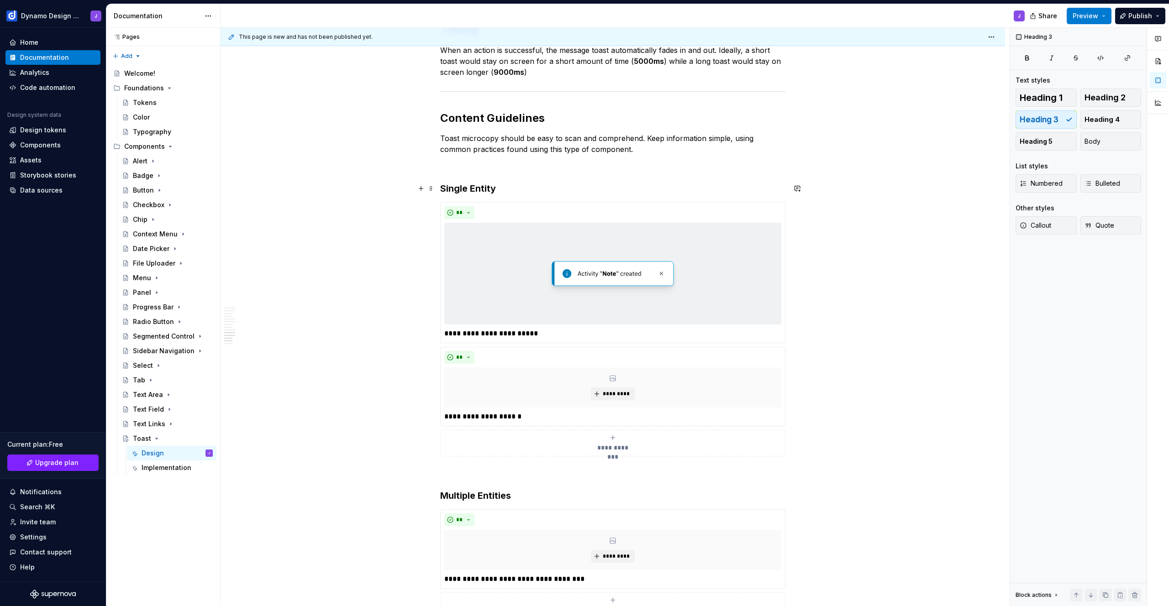
click at [502, 185] on h3 "Single Entity" at bounding box center [612, 188] width 345 height 13
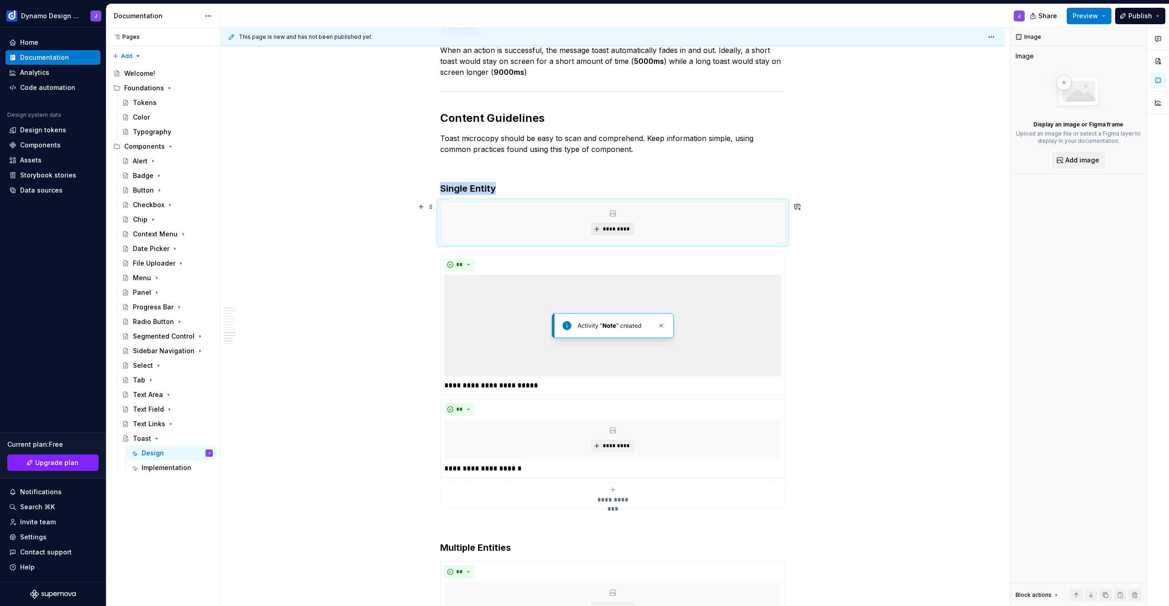
click at [607, 230] on span "*********" at bounding box center [616, 229] width 28 height 7
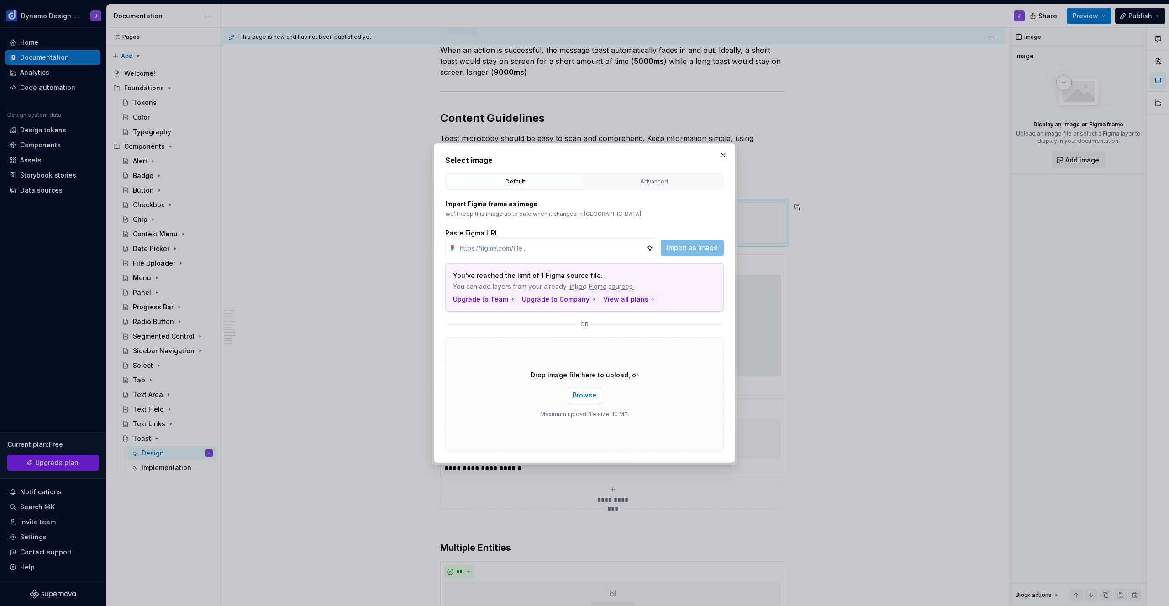
click at [586, 396] on span "Browse" at bounding box center [585, 395] width 24 height 9
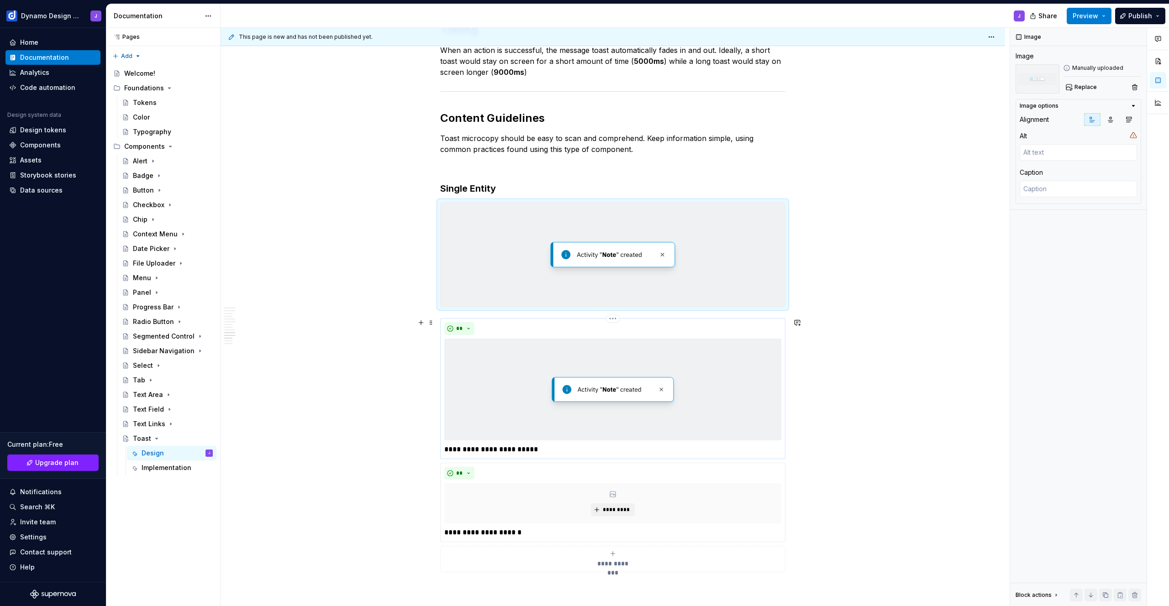
click at [548, 446] on p "**********" at bounding box center [612, 449] width 337 height 11
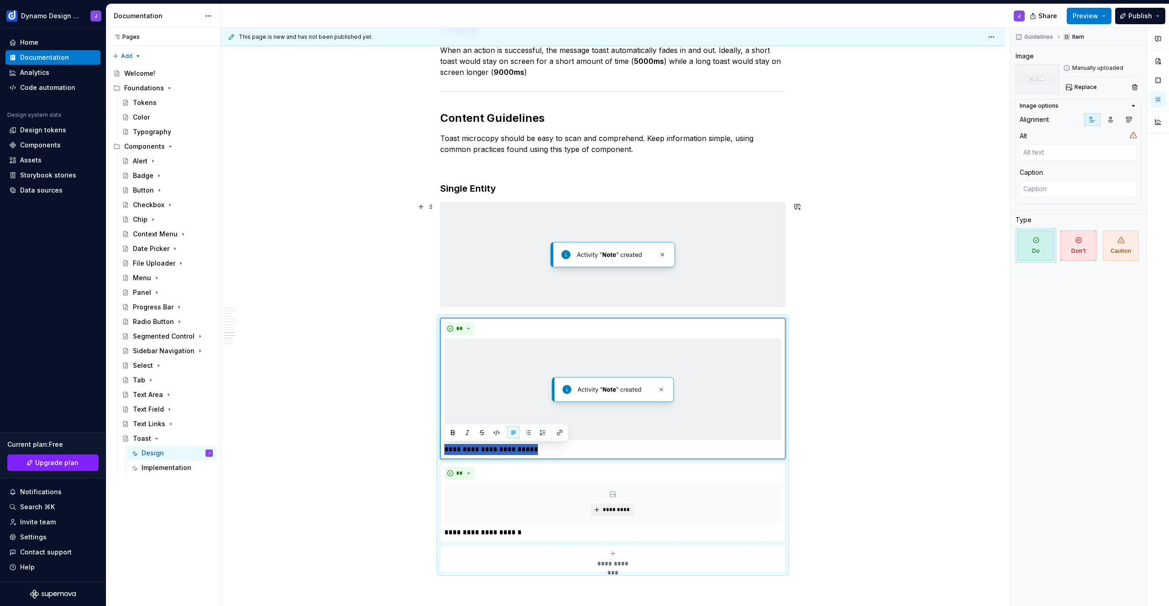
click at [470, 241] on img at bounding box center [613, 255] width 344 height 104
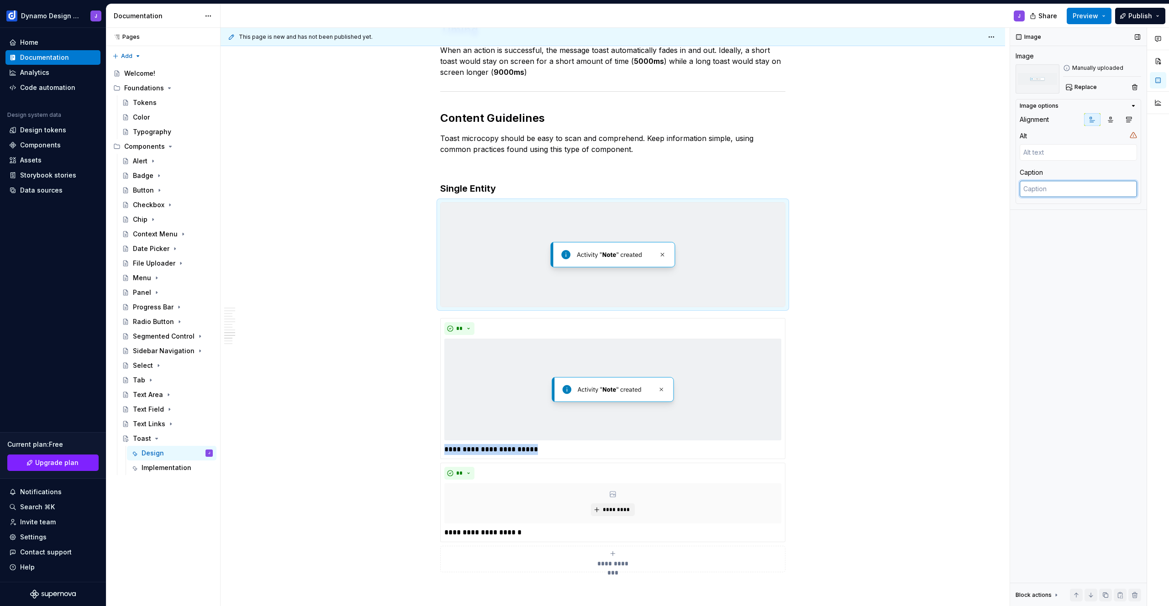
click at [1054, 194] on textarea at bounding box center [1078, 189] width 117 height 16
paste textarea "Entity name is not needed"
type textarea "*"
type textarea "Entity name is not needed"
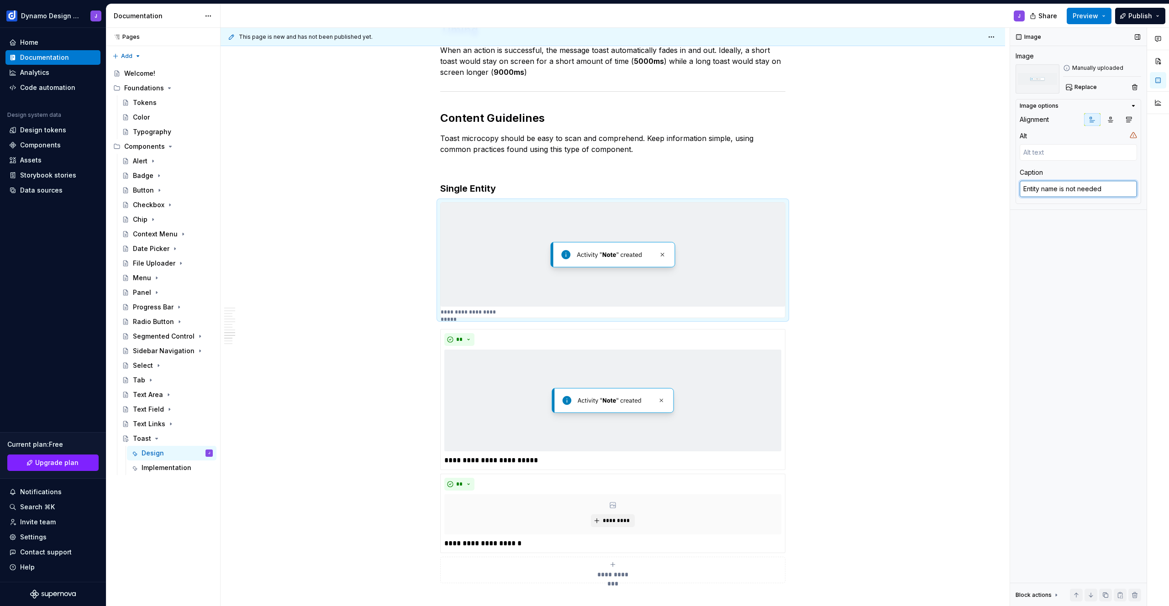
type textarea "*"
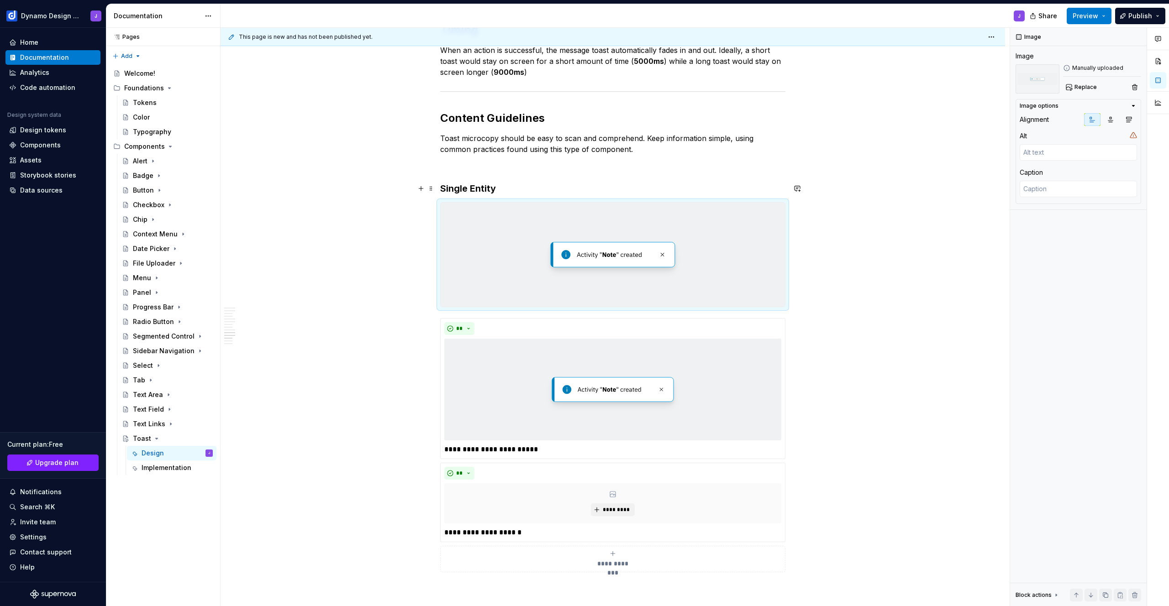
click at [516, 188] on h3 "Single Entity" at bounding box center [612, 188] width 345 height 13
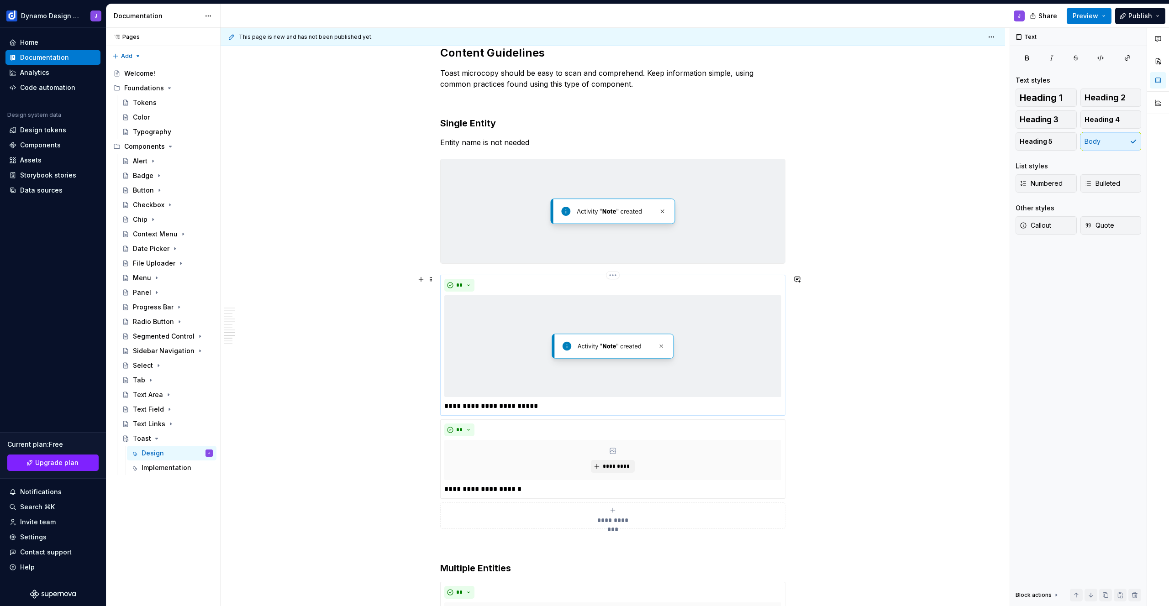
scroll to position [1545, 0]
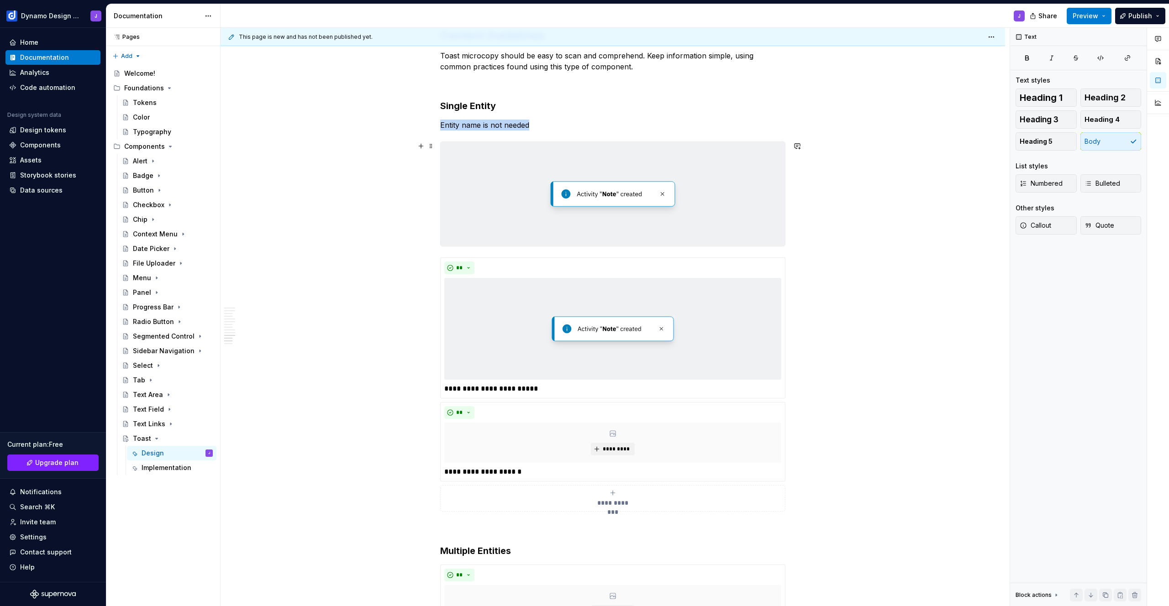
click at [483, 228] on img at bounding box center [613, 194] width 344 height 104
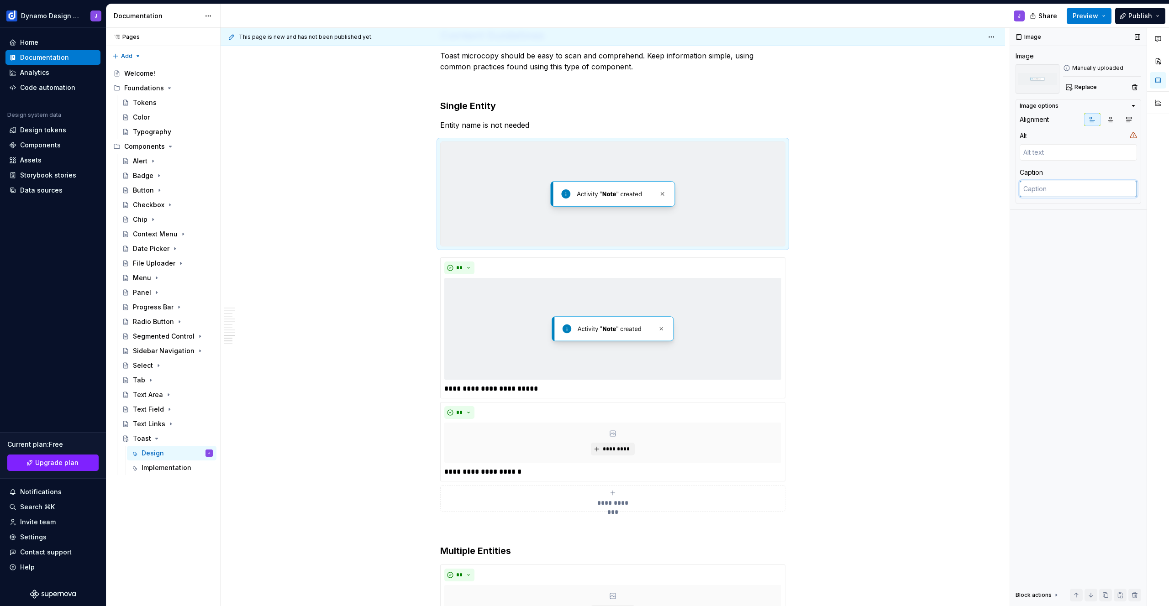
click at [1058, 183] on textarea at bounding box center [1078, 189] width 117 height 16
paste textarea "Entity name is not needed"
type textarea "*"
type textarea "Entity name is not needed"
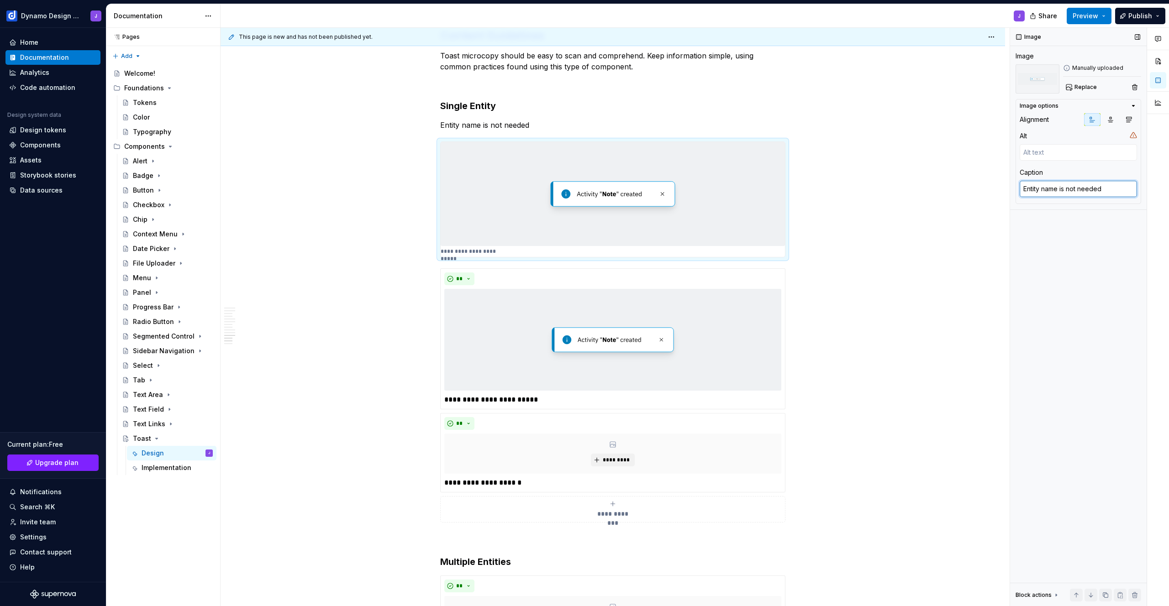
type textarea "*"
type textarea "Entity name is not needed"
click at [533, 126] on p "Entity name is not needed" at bounding box center [612, 125] width 345 height 11
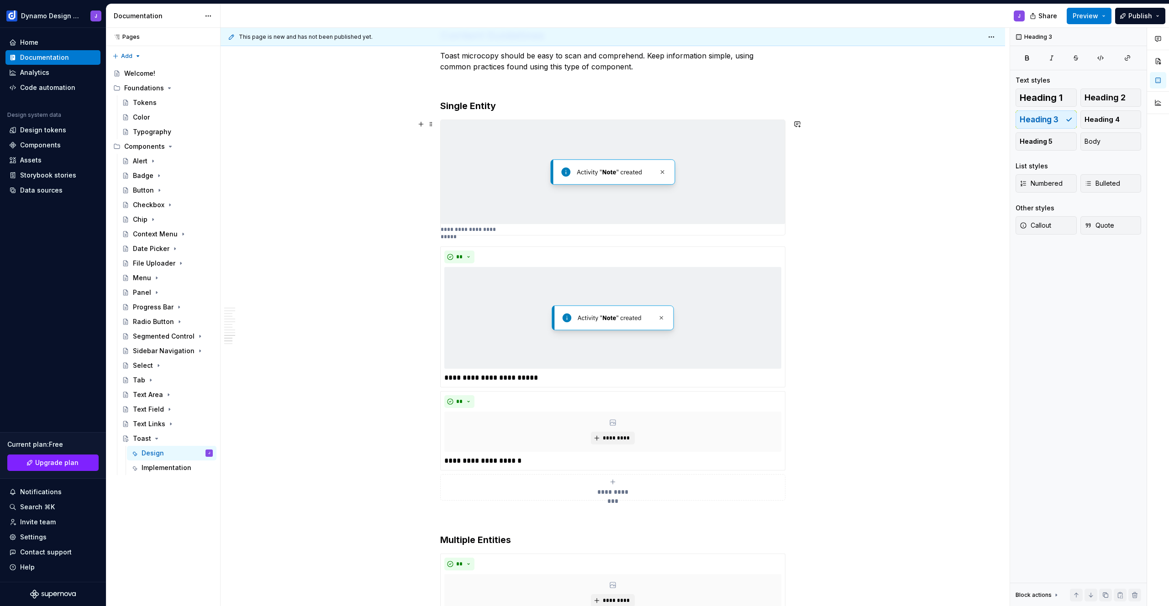
click at [534, 213] on img at bounding box center [613, 172] width 344 height 104
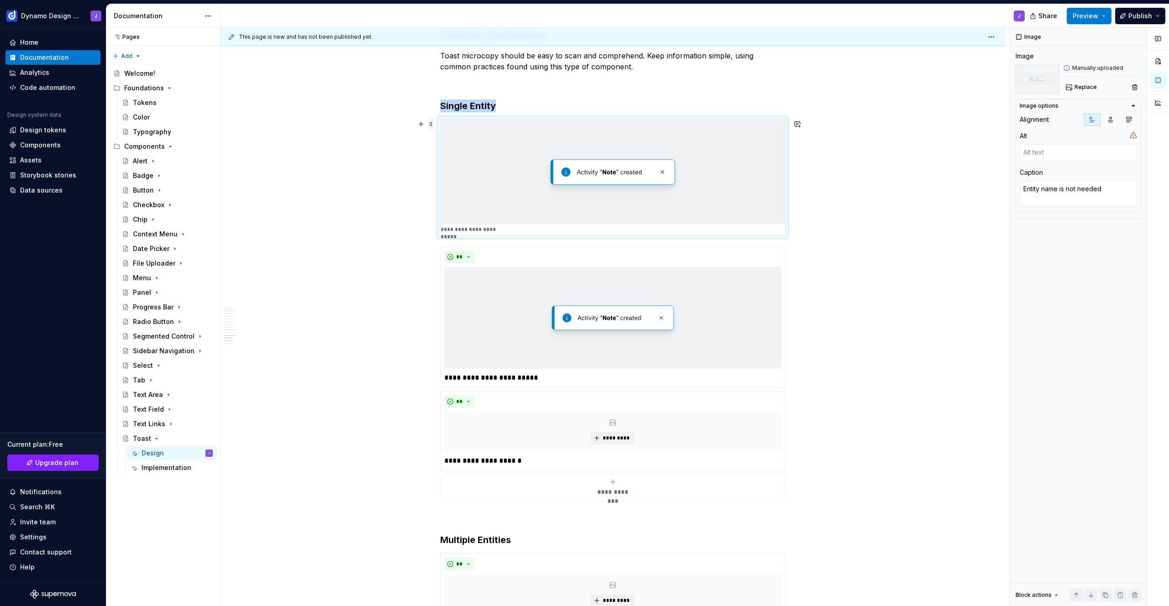
click at [431, 124] on span at bounding box center [430, 124] width 7 height 13
click at [450, 137] on div "Duplicate" at bounding box center [473, 138] width 59 height 9
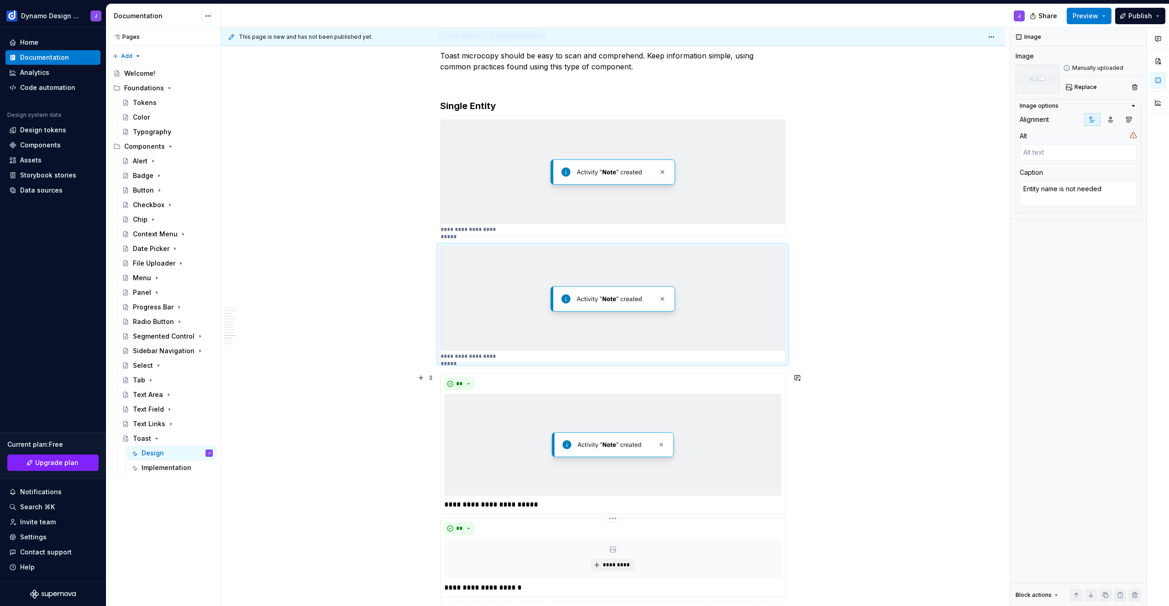
scroll to position [1605, 0]
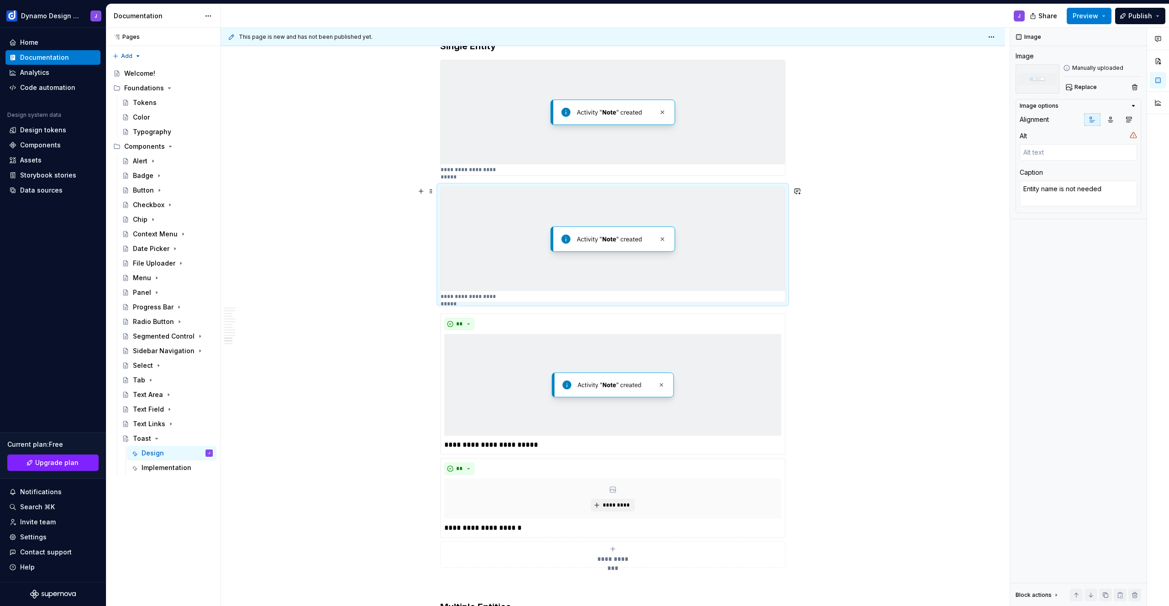
click at [487, 296] on p "**********" at bounding box center [474, 296] width 67 height 7
click at [488, 294] on p "**********" at bounding box center [474, 296] width 67 height 7
click at [554, 247] on img at bounding box center [613, 239] width 344 height 104
click at [1072, 189] on textarea "Entity name is not needed" at bounding box center [1078, 194] width 117 height 26
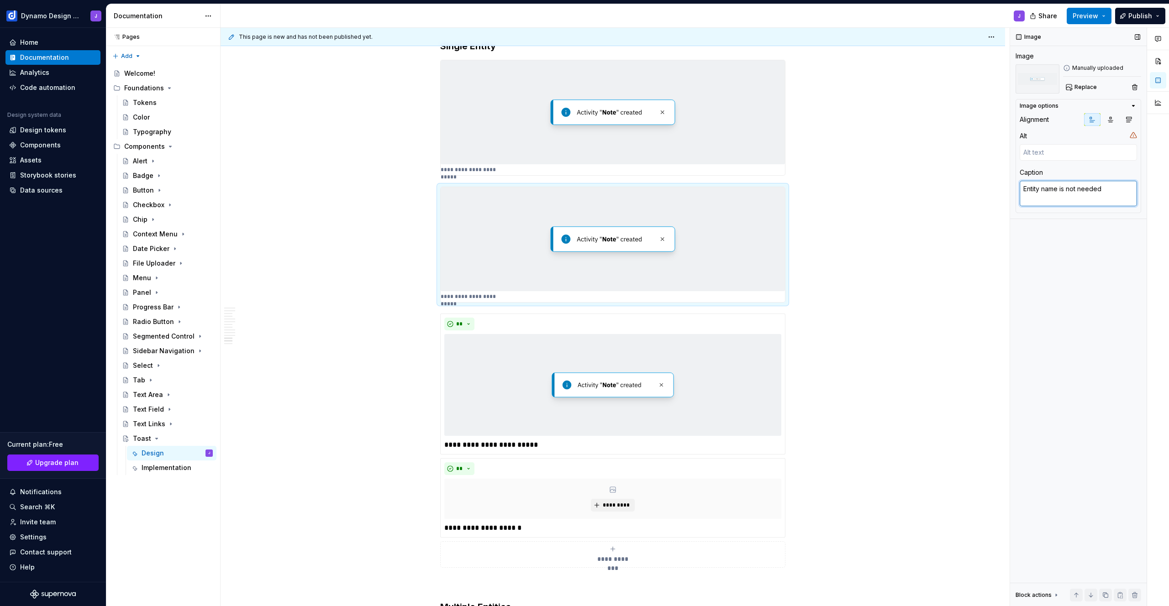
click at [1072, 189] on textarea "Entity name is not needed" at bounding box center [1078, 194] width 117 height 26
type textarea "*"
type textarea "Entity name is needed"
type textarea "*"
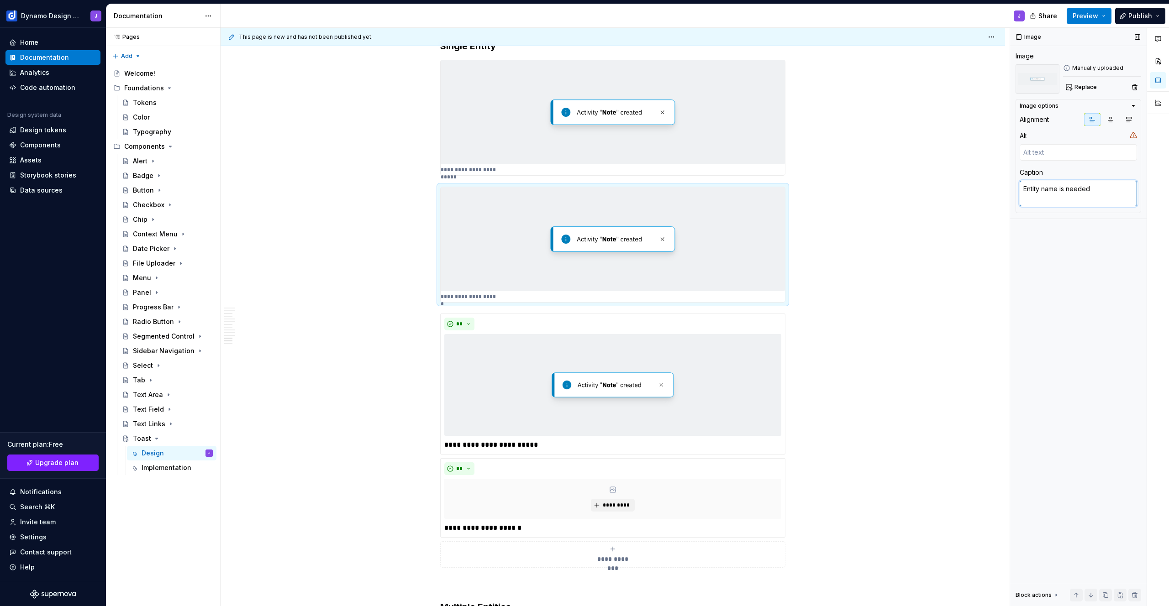
type textarea "Entity name is needed"
click at [495, 319] on div "**" at bounding box center [612, 324] width 337 height 13
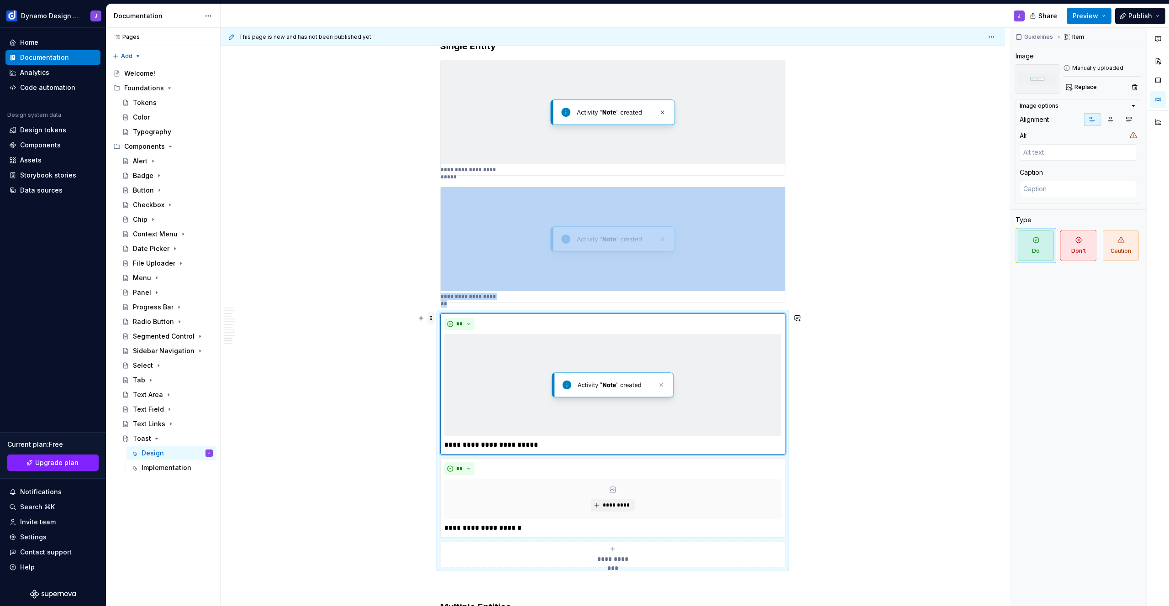
click at [430, 321] on span at bounding box center [430, 318] width 7 height 13
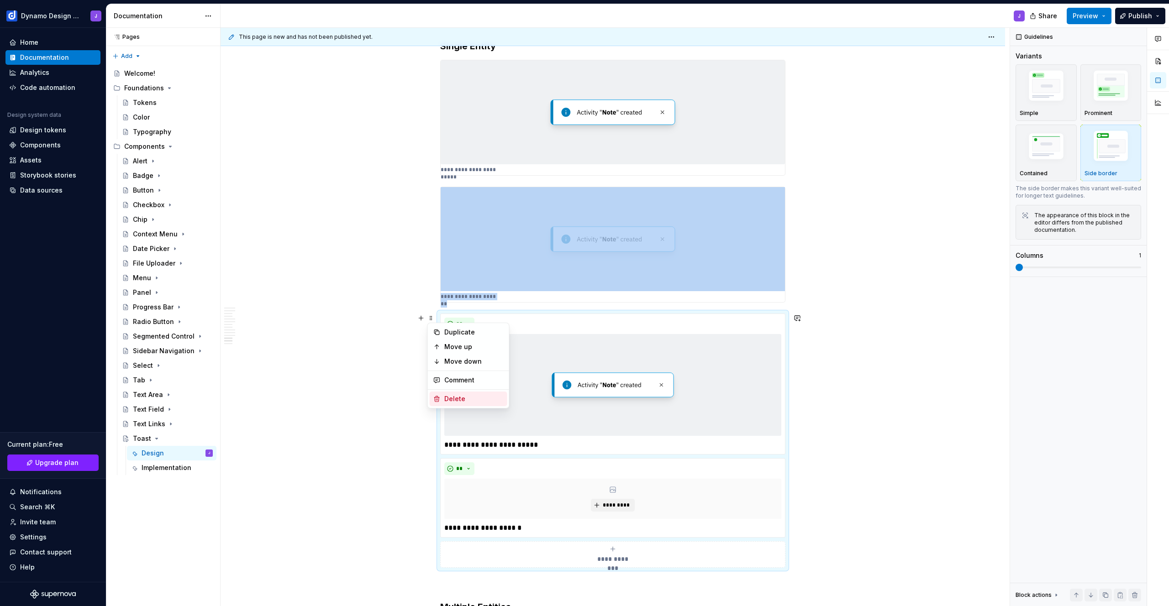
click at [452, 397] on div "Delete" at bounding box center [473, 399] width 59 height 9
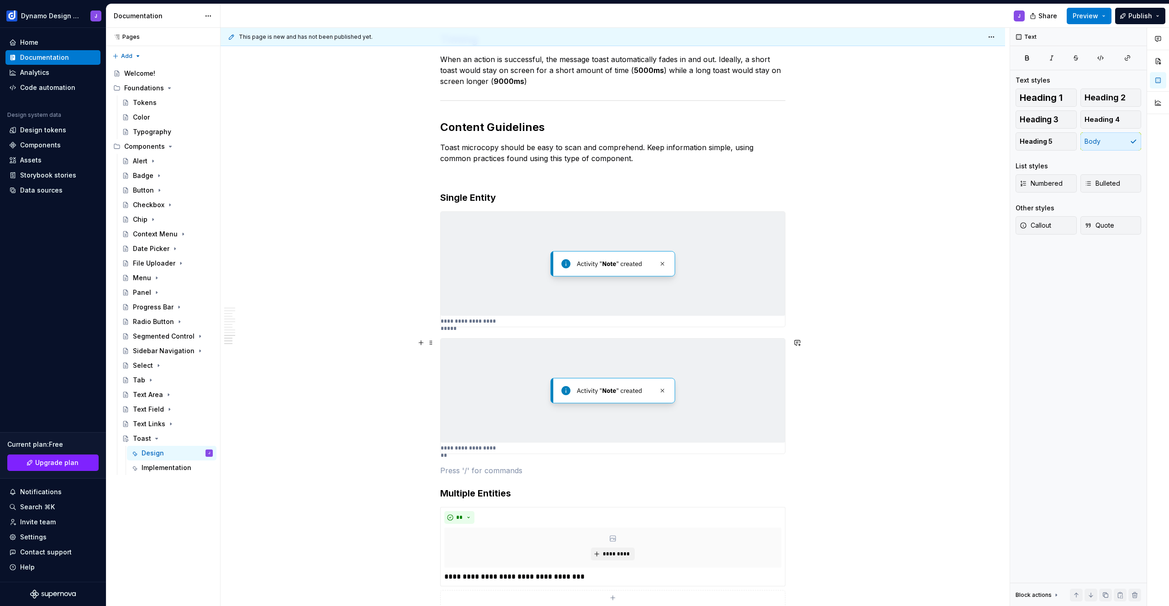
scroll to position [1383, 0]
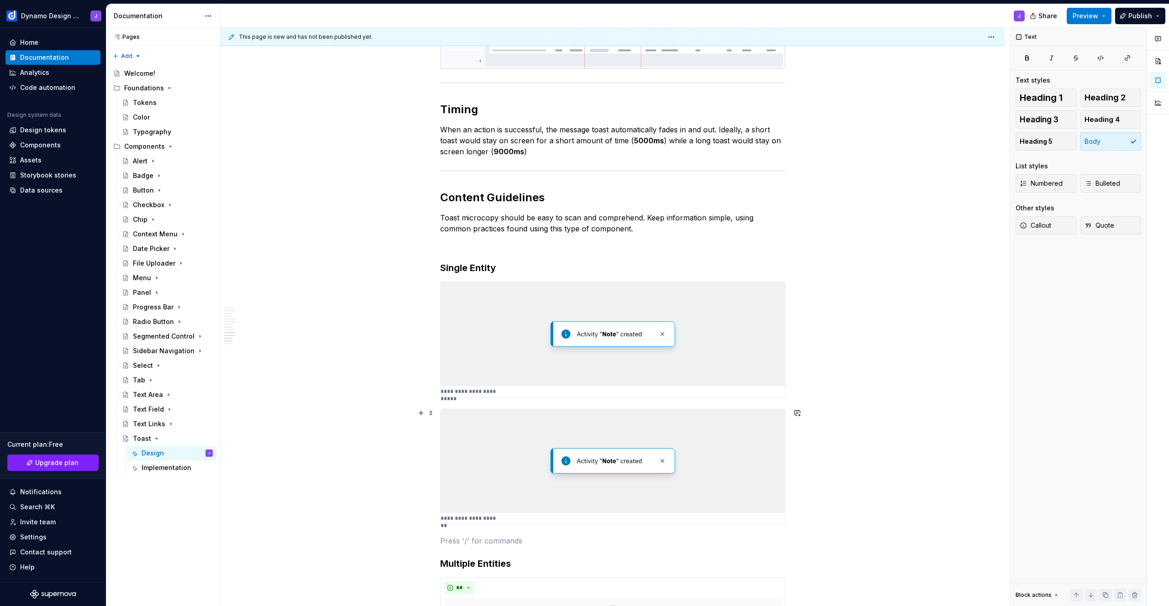
click at [652, 458] on img at bounding box center [613, 461] width 344 height 104
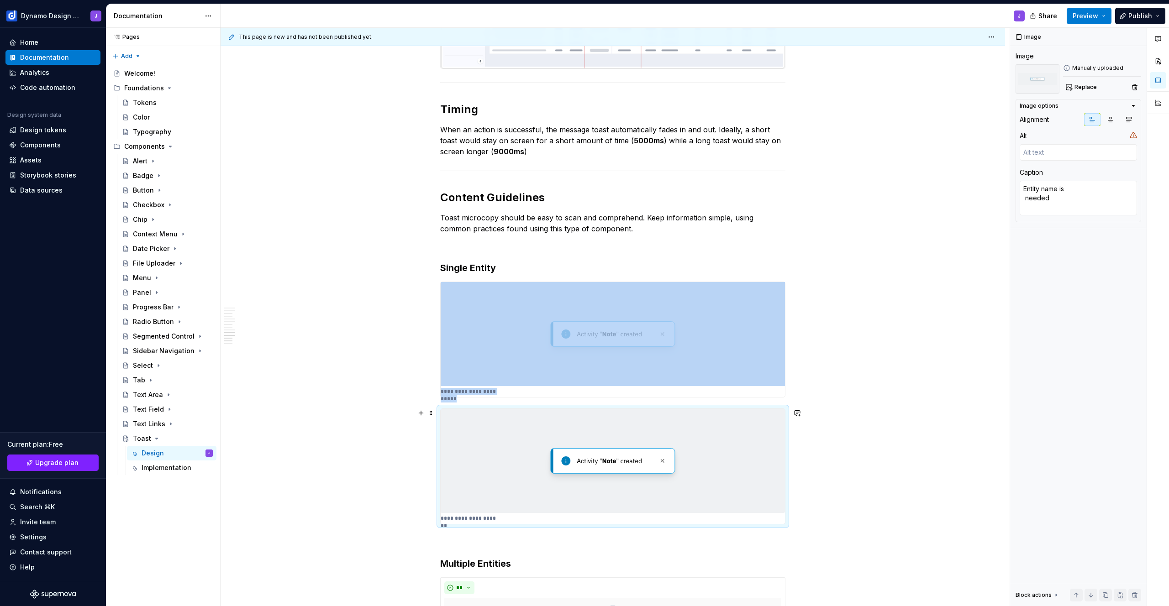
click at [640, 345] on img at bounding box center [613, 334] width 344 height 104
type textarea "*"
type textarea "Entity name is not needed"
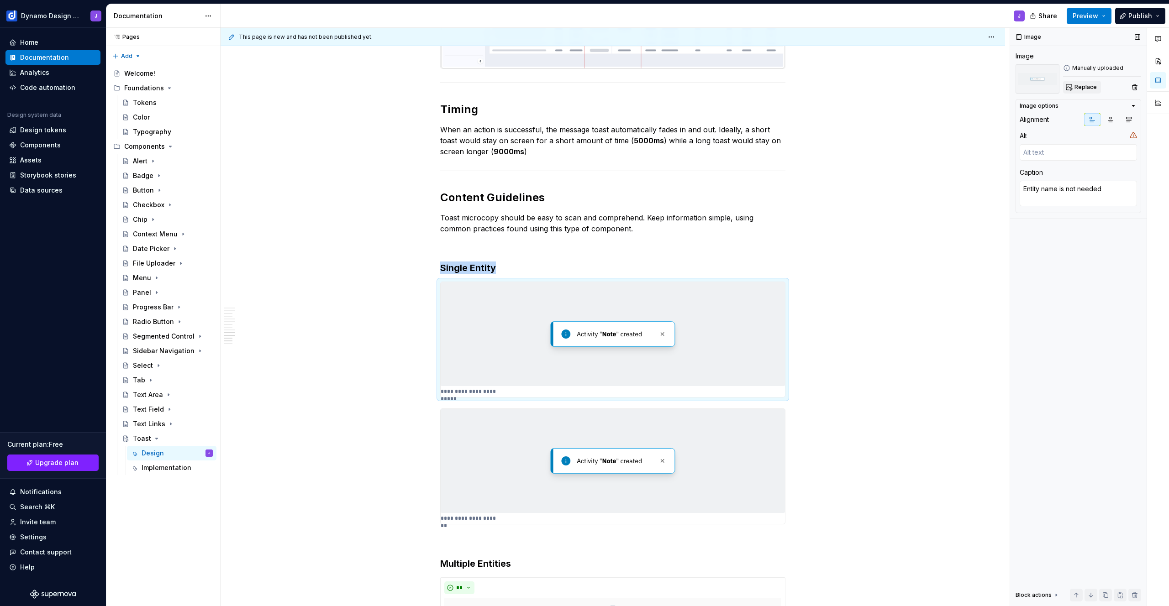
click at [1093, 87] on span "Replace" at bounding box center [1085, 87] width 22 height 7
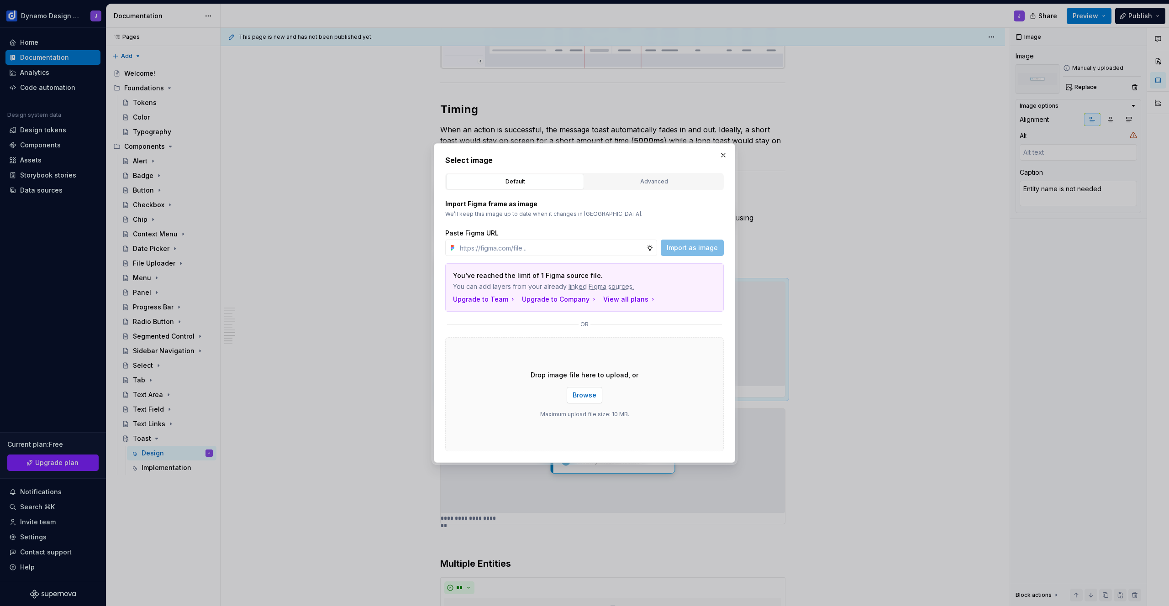
click at [587, 395] on span "Browse" at bounding box center [585, 395] width 24 height 9
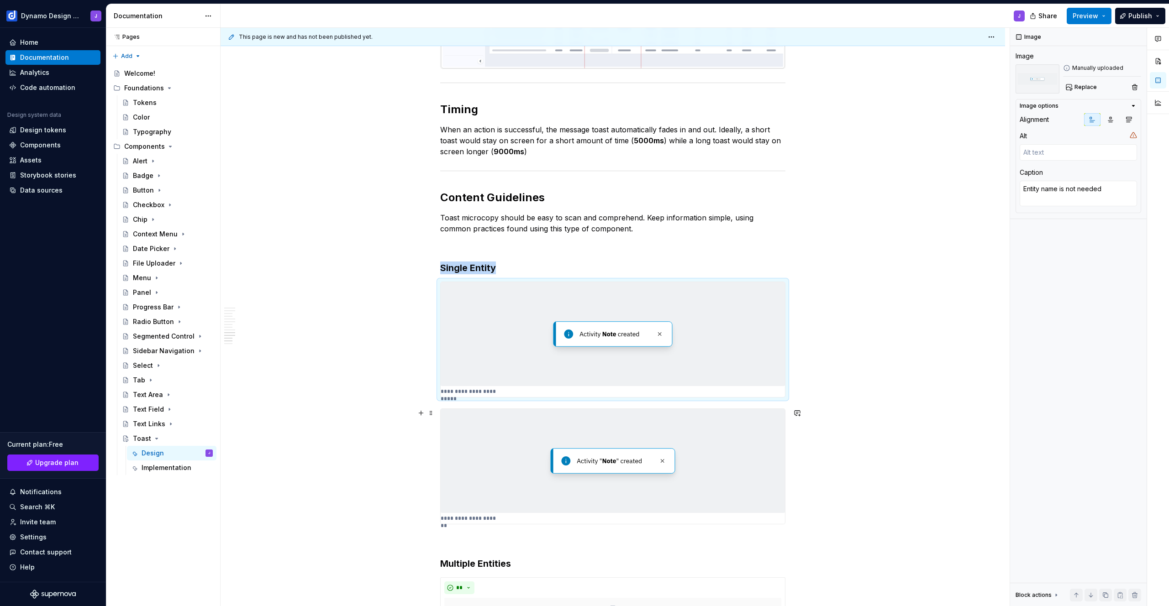
type textarea "*"
type textarea "Entity name is needed"
click at [717, 469] on img at bounding box center [613, 461] width 344 height 104
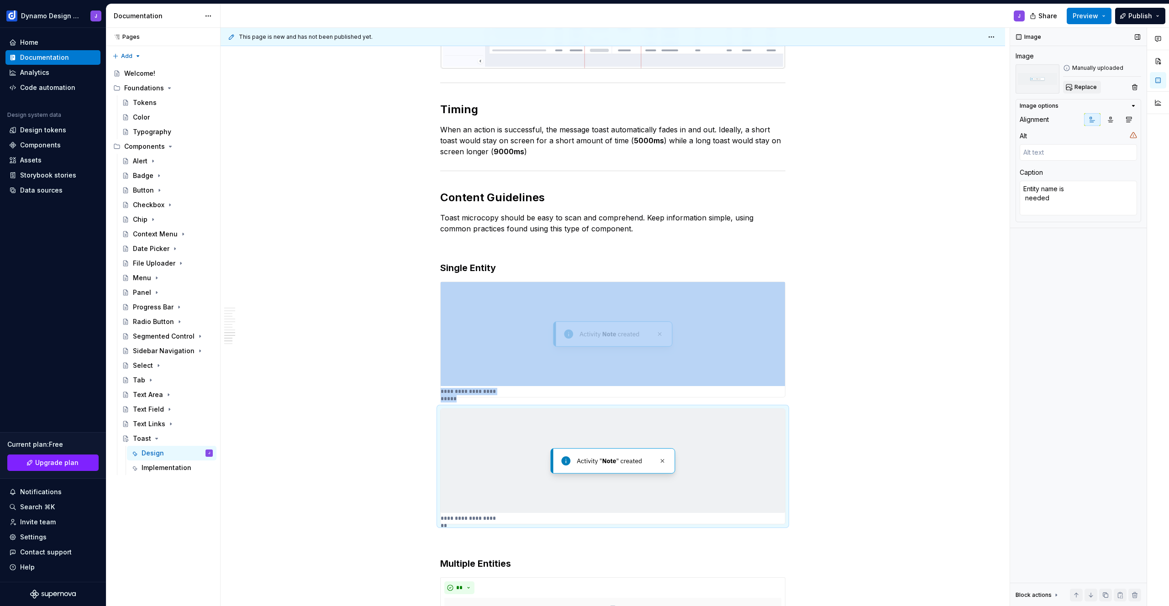
click at [1079, 85] on span "Replace" at bounding box center [1085, 87] width 22 height 7
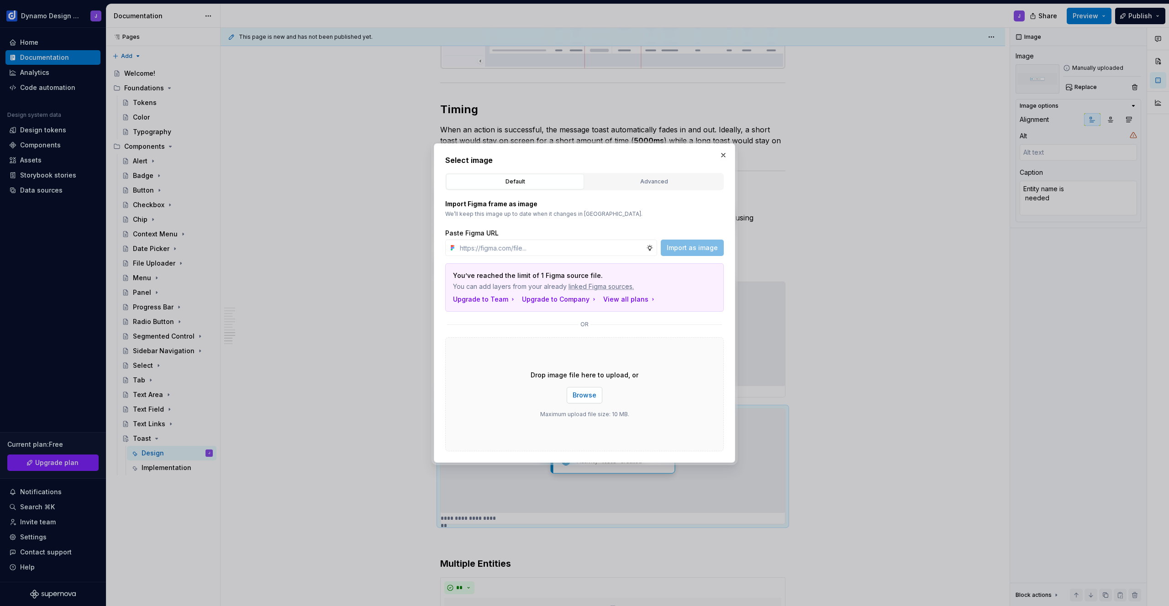
click at [590, 398] on span "Browse" at bounding box center [585, 395] width 24 height 9
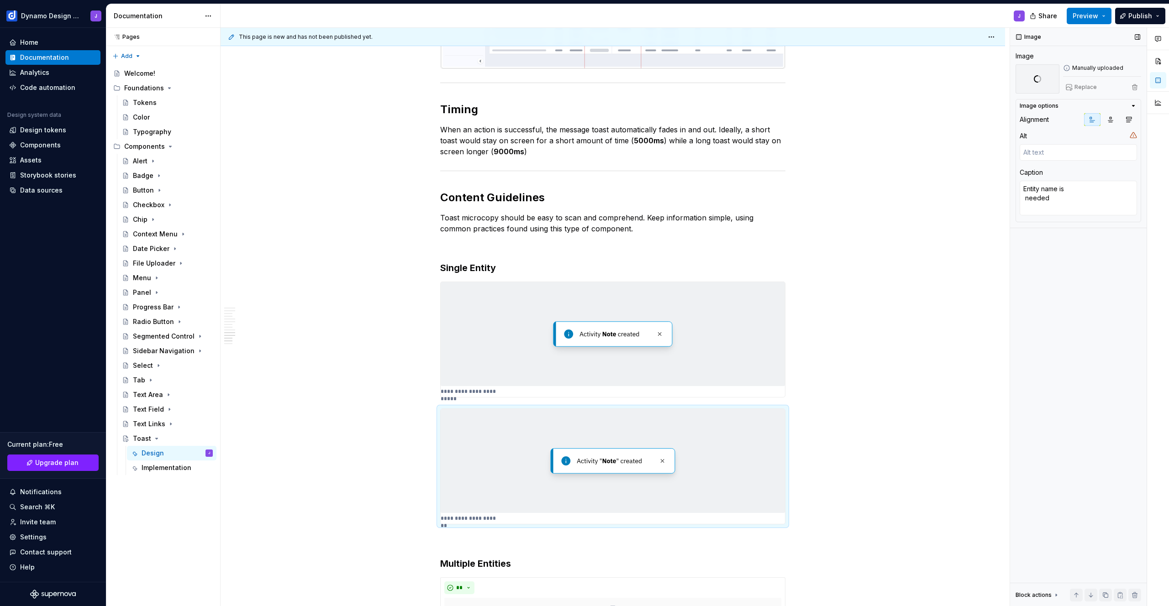
click at [1085, 86] on div "Replace" at bounding box center [1102, 87] width 78 height 13
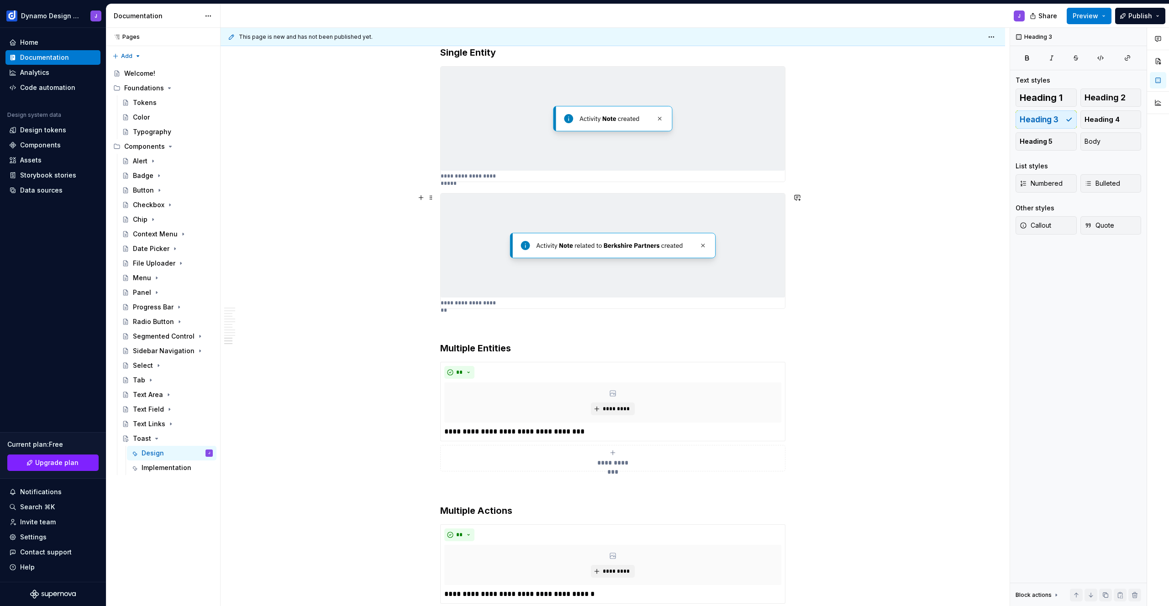
scroll to position [1587, 0]
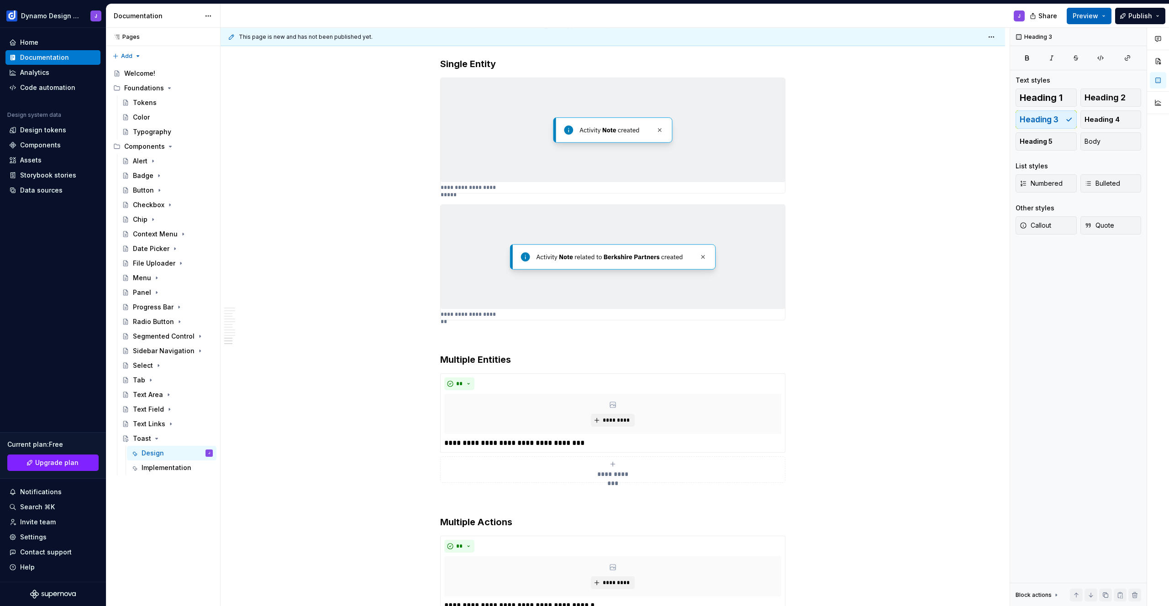
click at [1077, 23] on button "Preview" at bounding box center [1089, 16] width 45 height 16
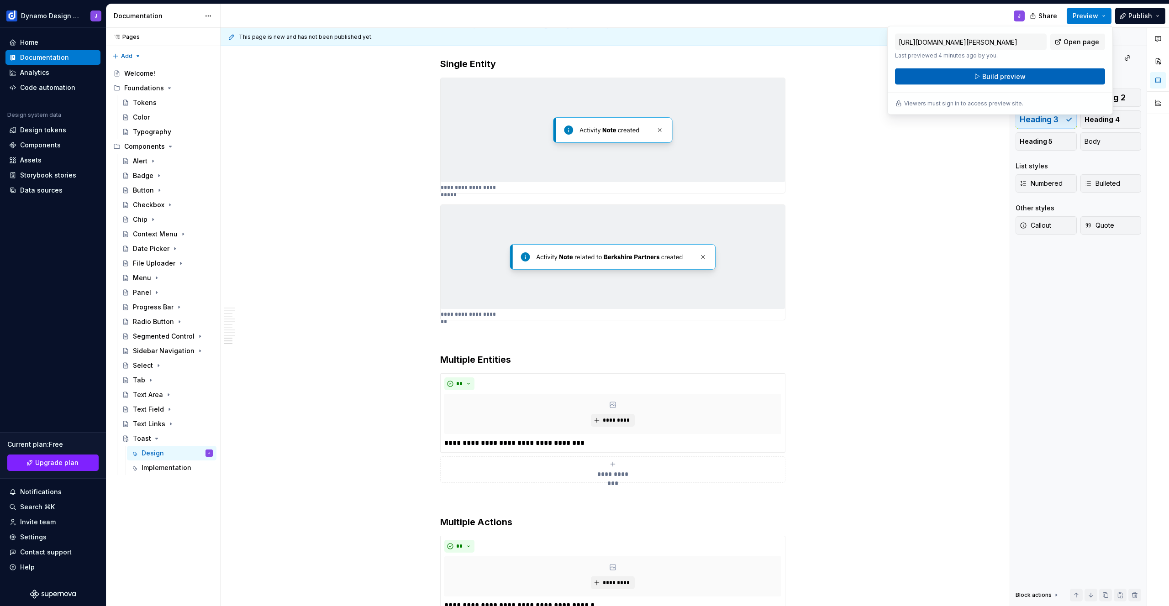
click at [1024, 75] on button "Build preview" at bounding box center [1000, 76] width 210 height 16
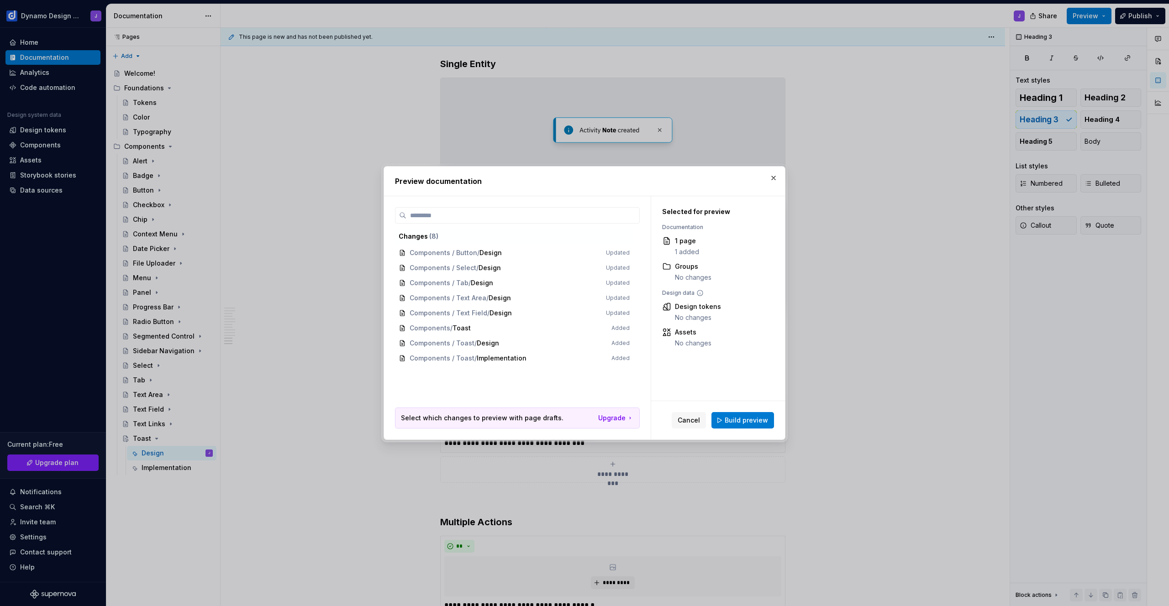
drag, startPoint x: 753, startPoint y: 418, endPoint x: 810, endPoint y: 410, distance: 57.2
click at [754, 418] on span "Build preview" at bounding box center [746, 420] width 43 height 9
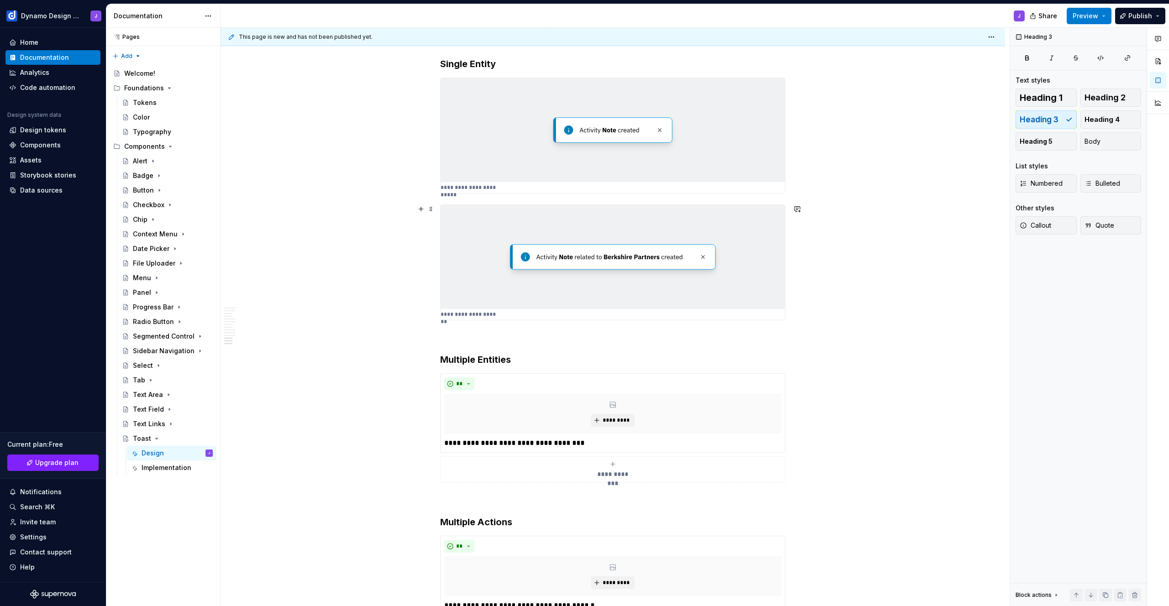
click at [478, 313] on p "**********" at bounding box center [470, 314] width 58 height 7
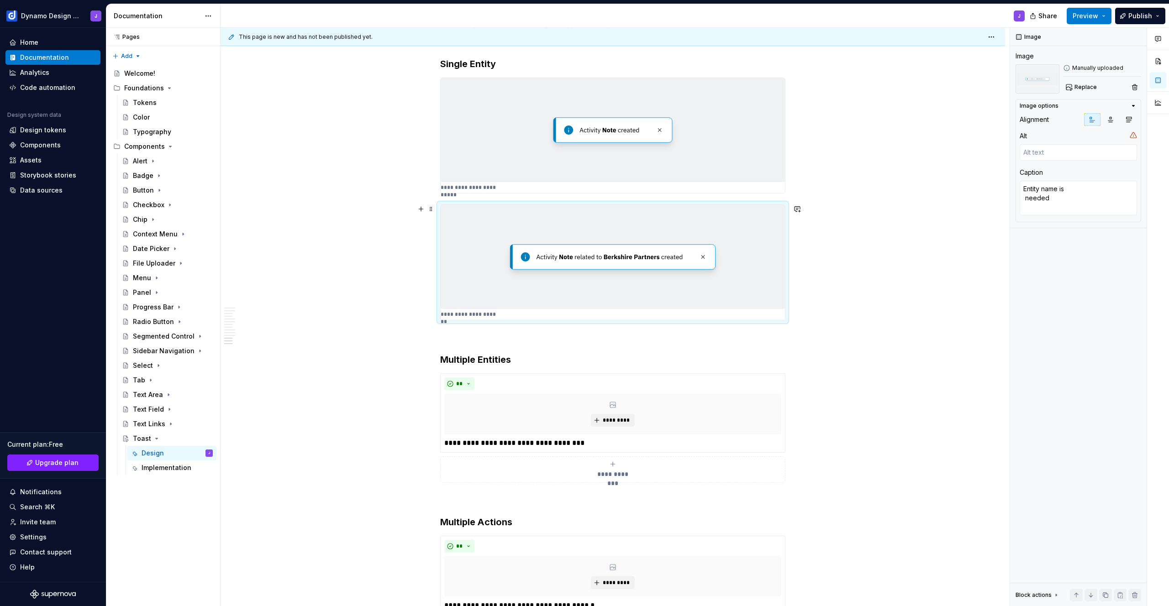
click at [479, 313] on p "**********" at bounding box center [470, 314] width 58 height 7
click at [472, 314] on p "**********" at bounding box center [470, 314] width 58 height 7
click at [1053, 196] on textarea "Entity name is needed" at bounding box center [1078, 198] width 117 height 35
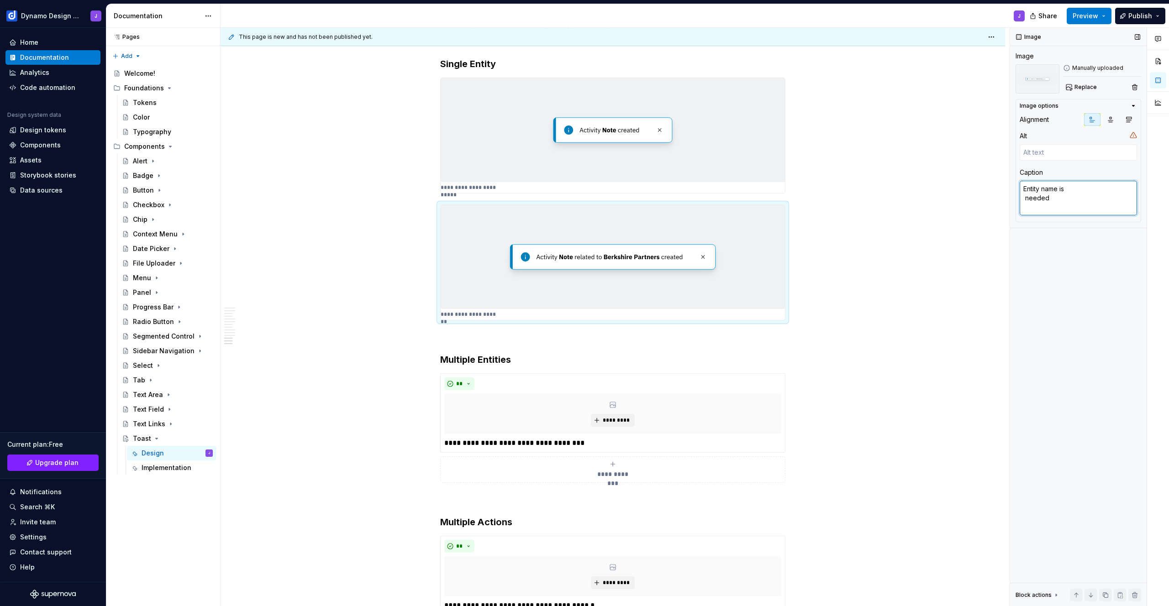
type textarea "*"
type textarea "Entity name is needed"
drag, startPoint x: 1094, startPoint y: 329, endPoint x: 1081, endPoint y: 326, distance: 13.5
click at [1094, 329] on div "Image Image Manually uploaded Replace Image options Alignment Alt Caption Entit…" at bounding box center [1078, 317] width 137 height 579
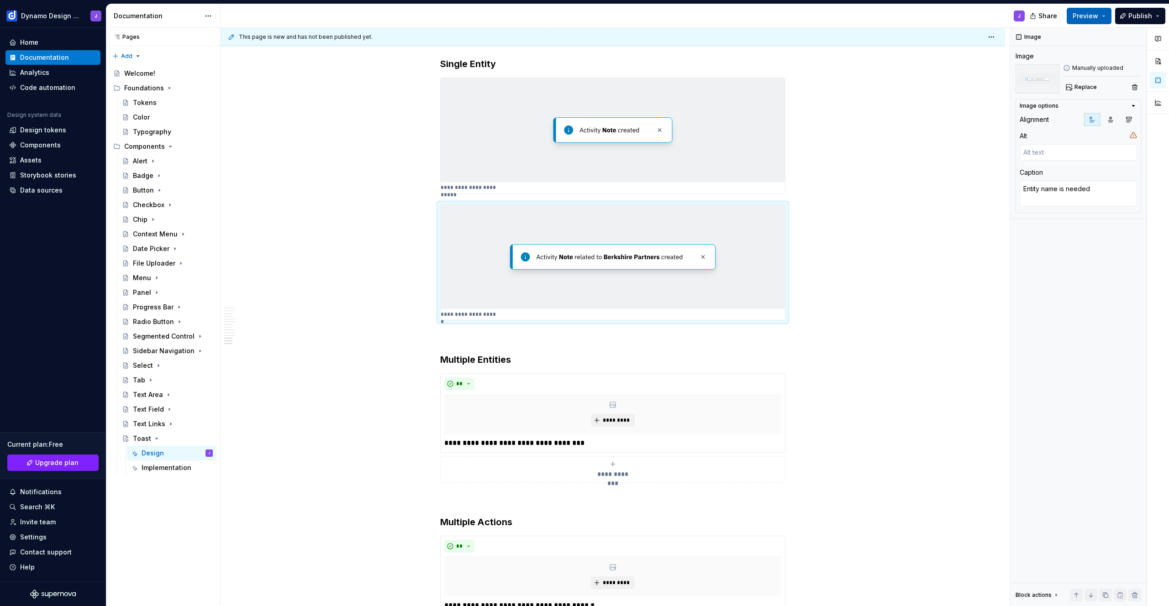
click at [1099, 10] on button "Preview" at bounding box center [1089, 16] width 45 height 16
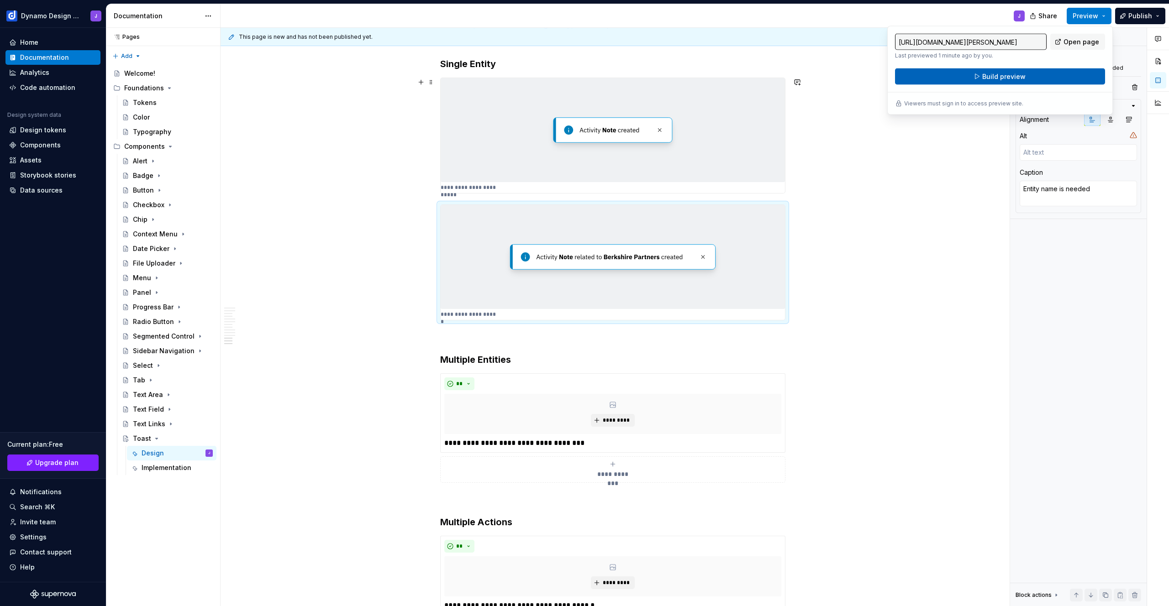
click at [990, 76] on span "Build preview" at bounding box center [1003, 76] width 43 height 9
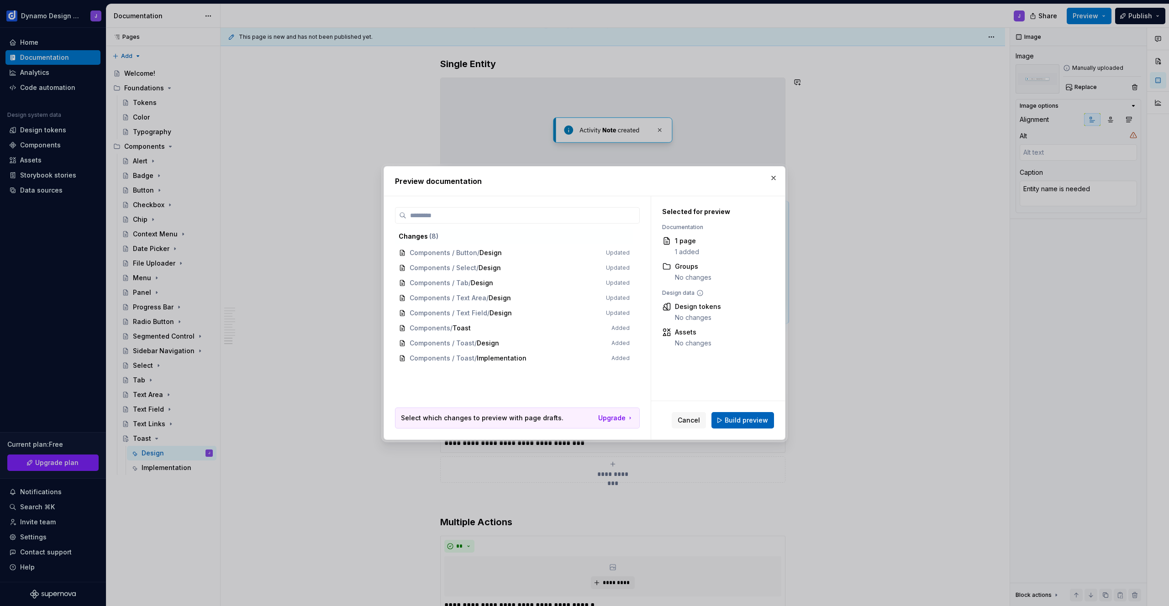
click at [753, 425] on span "Build preview" at bounding box center [746, 420] width 43 height 9
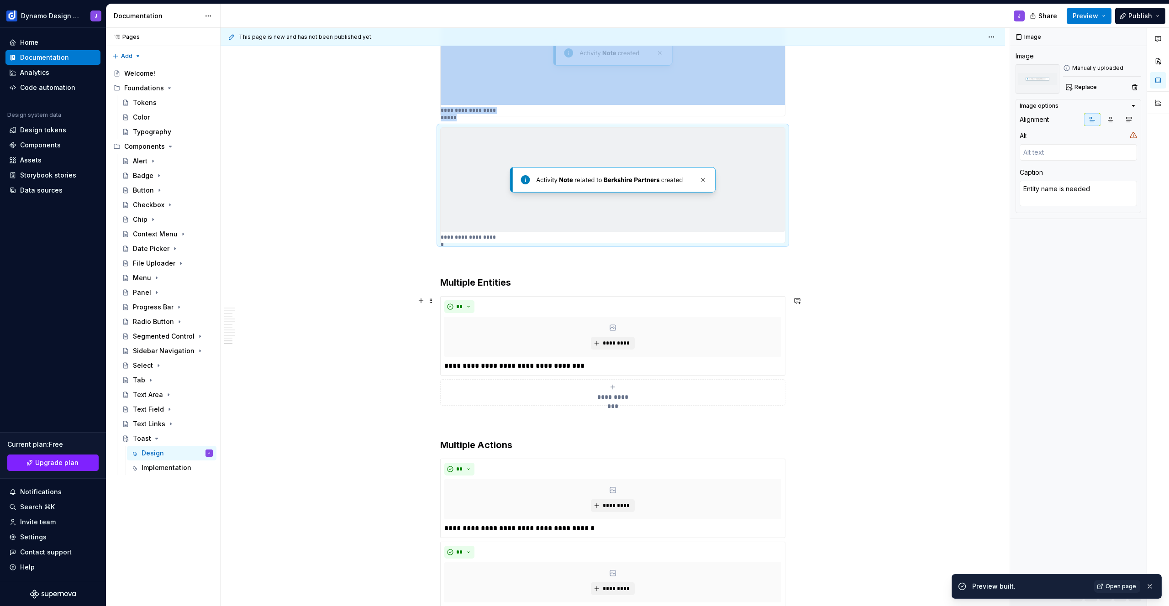
scroll to position [1711, 0]
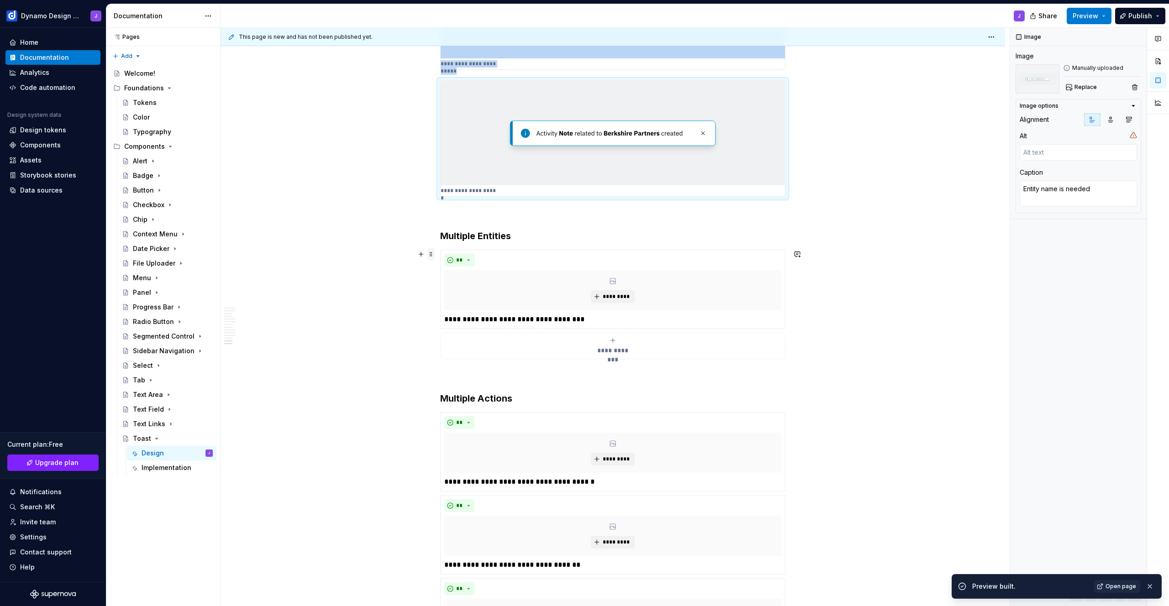
click at [431, 253] on span at bounding box center [430, 254] width 7 height 13
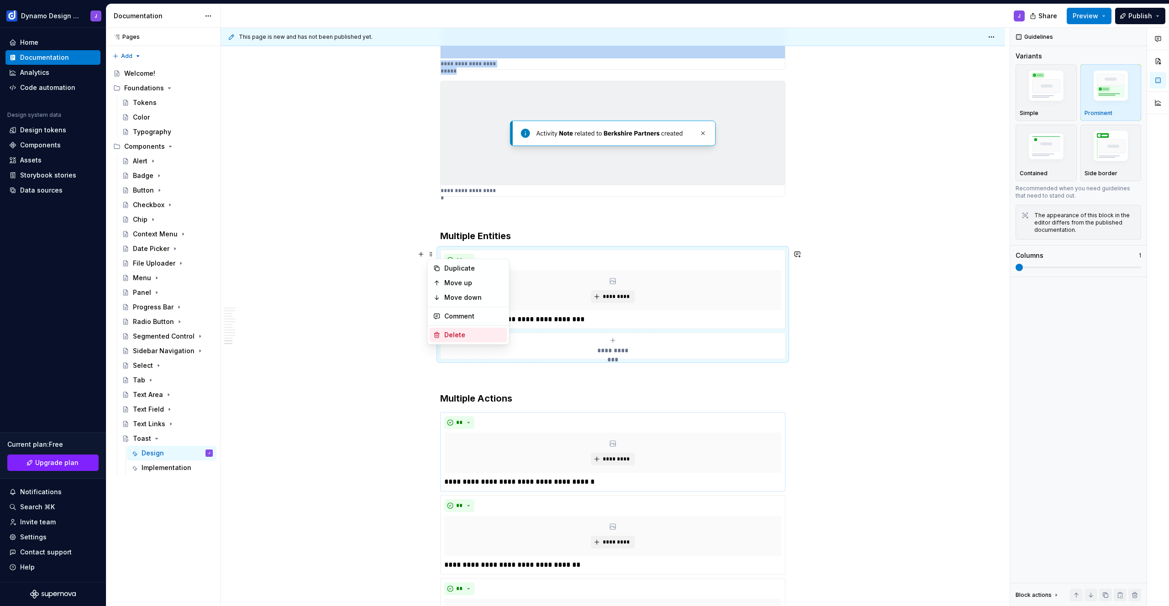
click at [454, 337] on div "Delete" at bounding box center [473, 335] width 59 height 9
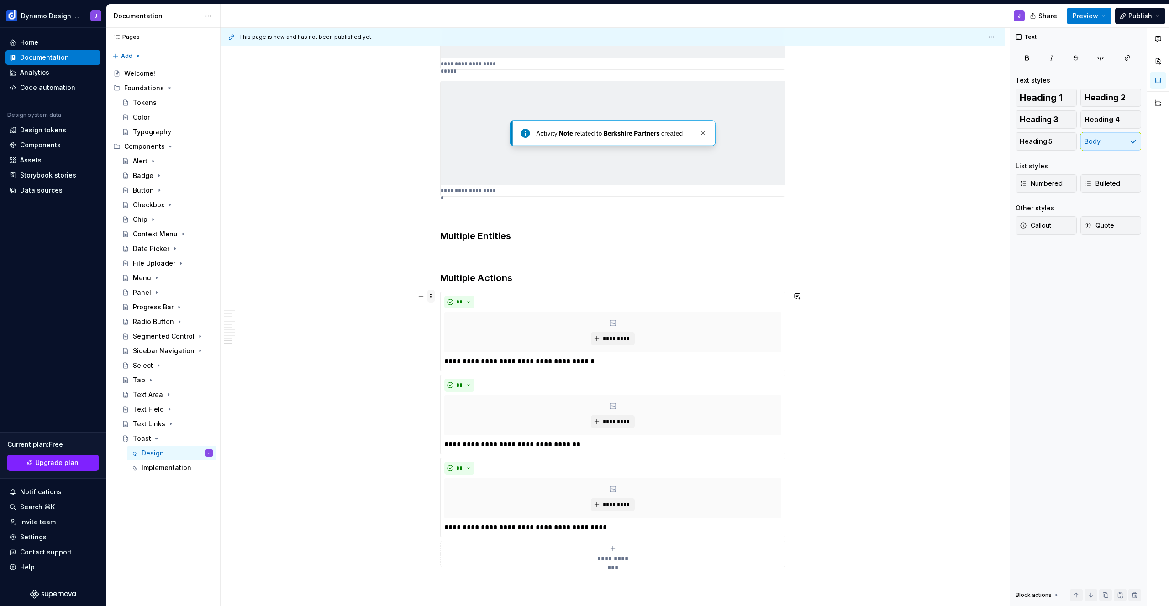
click at [434, 296] on span at bounding box center [430, 296] width 7 height 13
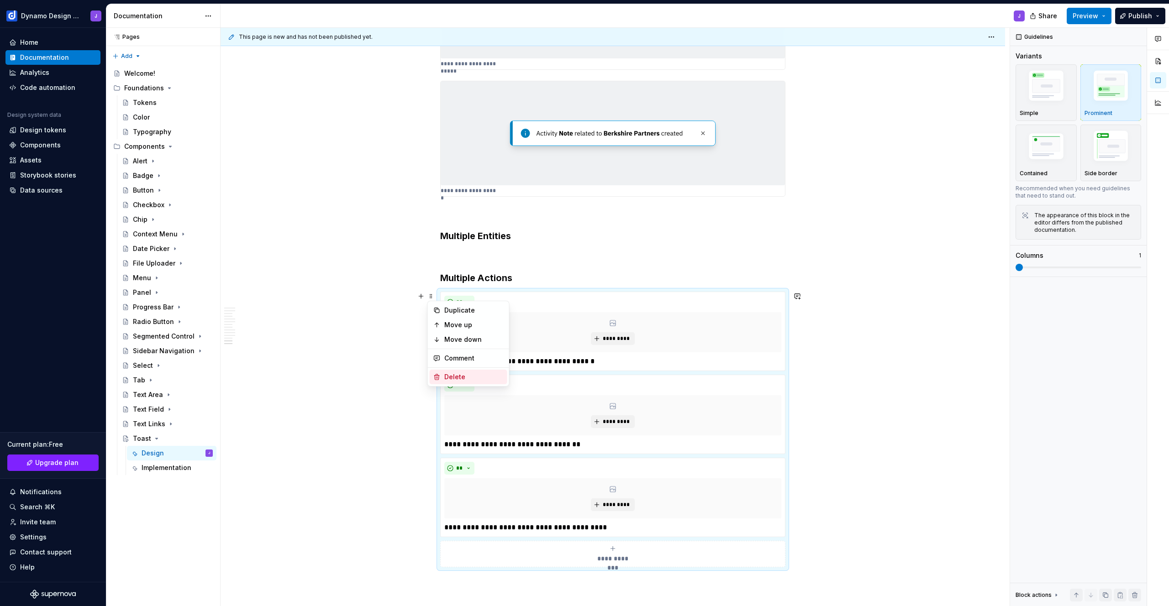
click at [445, 376] on div "Delete" at bounding box center [473, 377] width 59 height 9
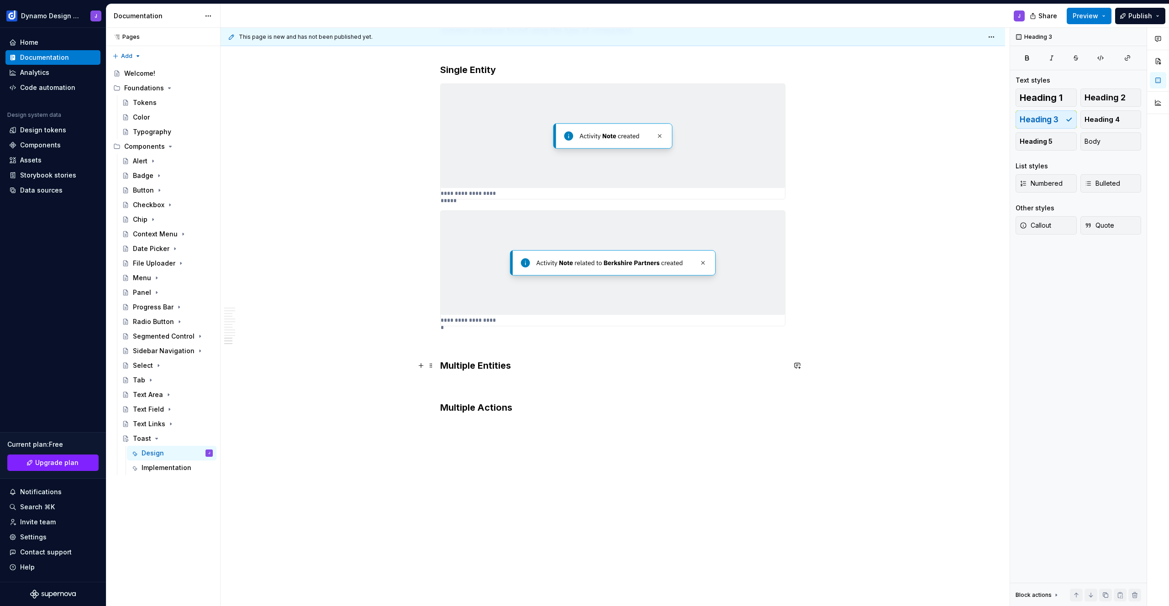
click at [523, 367] on h3 "Multiple Entities" at bounding box center [612, 365] width 345 height 13
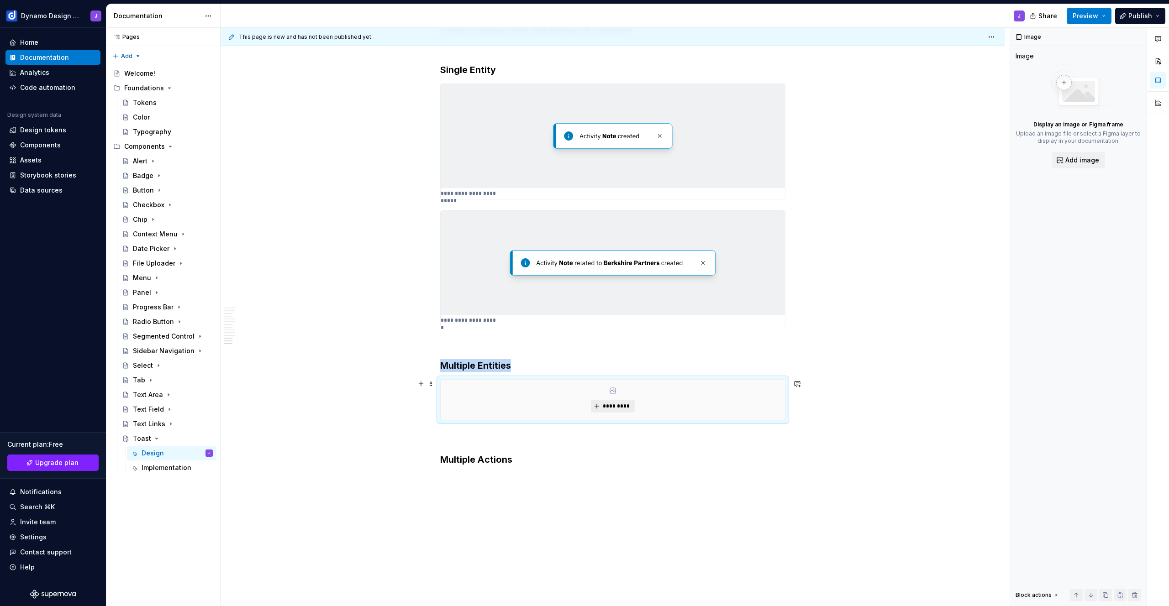
click at [614, 404] on span "*********" at bounding box center [616, 406] width 28 height 7
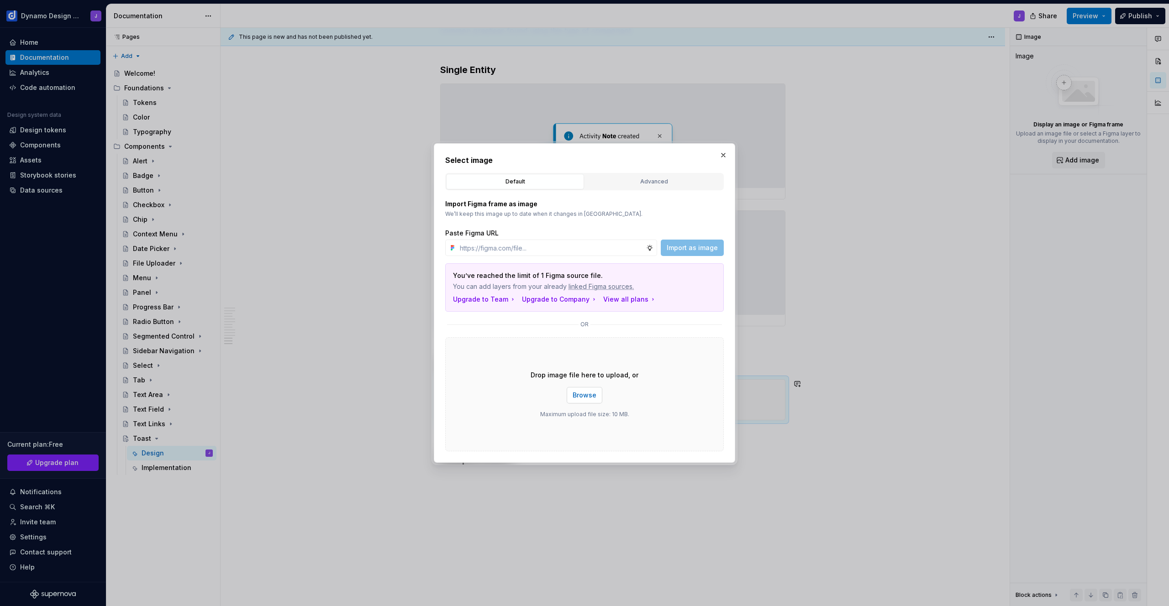
click at [592, 400] on button "Browse" at bounding box center [585, 395] width 36 height 16
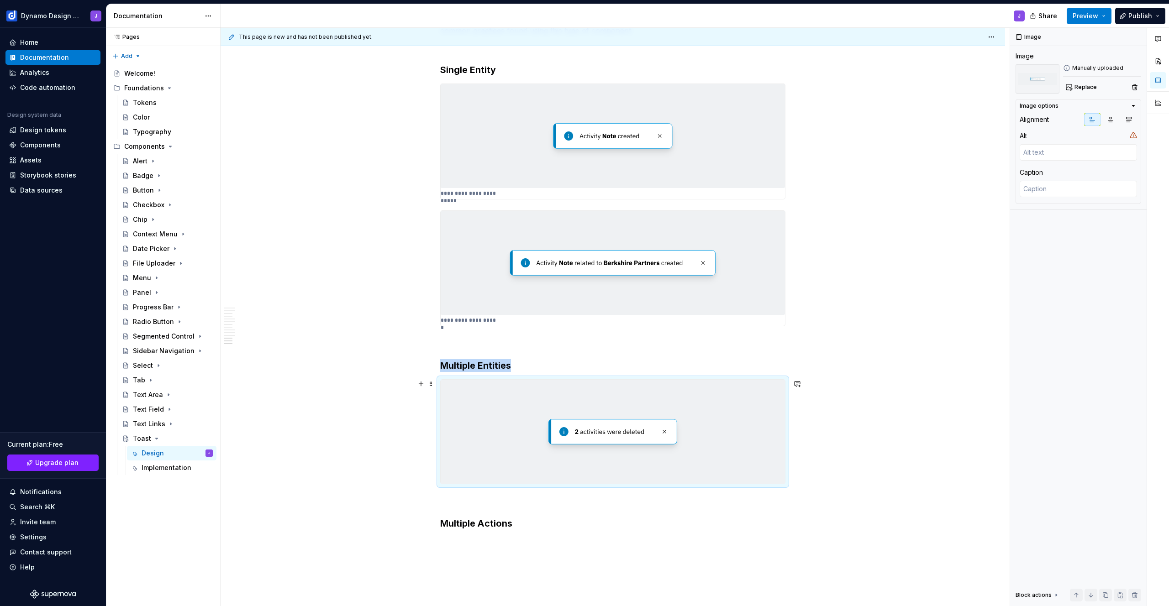
click at [525, 437] on img at bounding box center [613, 432] width 344 height 104
click at [1069, 191] on textarea at bounding box center [1078, 189] width 117 height 16
paste textarea "If multiple items are grouped together"
type textarea "*"
type textarea "If multiple items are grouped together"
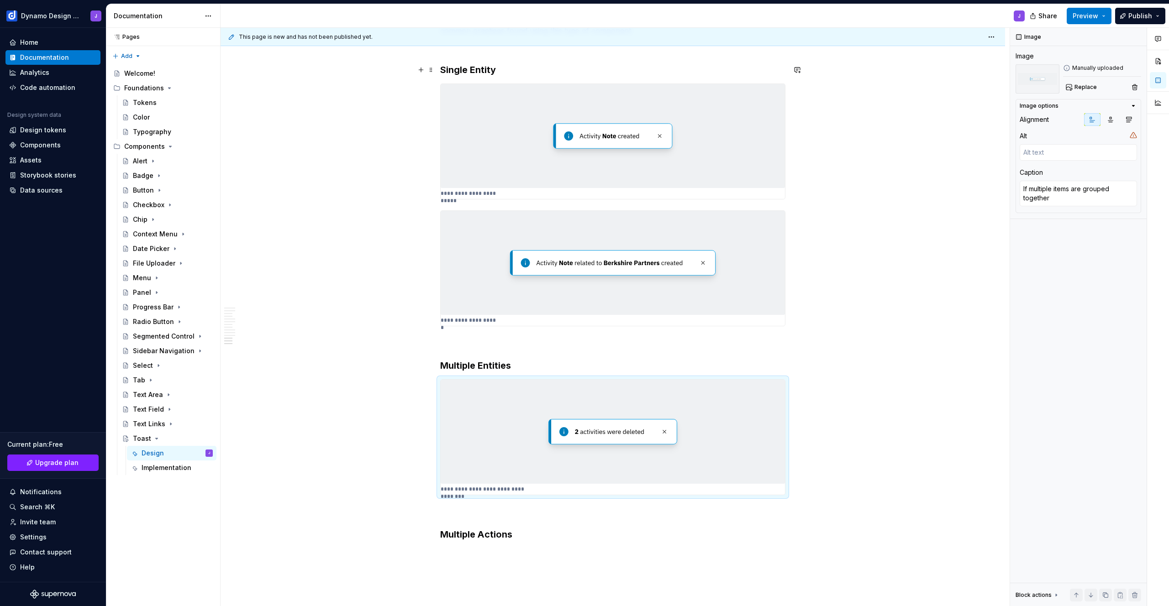
click at [507, 72] on h3 "Single Entity" at bounding box center [612, 69] width 345 height 13
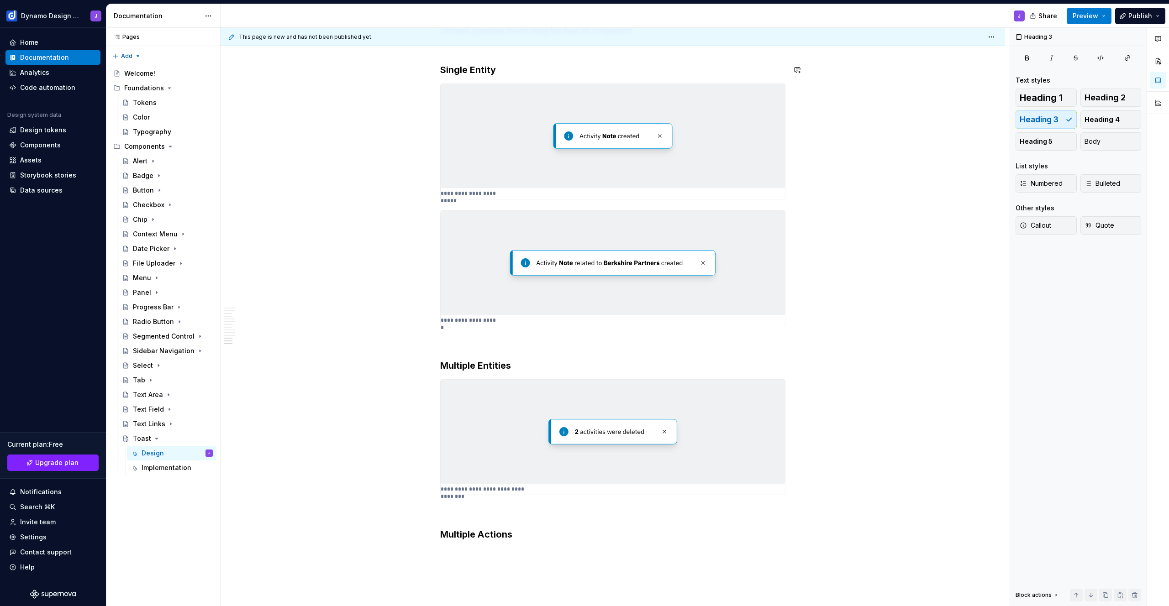
scroll to position [1571, 0]
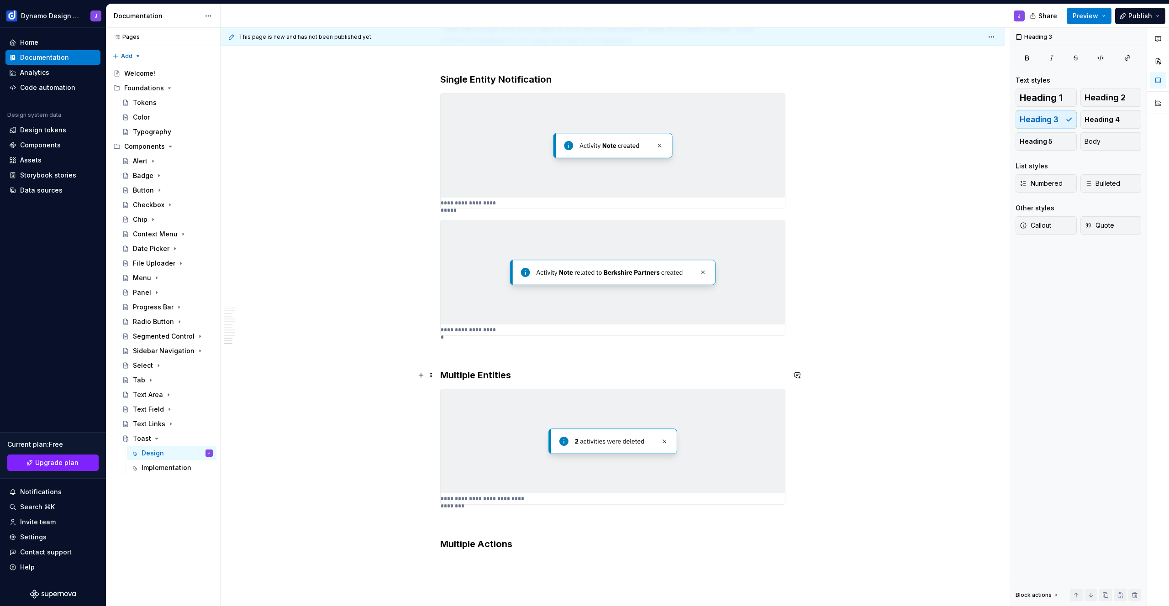
click at [514, 374] on h3 "Multiple Entities" at bounding box center [612, 375] width 345 height 13
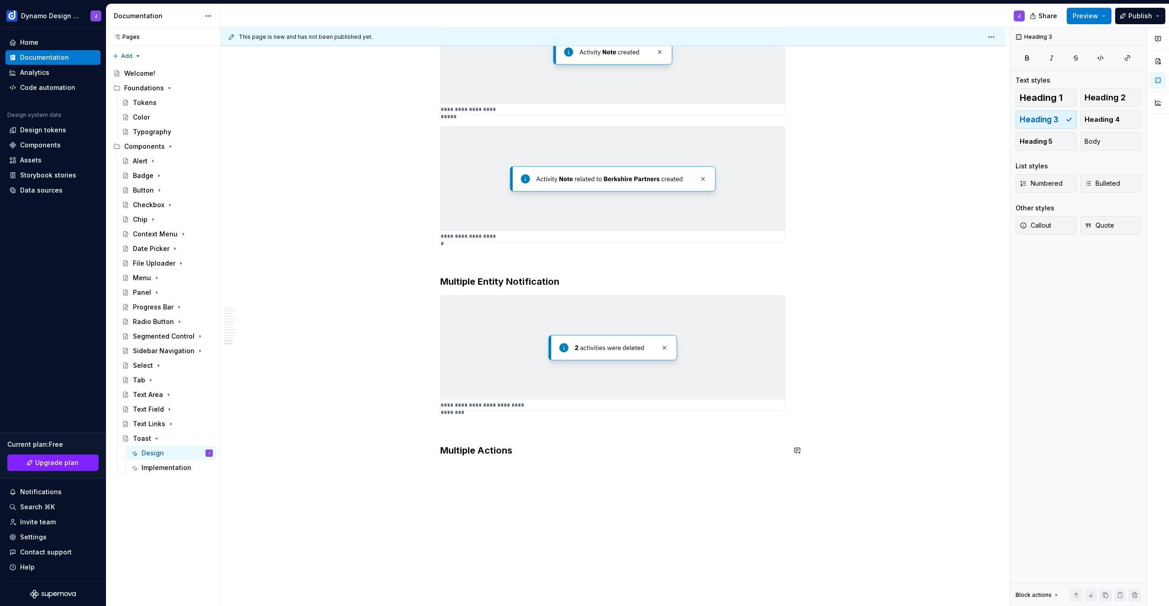
scroll to position [1706, 0]
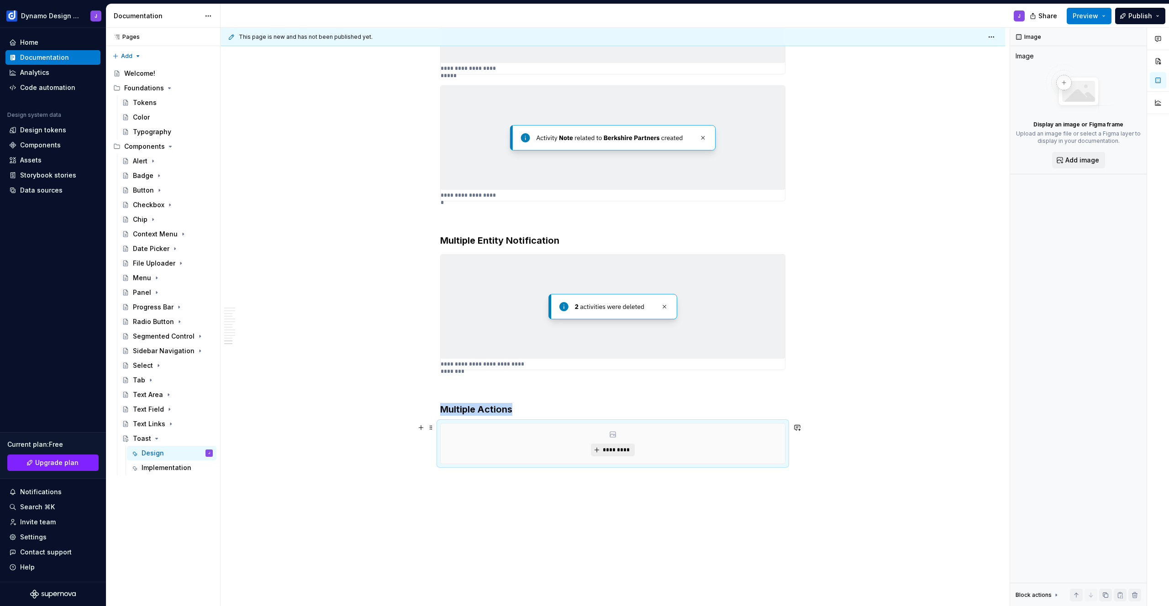
click at [617, 455] on button "*********" at bounding box center [612, 450] width 43 height 13
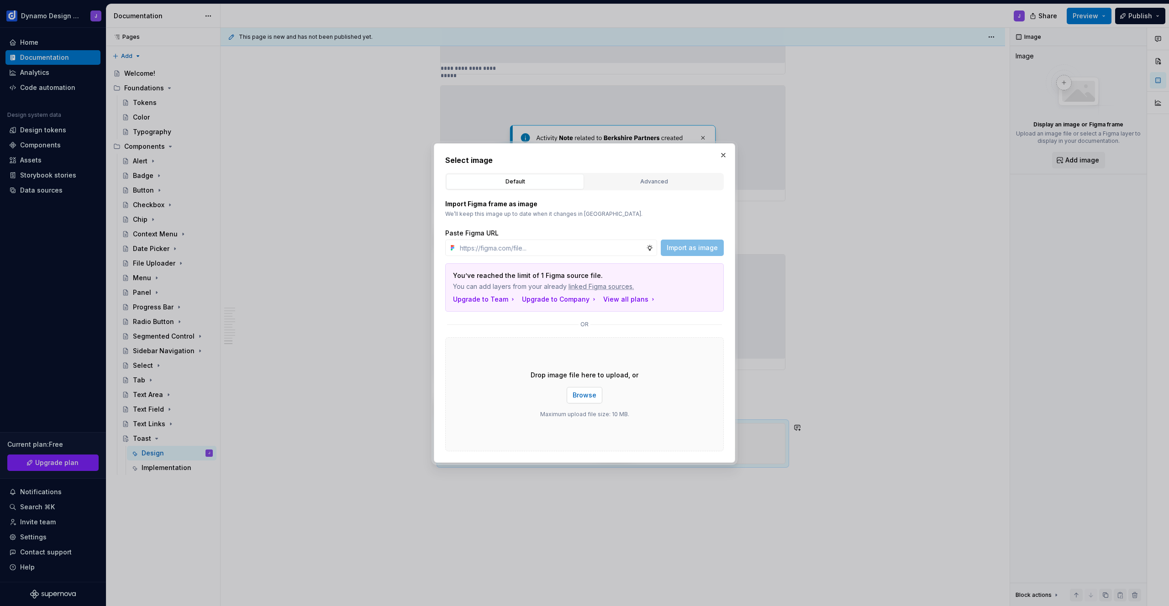
click at [582, 399] on span "Browse" at bounding box center [585, 395] width 24 height 9
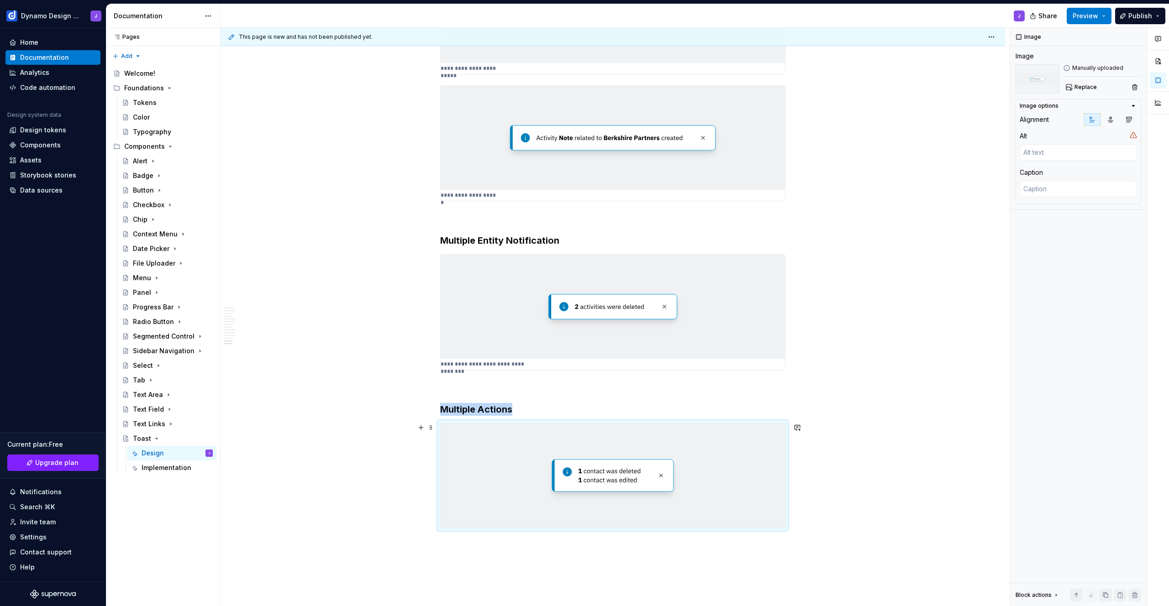
click at [509, 503] on img at bounding box center [613, 476] width 344 height 104
click at [1054, 188] on textarea at bounding box center [1078, 189] width 117 height 16
paste textarea "Single entities, where name is not needed"
type textarea "*"
type textarea "Single entities, where name is not needed"
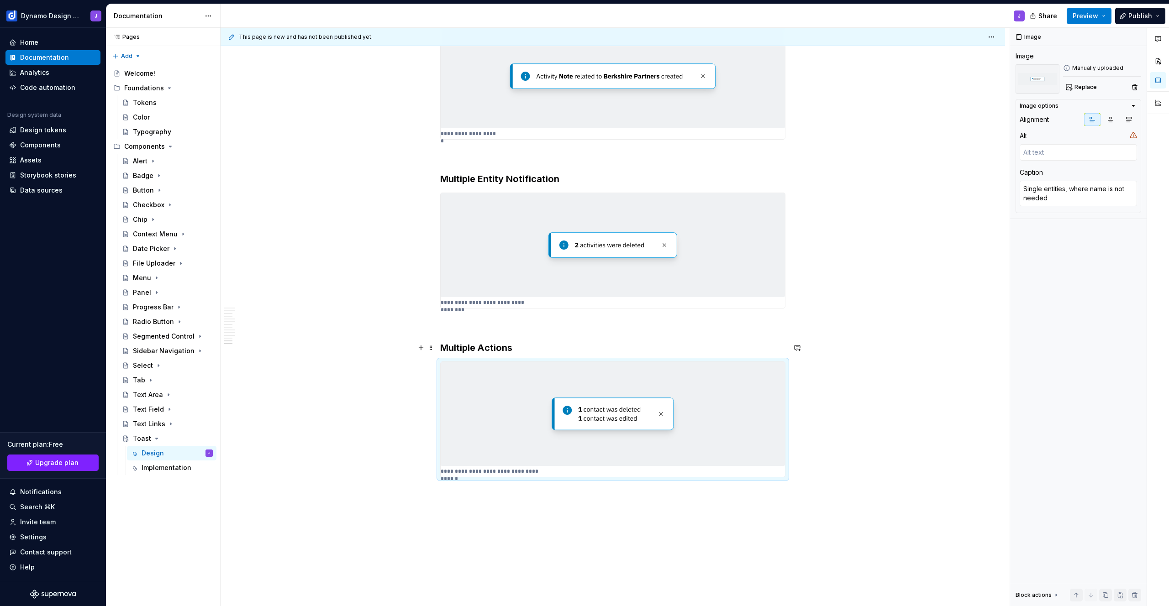
scroll to position [1808, 0]
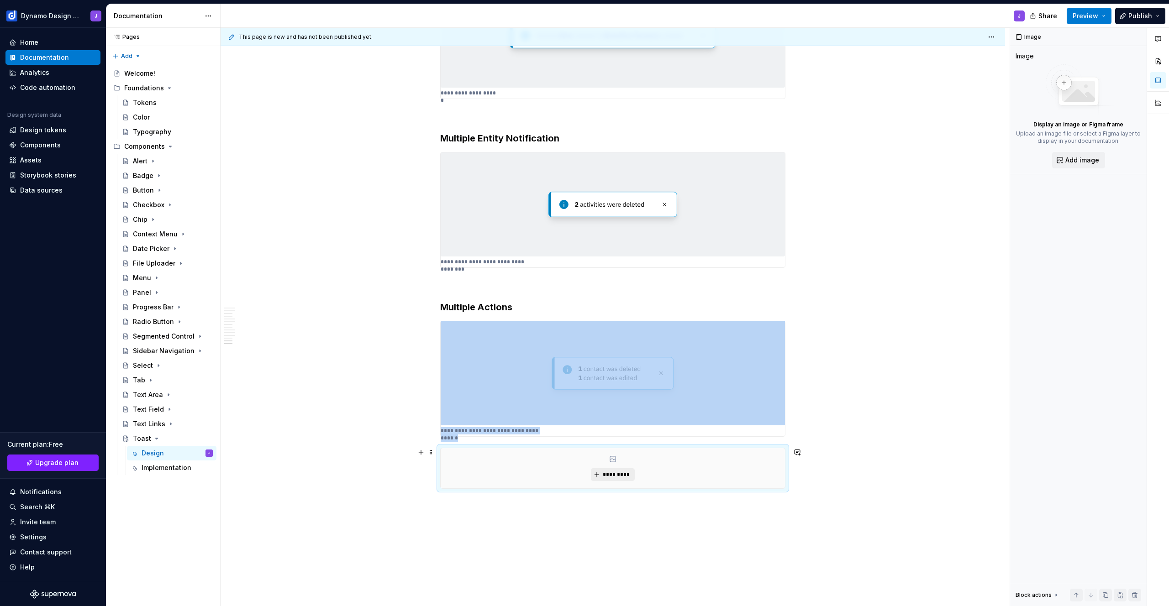
click at [609, 474] on span "*********" at bounding box center [616, 474] width 28 height 7
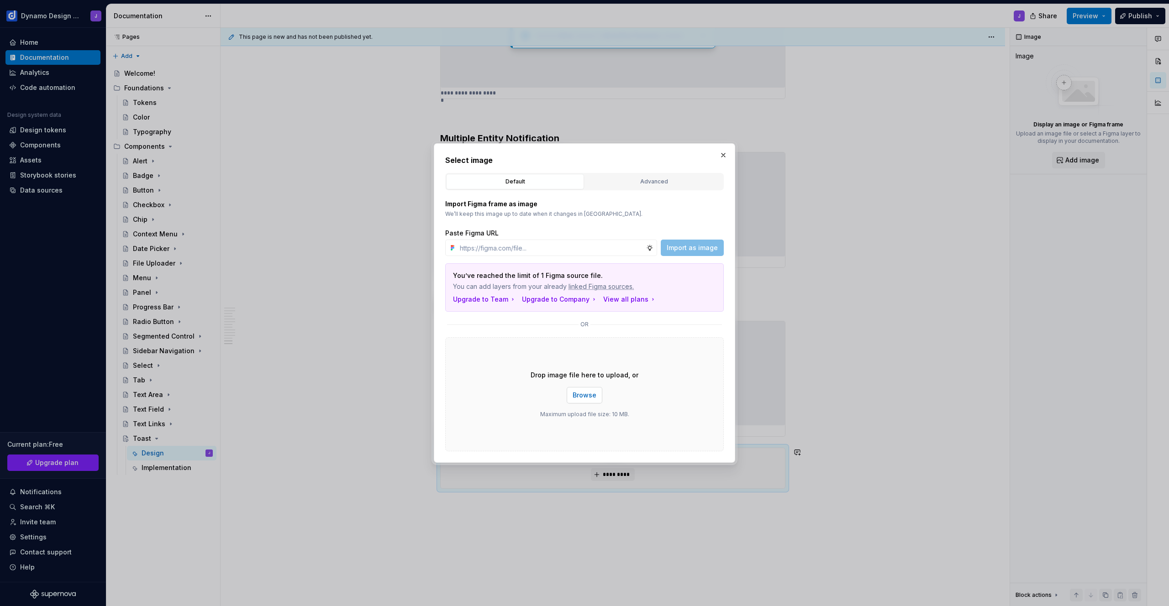
click at [584, 396] on span "Browse" at bounding box center [585, 395] width 24 height 9
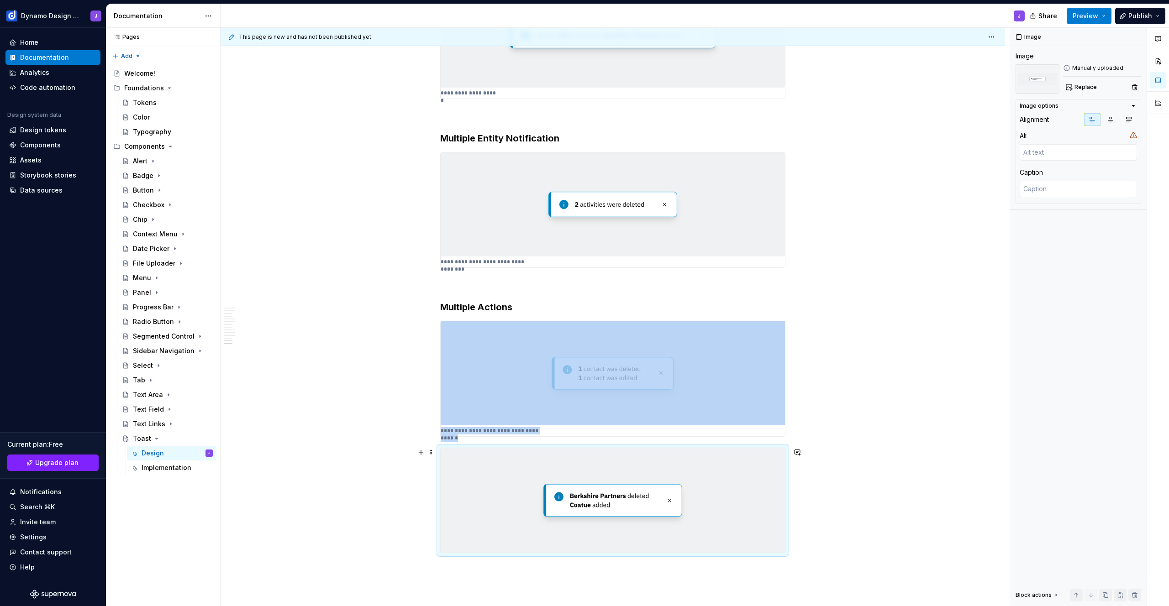
click at [493, 488] on img at bounding box center [613, 500] width 344 height 104
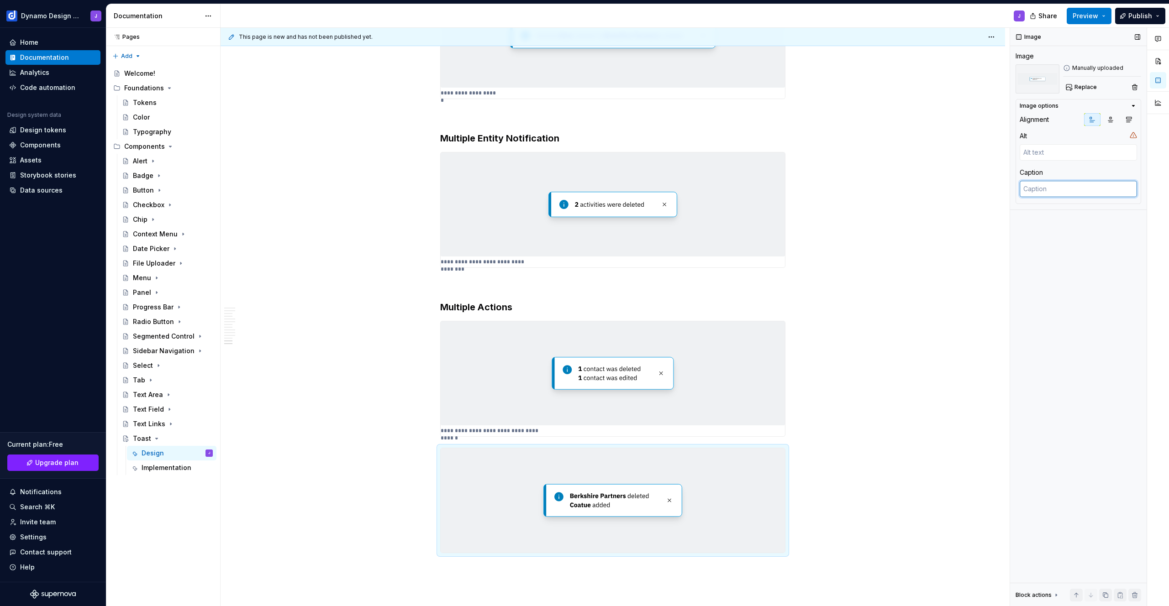
click at [1062, 188] on textarea at bounding box center [1078, 189] width 117 height 16
paste textarea "Single entities, where name is needed"
type textarea "*"
type textarea "Single entities, where name is needed"
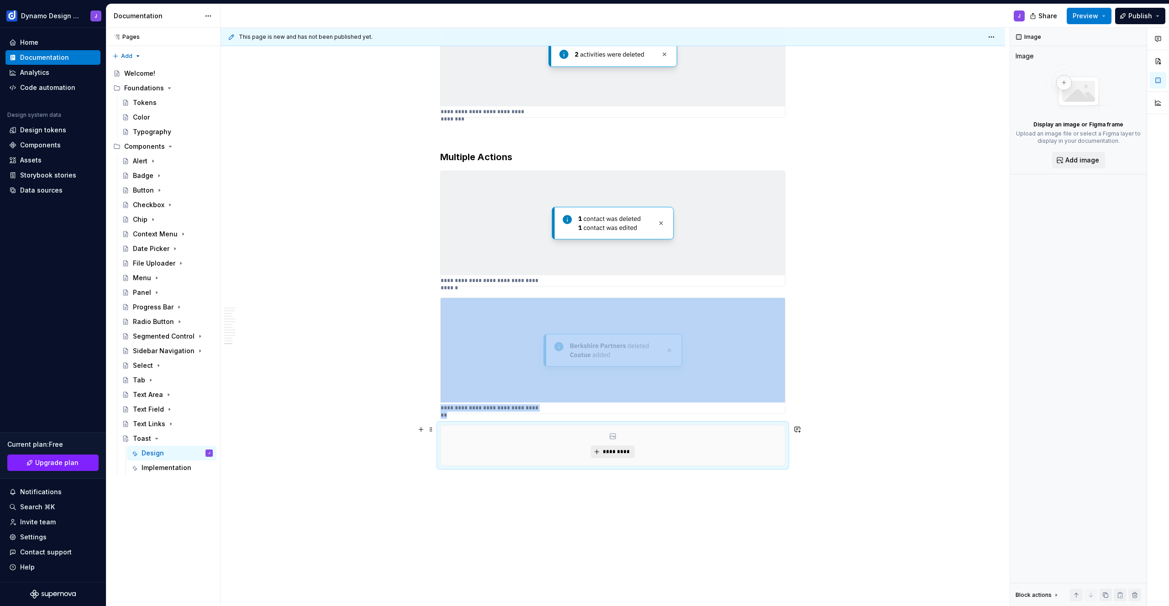
click at [618, 452] on span "*********" at bounding box center [616, 451] width 28 height 7
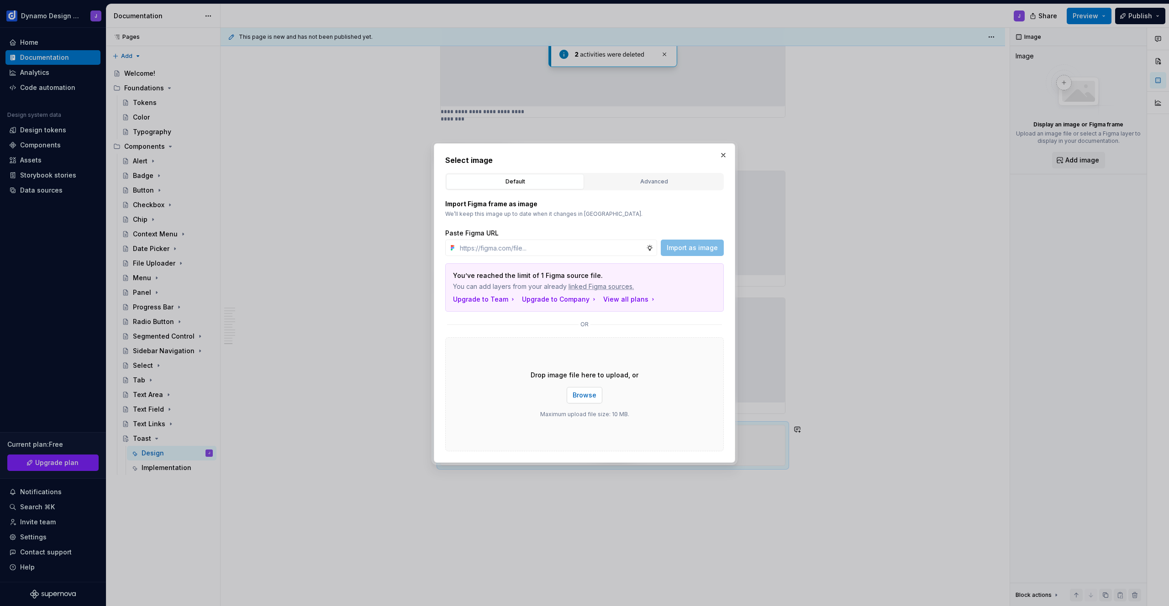
click at [582, 397] on span "Browse" at bounding box center [585, 395] width 24 height 9
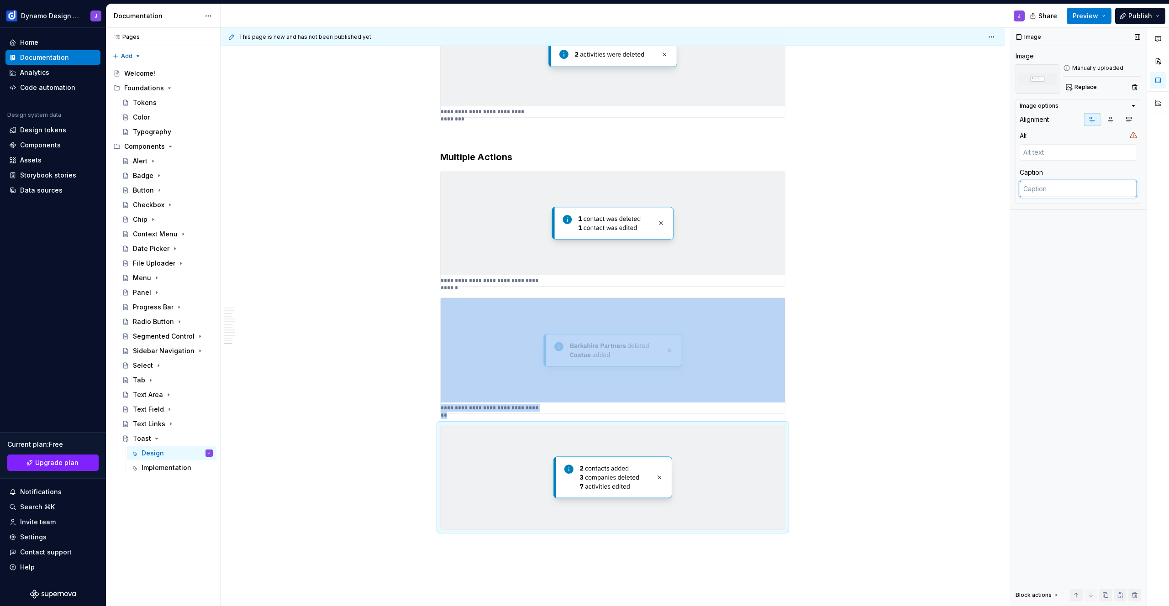
click at [1056, 194] on textarea at bounding box center [1078, 189] width 117 height 16
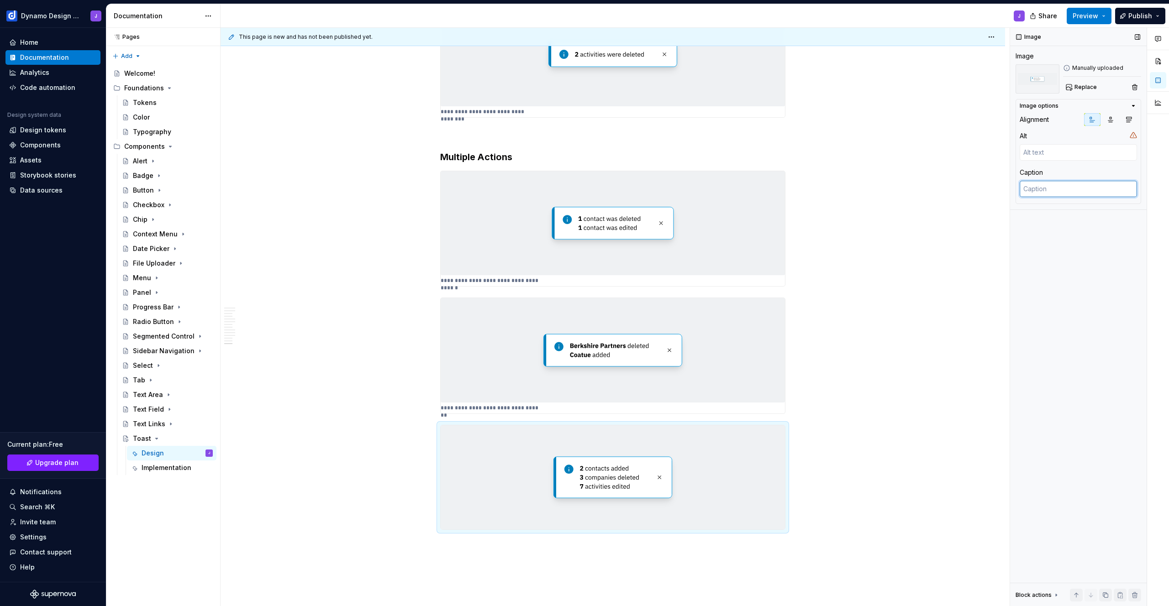
paste textarea "Multiple entities, where name cannot be used"
type textarea "*"
type textarea "Multiple entities, where name cannot be used"
drag, startPoint x: 902, startPoint y: 360, endPoint x: 898, endPoint y: 392, distance: 32.3
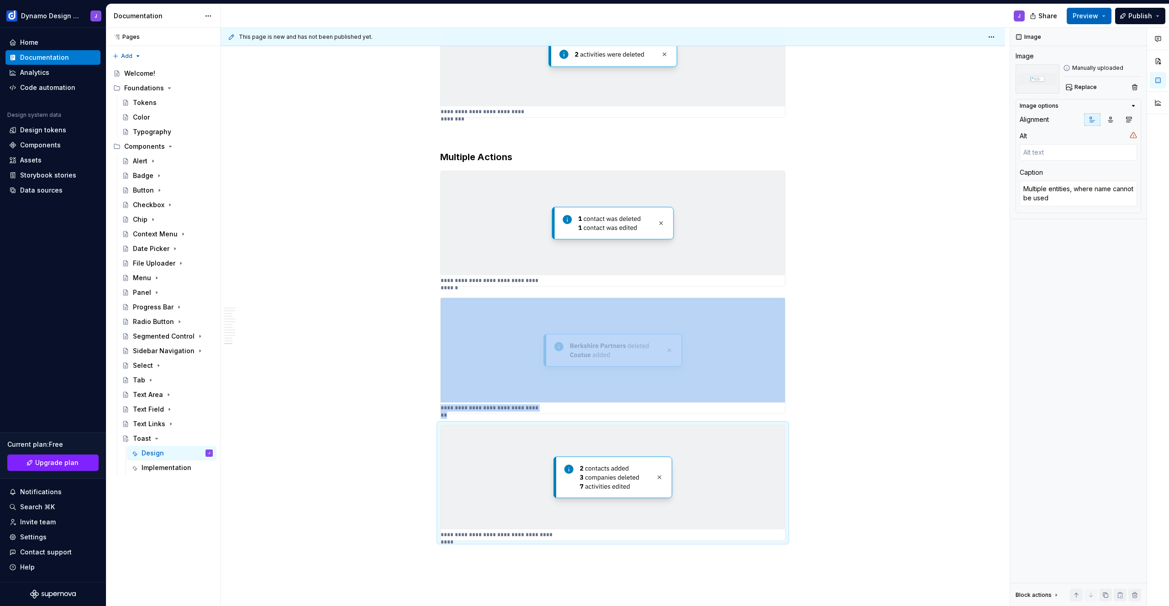
click at [1085, 9] on button "Preview" at bounding box center [1089, 16] width 45 height 16
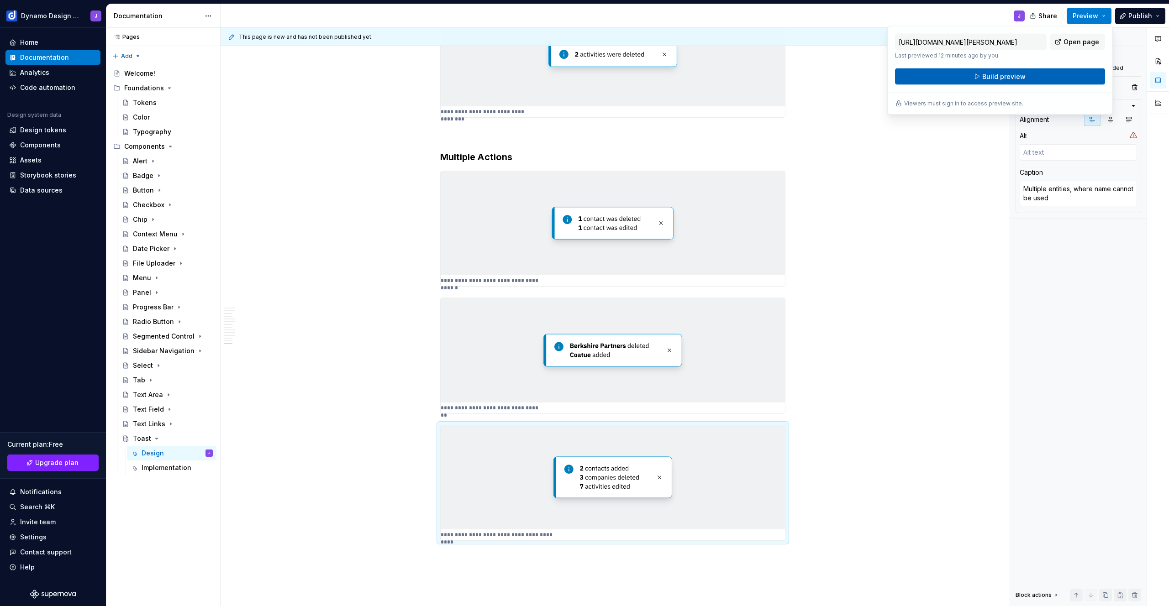
click at [1017, 76] on span "Build preview" at bounding box center [1003, 76] width 43 height 9
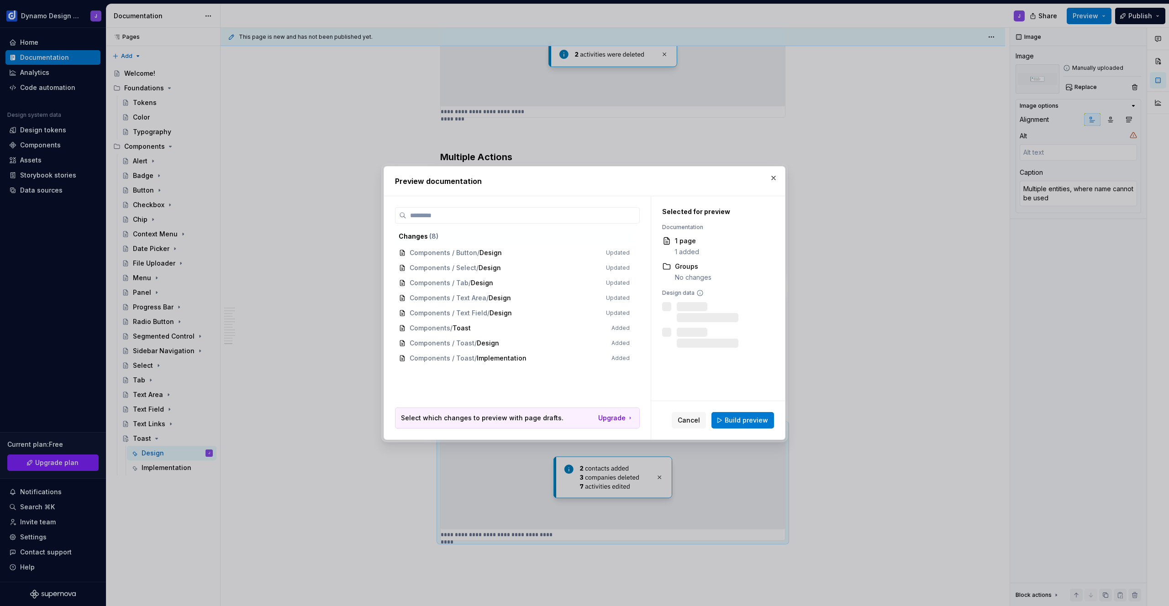
click at [742, 421] on span "Build preview" at bounding box center [746, 420] width 43 height 9
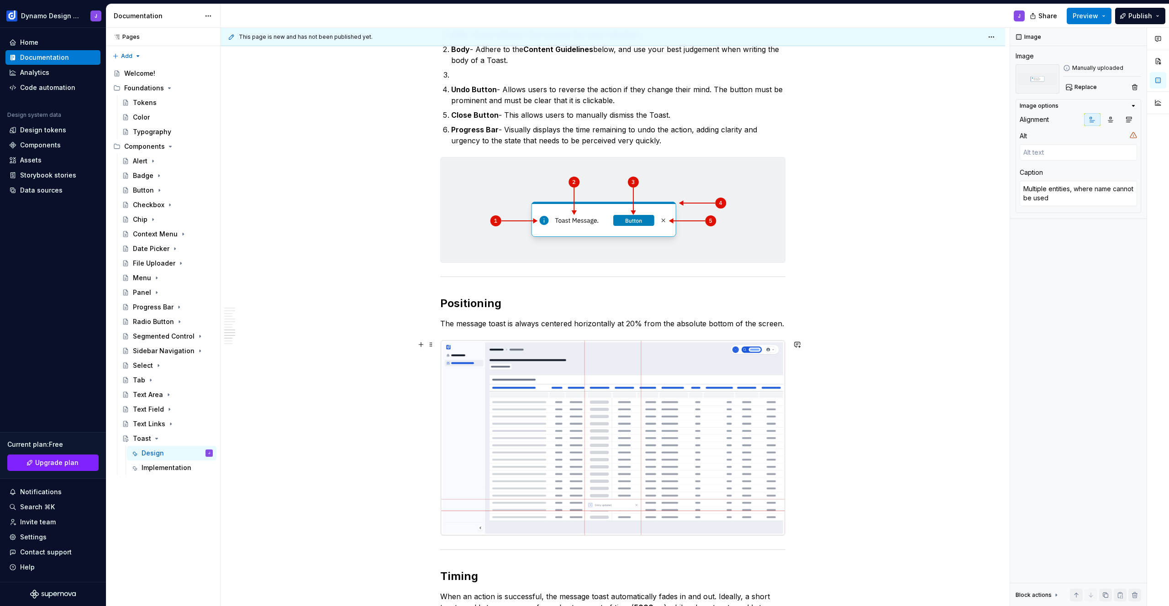
scroll to position [716, 0]
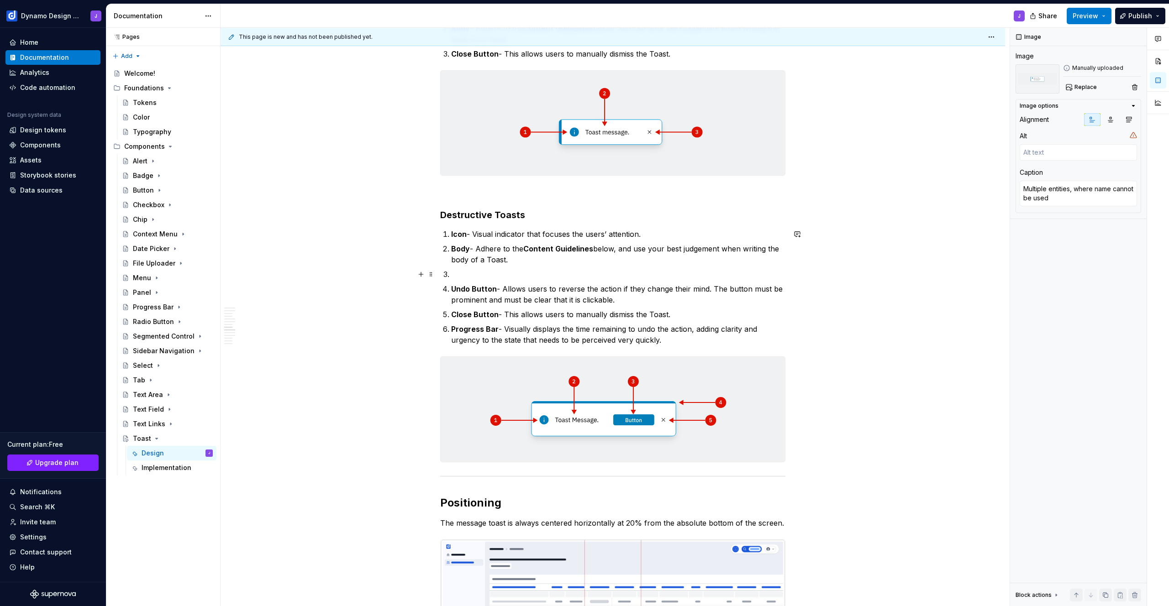
click at [458, 271] on p at bounding box center [618, 274] width 334 height 11
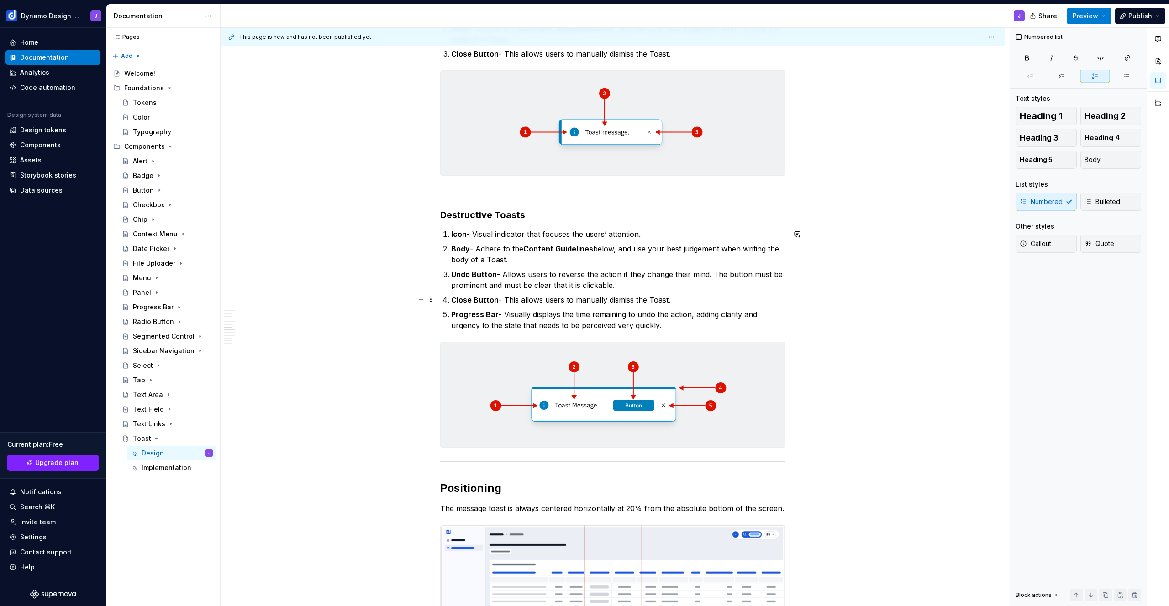
click at [691, 301] on p "Close Button - This allows users to manually dismiss the Toast." at bounding box center [618, 300] width 334 height 11
click at [679, 326] on p "Progress Bar - Visually displays the time remaining to undo the action, adding …" at bounding box center [618, 320] width 334 height 22
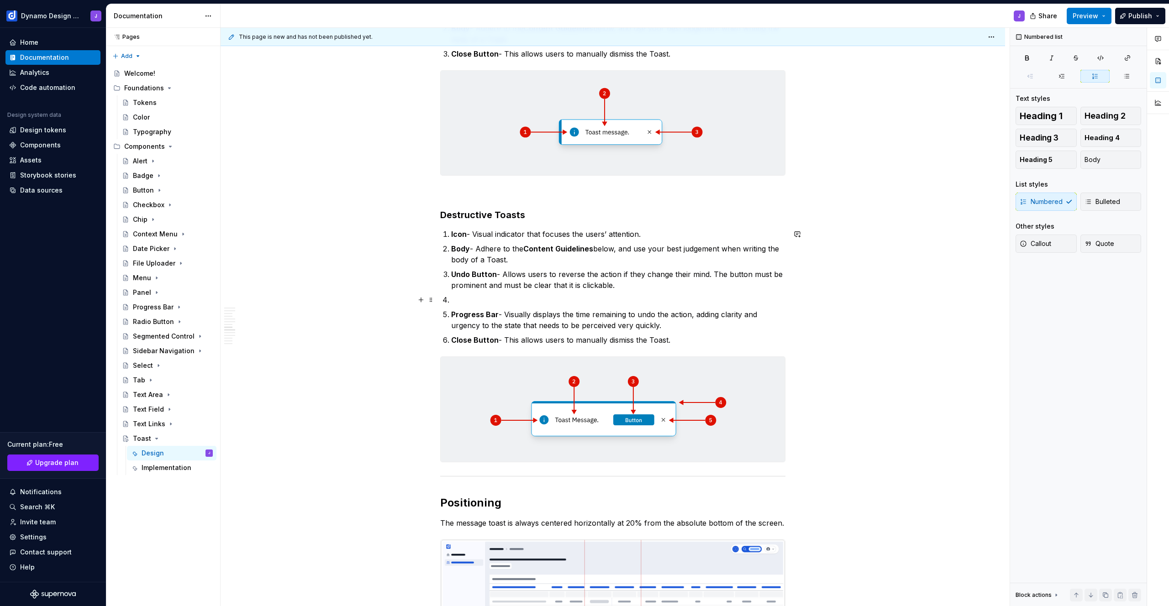
click at [568, 301] on p at bounding box center [618, 300] width 334 height 11
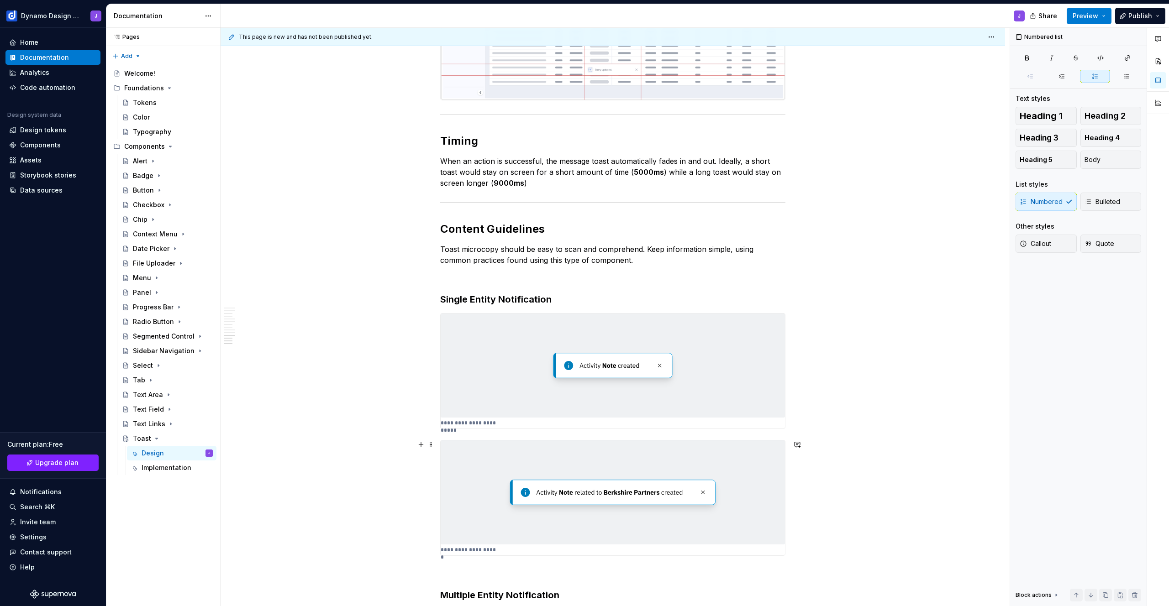
scroll to position [597, 0]
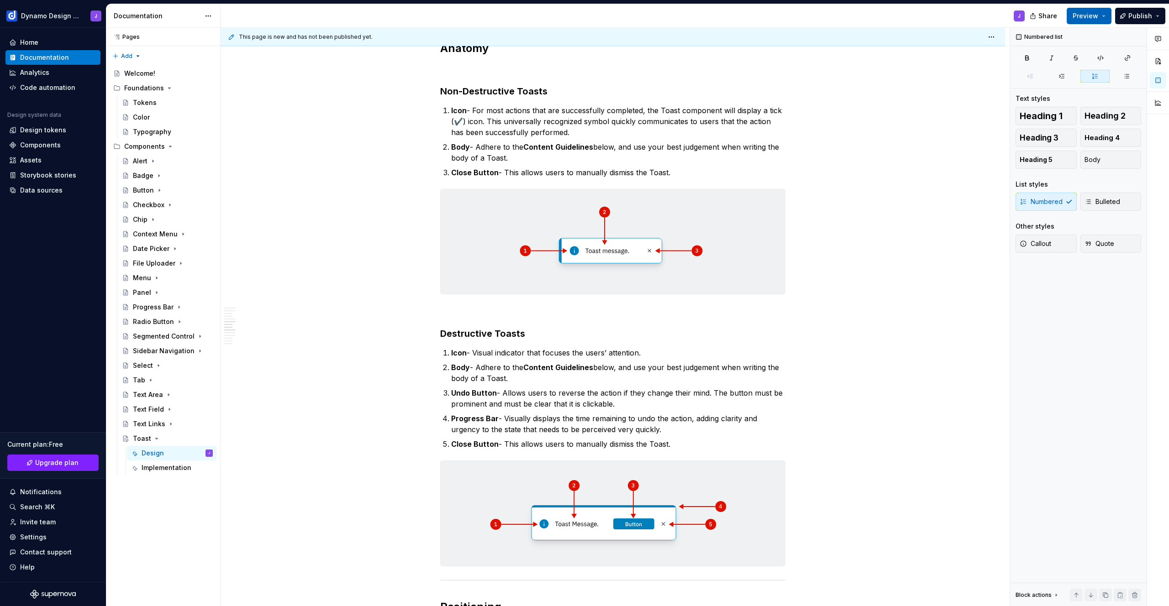
click at [1098, 13] on span "Preview" at bounding box center [1086, 15] width 26 height 9
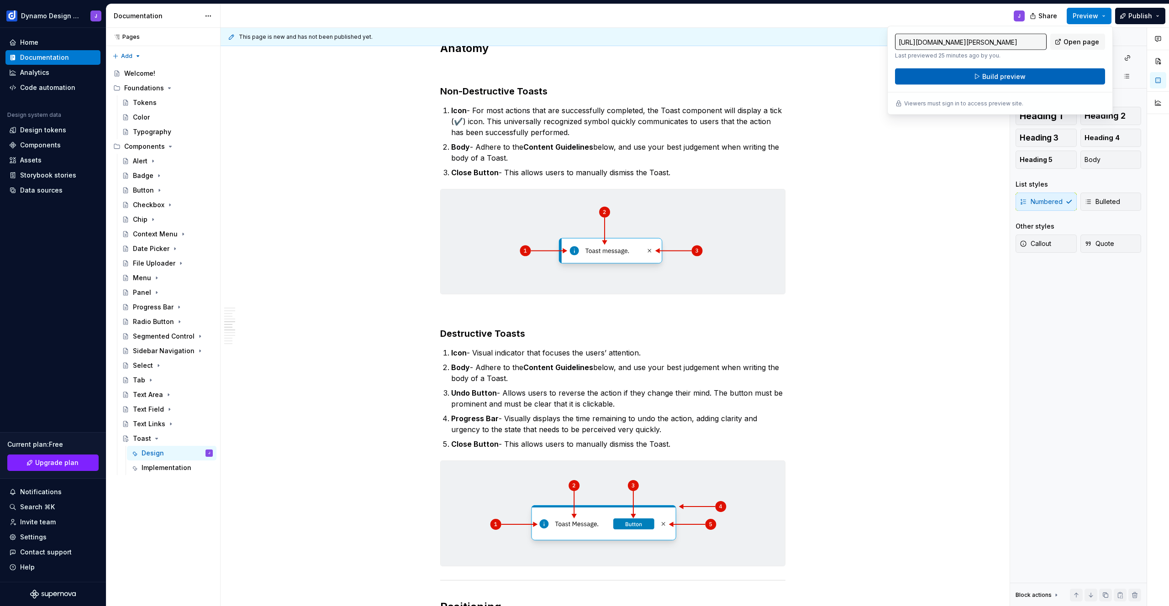
click at [1043, 79] on button "Build preview" at bounding box center [1000, 76] width 210 height 16
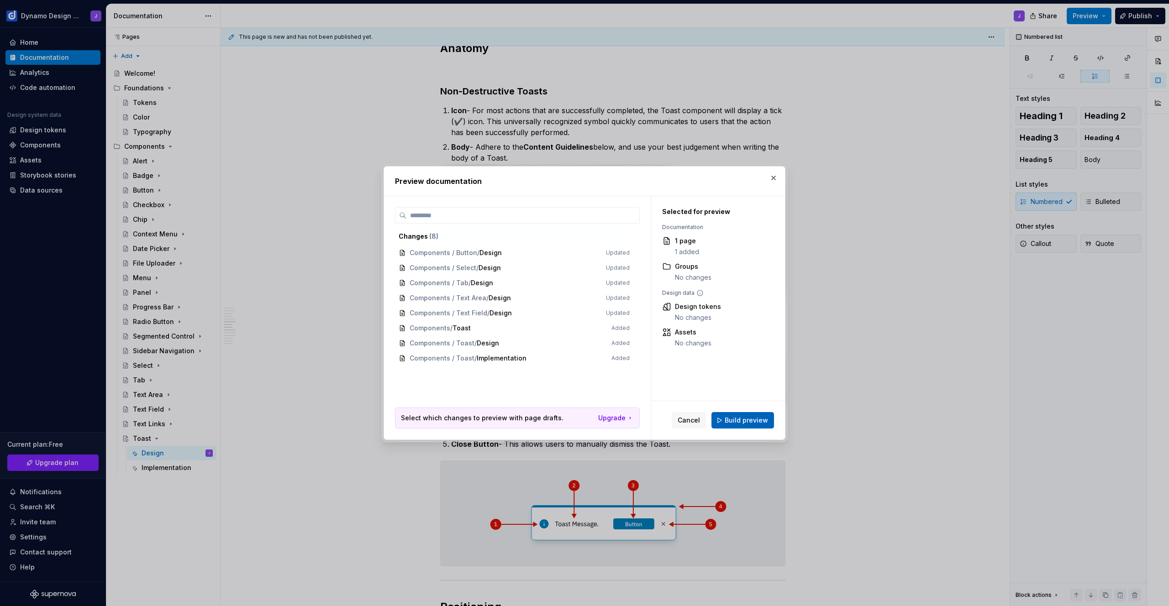
click at [745, 422] on span "Build preview" at bounding box center [746, 420] width 43 height 9
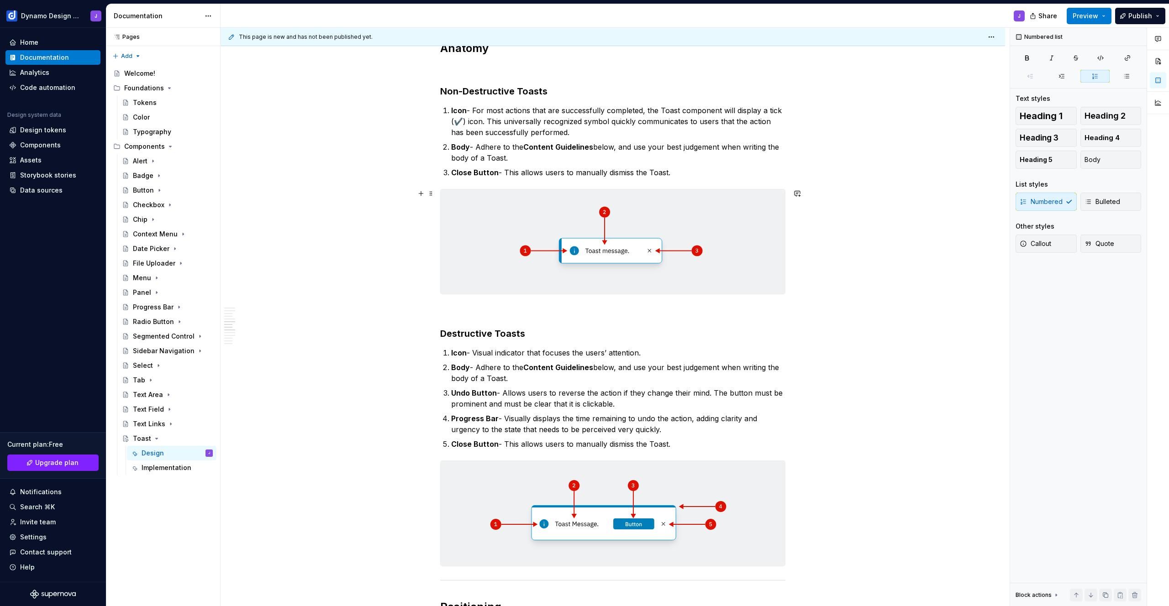
click at [592, 227] on img at bounding box center [613, 242] width 344 height 105
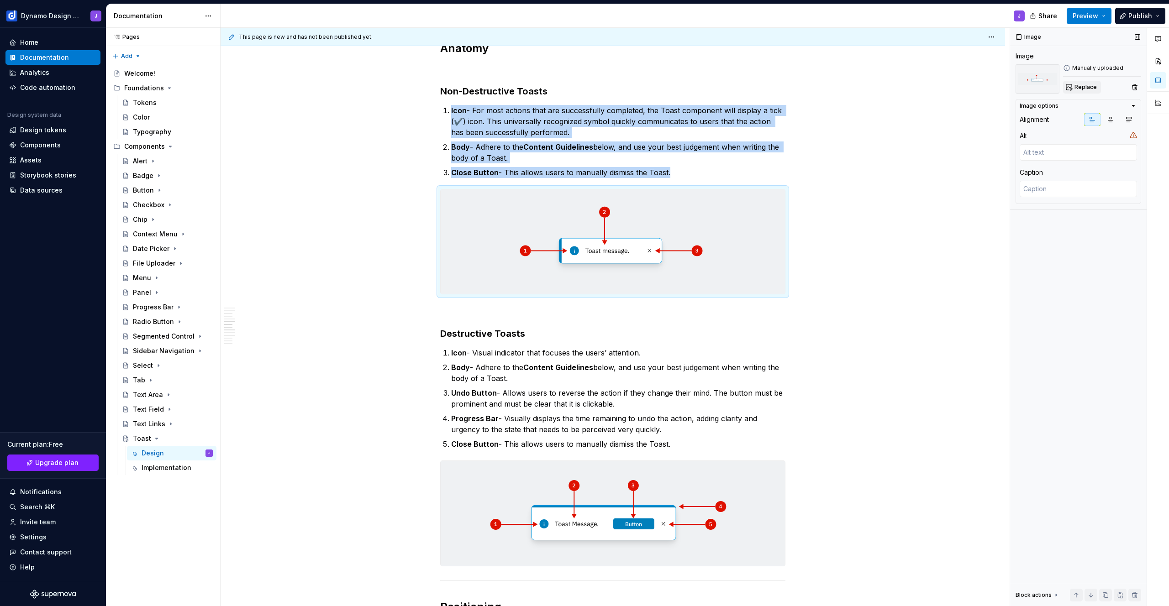
click at [1079, 83] on button "Replace" at bounding box center [1082, 87] width 38 height 13
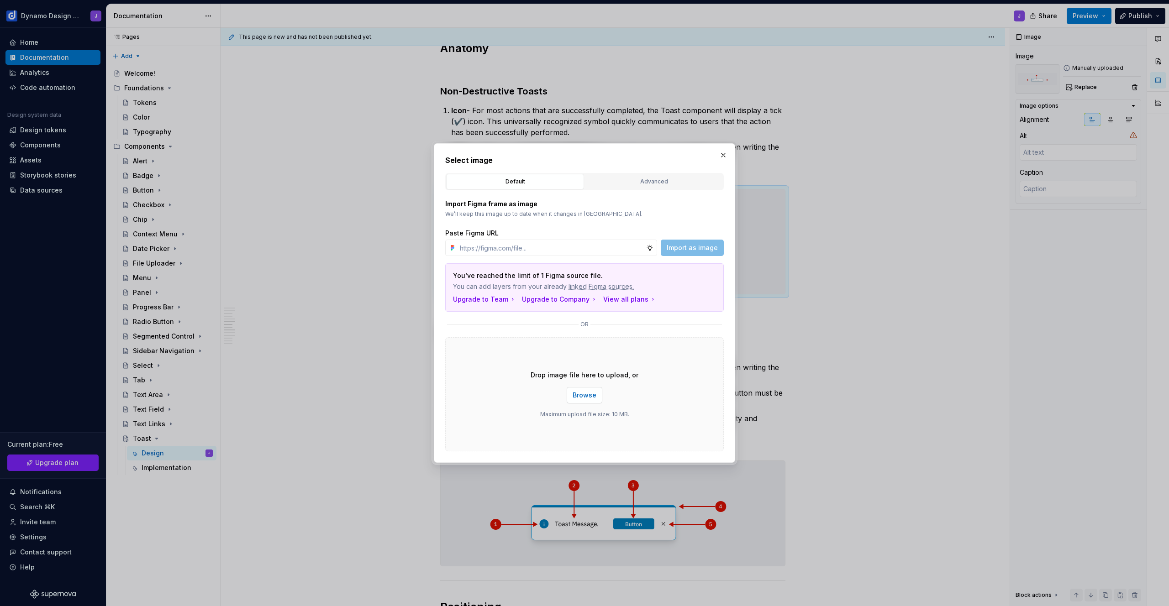
click at [598, 400] on button "Browse" at bounding box center [585, 395] width 36 height 16
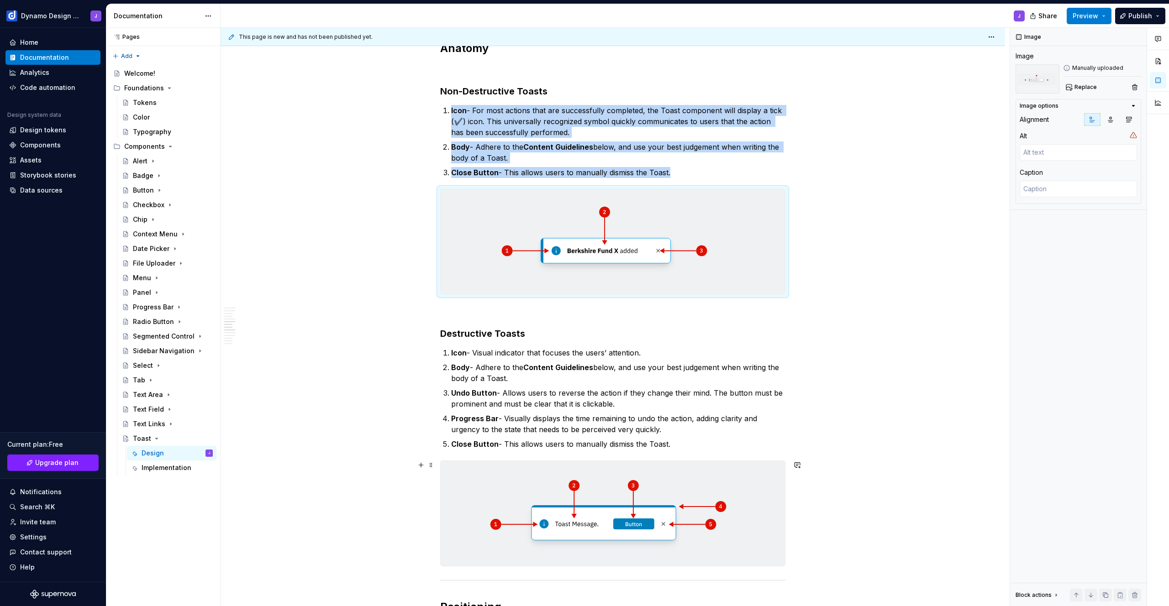
click at [663, 484] on img at bounding box center [613, 513] width 344 height 105
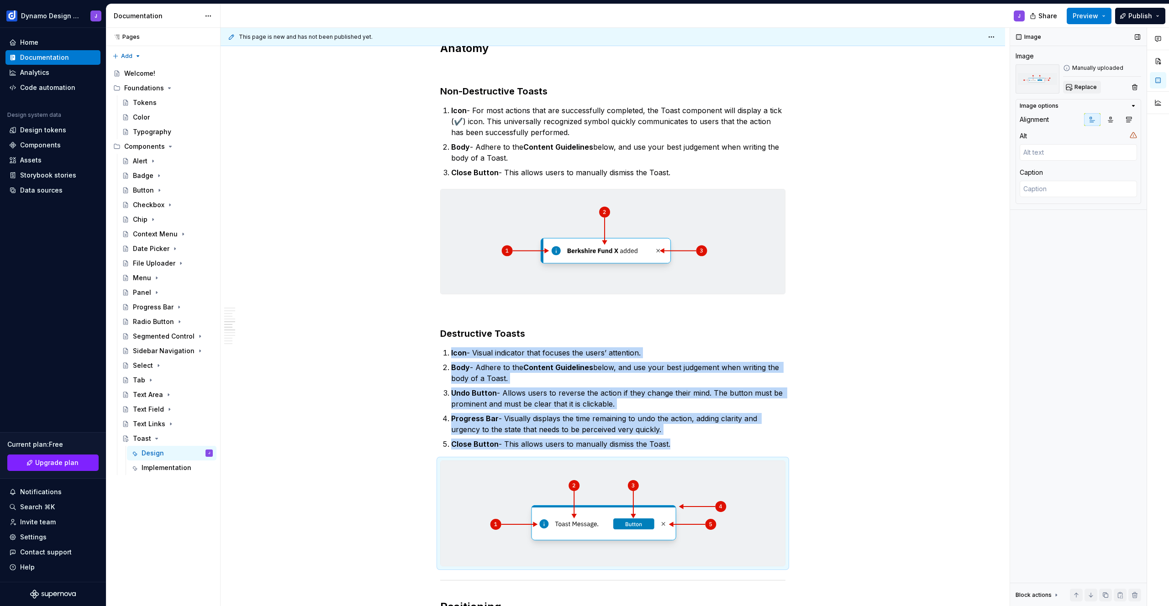
click at [1087, 87] on span "Replace" at bounding box center [1085, 87] width 22 height 7
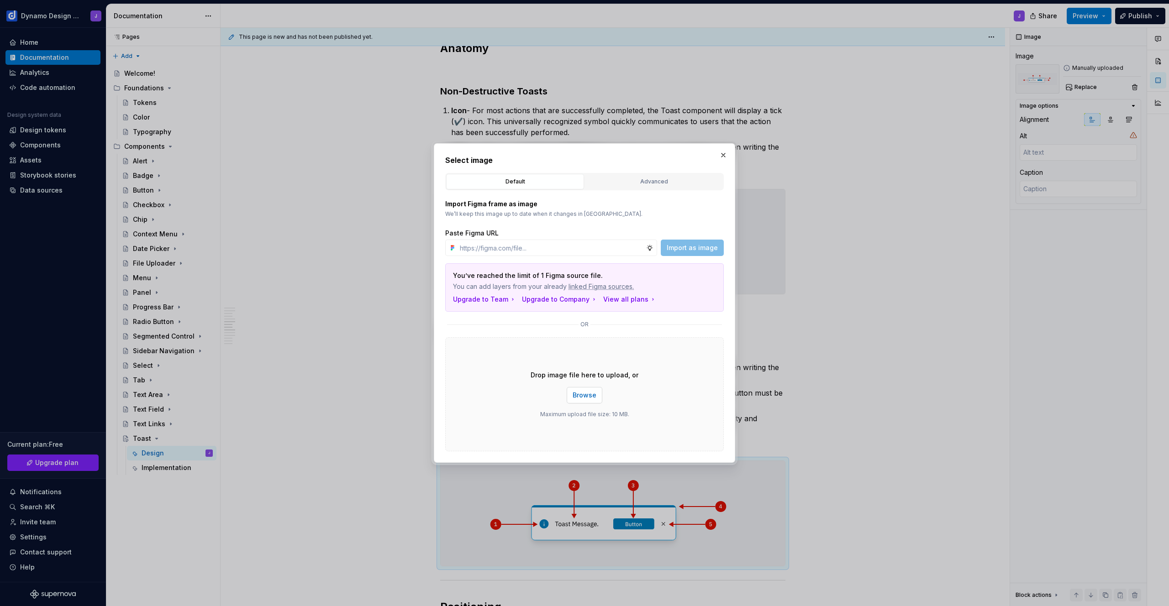
click at [585, 396] on span "Browse" at bounding box center [585, 395] width 24 height 9
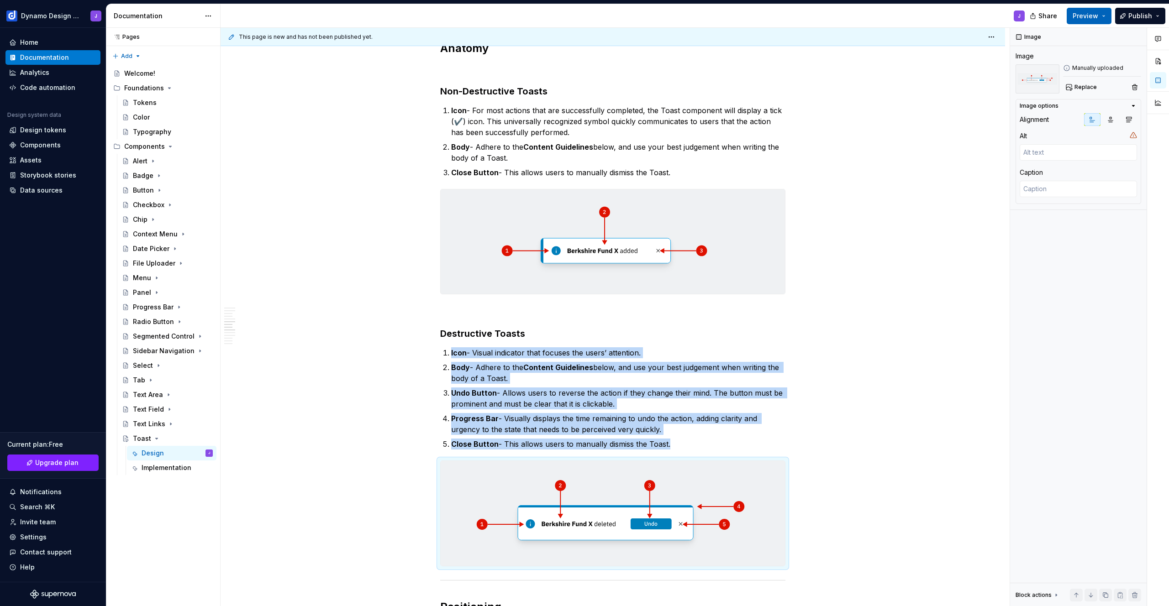
drag, startPoint x: 1091, startPoint y: 9, endPoint x: 1088, endPoint y: 15, distance: 7.4
click at [1091, 9] on button "Preview" at bounding box center [1089, 16] width 45 height 16
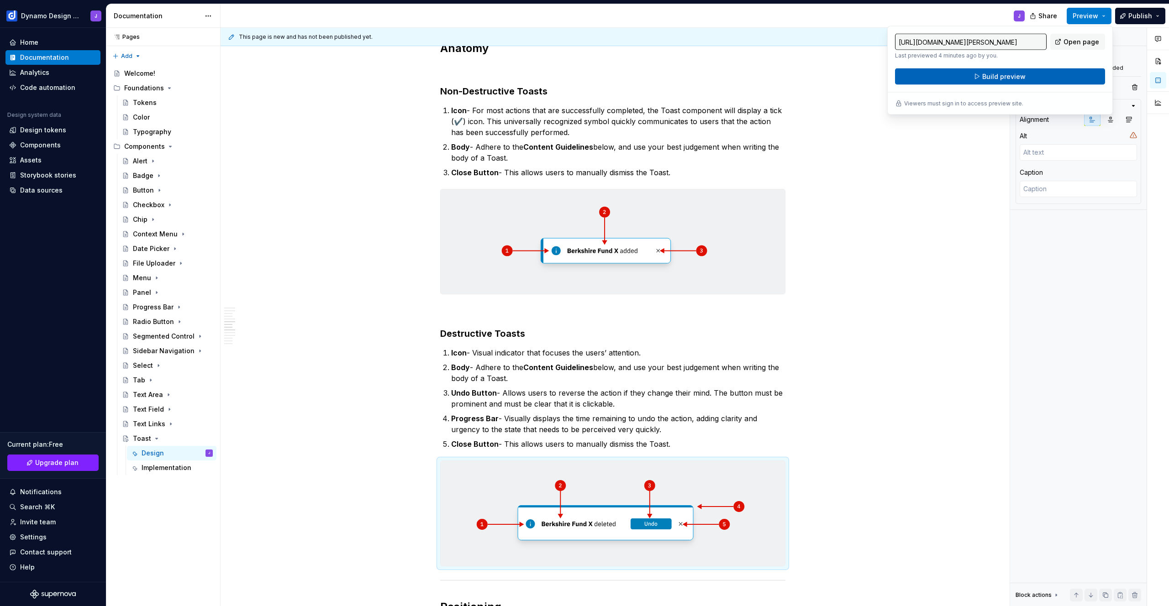
click at [1021, 84] on button "Build preview" at bounding box center [1000, 76] width 210 height 16
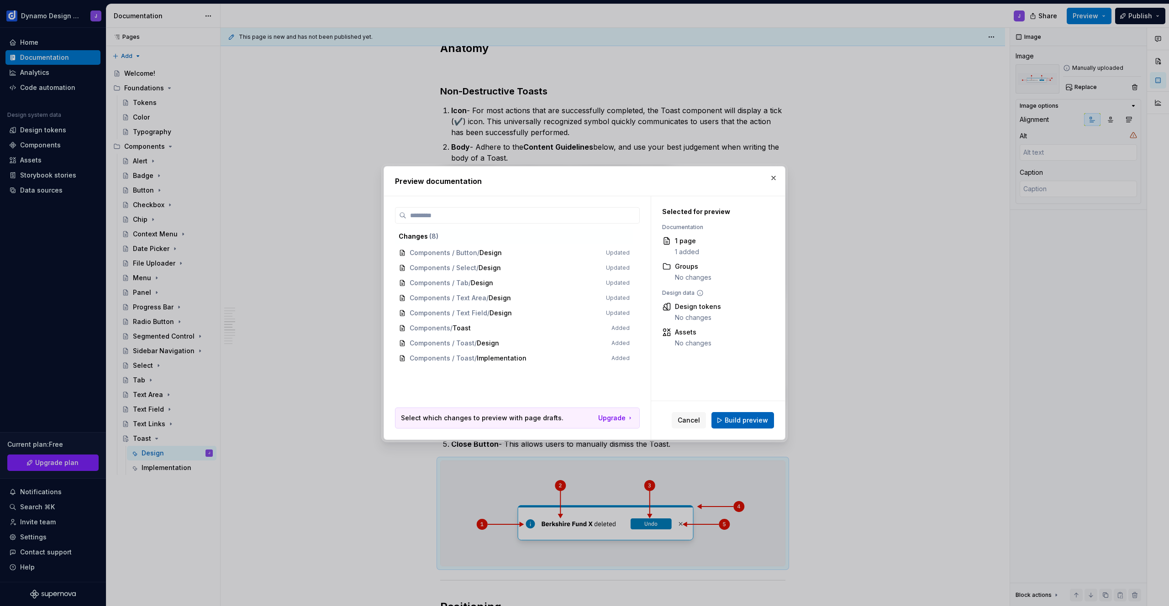
click at [743, 423] on span "Build preview" at bounding box center [746, 420] width 43 height 9
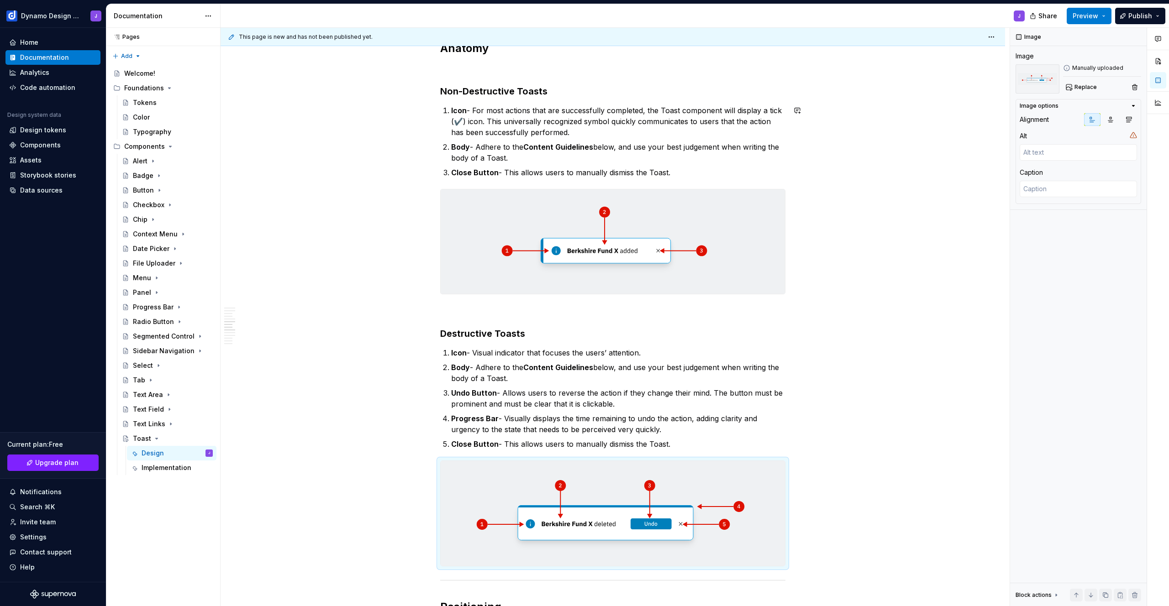
type textarea "*"
